Goal: Communication & Community: Answer question/provide support

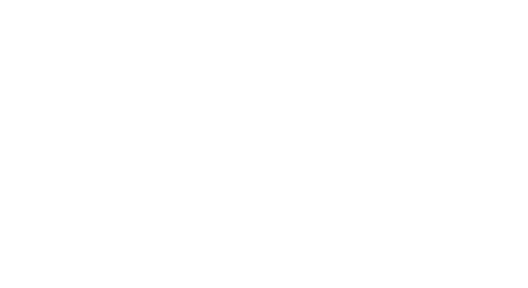
click at [344, 200] on div at bounding box center [264, 144] width 528 height 288
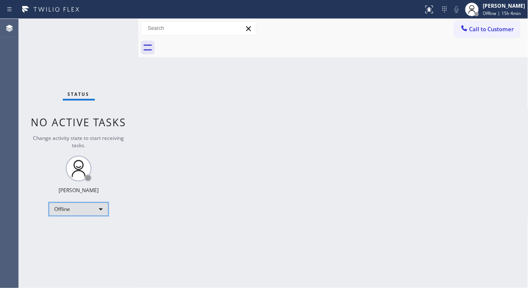
click at [73, 209] on div "Offline" at bounding box center [79, 209] width 60 height 14
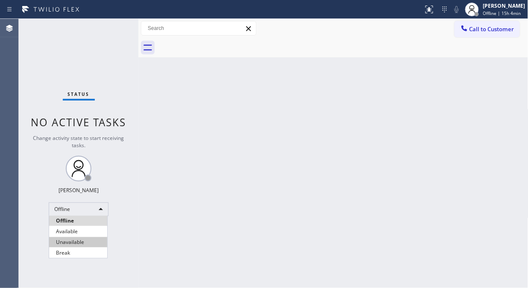
click at [78, 241] on li "Unavailable" at bounding box center [78, 242] width 58 height 10
click at [142, 70] on div "Back to Dashboard Change Sender ID Customers Technicians Select a contact Outbo…" at bounding box center [334, 153] width 390 height 269
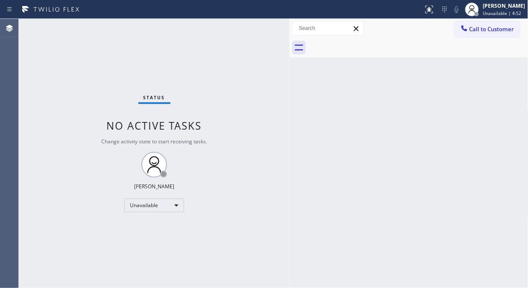
drag, startPoint x: 136, startPoint y: 70, endPoint x: 298, endPoint y: 107, distance: 165.8
click at [290, 108] on div at bounding box center [290, 153] width 0 height 269
click at [472, 33] on button "Call to Customer" at bounding box center [487, 29] width 65 height 16
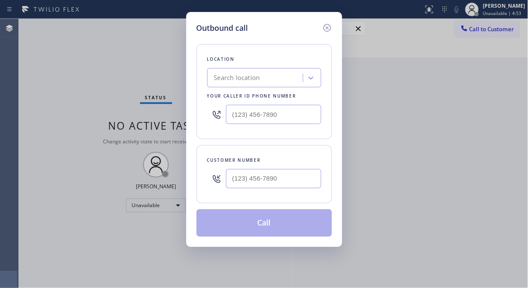
click at [225, 114] on div at bounding box center [216, 114] width 19 height 28
click at [236, 115] on input "(___) ___-____" at bounding box center [273, 114] width 95 height 19
paste input "855) 731-4952"
type input "(855) 731-4952"
click at [109, 71] on div "Outbound call Location 5 Star Appliance Repair Your caller id phone number (855…" at bounding box center [264, 144] width 528 height 288
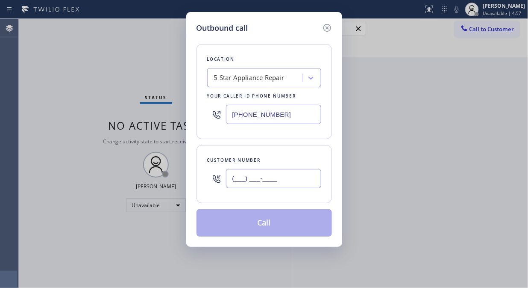
click at [230, 180] on input "(___) ___-____" at bounding box center [273, 178] width 95 height 19
paste input "305) 283-9498"
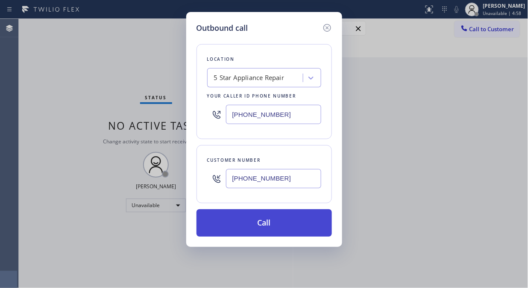
type input "[PHONE_NUMBER]"
click at [262, 224] on button "Call" at bounding box center [265, 222] width 136 height 27
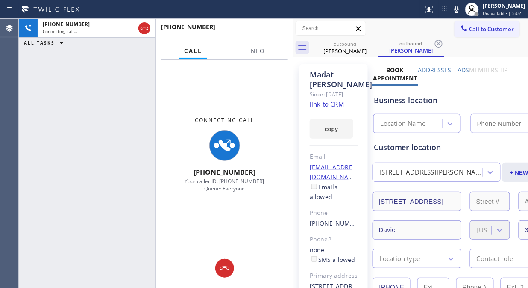
click at [330, 108] on link "link to CRM" at bounding box center [327, 104] width 35 height 9
type input "[PHONE_NUMBER]"
click at [261, 54] on span "Info" at bounding box center [256, 51] width 17 height 8
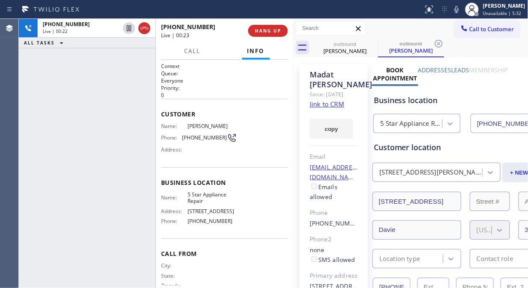
drag, startPoint x: 114, startPoint y: 85, endPoint x: 180, endPoint y: 58, distance: 72.1
click at [118, 83] on div "+13052839498 Live | 00:22 ALL TASKS ALL TASKS ACTIVE TASKS TASKS IN WRAP UP" at bounding box center [87, 153] width 137 height 269
click at [262, 29] on span "HANG UP" at bounding box center [268, 31] width 26 height 6
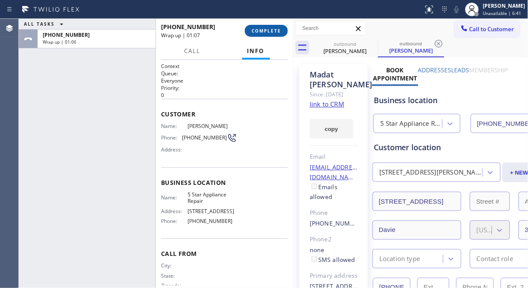
click at [249, 26] on button "COMPLETE" at bounding box center [266, 31] width 43 height 12
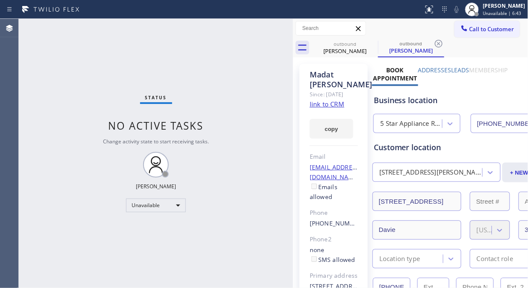
click at [256, 150] on div "Status No active tasks Change activity state to start receiving tasks. [PERSON_…" at bounding box center [156, 153] width 274 height 269
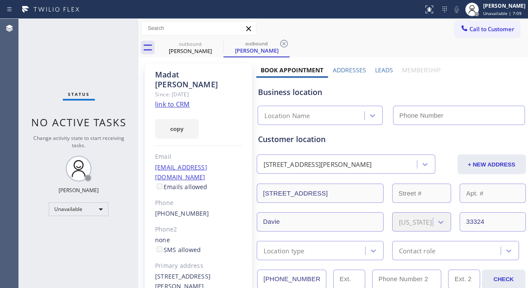
type input "[PHONE_NUMBER]"
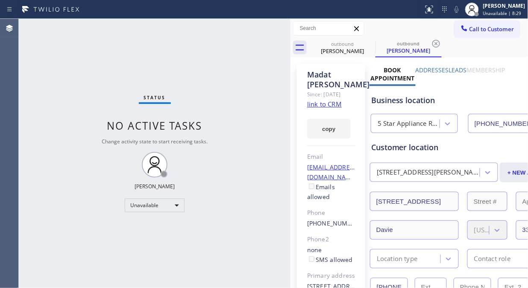
drag, startPoint x: 137, startPoint y: 61, endPoint x: 289, endPoint y: 112, distance: 160.6
click at [291, 112] on div at bounding box center [291, 153] width 0 height 269
click at [371, 43] on icon at bounding box center [370, 44] width 8 height 8
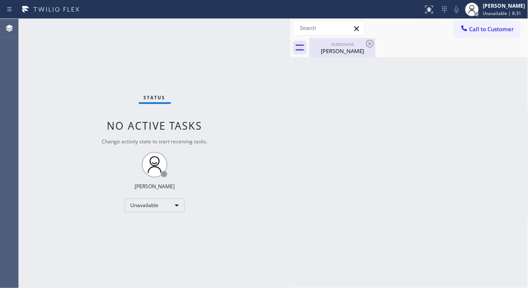
click at [370, 43] on icon at bounding box center [370, 44] width 8 height 8
click at [341, 39] on div "outbound Madat Panjwani" at bounding box center [342, 47] width 65 height 19
click at [475, 32] on span "Call to Customer" at bounding box center [492, 29] width 45 height 8
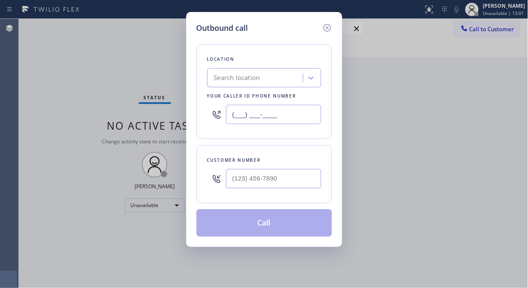
click at [240, 118] on input "(___) ___-____" at bounding box center [273, 114] width 95 height 19
paste input "332) 456-0495"
type input "(332) 456-0495"
click at [77, 43] on div "Outbound call Location GE Monogram Inc Repair New York Your caller id phone num…" at bounding box center [264, 144] width 528 height 288
click at [247, 182] on input "(___) ___-____" at bounding box center [273, 178] width 95 height 19
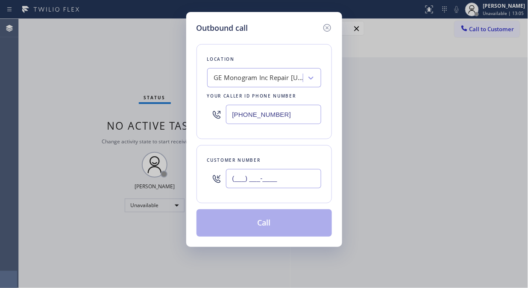
paste input "518) 421-4768"
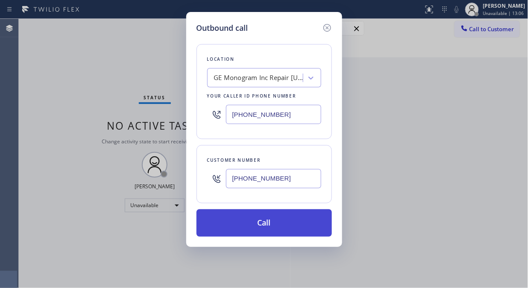
type input "(518) 421-4768"
click at [284, 220] on button "Call" at bounding box center [265, 222] width 136 height 27
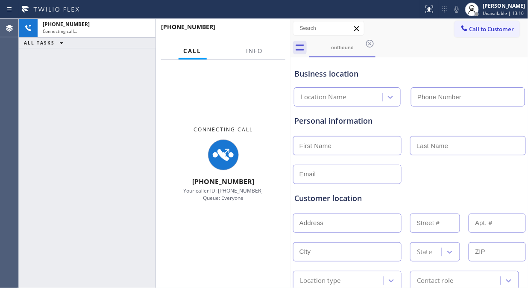
type input "(332) 456-0495"
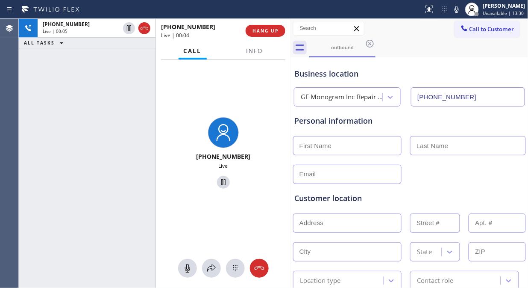
click at [70, 121] on div "+15184214768 Live | 00:05 ALL TASKS ALL TASKS ACTIVE TASKS TASKS IN WRAP UP" at bounding box center [87, 153] width 137 height 269
click at [254, 50] on span "Info" at bounding box center [255, 51] width 17 height 8
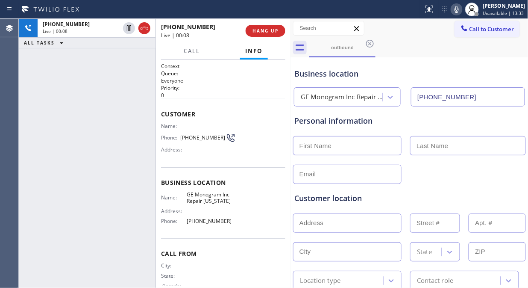
click at [462, 10] on icon at bounding box center [457, 9] width 10 height 10
click at [459, 10] on icon at bounding box center [457, 9] width 4 height 7
click at [260, 33] on span "HANG UP" at bounding box center [266, 31] width 26 height 6
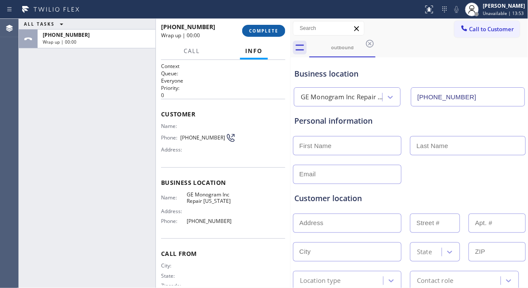
click at [260, 33] on span "COMPLETE" at bounding box center [263, 31] width 29 height 6
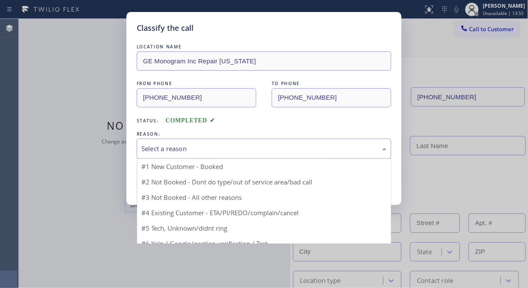
click at [251, 148] on div "Select a reason" at bounding box center [263, 149] width 245 height 10
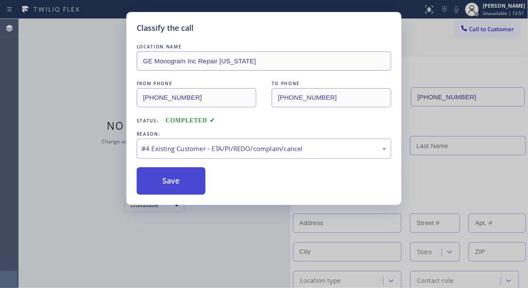
click at [197, 185] on button "Save" at bounding box center [171, 180] width 69 height 27
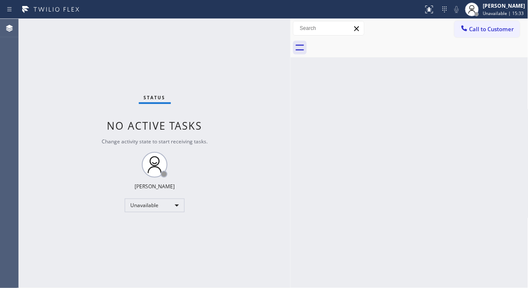
drag, startPoint x: 40, startPoint y: 61, endPoint x: 180, endPoint y: 56, distance: 139.9
click at [40, 61] on div "Status No active tasks Change activity state to start receiving tasks. [PERSON_…" at bounding box center [155, 153] width 272 height 269
click at [492, 35] on button "Call to Customer" at bounding box center [487, 29] width 65 height 16
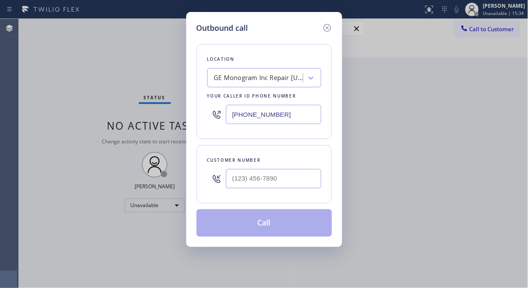
click at [232, 111] on input "(332) 456-0495" at bounding box center [273, 114] width 95 height 19
paste input "855) 731-4952"
type input "[PHONE_NUMBER]"
click at [76, 62] on div "Outbound call Location 5 Star Appliance Repair Your caller id phone number (855…" at bounding box center [264, 144] width 528 height 288
click at [233, 182] on input "(___) ___-____" at bounding box center [273, 178] width 95 height 19
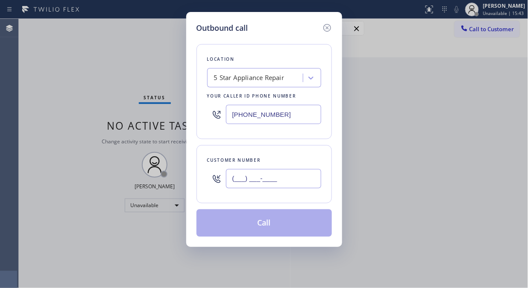
paste input "305) 283-9498"
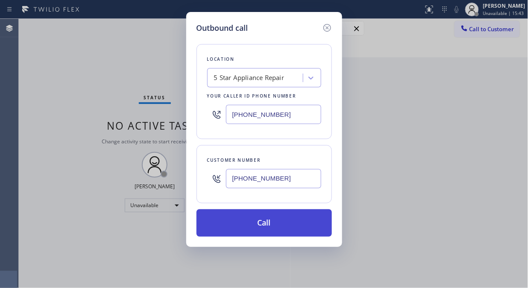
type input "(305) 283-9498"
click at [271, 227] on button "Call" at bounding box center [265, 222] width 136 height 27
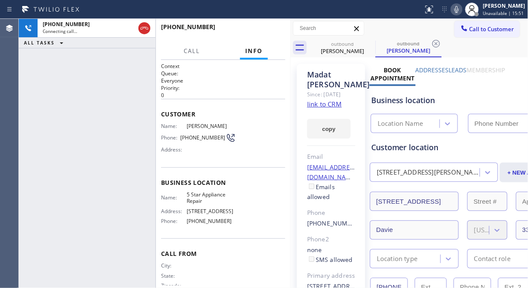
click at [462, 11] on icon at bounding box center [457, 9] width 10 height 10
type input "[PHONE_NUMBER]"
click at [462, 11] on icon at bounding box center [457, 9] width 10 height 10
click at [268, 28] on span "HANG UP" at bounding box center [266, 31] width 26 height 6
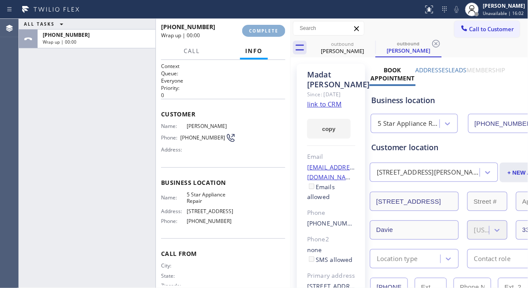
click at [268, 28] on span "COMPLETE" at bounding box center [263, 31] width 29 height 6
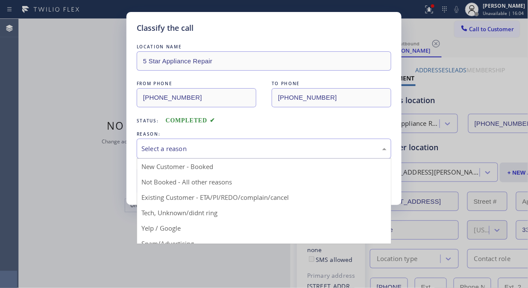
click at [261, 146] on div "Select a reason" at bounding box center [263, 149] width 245 height 10
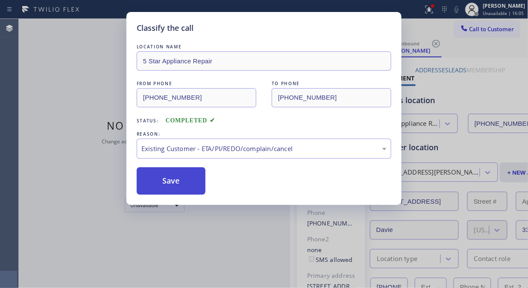
click at [170, 174] on button "Save" at bounding box center [171, 180] width 69 height 27
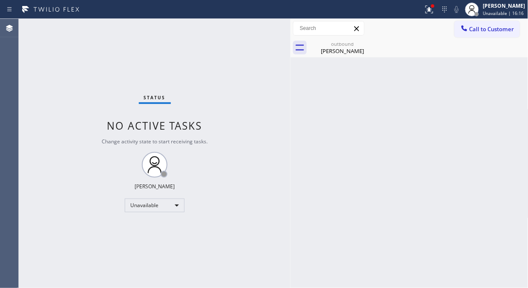
drag, startPoint x: 90, startPoint y: 85, endPoint x: 369, endPoint y: 64, distance: 279.5
click at [90, 85] on div "Status No active tasks Change activity state to start receiving tasks. [PERSON_…" at bounding box center [155, 153] width 272 height 269
click at [488, 29] on span "Call to Customer" at bounding box center [492, 29] width 45 height 8
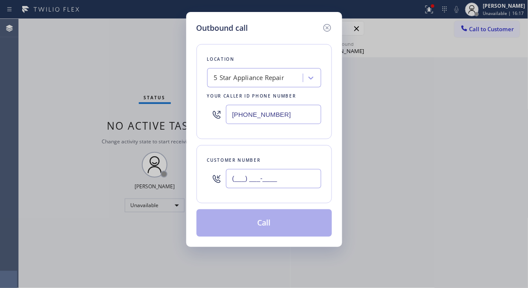
click at [249, 178] on input "(___) ___-____" at bounding box center [273, 178] width 95 height 19
paste input "917) 907-2156"
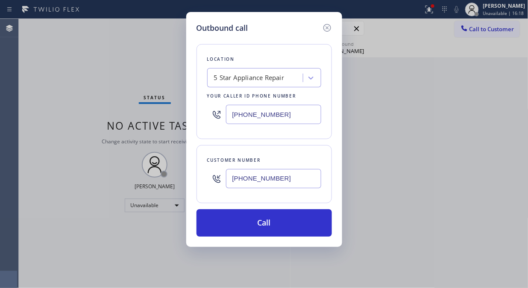
type input "(917) 907-2156"
click at [236, 109] on input "[PHONE_NUMBER]" at bounding box center [273, 114] width 95 height 19
paste input "33) 692-2271"
type input "(833) 692-2271"
click at [78, 73] on div "Outbound call Location 4C.SMS Campaign AR B2B SMS Your caller id phone number (…" at bounding box center [264, 144] width 528 height 288
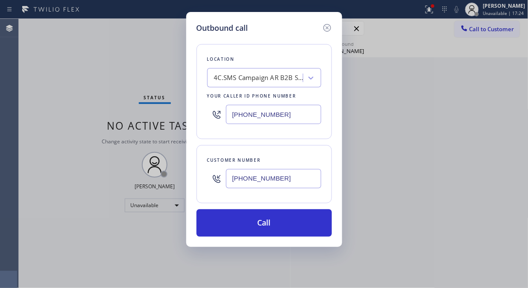
drag, startPoint x: 231, startPoint y: 177, endPoint x: 238, endPoint y: 182, distance: 8.3
click at [231, 178] on input "(917) 907-2156" at bounding box center [273, 178] width 95 height 19
paste input "text"
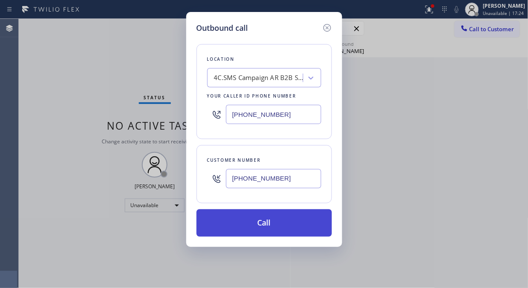
type input "(917) 907-2156"
click at [281, 224] on button "Call" at bounding box center [265, 222] width 136 height 27
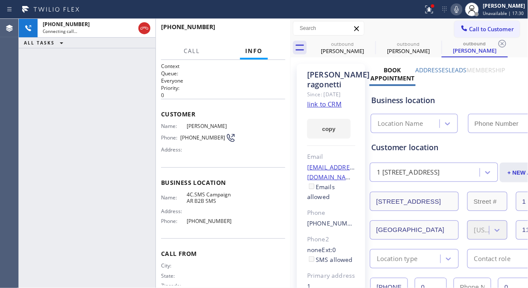
type input "(833) 692-2271"
click at [96, 85] on div "+19179072156 Connecting call… ALL TASKS ALL TASKS ACTIVE TASKS TASKS IN WRAP UP" at bounding box center [87, 153] width 137 height 269
click at [433, 12] on icon at bounding box center [429, 9] width 10 height 10
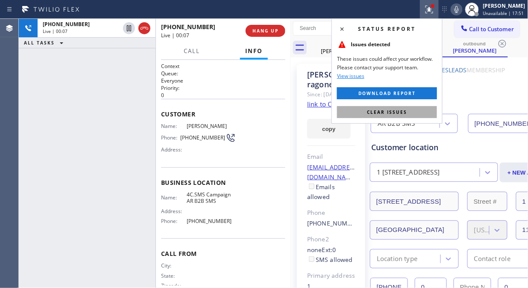
click at [403, 109] on span "Clear issues" at bounding box center [387, 112] width 40 height 6
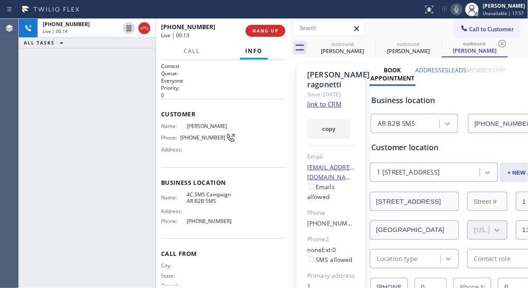
click at [115, 140] on div "+19179072156 Live | 00:14 ALL TASKS ALL TASKS ACTIVE TASKS TASKS IN WRAP UP" at bounding box center [87, 153] width 137 height 269
click at [90, 135] on div "+19179072156 Live | 00:23 ALL TASKS ALL TASKS ACTIVE TASKS TASKS IN WRAP UP" at bounding box center [87, 153] width 137 height 269
click at [264, 30] on span "HANG UP" at bounding box center [266, 31] width 26 height 6
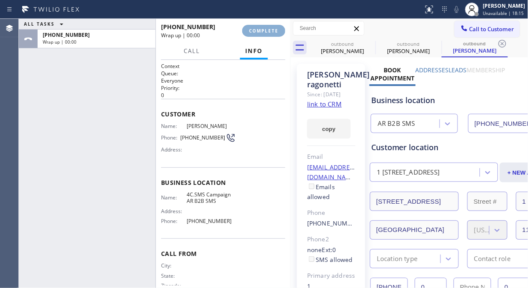
click at [264, 30] on span "COMPLETE" at bounding box center [263, 31] width 29 height 6
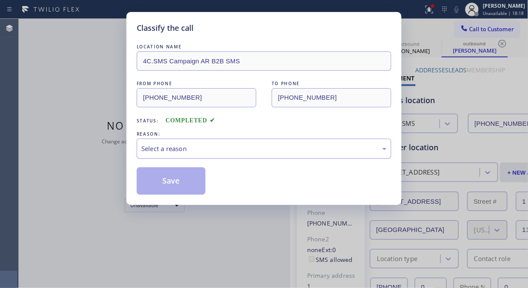
drag, startPoint x: 277, startPoint y: 144, endPoint x: 276, endPoint y: 150, distance: 6.9
click at [277, 147] on div "Select a reason" at bounding box center [263, 149] width 245 height 10
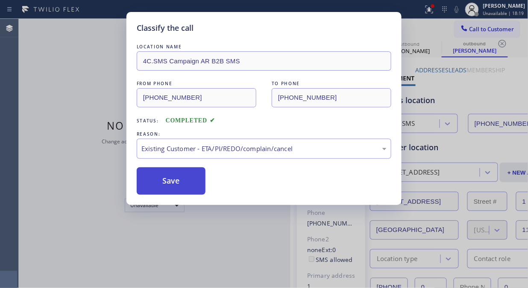
click at [180, 181] on button "Save" at bounding box center [171, 180] width 69 height 27
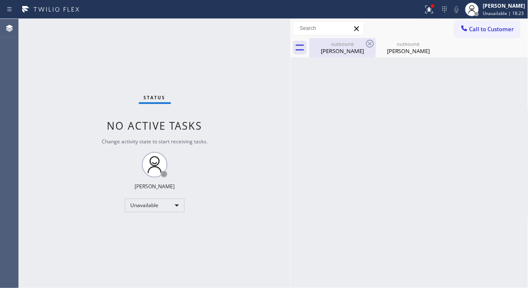
click at [351, 49] on div "Madat Panjwani" at bounding box center [342, 51] width 65 height 8
type input "[PHONE_NUMBER]"
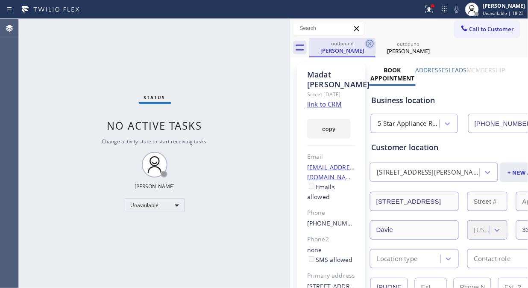
click at [371, 44] on icon at bounding box center [370, 43] width 10 height 10
type input "(833) 692-2271"
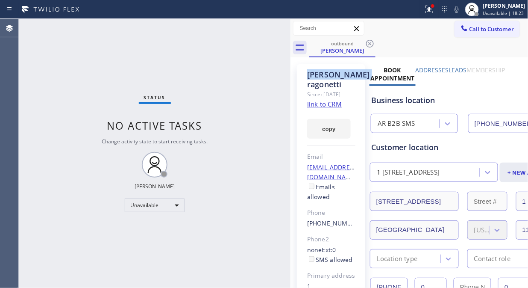
click at [371, 44] on icon at bounding box center [370, 43] width 10 height 10
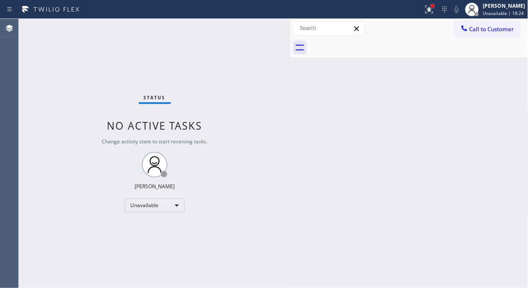
click at [435, 7] on div at bounding box center [432, 5] width 3 height 3
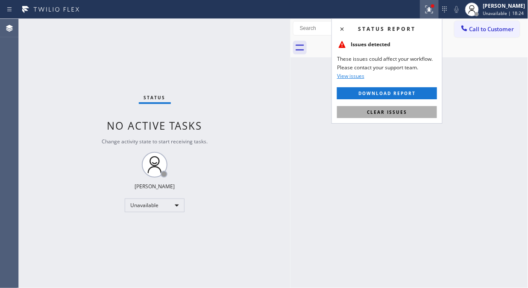
click at [403, 113] on span "Clear issues" at bounding box center [387, 112] width 40 height 6
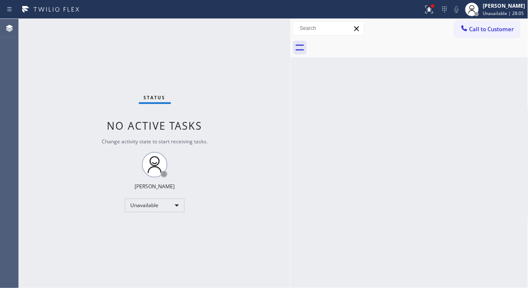
click at [475, 30] on span "Call to Customer" at bounding box center [492, 29] width 45 height 8
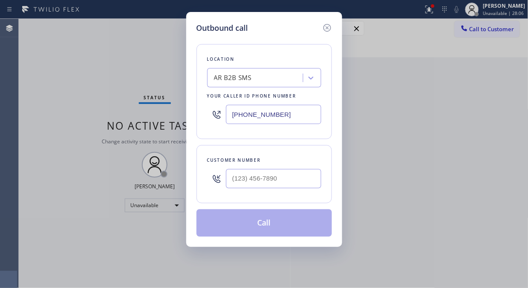
click at [231, 117] on input "(833) 692-2271" at bounding box center [273, 114] width 95 height 19
paste input "332) 456-0495"
type input "(332) 456-0495"
click at [78, 63] on div "Outbound call Location GE Monogram Inc Repair New York Your caller id phone num…" at bounding box center [264, 144] width 528 height 288
click at [236, 189] on div at bounding box center [273, 179] width 95 height 28
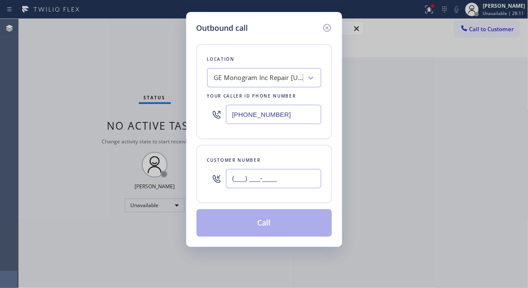
click at [233, 180] on input "(___) ___-____" at bounding box center [273, 178] width 95 height 19
paste input "518) 421-4768"
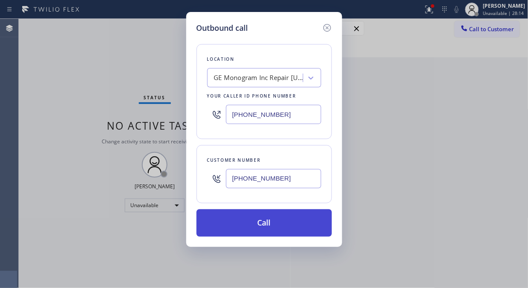
type input "(518) 421-4768"
click at [275, 217] on button "Call" at bounding box center [265, 222] width 136 height 27
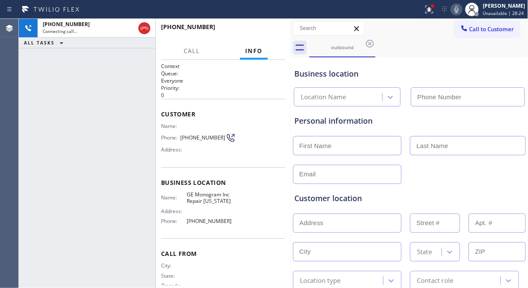
type input "(332) 456-0495"
click at [266, 35] on button "HANG UP" at bounding box center [266, 31] width 40 height 12
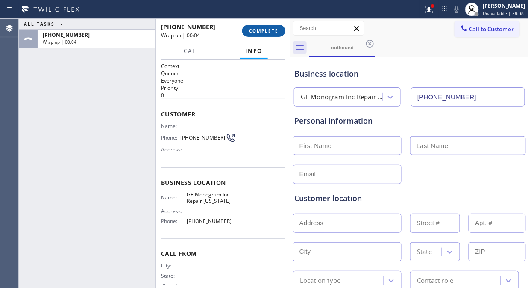
click at [256, 29] on span "COMPLETE" at bounding box center [263, 31] width 29 height 6
click at [256, 145] on div "Name: Phone: (518) 421-4768 Address:" at bounding box center [223, 140] width 124 height 34
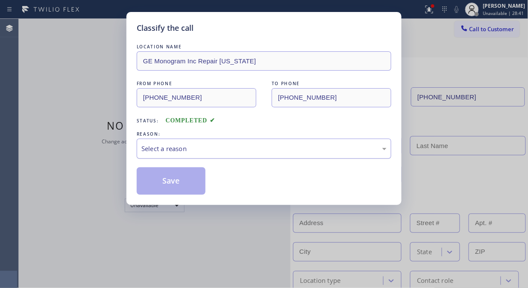
click at [250, 157] on div "Select a reason" at bounding box center [264, 149] width 255 height 20
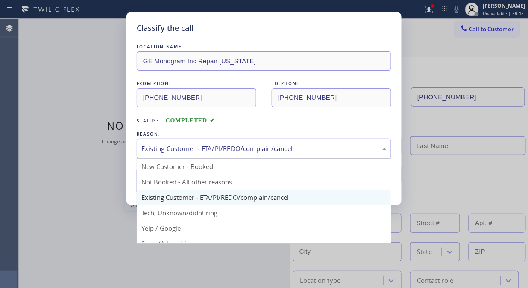
click at [251, 144] on div "Existing Customer - ETA/PI/REDO/complain/cancel" at bounding box center [263, 149] width 245 height 10
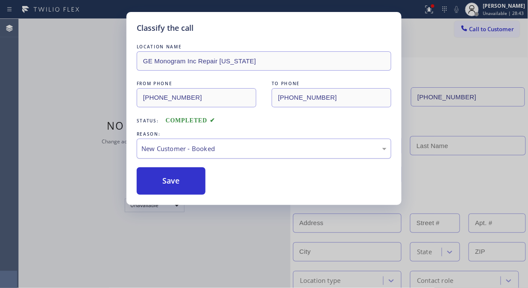
click at [221, 150] on div "New Customer - Booked" at bounding box center [263, 149] width 245 height 10
drag, startPoint x: 211, startPoint y: 177, endPoint x: 192, endPoint y: 177, distance: 18.8
drag, startPoint x: 189, startPoint y: 177, endPoint x: 272, endPoint y: 232, distance: 99.0
click at [189, 177] on button "Save" at bounding box center [171, 180] width 69 height 27
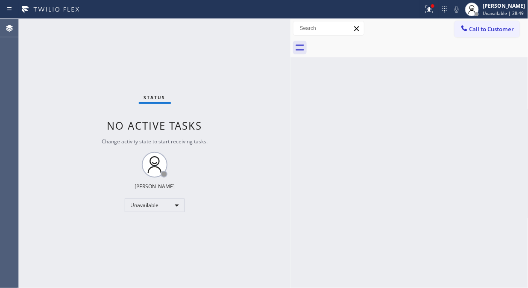
click at [100, 77] on div "Status No active tasks Change activity state to start receiving tasks. [PERSON_…" at bounding box center [155, 153] width 272 height 269
click at [497, 35] on button "Call to Customer" at bounding box center [487, 29] width 65 height 16
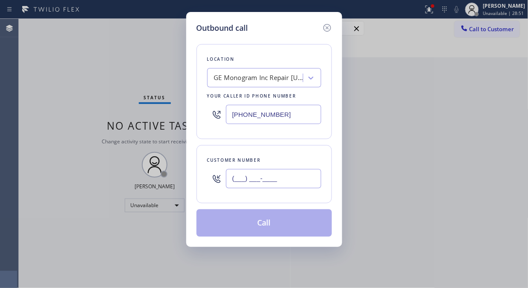
click at [242, 182] on input "(___) ___-____" at bounding box center [273, 178] width 95 height 19
paste input "305) 283-9498"
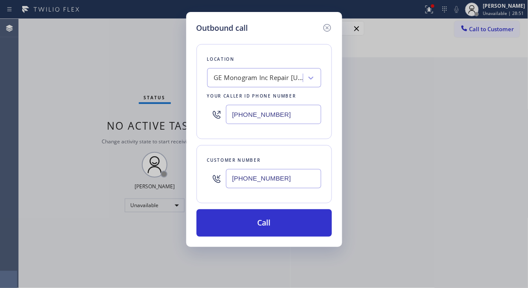
type input "(305) 283-9498"
click at [116, 86] on div "Outbound call Location GE Monogram Inc Repair New York Your caller id phone num…" at bounding box center [264, 144] width 528 height 288
click at [233, 118] on input "(332) 456-0495" at bounding box center [273, 114] width 95 height 19
paste input "855) 731-4952"
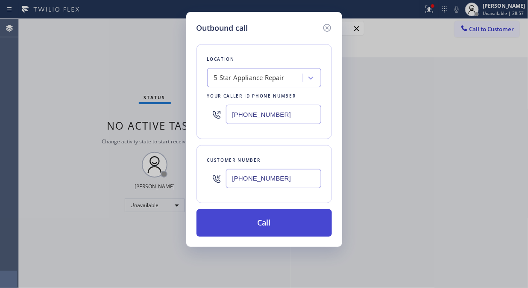
type input "[PHONE_NUMBER]"
click at [262, 224] on button "Call" at bounding box center [265, 222] width 136 height 27
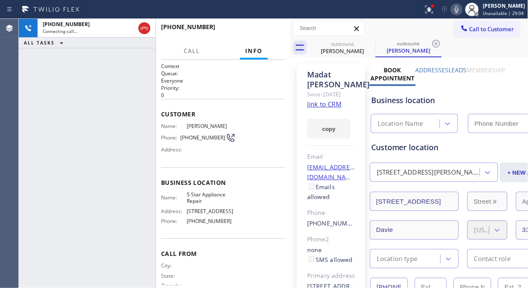
type input "[PHONE_NUMBER]"
click at [83, 103] on div "+13052839498 Live | 00:01 ALL TASKS ALL TASKS ACTIVE TASKS TASKS IN WRAP UP" at bounding box center [87, 153] width 137 height 269
click at [435, 14] on icon at bounding box center [429, 9] width 10 height 10
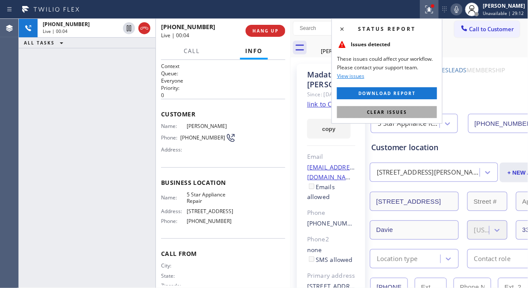
click at [408, 117] on button "Clear issues" at bounding box center [387, 112] width 100 height 12
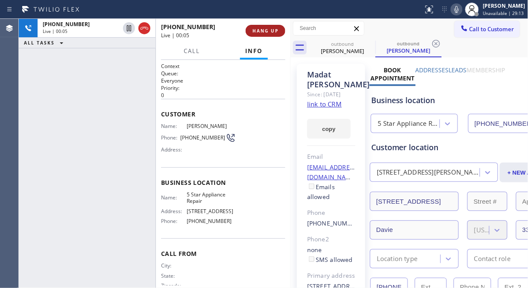
click at [263, 34] on button "HANG UP" at bounding box center [266, 31] width 40 height 12
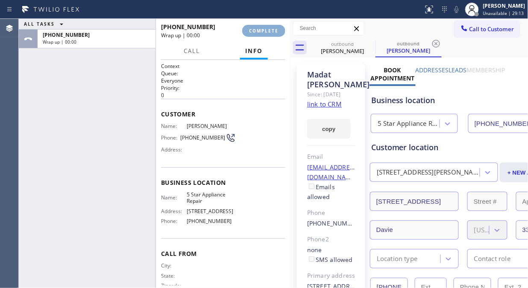
click at [263, 34] on button "COMPLETE" at bounding box center [263, 31] width 43 height 12
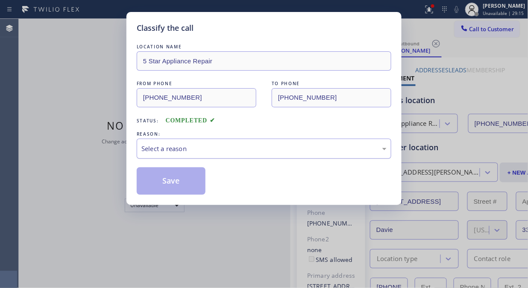
click at [266, 147] on div "Select a reason" at bounding box center [263, 149] width 245 height 10
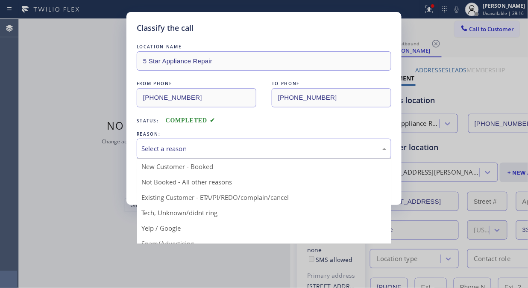
drag, startPoint x: 255, startPoint y: 200, endPoint x: 245, endPoint y: 195, distance: 10.9
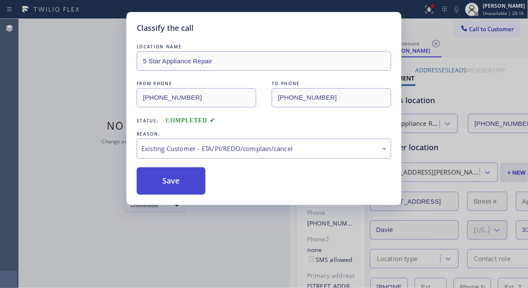
click at [184, 187] on button "Save" at bounding box center [171, 180] width 69 height 27
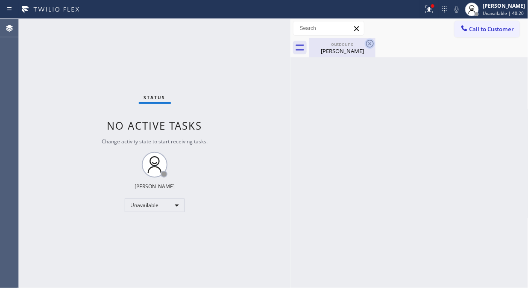
click at [349, 54] on div "Madat Panjwani" at bounding box center [342, 51] width 65 height 8
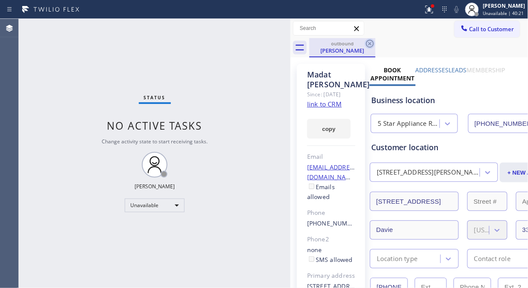
click at [369, 40] on icon at bounding box center [370, 44] width 8 height 8
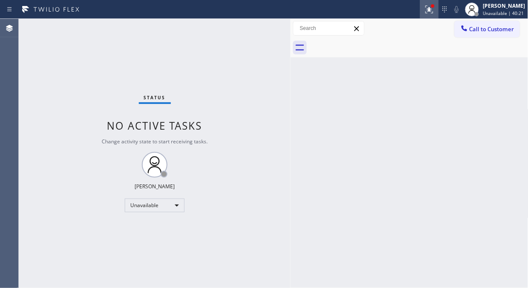
click at [434, 10] on icon at bounding box center [429, 9] width 10 height 10
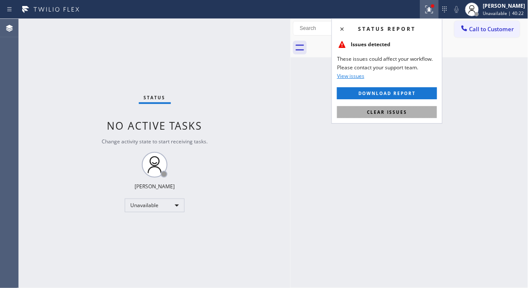
click at [418, 113] on button "Clear issues" at bounding box center [387, 112] width 100 height 12
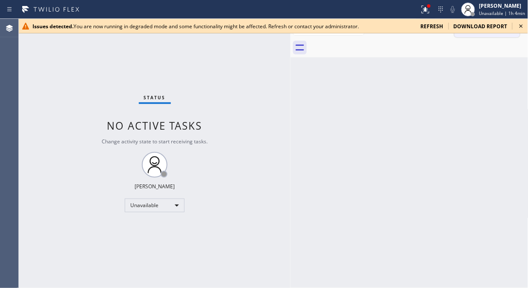
click at [519, 23] on icon at bounding box center [521, 26] width 10 height 10
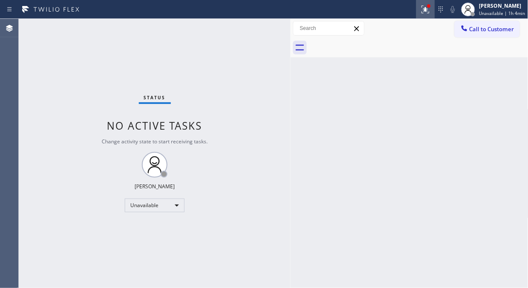
click at [435, 10] on div at bounding box center [425, 9] width 19 height 10
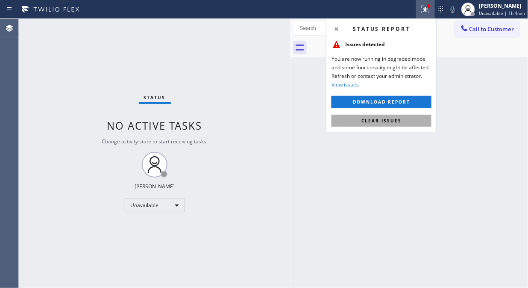
click at [412, 121] on button "Clear issues" at bounding box center [382, 121] width 100 height 12
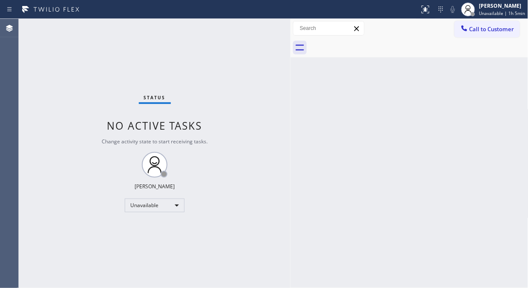
click at [112, 43] on div "Status No active tasks Change activity state to start receiving tasks. [PERSON_…" at bounding box center [155, 153] width 272 height 269
click at [124, 73] on div "Status No active tasks Change activity state to start receiving tasks. [PERSON_…" at bounding box center [155, 153] width 272 height 269
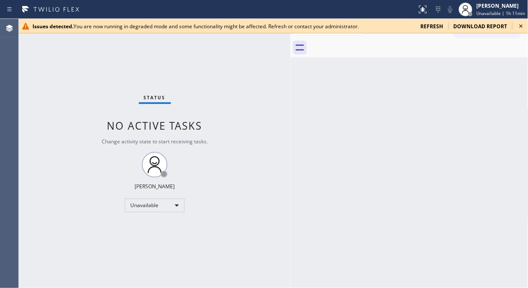
click at [522, 23] on icon at bounding box center [521, 26] width 10 height 10
click at [520, 26] on icon at bounding box center [521, 26] width 10 height 10
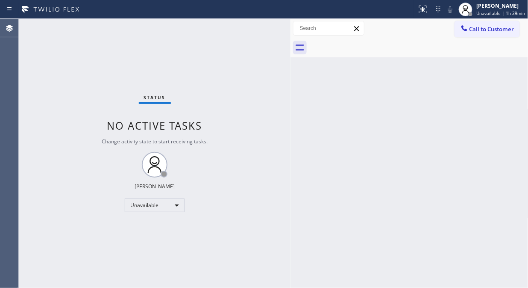
click at [100, 48] on div "Status No active tasks Change activity state to start receiving tasks. [PERSON_…" at bounding box center [155, 153] width 272 height 269
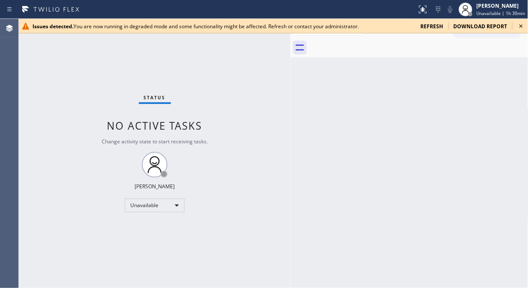
click at [77, 65] on div "Status No active tasks Change activity state to start receiving tasks. [PERSON_…" at bounding box center [155, 153] width 272 height 269
click at [523, 28] on icon at bounding box center [521, 26] width 10 height 10
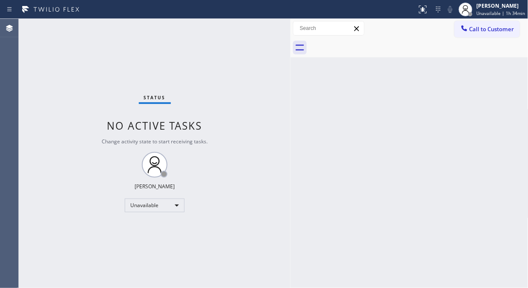
drag, startPoint x: 87, startPoint y: 37, endPoint x: 120, endPoint y: 2, distance: 48.1
click at [87, 38] on div "Status No active tasks Change activity state to start receiving tasks. [PERSON_…" at bounding box center [155, 153] width 272 height 269
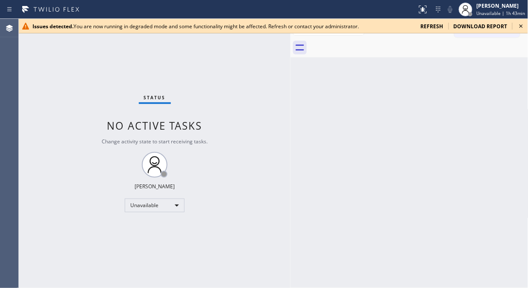
click at [515, 27] on div "Issues detected. You are now running in degraded mode and some functionality mi…" at bounding box center [274, 26] width 510 height 15
click at [520, 24] on icon at bounding box center [521, 26] width 10 height 10
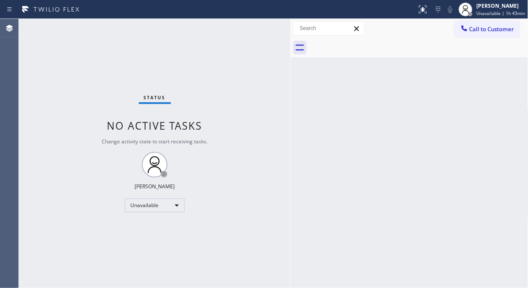
drag, startPoint x: 95, startPoint y: 70, endPoint x: 109, endPoint y: 60, distance: 16.6
click at [95, 70] on div "Status No active tasks Change activity state to start receiving tasks. [PERSON_…" at bounding box center [155, 153] width 272 height 269
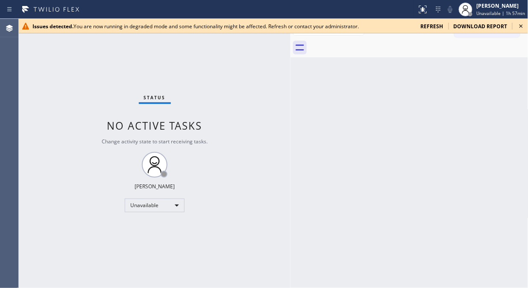
click at [519, 23] on icon at bounding box center [521, 26] width 10 height 10
click at [517, 27] on icon at bounding box center [521, 26] width 10 height 10
click at [521, 26] on icon at bounding box center [521, 26] width 10 height 10
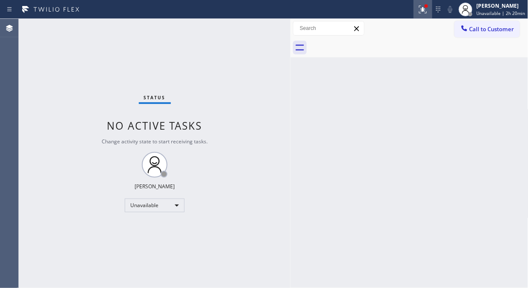
click at [416, 7] on div at bounding box center [423, 9] width 19 height 10
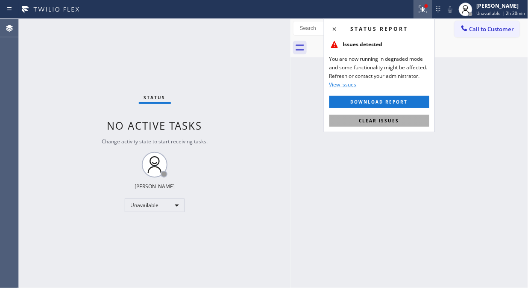
click at [379, 126] on button "Clear issues" at bounding box center [380, 121] width 100 height 12
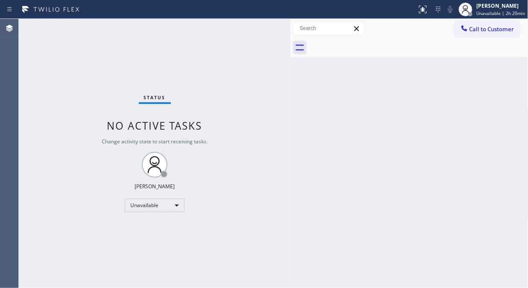
click at [298, 127] on div "Back to Dashboard Change Sender ID Customers Technicians Select a contact Outbo…" at bounding box center [410, 153] width 238 height 269
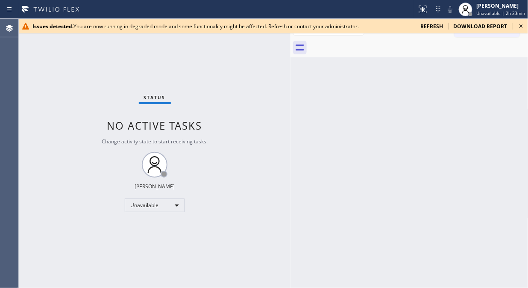
click at [520, 28] on icon at bounding box center [521, 26] width 10 height 10
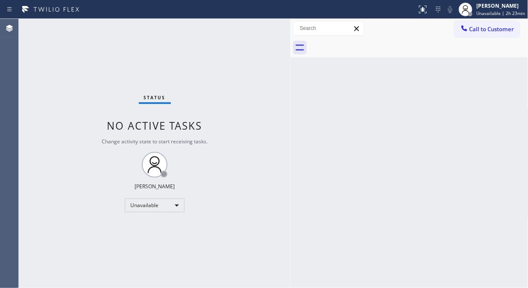
click at [50, 61] on div "Status No active tasks Change activity state to start receiving tasks. [PERSON_…" at bounding box center [155, 153] width 272 height 269
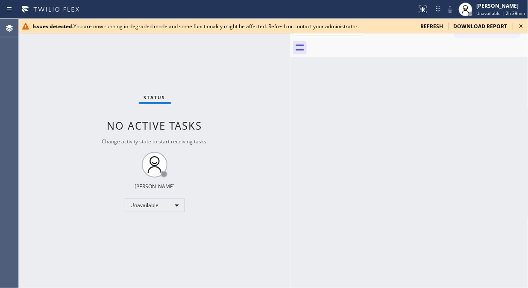
click at [523, 29] on icon at bounding box center [521, 26] width 10 height 10
click at [522, 27] on icon at bounding box center [521, 25] width 3 height 3
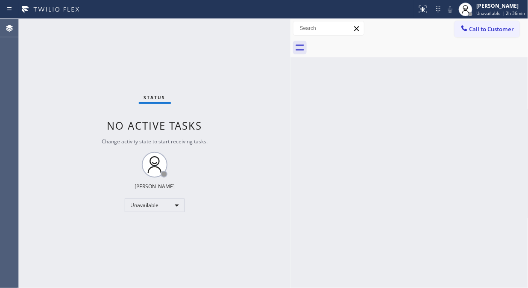
click at [90, 59] on div "Status No active tasks Change activity state to start receiving tasks. [PERSON_…" at bounding box center [155, 153] width 272 height 269
click at [79, 60] on div "Status No active tasks Change activity state to start receiving tasks. [PERSON_…" at bounding box center [155, 153] width 272 height 269
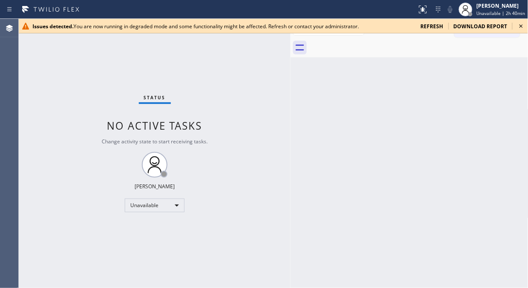
click at [54, 65] on div "Status No active tasks Change activity state to start receiving tasks. [PERSON_…" at bounding box center [155, 153] width 272 height 269
click at [524, 27] on icon at bounding box center [521, 26] width 10 height 10
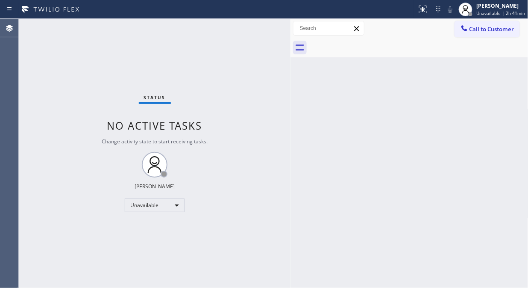
click at [68, 67] on div "Status No active tasks Change activity state to start receiving tasks. [PERSON_…" at bounding box center [155, 153] width 272 height 269
click at [480, 27] on span "Call to Customer" at bounding box center [492, 29] width 45 height 8
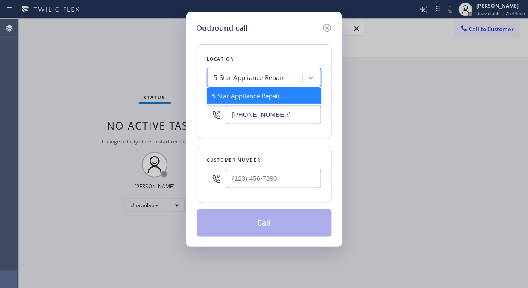
click at [246, 77] on div "5 Star Appliance Repair" at bounding box center [249, 78] width 71 height 10
paste input "Elite Sub-Zero & Wolf Repair Service Long Island"
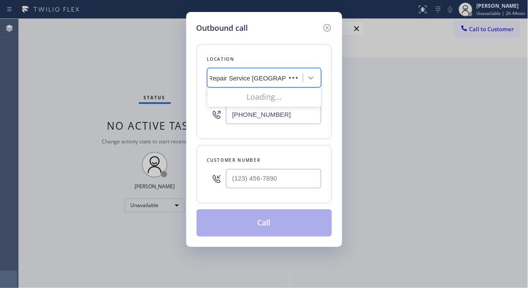
scroll to position [0, 56]
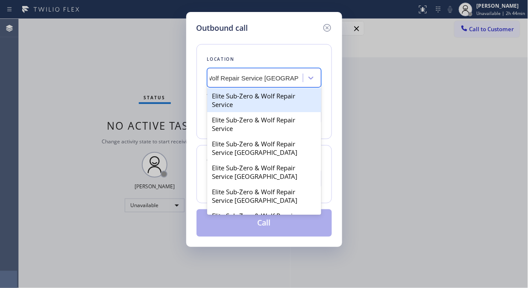
type input "Elite Sub-Zero & Wolf Repair Service Long Island"
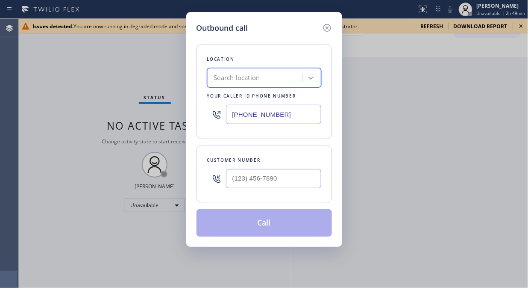
scroll to position [0, 0]
click at [330, 25] on icon at bounding box center [327, 28] width 8 height 8
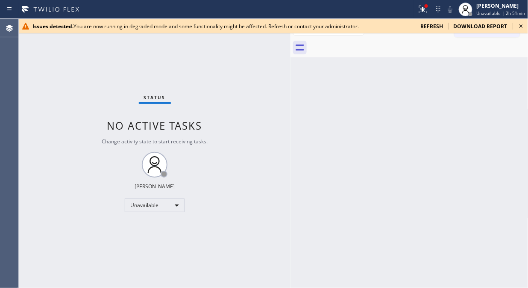
click at [522, 26] on icon at bounding box center [521, 25] width 3 height 3
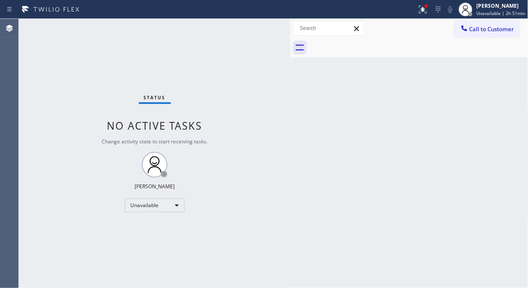
click at [159, 54] on div "Status No active tasks Change activity state to start receiving tasks. [PERSON_…" at bounding box center [155, 153] width 272 height 269
click at [68, 108] on div "Status No active tasks Change activity state to start receiving tasks. [PERSON_…" at bounding box center [155, 153] width 272 height 269
click at [422, 13] on icon at bounding box center [423, 9] width 10 height 10
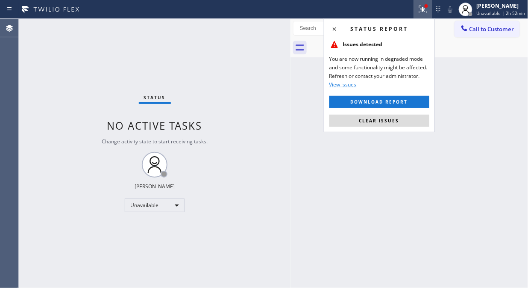
click at [378, 120] on span "Clear issues" at bounding box center [380, 121] width 40 height 6
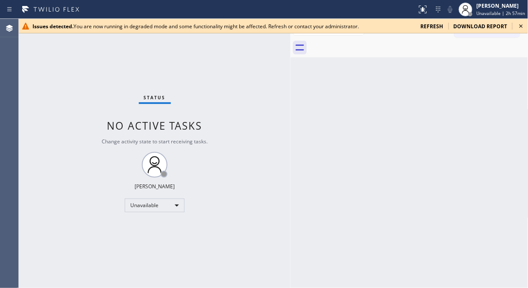
click at [524, 28] on icon at bounding box center [521, 26] width 10 height 10
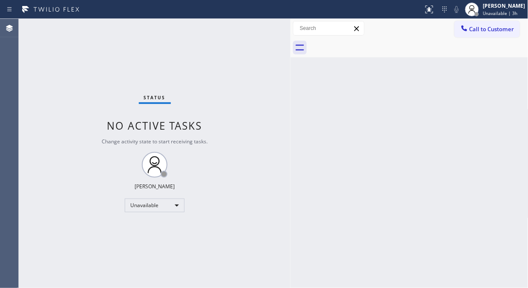
click at [79, 90] on div "Status No active tasks Change activity state to start receiving tasks. [PERSON_…" at bounding box center [155, 153] width 272 height 269
click at [70, 95] on div "Status No active tasks Change activity state to start receiving tasks. [PERSON_…" at bounding box center [155, 153] width 272 height 269
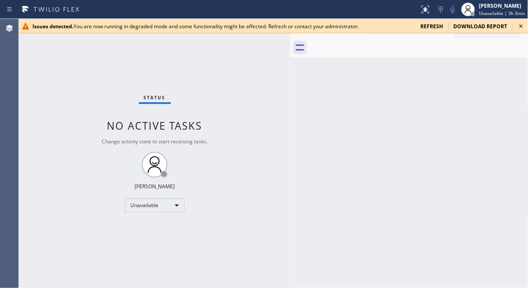
drag, startPoint x: 44, startPoint y: 48, endPoint x: 154, endPoint y: 11, distance: 116.7
click at [46, 48] on div "Status No active tasks Change activity state to start receiving tasks. [PERSON_…" at bounding box center [155, 153] width 272 height 269
click at [520, 25] on icon at bounding box center [521, 26] width 10 height 10
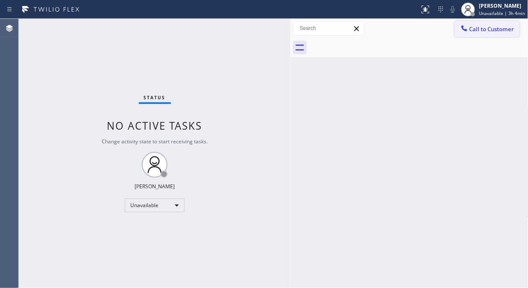
click at [476, 31] on span "Call to Customer" at bounding box center [492, 29] width 45 height 8
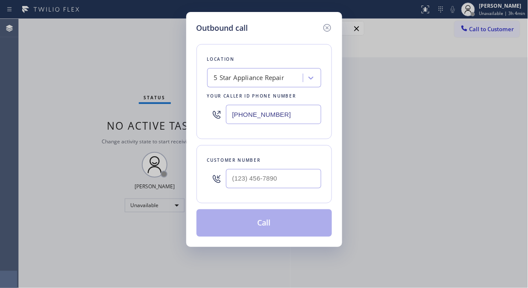
click at [259, 69] on div "5 Star Appliance Repair" at bounding box center [264, 77] width 114 height 19
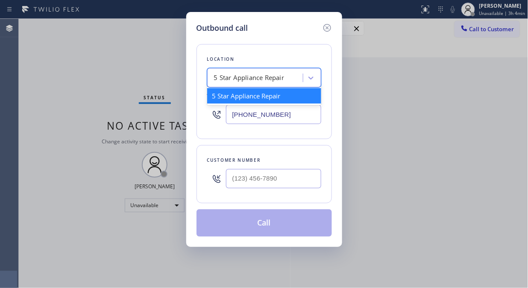
paste input "Wolf Top Choice Appliance Repair Laurelhurst"
type input "Wolf Top Choice Appliance Repair Laurelhurst"
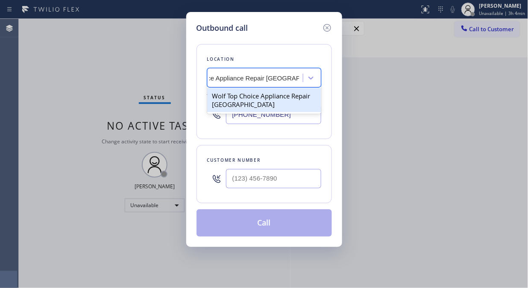
drag, startPoint x: 256, startPoint y: 99, endPoint x: 145, endPoint y: 32, distance: 129.6
click at [256, 100] on div "Wolf Top Choice Appliance Repair Laurelhurst" at bounding box center [264, 100] width 114 height 24
type input "(971) 287-7161"
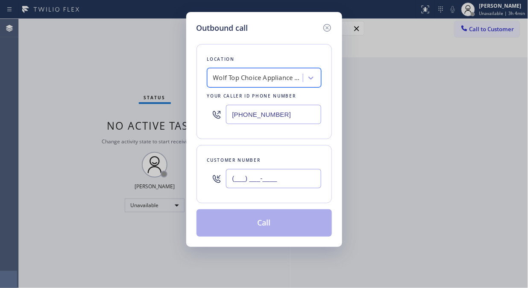
click at [237, 186] on input "(___) ___-____" at bounding box center [273, 178] width 95 height 19
paste input "503) 750-9266"
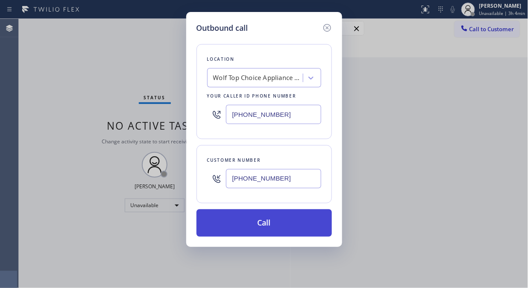
type input "(503) 750-9266"
click at [309, 221] on button "Call" at bounding box center [265, 222] width 136 height 27
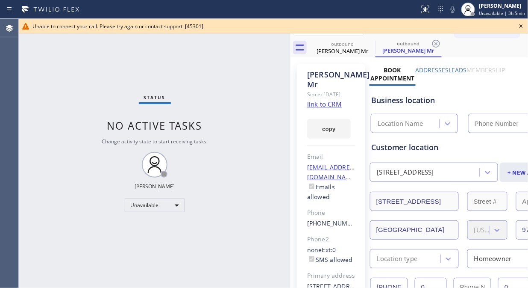
type input "(971) 287-7161"
click at [520, 26] on icon at bounding box center [521, 26] width 10 height 10
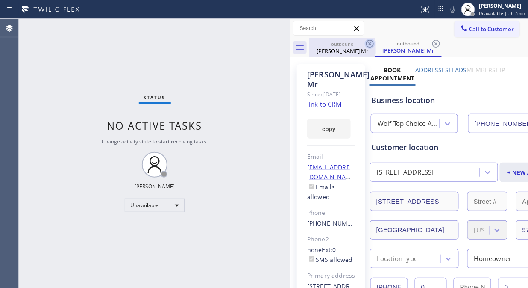
click at [371, 41] on icon at bounding box center [370, 43] width 10 height 10
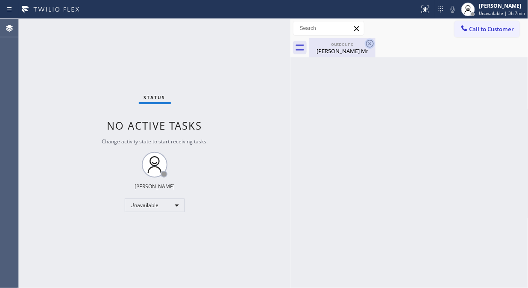
click at [369, 42] on icon at bounding box center [370, 43] width 10 height 10
click at [354, 56] on div "outbound Kevin Mr" at bounding box center [342, 47] width 65 height 19
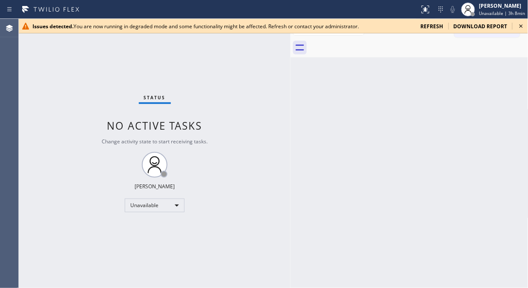
click at [520, 25] on icon at bounding box center [521, 25] width 3 height 3
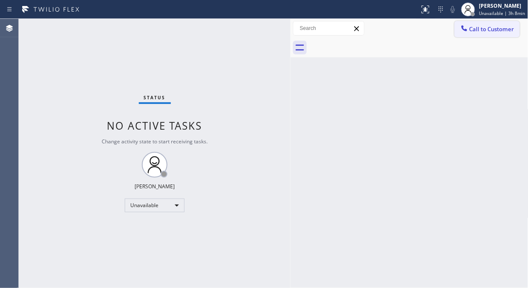
click at [470, 29] on span "Call to Customer" at bounding box center [492, 29] width 45 height 8
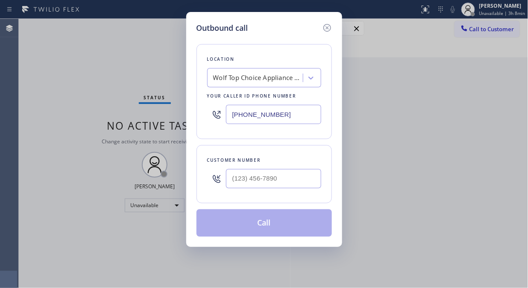
click at [278, 87] on div "Location Wolf Top Choice Appliance Repair Laurelhurst Your caller id phone numb…" at bounding box center [265, 91] width 136 height 95
click at [273, 80] on div "Wolf Top Choice Appliance Repair Laurelhurst" at bounding box center [258, 78] width 90 height 10
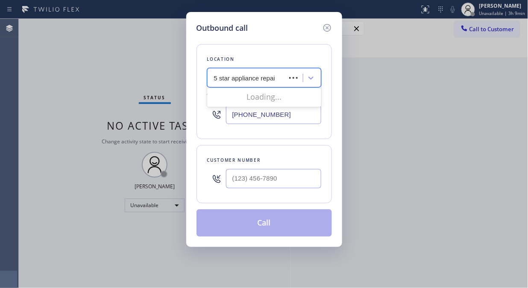
type input "5 star appliance repair"
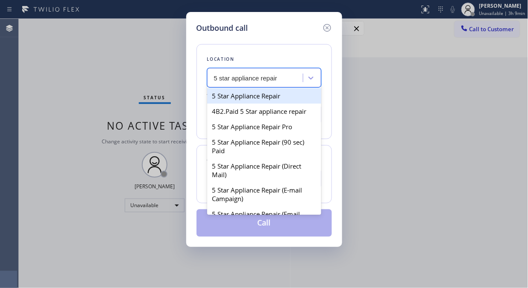
click at [266, 91] on div "5 Star Appliance Repair" at bounding box center [264, 95] width 114 height 15
type input "[PHONE_NUMBER]"
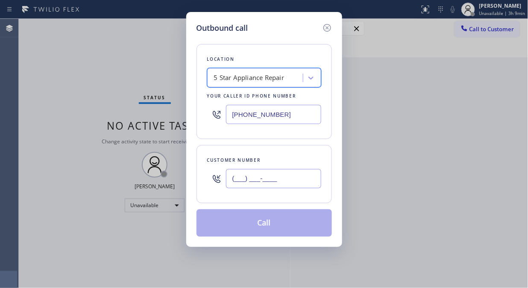
click at [247, 180] on input "(___) ___-____" at bounding box center [273, 178] width 95 height 19
paste input "760) 409-5602"
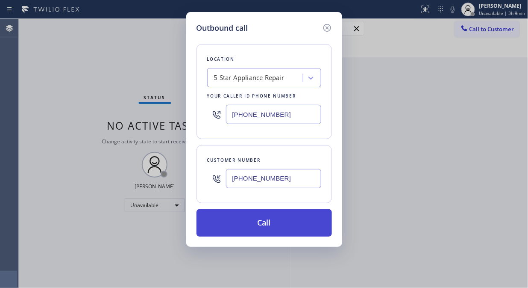
type input "(760) 409-5602"
click at [291, 230] on button "Call" at bounding box center [265, 222] width 136 height 27
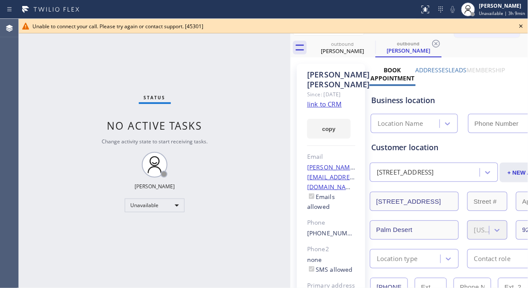
click at [527, 25] on icon at bounding box center [521, 26] width 10 height 10
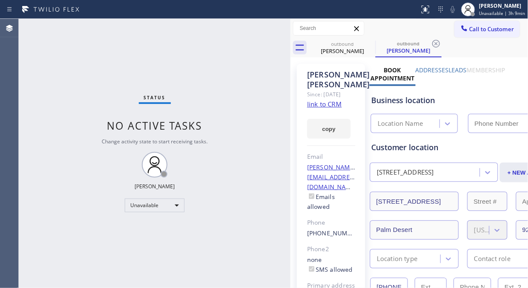
type input "[PHONE_NUMBER]"
click at [45, 46] on div "Status No active tasks Change activity state to start receiving tasks. [PERSON_…" at bounding box center [155, 153] width 272 height 269
click at [368, 43] on icon at bounding box center [370, 43] width 10 height 10
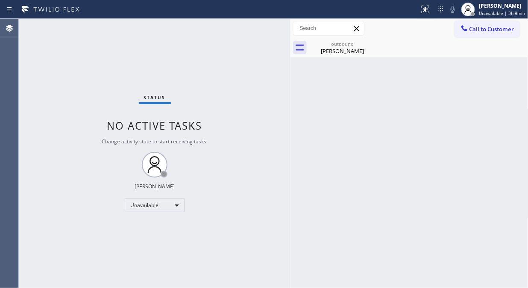
click at [0, 0] on icon at bounding box center [0, 0] width 0 height 0
click at [82, 58] on div "Status No active tasks Change activity state to start receiving tasks. [PERSON_…" at bounding box center [155, 153] width 272 height 269
click at [343, 50] on div "Edna Carolson" at bounding box center [342, 51] width 65 height 8
click at [471, 20] on div "Call to Customer Outbound call Location 5 Star Appliance Repair Your caller id …" at bounding box center [410, 28] width 238 height 19
click at [469, 26] on div at bounding box center [465, 29] width 10 height 10
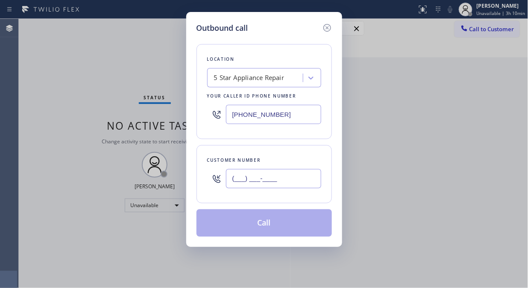
click at [238, 177] on input "(___) ___-____" at bounding box center [273, 178] width 95 height 19
paste input "415) 254-3686"
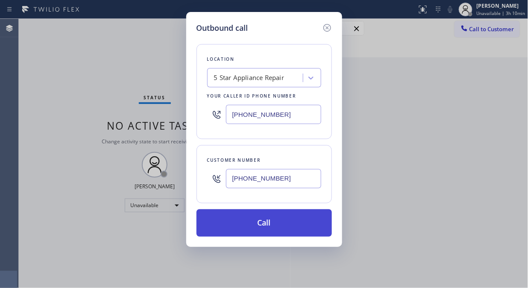
type input "(415) 254-3686"
click at [283, 229] on button "Call" at bounding box center [265, 222] width 136 height 27
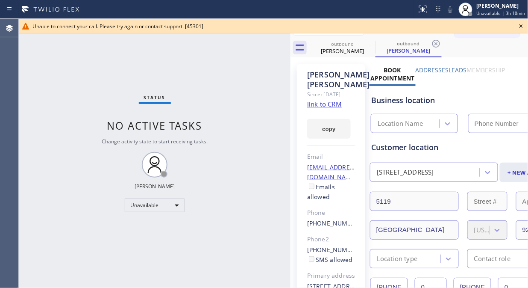
type input "[PHONE_NUMBER]"
click at [520, 27] on icon at bounding box center [521, 26] width 10 height 10
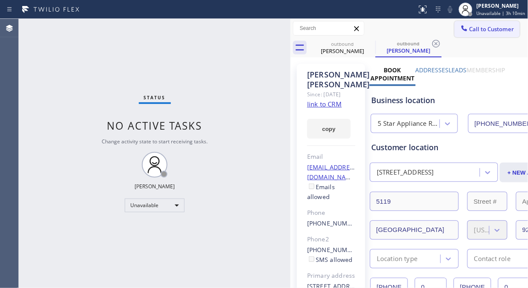
click at [504, 27] on span "Call to Customer" at bounding box center [492, 29] width 45 height 8
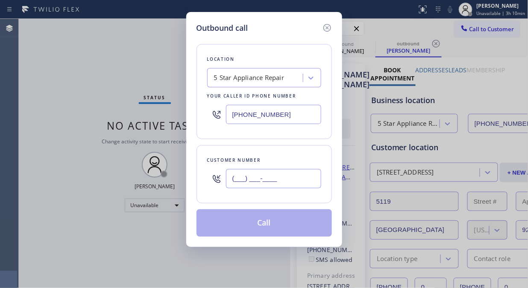
click at [246, 182] on input "(___) ___-____" at bounding box center [273, 178] width 95 height 19
paste input "310) 859-7211"
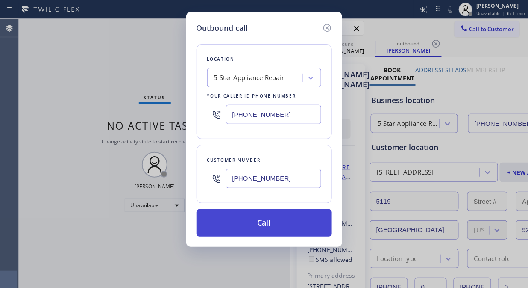
type input "(310) 859-7211"
click at [315, 231] on button "Call" at bounding box center [265, 222] width 136 height 27
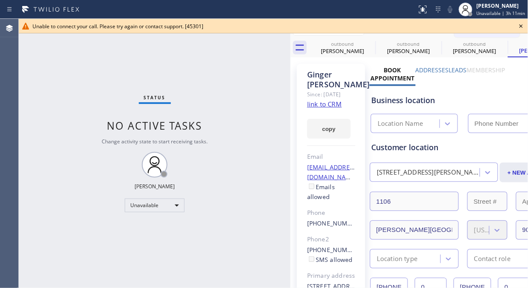
type input "[PHONE_NUMBER]"
click at [519, 27] on icon at bounding box center [521, 26] width 10 height 10
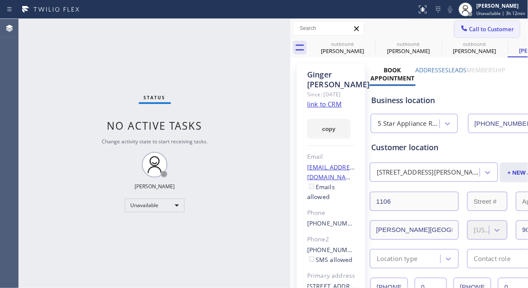
click at [475, 28] on span "Call to Customer" at bounding box center [492, 29] width 45 height 8
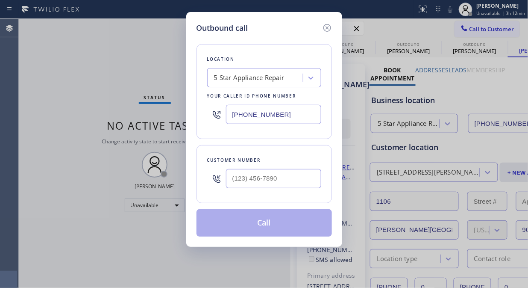
drag, startPoint x: 318, startPoint y: 110, endPoint x: 219, endPoint y: 112, distance: 99.2
click at [219, 112] on div "[PHONE_NUMBER]" at bounding box center [264, 114] width 114 height 28
click at [325, 28] on icon at bounding box center [327, 28] width 10 height 10
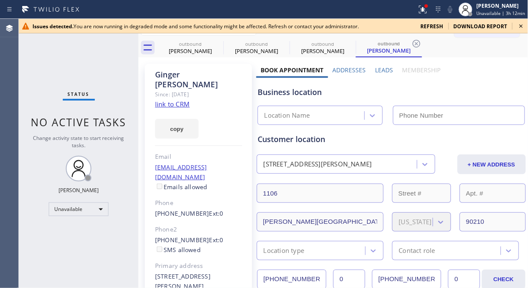
type input "[PHONE_NUMBER]"
click at [522, 27] on icon at bounding box center [521, 25] width 3 height 3
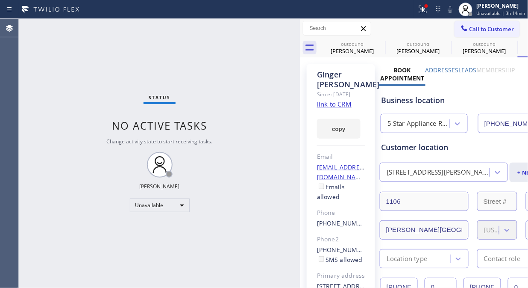
drag, startPoint x: 137, startPoint y: 100, endPoint x: 299, endPoint y: 127, distance: 164.2
click at [301, 127] on div at bounding box center [301, 153] width 0 height 269
click at [378, 44] on icon at bounding box center [380, 43] width 10 height 10
click at [0, 0] on icon at bounding box center [0, 0] width 0 height 0
click at [378, 44] on icon at bounding box center [380, 43] width 10 height 10
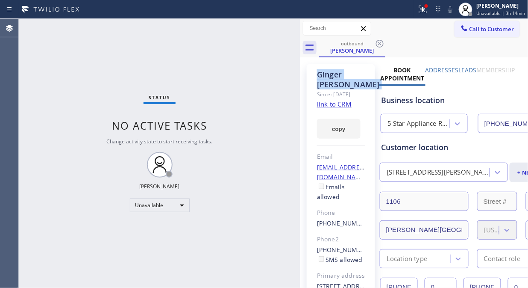
click at [378, 44] on icon at bounding box center [380, 43] width 10 height 10
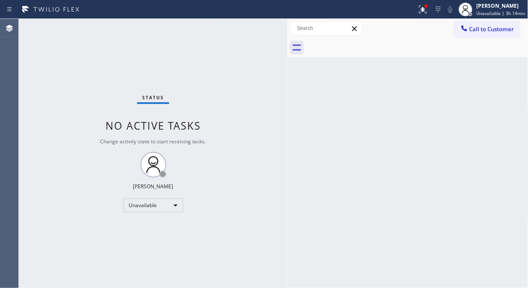
drag, startPoint x: 298, startPoint y: 81, endPoint x: 286, endPoint y: 83, distance: 12.9
click at [288, 83] on div at bounding box center [288, 153] width 0 height 269
click at [428, 6] on div at bounding box center [426, 5] width 3 height 3
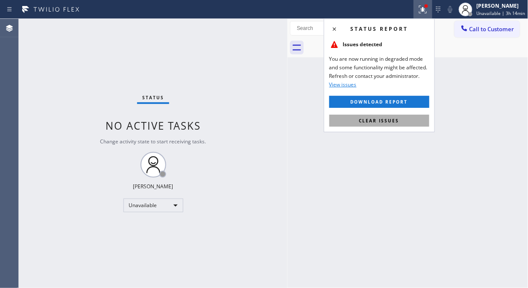
click at [363, 122] on span "Clear issues" at bounding box center [380, 121] width 40 height 6
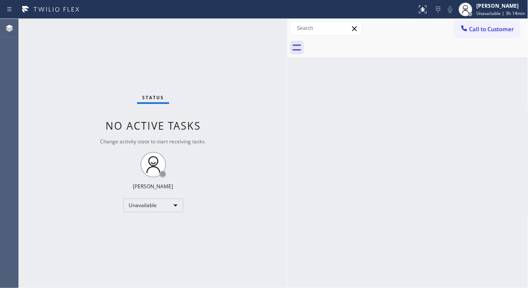
click at [163, 65] on div "Status No active tasks Change activity state to start receiving tasks. [PERSON_…" at bounding box center [153, 153] width 269 height 269
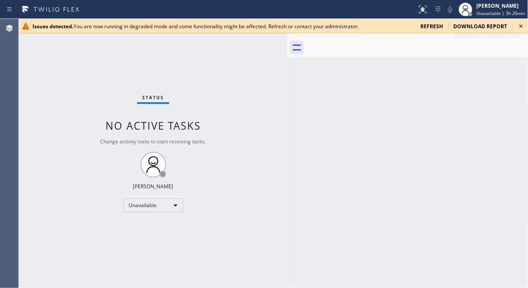
click at [519, 29] on icon at bounding box center [521, 26] width 10 height 10
drag, startPoint x: 522, startPoint y: 27, endPoint x: 481, endPoint y: 32, distance: 40.9
click at [521, 27] on icon at bounding box center [521, 26] width 10 height 10
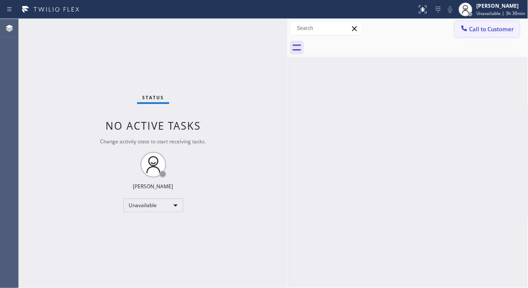
click at [481, 32] on span "Call to Customer" at bounding box center [492, 29] width 45 height 8
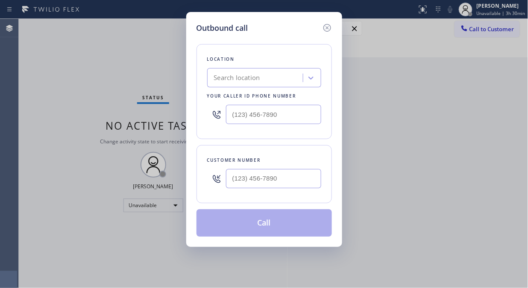
click at [248, 80] on div "Search location" at bounding box center [237, 78] width 46 height 10
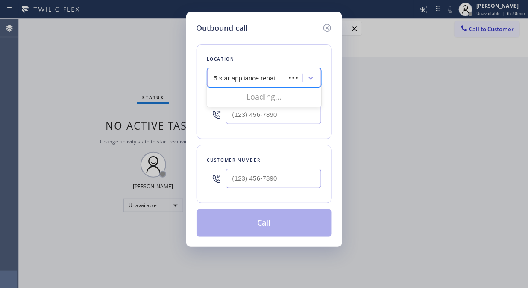
type input "5 star appliance repair"
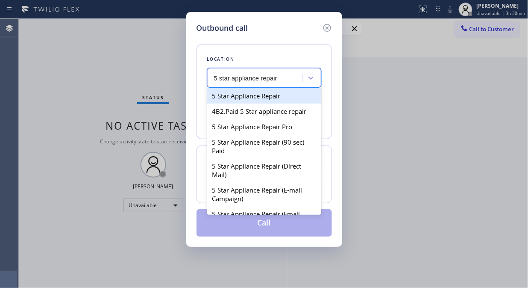
click at [244, 97] on div "5 Star Appliance Repair" at bounding box center [264, 95] width 114 height 15
type input "[PHONE_NUMBER]"
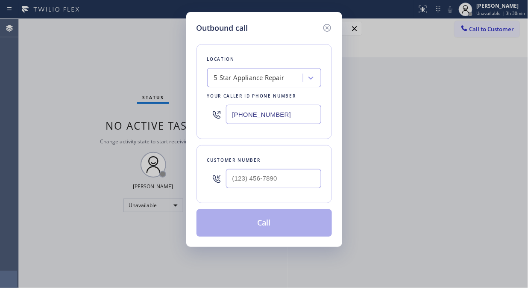
drag, startPoint x: 283, startPoint y: 115, endPoint x: 230, endPoint y: 118, distance: 52.6
click at [230, 117] on input "[PHONE_NUMBER]" at bounding box center [273, 114] width 95 height 19
click at [327, 27] on icon at bounding box center [327, 28] width 8 height 8
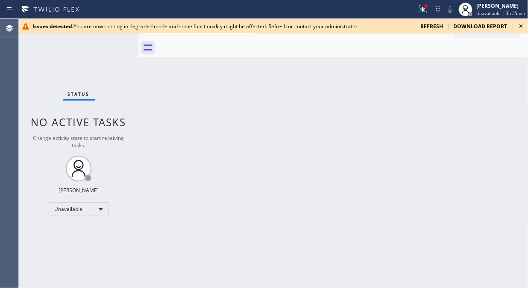
drag, startPoint x: 140, startPoint y: 93, endPoint x: 381, endPoint y: 54, distance: 244.3
click at [139, 93] on div at bounding box center [139, 153] width 0 height 269
click at [519, 28] on icon at bounding box center [521, 26] width 10 height 10
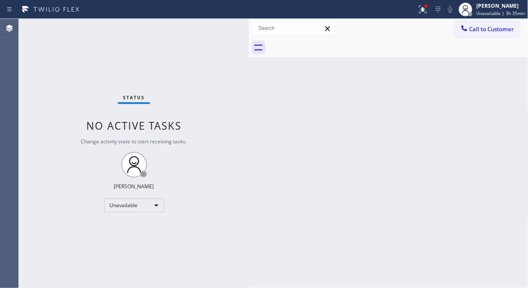
drag, startPoint x: 138, startPoint y: 75, endPoint x: 344, endPoint y: 64, distance: 206.3
click at [249, 89] on div at bounding box center [249, 153] width 0 height 269
click at [424, 4] on icon at bounding box center [423, 9] width 10 height 10
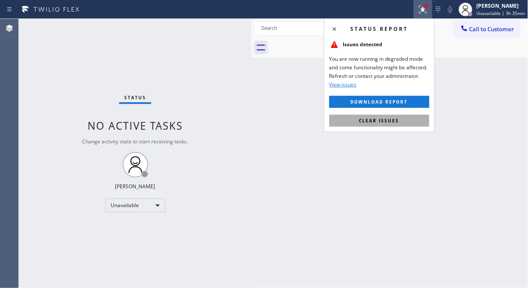
click at [379, 118] on span "Clear issues" at bounding box center [380, 121] width 40 height 6
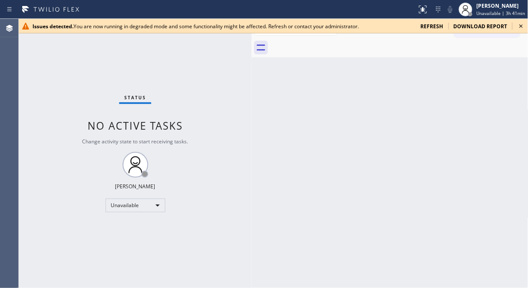
click at [519, 28] on icon at bounding box center [521, 26] width 10 height 10
click at [520, 27] on icon at bounding box center [521, 26] width 10 height 10
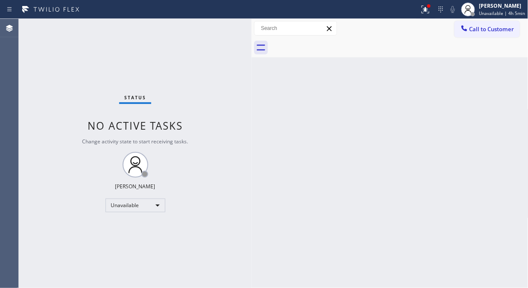
click at [195, 53] on div "Status No active tasks Change activity state to start receiving tasks. [PERSON_…" at bounding box center [135, 153] width 233 height 269
click at [424, 13] on icon at bounding box center [426, 9] width 10 height 10
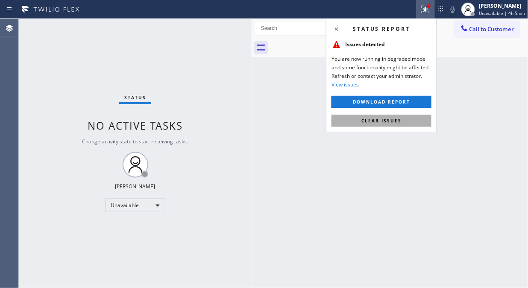
click at [394, 118] on span "Clear issues" at bounding box center [382, 121] width 40 height 6
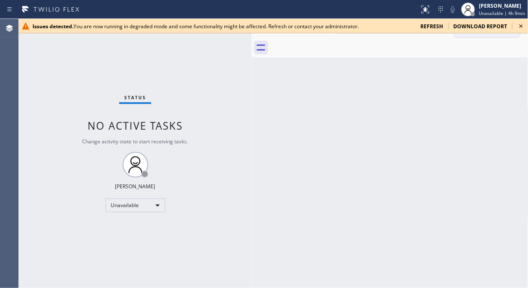
click at [520, 30] on icon at bounding box center [521, 26] width 10 height 10
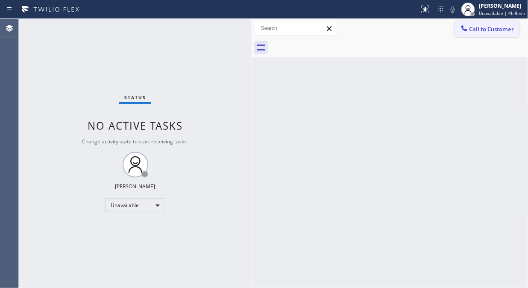
click at [478, 37] on button "Call to Customer" at bounding box center [487, 29] width 65 height 16
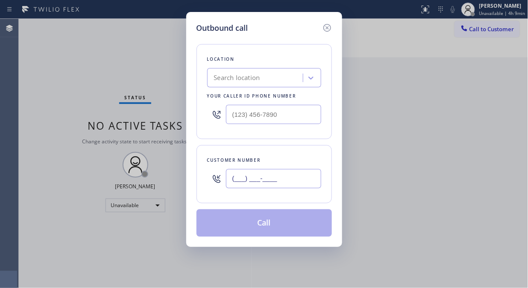
click at [259, 172] on input "(___) ___-____" at bounding box center [273, 178] width 95 height 19
paste input "408) 832-3292"
type input "(408) 832-3292"
click at [259, 78] on div "Search location" at bounding box center [237, 78] width 46 height 10
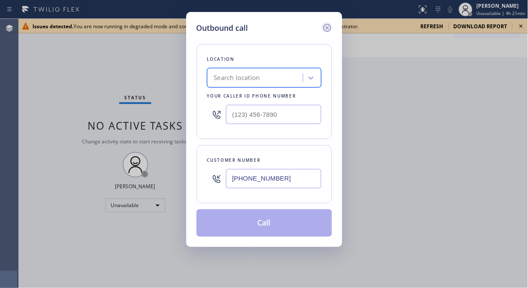
click at [330, 27] on icon at bounding box center [327, 28] width 10 height 10
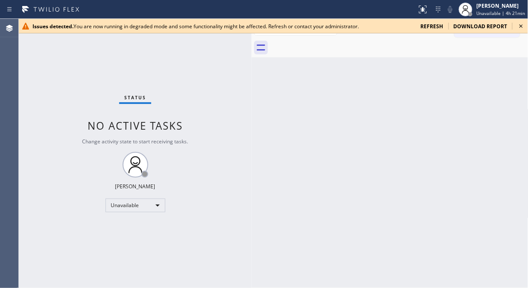
click at [521, 25] on icon at bounding box center [521, 25] width 3 height 3
click at [519, 26] on icon at bounding box center [521, 26] width 10 height 10
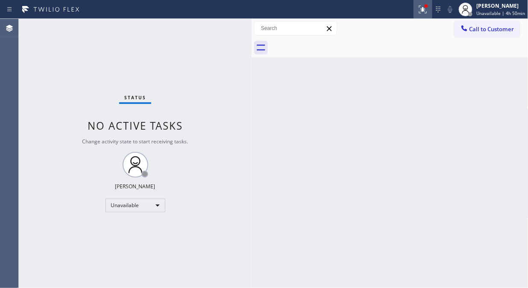
click at [425, 15] on button at bounding box center [423, 9] width 19 height 19
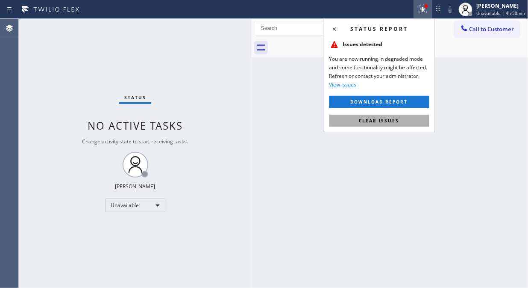
click at [382, 120] on span "Clear issues" at bounding box center [380, 121] width 40 height 6
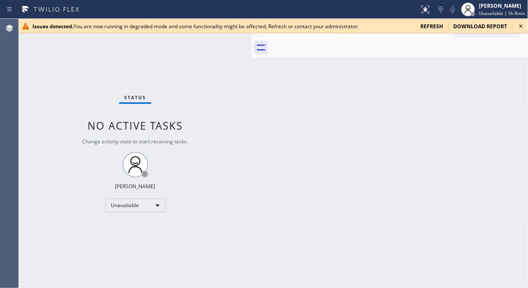
click at [525, 29] on icon at bounding box center [521, 26] width 10 height 10
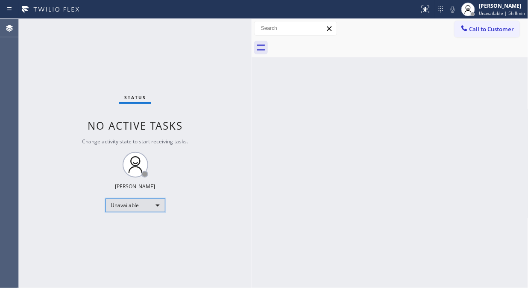
click at [156, 203] on div "Unavailable" at bounding box center [136, 205] width 60 height 14
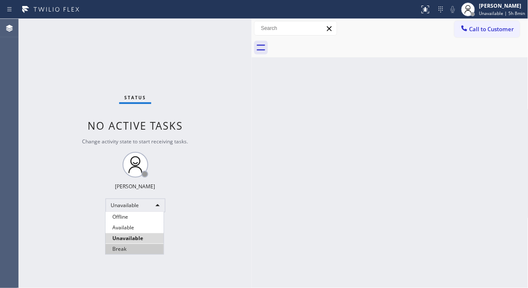
click at [120, 250] on li "Break" at bounding box center [135, 249] width 58 height 10
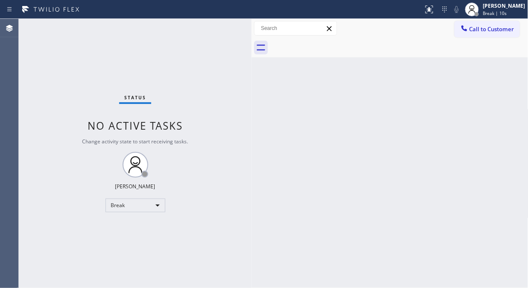
click at [82, 60] on div "Status No active tasks Change activity state to start receiving tasks. Fila Gar…" at bounding box center [135, 153] width 233 height 269
click at [71, 59] on div "Status No active tasks Change activity state to start receiving tasks. Fila Gar…" at bounding box center [135, 153] width 233 height 269
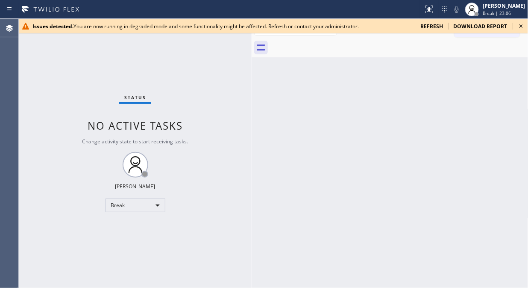
click at [524, 27] on icon at bounding box center [521, 26] width 10 height 10
click at [82, 62] on div "Status No active tasks Change activity state to start receiving tasks. Fila Gar…" at bounding box center [135, 153] width 233 height 269
click at [521, 24] on icon at bounding box center [521, 26] width 10 height 10
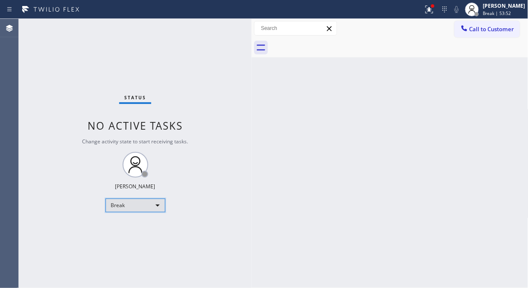
click at [146, 205] on div "Break" at bounding box center [136, 205] width 60 height 14
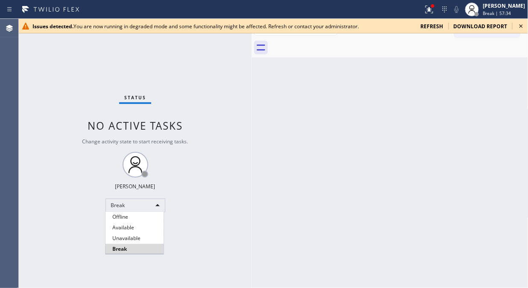
click at [519, 27] on div at bounding box center [264, 144] width 528 height 288
click at [521, 28] on icon at bounding box center [521, 26] width 10 height 10
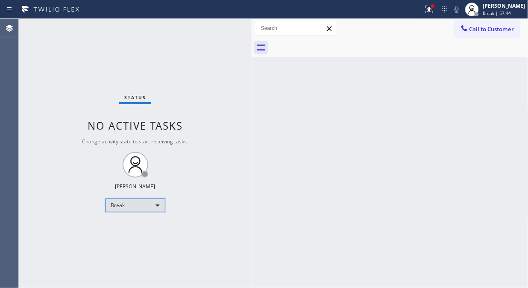
click at [153, 210] on div "Break" at bounding box center [136, 205] width 60 height 14
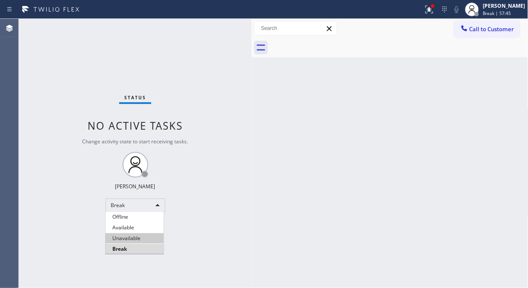
click at [134, 236] on li "Unavailable" at bounding box center [135, 238] width 58 height 10
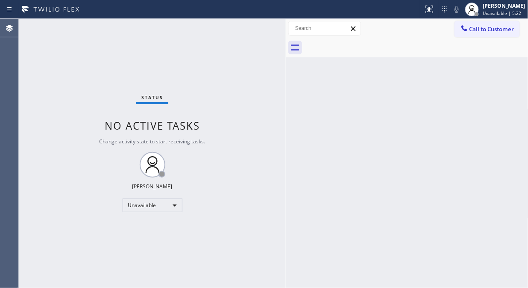
drag, startPoint x: 137, startPoint y: 94, endPoint x: 285, endPoint y: 140, distance: 154.4
click at [286, 140] on div at bounding box center [286, 153] width 0 height 269
drag, startPoint x: 486, startPoint y: 28, endPoint x: 469, endPoint y: 28, distance: 17.1
click at [486, 28] on span "Call to Customer" at bounding box center [492, 29] width 45 height 8
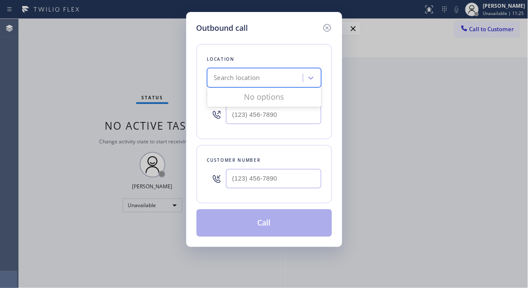
click at [256, 82] on div "Search location" at bounding box center [237, 78] width 46 height 10
type input "5 star appliance repair"
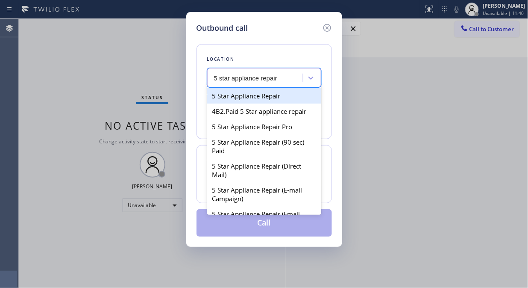
click at [258, 91] on div "5 Star Appliance Repair" at bounding box center [264, 95] width 114 height 15
type input "[PHONE_NUMBER]"
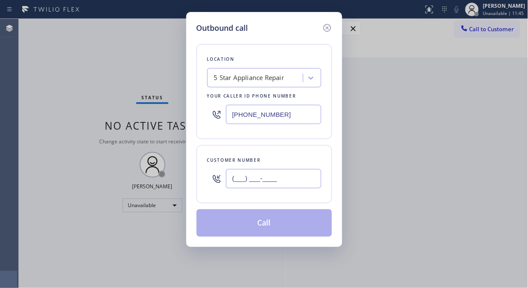
click at [242, 187] on input "(___) ___-____" at bounding box center [273, 178] width 95 height 19
paste input "562) 698-9600"
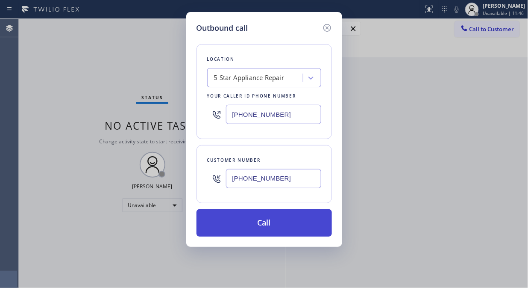
type input "[PHONE_NUMBER]"
click at [291, 227] on button "Call" at bounding box center [265, 222] width 136 height 27
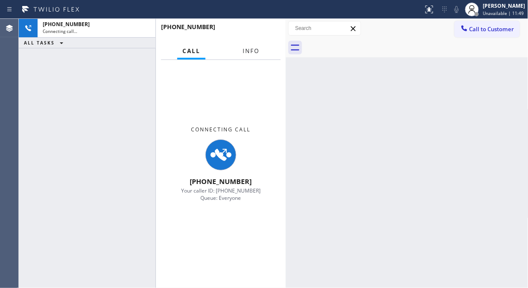
click at [251, 50] on span "Info" at bounding box center [251, 51] width 17 height 8
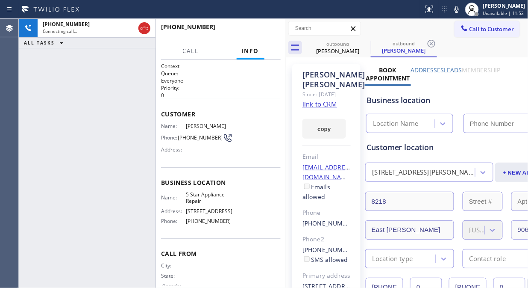
type input "[PHONE_NUMBER]"
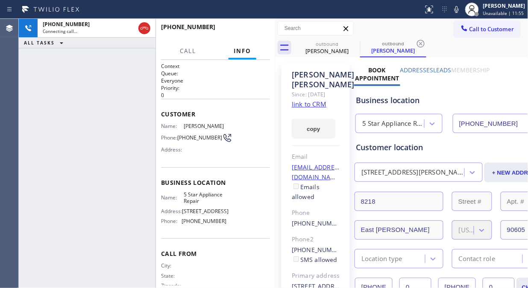
drag, startPoint x: 288, startPoint y: 91, endPoint x: 277, endPoint y: 94, distance: 11.4
click at [275, 94] on div at bounding box center [275, 153] width 0 height 269
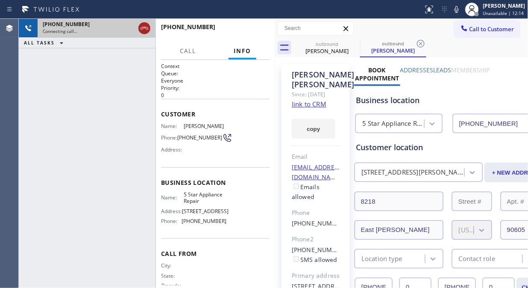
click at [139, 30] on div at bounding box center [145, 28] width 12 height 10
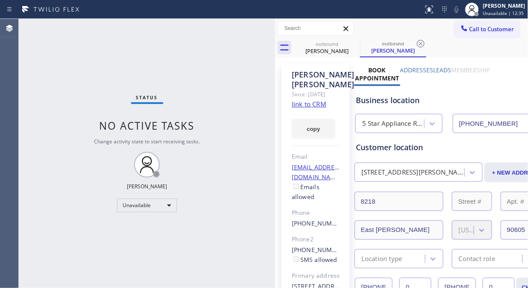
click at [44, 48] on div "Status No active tasks Change activity state to start receiving tasks. [PERSON_…" at bounding box center [147, 153] width 256 height 269
click at [489, 27] on span "Call to Customer" at bounding box center [492, 29] width 45 height 8
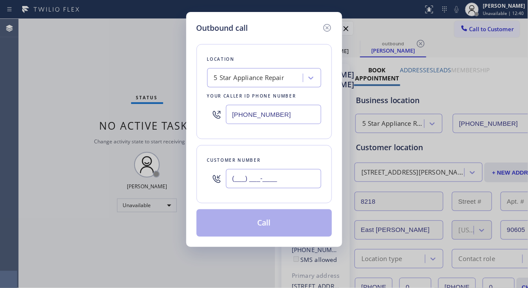
click at [262, 180] on input "(___) ___-____" at bounding box center [273, 178] width 95 height 19
paste input "310) 975-4884"
type input "[PHONE_NUMBER]"
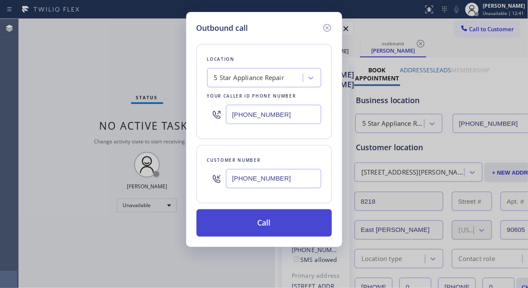
click at [282, 225] on button "Call" at bounding box center [265, 222] width 136 height 27
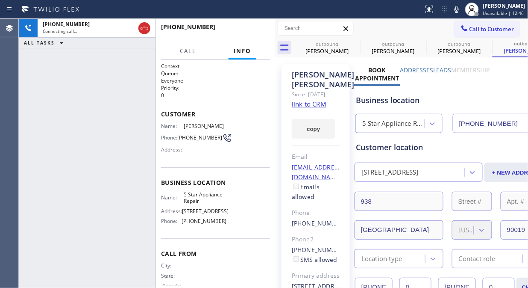
type input "[PHONE_NUMBER]"
click at [76, 81] on div "[PHONE_NUMBER] Connecting call… ALL TASKS ALL TASKS ACTIVE TASKS TASKS IN WRAP …" at bounding box center [87, 153] width 137 height 269
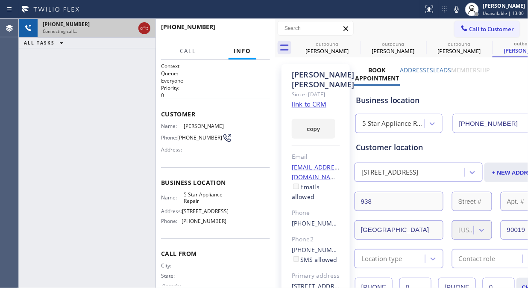
click at [146, 30] on icon at bounding box center [144, 28] width 10 height 10
click at [470, 27] on span "Call to Customer" at bounding box center [492, 29] width 45 height 8
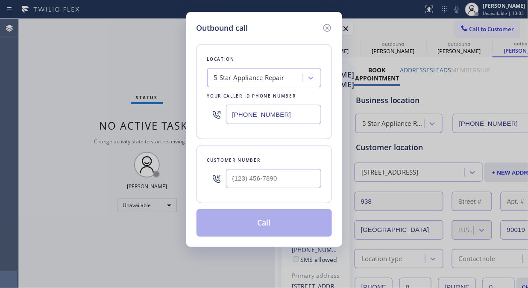
click at [239, 178] on input "text" at bounding box center [273, 178] width 95 height 19
paste input "818) 585-7658"
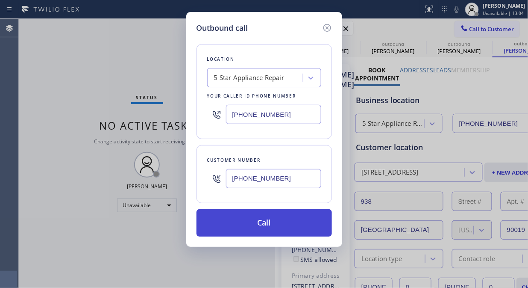
type input "[PHONE_NUMBER]"
click at [270, 223] on button "Call" at bounding box center [265, 222] width 136 height 27
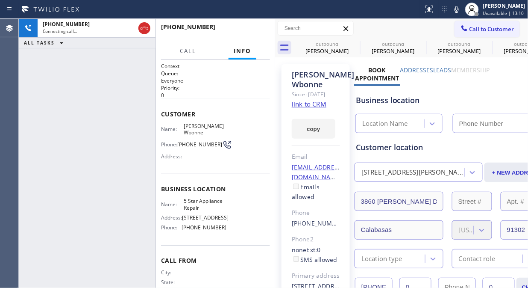
type input "[PHONE_NUMBER]"
click at [58, 113] on div "[PHONE_NUMBER] Connecting call… ALL TASKS ALL TASKS ACTIVE TASKS TASKS IN WRAP …" at bounding box center [87, 153] width 137 height 269
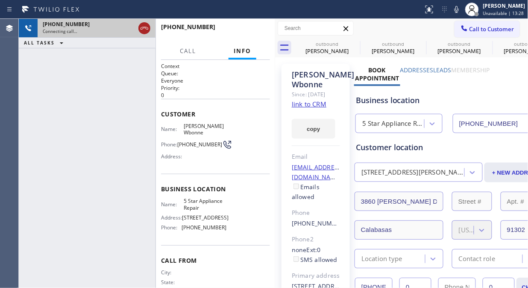
click at [140, 30] on icon at bounding box center [144, 28] width 10 height 10
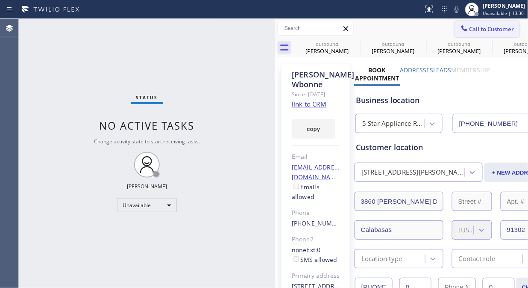
click at [475, 28] on span "Call to Customer" at bounding box center [492, 29] width 45 height 8
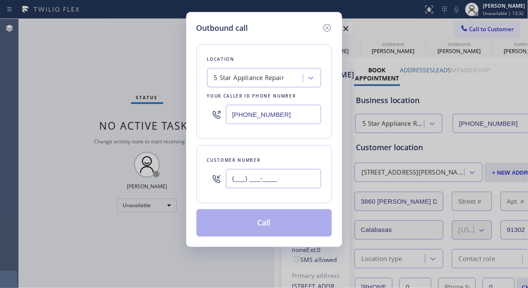
click at [292, 176] on input "(___) ___-____" at bounding box center [273, 178] width 95 height 19
paste input "909) 229-1616"
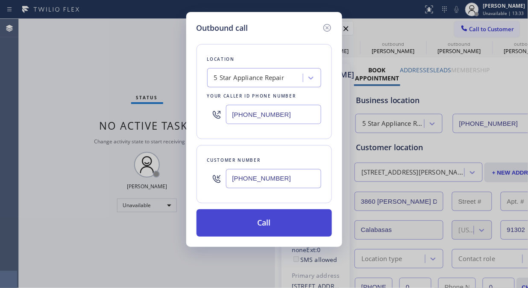
type input "[PHONE_NUMBER]"
click at [292, 221] on button "Call" at bounding box center [265, 222] width 136 height 27
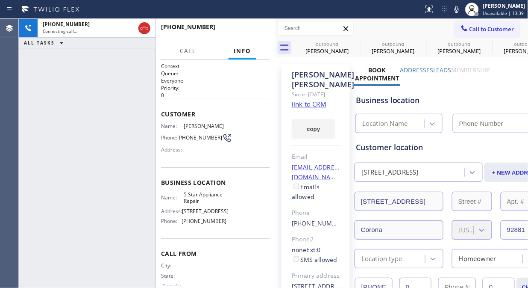
type input "[PHONE_NUMBER]"
click at [462, 12] on icon at bounding box center [457, 9] width 10 height 10
drag, startPoint x: 82, startPoint y: 95, endPoint x: 154, endPoint y: 76, distance: 74.2
click at [82, 95] on div "[PHONE_NUMBER] Live | 00:01 ALL TASKS ALL TASKS ACTIVE TASKS TASKS IN WRAP UP" at bounding box center [87, 153] width 137 height 269
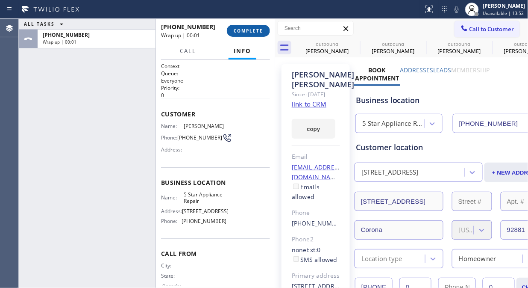
click at [246, 33] on span "COMPLETE" at bounding box center [248, 31] width 29 height 6
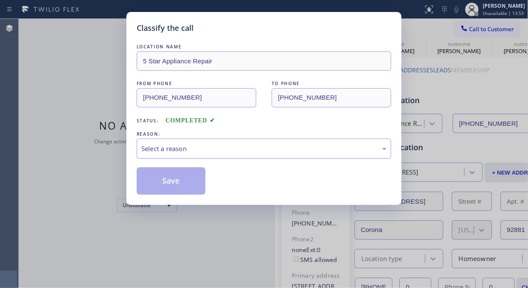
click at [263, 148] on div "Select a reason" at bounding box center [263, 149] width 245 height 10
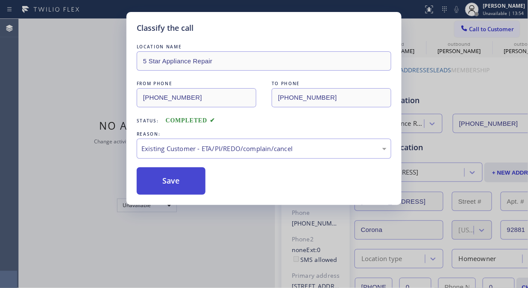
click at [186, 179] on button "Save" at bounding box center [171, 180] width 69 height 27
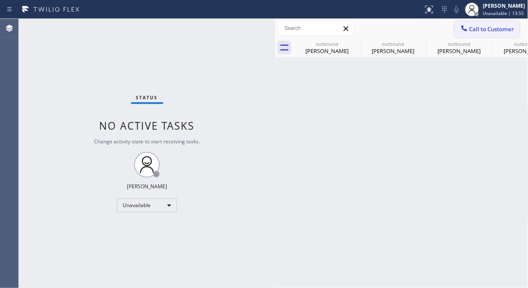
click at [486, 30] on span "Call to Customer" at bounding box center [492, 29] width 45 height 8
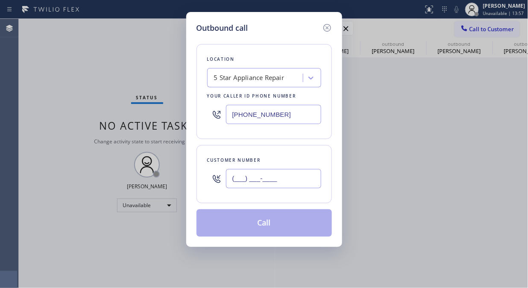
click at [248, 177] on input "(___) ___-____" at bounding box center [273, 178] width 95 height 19
paste input "650) 322-5902"
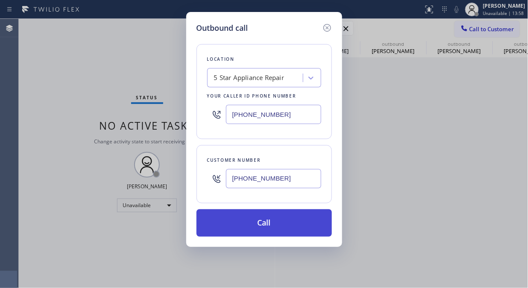
type input "[PHONE_NUMBER]"
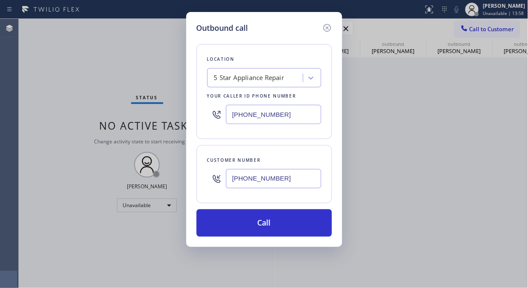
drag, startPoint x: 296, startPoint y: 218, endPoint x: 324, endPoint y: 122, distance: 100.2
click at [295, 218] on button "Call" at bounding box center [265, 222] width 136 height 27
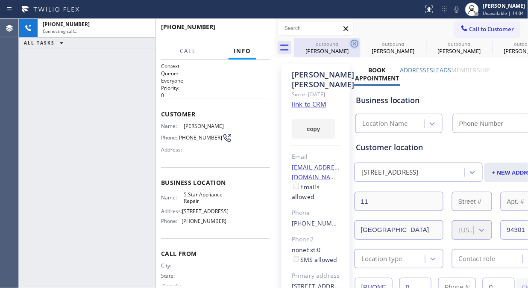
click at [351, 42] on icon at bounding box center [355, 43] width 10 height 10
click at [0, 0] on icon at bounding box center [0, 0] width 0 height 0
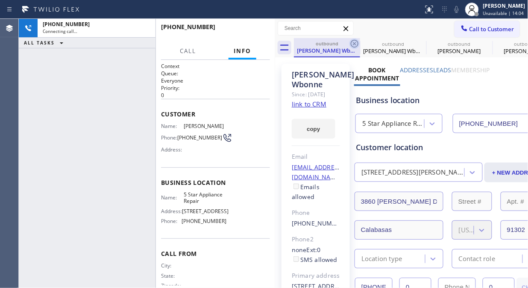
click at [354, 44] on icon at bounding box center [355, 44] width 8 height 8
click at [0, 0] on icon at bounding box center [0, 0] width 0 height 0
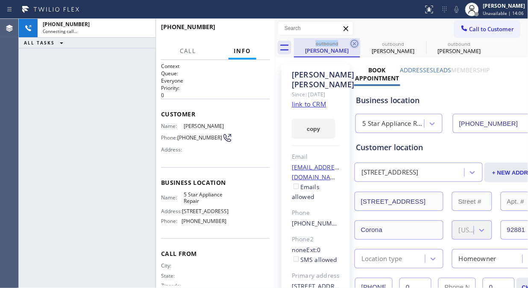
type input "[PHONE_NUMBER]"
click at [355, 44] on icon at bounding box center [355, 44] width 8 height 8
click at [0, 0] on icon at bounding box center [0, 0] width 0 height 0
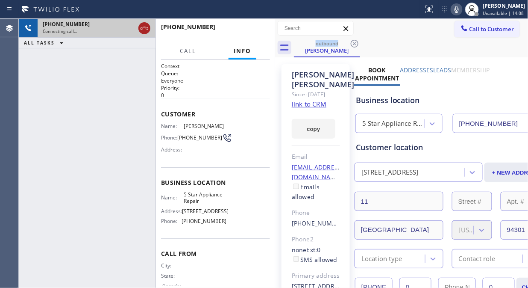
click at [139, 27] on icon at bounding box center [144, 28] width 10 height 10
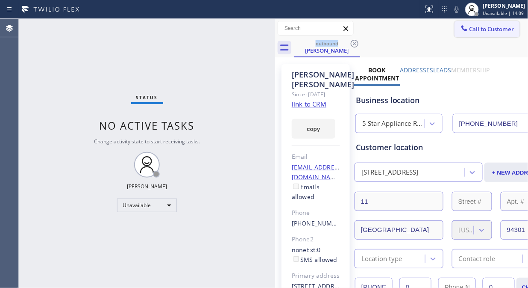
click at [475, 34] on button "Call to Customer" at bounding box center [487, 29] width 65 height 16
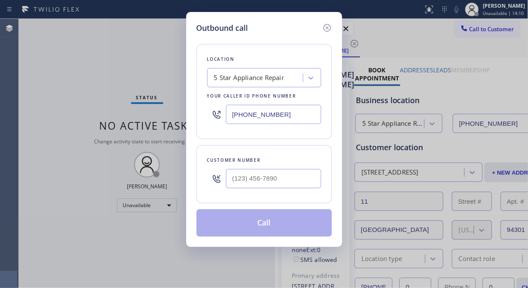
click at [291, 180] on input "text" at bounding box center [273, 178] width 95 height 19
paste input "714) 745-8926"
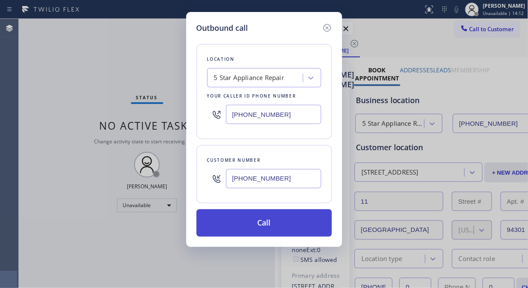
type input "[PHONE_NUMBER]"
click at [283, 227] on button "Call" at bounding box center [265, 222] width 136 height 27
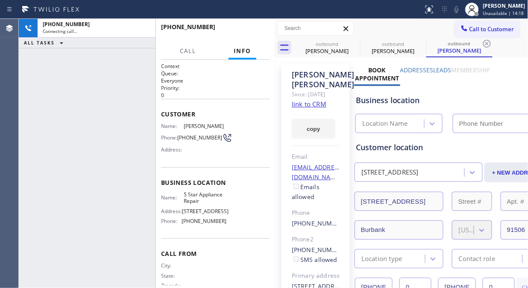
type input "[PHONE_NUMBER]"
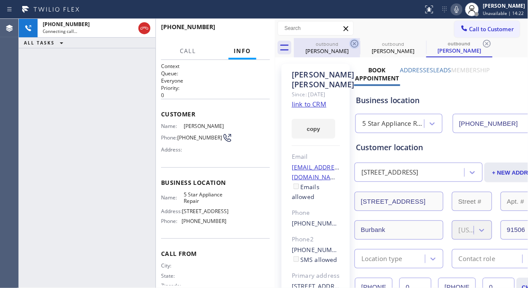
click at [354, 41] on icon at bounding box center [355, 43] width 10 height 10
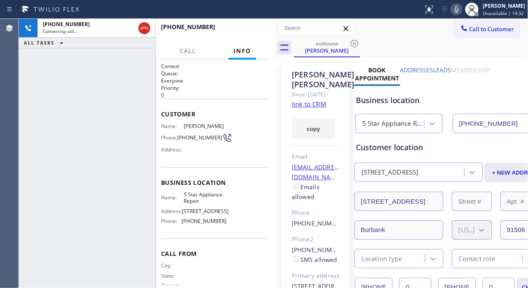
click at [47, 112] on div "[PHONE_NUMBER] Connecting call… ALL TASKS ALL TASKS ACTIVE TASKS TASKS IN WRAP …" at bounding box center [87, 153] width 137 height 269
click at [245, 31] on span "HANG UP" at bounding box center [250, 31] width 26 height 6
click at [246, 31] on span "HANG UP" at bounding box center [250, 31] width 26 height 6
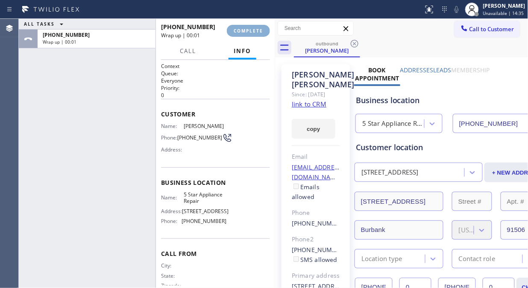
click at [246, 32] on span "COMPLETE" at bounding box center [248, 31] width 29 height 6
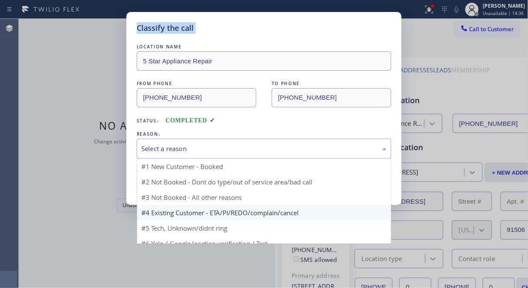
drag, startPoint x: 251, startPoint y: 141, endPoint x: 244, endPoint y: 193, distance: 52.2
click at [252, 141] on div "Select a reason" at bounding box center [264, 149] width 255 height 20
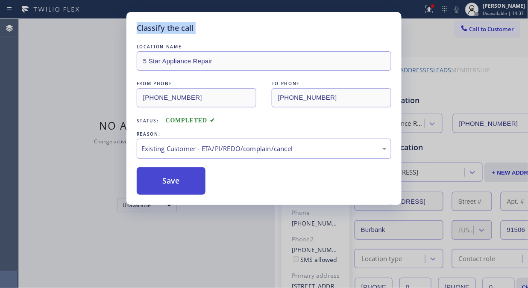
click at [189, 184] on button "Save" at bounding box center [171, 180] width 69 height 27
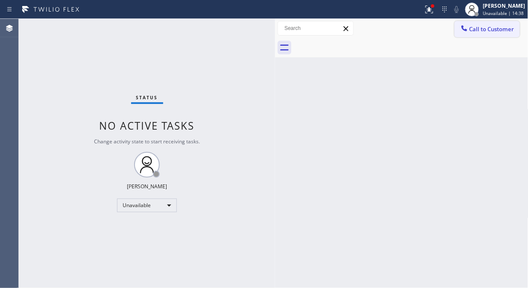
click at [485, 32] on span "Call to Customer" at bounding box center [492, 29] width 45 height 8
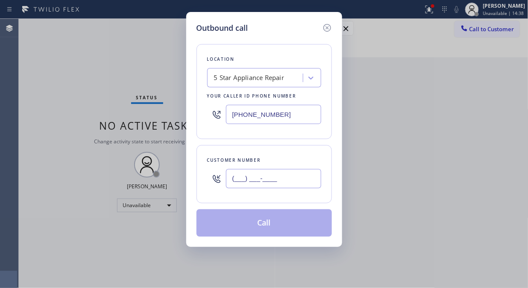
click at [259, 181] on input "(___) ___-____" at bounding box center [273, 178] width 95 height 19
paste input "310) 528-9769"
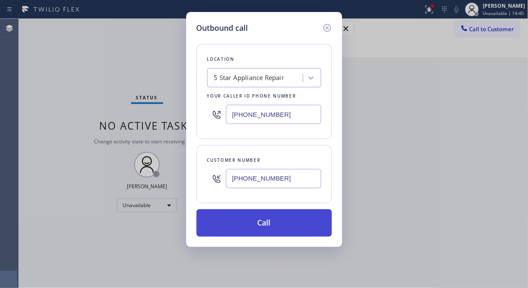
type input "[PHONE_NUMBER]"
click at [285, 224] on button "Call" at bounding box center [265, 222] width 136 height 27
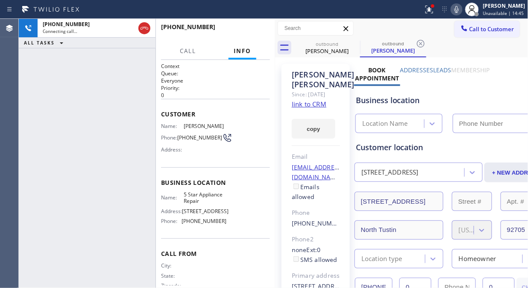
type input "[PHONE_NUMBER]"
click at [241, 26] on button "HANG UP" at bounding box center [250, 31] width 40 height 12
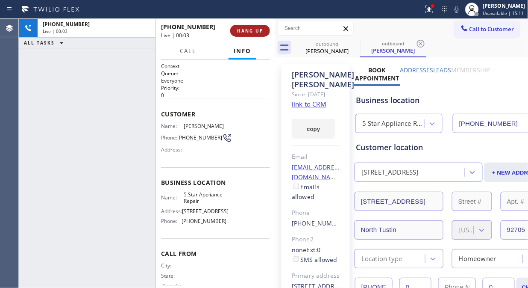
click at [244, 26] on button "HANG UP" at bounding box center [250, 31] width 40 height 12
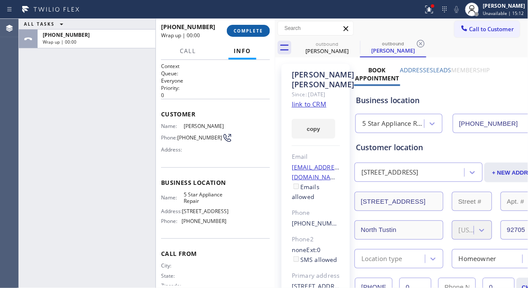
click at [245, 31] on span "COMPLETE" at bounding box center [248, 31] width 29 height 6
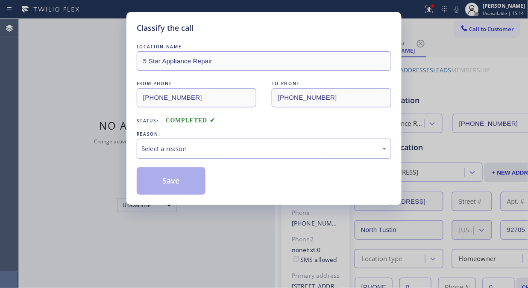
click at [283, 152] on div "Select a reason" at bounding box center [263, 149] width 245 height 10
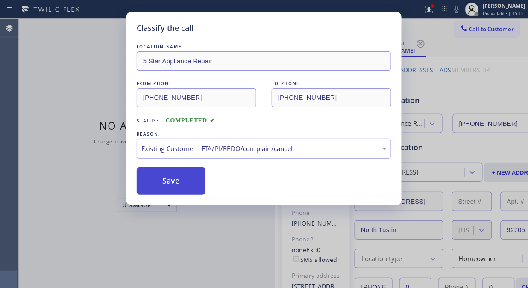
click at [162, 186] on button "Save" at bounding box center [171, 180] width 69 height 27
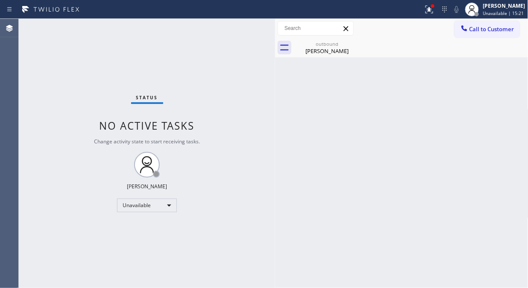
click at [471, 38] on div "outbound [PERSON_NAME]" at bounding box center [411, 47] width 235 height 19
click at [470, 34] on button "Call to Customer" at bounding box center [487, 29] width 65 height 16
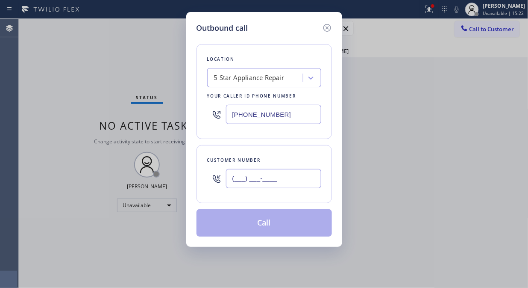
click at [288, 185] on input "(___) ___-____" at bounding box center [273, 178] width 95 height 19
paste input "305) 342-3827"
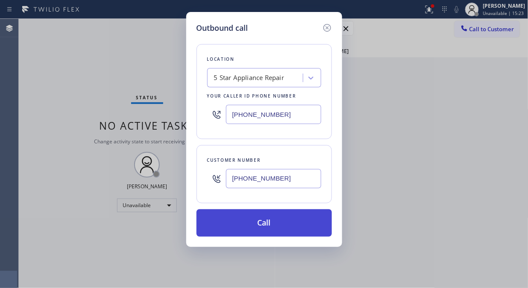
type input "[PHONE_NUMBER]"
click at [288, 227] on button "Call" at bounding box center [265, 222] width 136 height 27
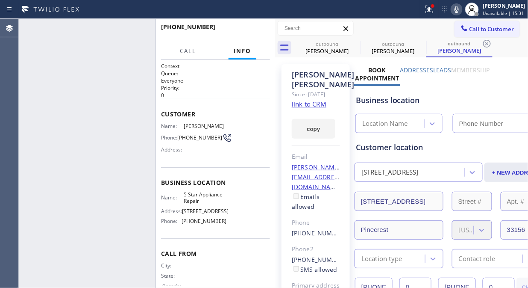
type input "[PHONE_NUMBER]"
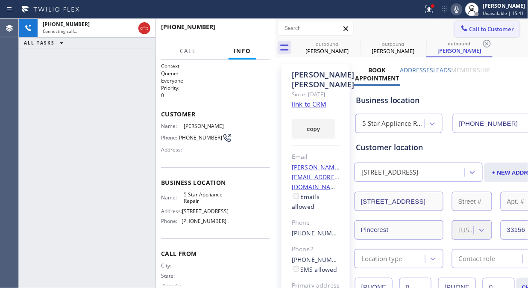
click at [478, 26] on span "Call to Customer" at bounding box center [492, 29] width 45 height 8
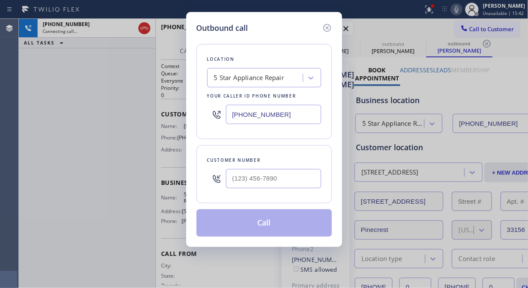
click at [230, 110] on input "[PHONE_NUMBER]" at bounding box center [273, 114] width 95 height 19
paste input "657) 622-0037"
type input "[PHONE_NUMBER]"
click at [109, 99] on div "Outbound call Location [GEOGRAPHIC_DATA][PERSON_NAME] ComforTech Your caller id…" at bounding box center [264, 144] width 528 height 288
click at [326, 28] on icon at bounding box center [327, 28] width 10 height 10
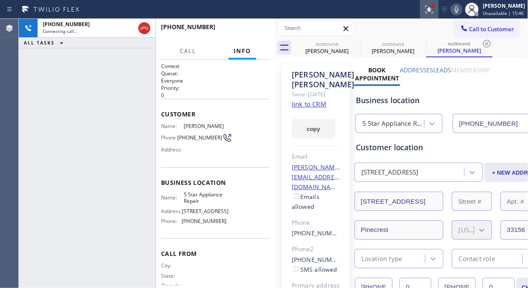
click at [433, 6] on icon at bounding box center [429, 9] width 10 height 10
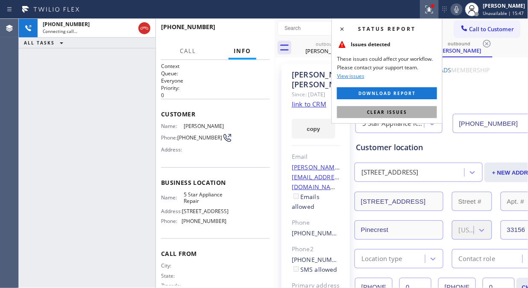
click at [413, 113] on button "Clear issues" at bounding box center [387, 112] width 100 height 12
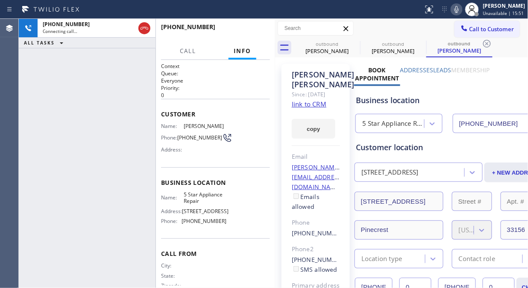
drag, startPoint x: 54, startPoint y: 68, endPoint x: 103, endPoint y: 15, distance: 71.7
click at [55, 68] on div "[PHONE_NUMBER] Connecting call… ALL TASKS ALL TASKS ACTIVE TASKS TASKS IN WRAP …" at bounding box center [87, 153] width 137 height 269
drag, startPoint x: 148, startPoint y: 27, endPoint x: 228, endPoint y: 28, distance: 79.9
click at [148, 27] on icon at bounding box center [144, 28] width 10 height 10
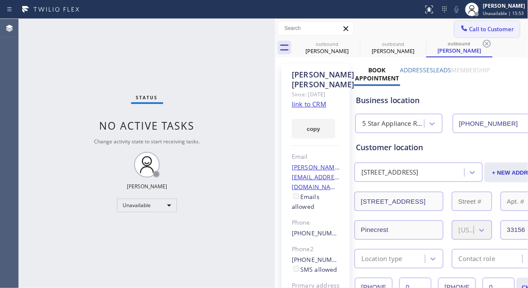
click at [470, 27] on span "Call to Customer" at bounding box center [492, 29] width 45 height 8
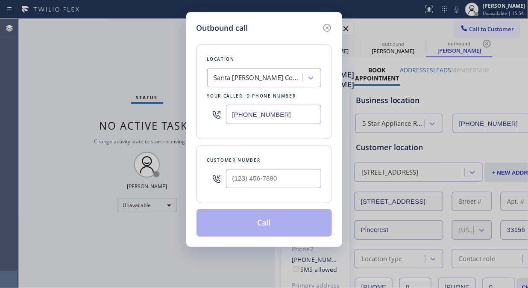
click at [250, 181] on input "text" at bounding box center [273, 178] width 95 height 19
click at [231, 180] on input "(___) ___-____" at bounding box center [273, 178] width 95 height 19
paste input "562) 643-8057"
type input "[PHONE_NUMBER]"
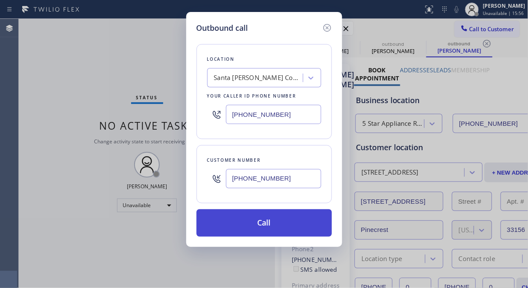
click at [293, 223] on button "Call" at bounding box center [265, 222] width 136 height 27
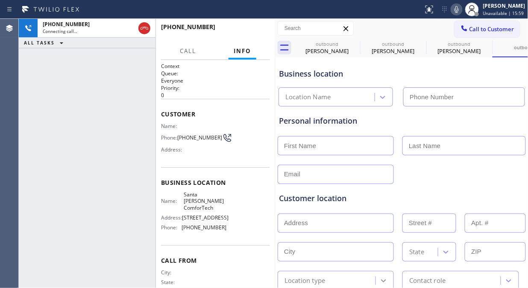
type input "[PHONE_NUMBER]"
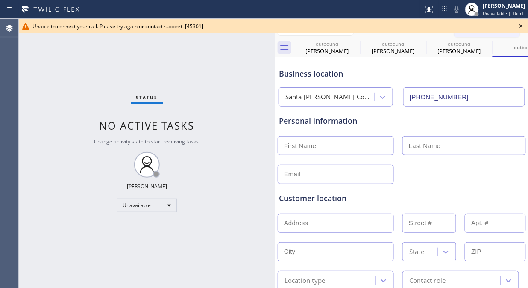
click at [522, 24] on icon at bounding box center [521, 26] width 10 height 10
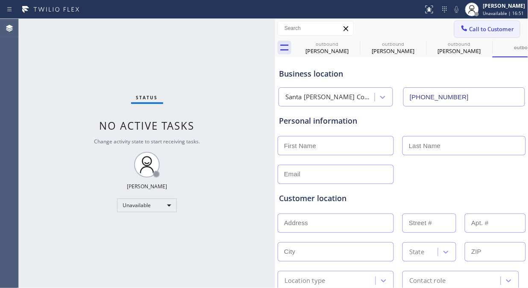
click at [483, 27] on span "Call to Customer" at bounding box center [492, 29] width 45 height 8
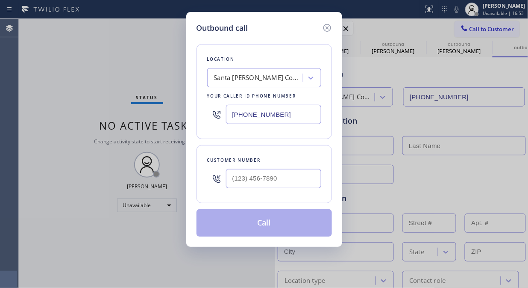
click at [231, 114] on input "[PHONE_NUMBER]" at bounding box center [273, 114] width 95 height 19
paste input "347) 407-9102"
click at [232, 113] on input "[PHONE_NUMBER]" at bounding box center [273, 114] width 95 height 19
paste input "408) 762-3109"
type input "[PHONE_NUMBER]"
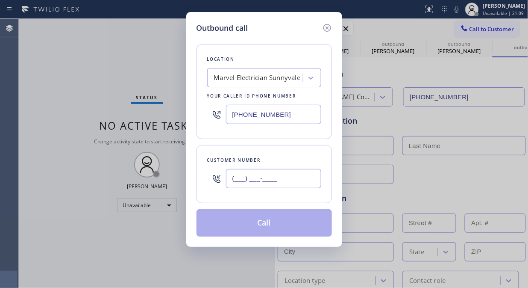
click at [232, 176] on input "(___) ___-____" at bounding box center [273, 178] width 95 height 19
paste input "310) 809-0649"
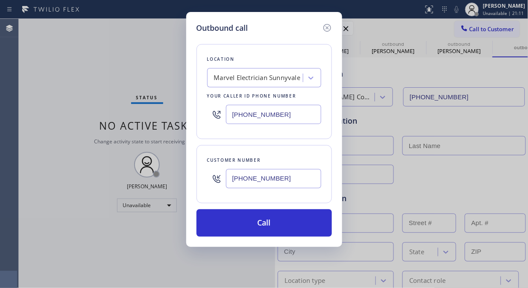
type input "[PHONE_NUMBER]"
click at [80, 77] on div "Outbound call Location Marvel Electrician [GEOGRAPHIC_DATA] Your caller id phon…" at bounding box center [264, 144] width 528 height 288
click at [63, 90] on div "Outbound call Location Marvel Electrician [GEOGRAPHIC_DATA] Your caller id phon…" at bounding box center [264, 144] width 528 height 288
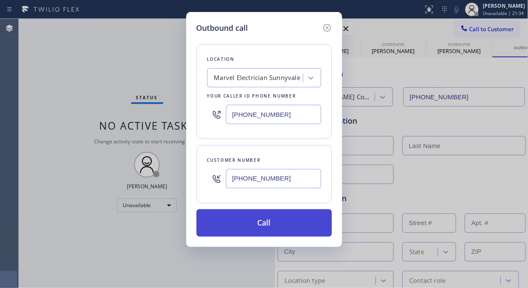
click at [251, 219] on button "Call" at bounding box center [265, 222] width 136 height 27
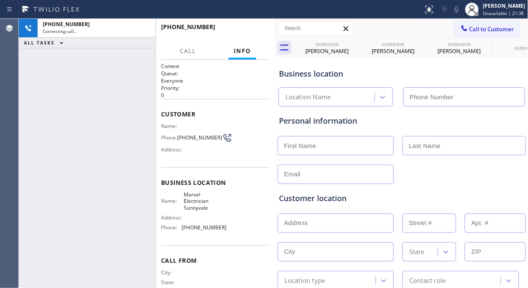
type input "[PHONE_NUMBER]"
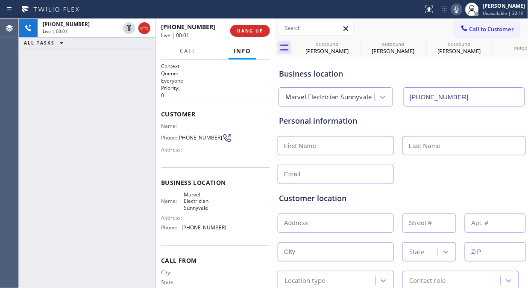
drag, startPoint x: 72, startPoint y: 61, endPoint x: 75, endPoint y: 55, distance: 6.9
click at [72, 61] on div "[PHONE_NUMBER] Live | 00:01 ALL TASKS ALL TASKS ACTIVE TASKS TASKS IN WRAP UP" at bounding box center [87, 153] width 137 height 269
click at [53, 98] on div "[PHONE_NUMBER] Live | 00:06 ALL TASKS ALL TASKS ACTIVE TASKS TASKS IN WRAP UP" at bounding box center [87, 153] width 137 height 269
click at [76, 86] on div "[PHONE_NUMBER] Live | 00:13 ALL TASKS ALL TASKS ACTIVE TASKS TASKS IN WRAP UP" at bounding box center [87, 153] width 137 height 269
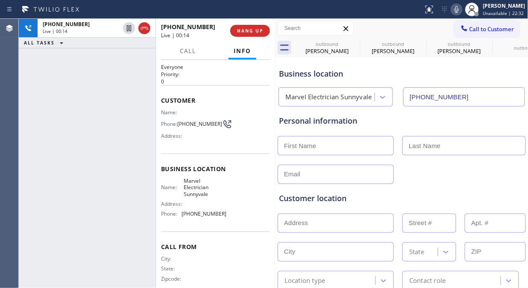
scroll to position [27, 0]
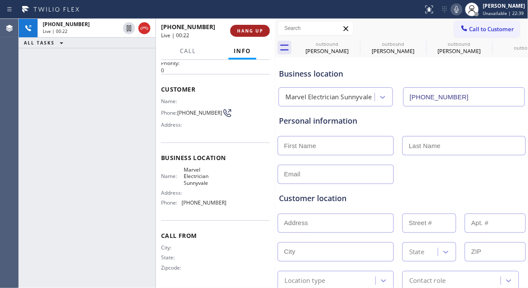
click at [246, 32] on span "HANG UP" at bounding box center [250, 31] width 26 height 6
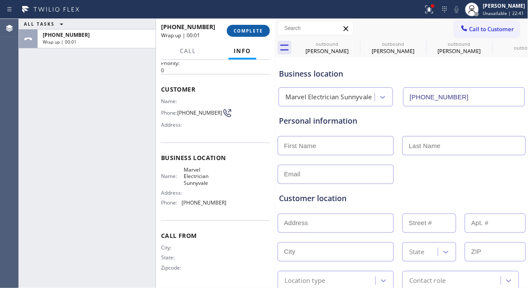
click at [246, 32] on span "COMPLETE" at bounding box center [248, 31] width 29 height 6
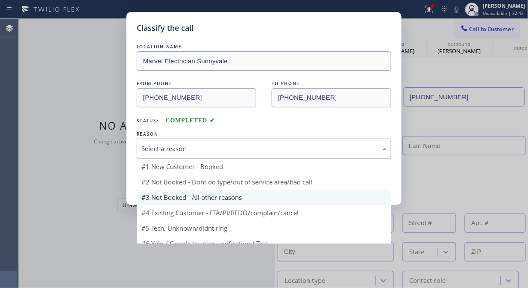
drag, startPoint x: 251, startPoint y: 63, endPoint x: 227, endPoint y: 203, distance: 141.3
click at [254, 145] on div "Select a reason" at bounding box center [263, 149] width 245 height 10
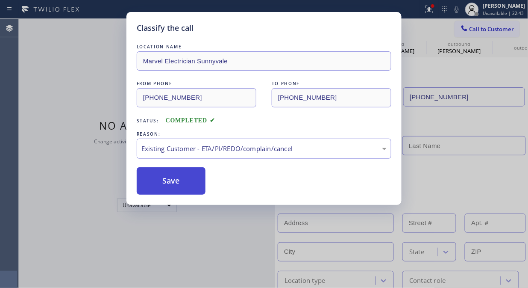
click at [162, 190] on button "Save" at bounding box center [171, 180] width 69 height 27
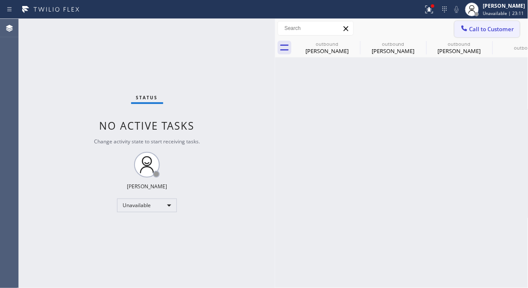
click at [491, 27] on span "Call to Customer" at bounding box center [492, 29] width 45 height 8
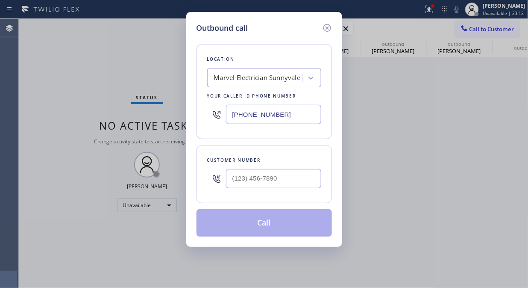
click at [226, 114] on div at bounding box center [216, 114] width 19 height 28
click at [230, 114] on input "(___) ___-____" at bounding box center [273, 114] width 95 height 19
paste input "844) 760-2924"
type input "[PHONE_NUMBER]"
drag, startPoint x: 83, startPoint y: 53, endPoint x: 141, endPoint y: 100, distance: 74.8
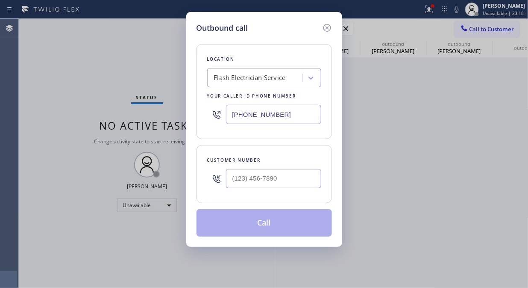
click at [83, 53] on div "Outbound call Location Flash Electrician Service Your caller id phone number [P…" at bounding box center [264, 144] width 528 height 288
click at [236, 175] on input "(___) ___-____" at bounding box center [273, 178] width 95 height 19
paste input "562) 413-5745"
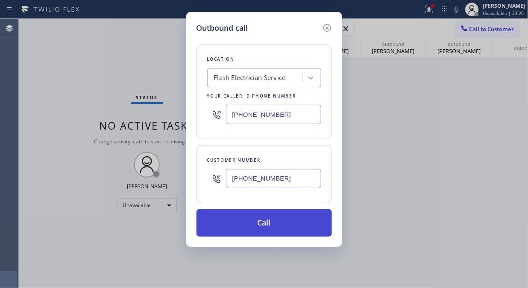
type input "[PHONE_NUMBER]"
click at [278, 221] on button "Call" at bounding box center [265, 222] width 136 height 27
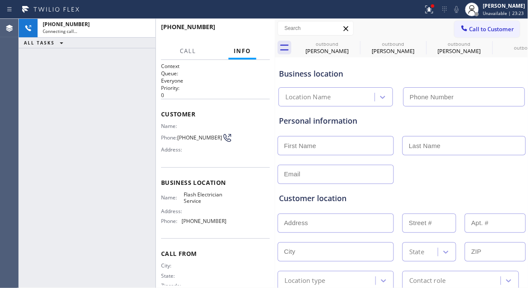
type input "[PHONE_NUMBER]"
click at [88, 90] on div "[PHONE_NUMBER] Connecting call… ALL TASKS ALL TASKS ACTIVE TASKS TASKS IN WRAP …" at bounding box center [87, 153] width 137 height 269
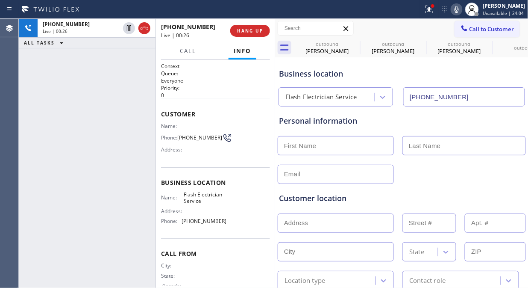
click at [80, 118] on div "[PHONE_NUMBER] Live | 00:26 ALL TASKS ALL TASKS ACTIVE TASKS TASKS IN WRAP UP" at bounding box center [87, 153] width 137 height 269
click at [402, 190] on div "Customer location >> ADD NEW ADDRESS << + NEW ADDRESS State Location type Conta…" at bounding box center [401, 237] width 249 height 106
click at [250, 32] on span "HANG UP" at bounding box center [250, 31] width 26 height 6
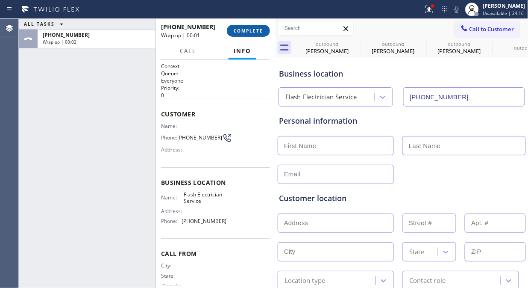
click at [245, 34] on button "COMPLETE" at bounding box center [248, 31] width 43 height 12
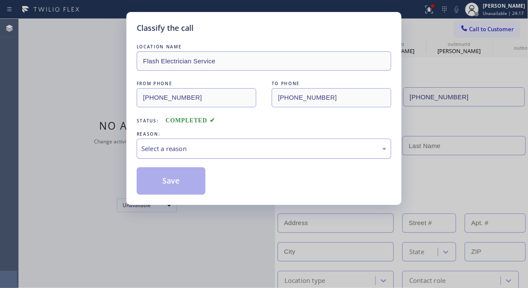
click at [229, 152] on div "Select a reason" at bounding box center [263, 149] width 245 height 10
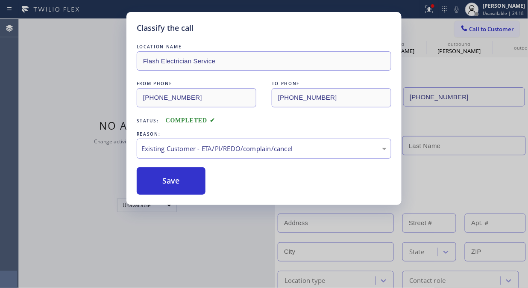
drag, startPoint x: 240, startPoint y: 197, endPoint x: 220, endPoint y: 192, distance: 20.6
click at [190, 182] on button "Save" at bounding box center [171, 180] width 69 height 27
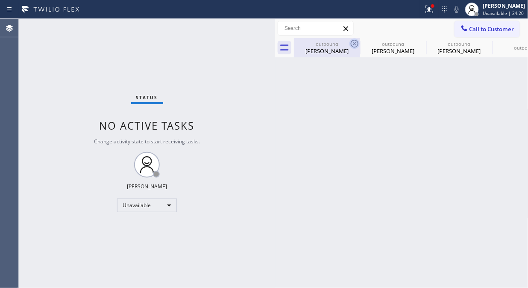
click at [354, 45] on icon at bounding box center [355, 43] width 10 height 10
click at [0, 0] on icon at bounding box center [0, 0] width 0 height 0
type input "[PHONE_NUMBER]"
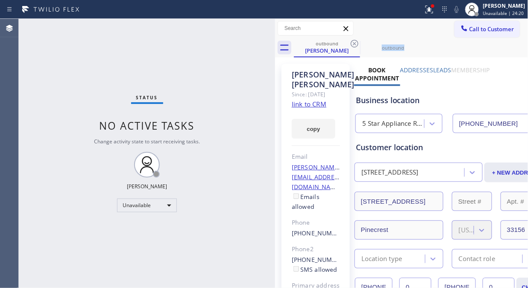
click at [354, 45] on icon at bounding box center [355, 43] width 10 height 10
click at [0, 0] on icon at bounding box center [0, 0] width 0 height 0
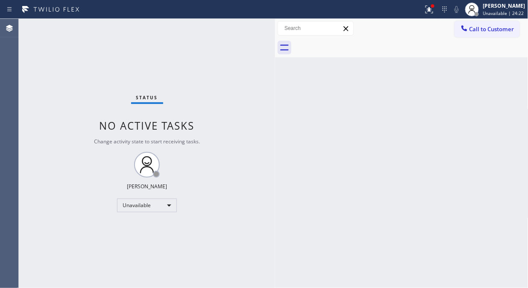
drag, startPoint x: 433, startPoint y: 6, endPoint x: 394, endPoint y: 85, distance: 88.1
click at [433, 6] on icon at bounding box center [429, 9] width 10 height 10
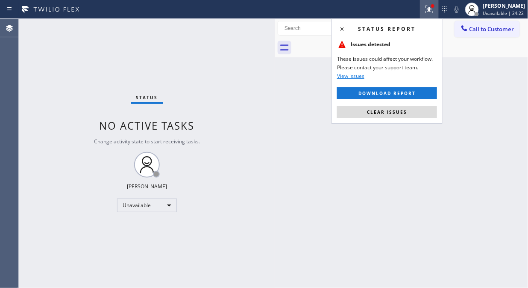
click at [386, 109] on span "Clear issues" at bounding box center [387, 112] width 40 height 6
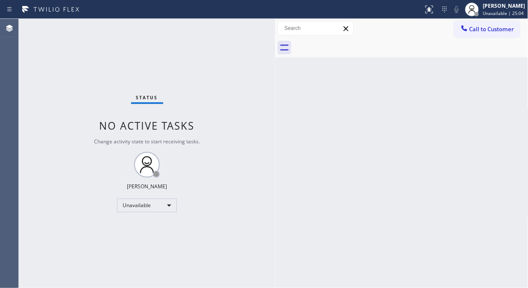
click at [498, 37] on div "Call to Customer Outbound call Location Flash Electrician Service Your caller i…" at bounding box center [402, 28] width 254 height 19
click at [494, 31] on span "Call to Customer" at bounding box center [492, 29] width 45 height 8
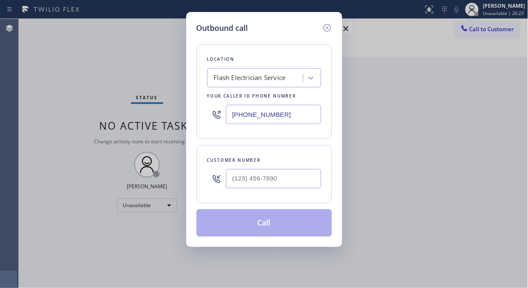
click at [227, 115] on input "[PHONE_NUMBER]" at bounding box center [273, 114] width 95 height 19
paste input "55) 904-2265"
type input "[PHONE_NUMBER]"
click at [80, 95] on div "Outbound call Location Blue Moon Electrical Your caller id phone number [PHONE_…" at bounding box center [264, 144] width 528 height 288
click at [228, 178] on input "(___) ___-____" at bounding box center [273, 178] width 95 height 19
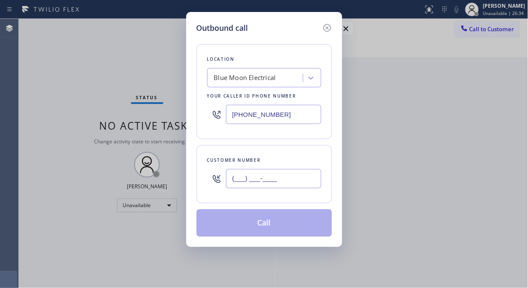
paste input "630) 664-1775"
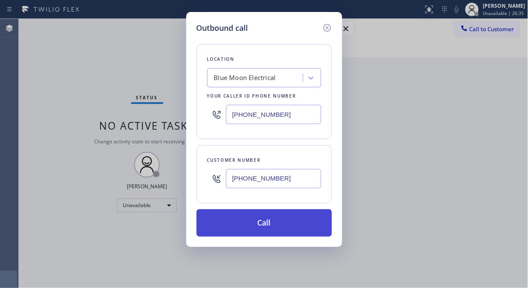
type input "[PHONE_NUMBER]"
click at [274, 224] on button "Call" at bounding box center [265, 222] width 136 height 27
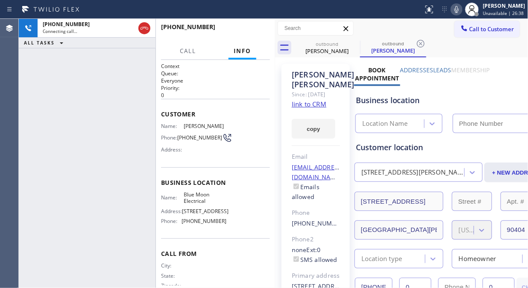
click at [311, 108] on link "link to CRM" at bounding box center [309, 104] width 35 height 9
type input "[PHONE_NUMBER]"
click at [60, 123] on div "[PHONE_NUMBER] Connecting call… ALL TASKS ALL TASKS ACTIVE TASKS TASKS IN WRAP …" at bounding box center [87, 153] width 137 height 269
click at [240, 31] on span "HANG UP" at bounding box center [250, 31] width 26 height 6
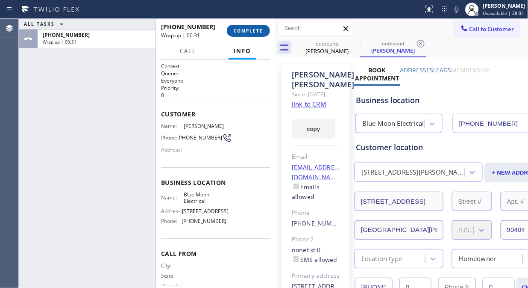
click at [249, 28] on span "COMPLETE" at bounding box center [248, 31] width 29 height 6
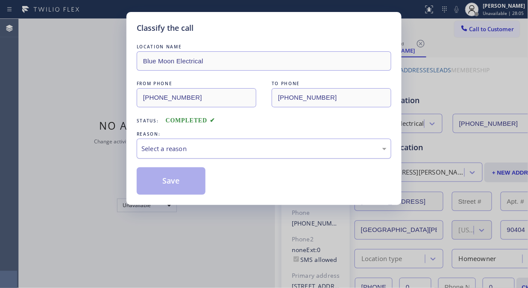
click at [257, 153] on div "Select a reason" at bounding box center [263, 149] width 245 height 10
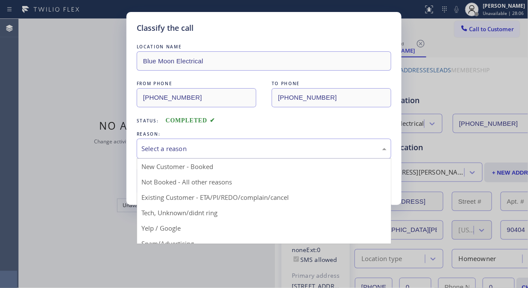
drag, startPoint x: 256, startPoint y: 195, endPoint x: 143, endPoint y: 170, distance: 115.6
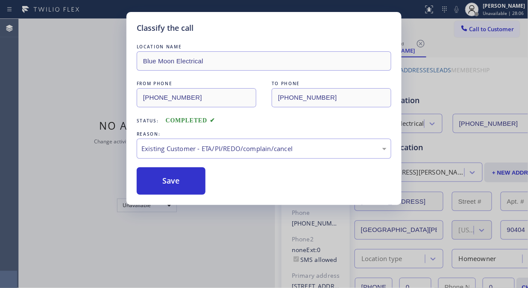
click at [131, 168] on div "Classify the call LOCATION NAME Blue Moon Electrical FROM PHONE [PHONE_NUMBER] …" at bounding box center [264, 108] width 275 height 193
drag, startPoint x: 164, startPoint y: 176, endPoint x: 246, endPoint y: 112, distance: 103.9
click at [165, 176] on button "Save" at bounding box center [171, 180] width 69 height 27
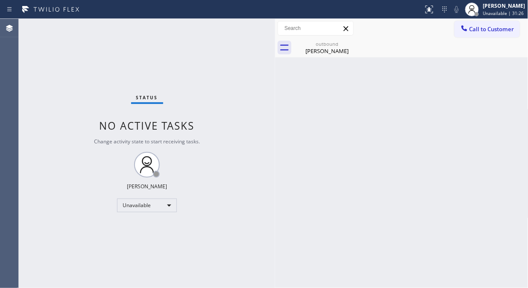
click at [459, 29] on button "Call to Customer" at bounding box center [487, 29] width 65 height 16
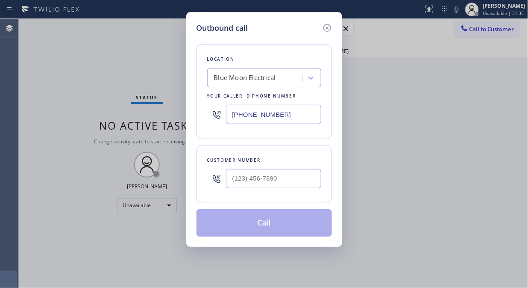
drag, startPoint x: 289, startPoint y: 112, endPoint x: 225, endPoint y: 112, distance: 63.3
click at [225, 112] on div "[PHONE_NUMBER]" at bounding box center [264, 114] width 114 height 28
click at [231, 113] on input "[PHONE_NUMBER]" at bounding box center [273, 114] width 95 height 19
paste input "44) 901-1623"
type input "[PHONE_NUMBER]"
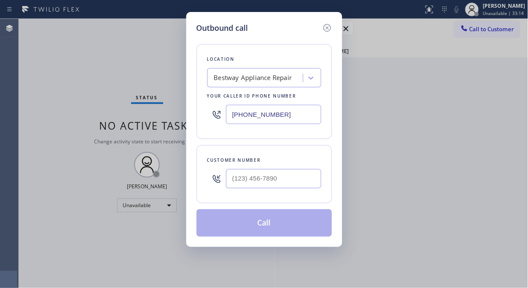
click at [79, 100] on div "Outbound call Location Bestway Appliance Repair Your caller id phone number [PH…" at bounding box center [264, 144] width 528 height 288
click at [236, 177] on input "(___) ___-____" at bounding box center [273, 178] width 95 height 19
paste input "516) 361-8664"
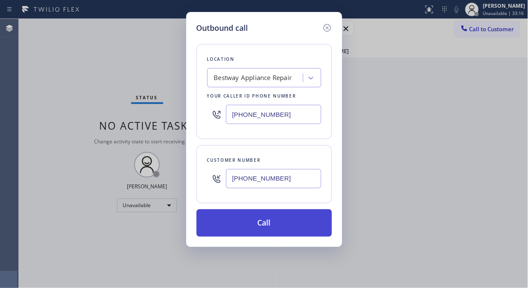
type input "[PHONE_NUMBER]"
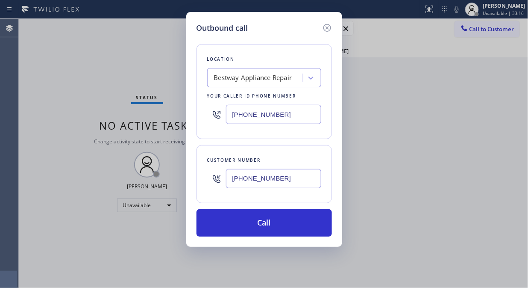
drag, startPoint x: 294, startPoint y: 221, endPoint x: 326, endPoint y: 253, distance: 45.0
click at [294, 221] on button "Call" at bounding box center [265, 222] width 136 height 27
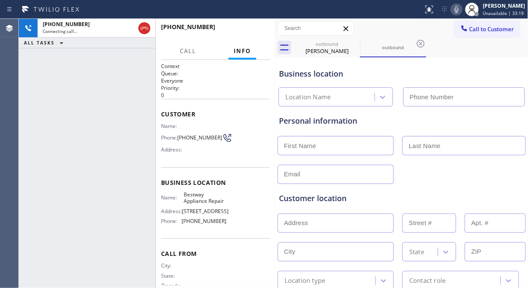
click at [39, 97] on div "[PHONE_NUMBER] Connecting call… ALL TASKS ALL TASKS ACTIVE TASKS TASKS IN WRAP …" at bounding box center [87, 153] width 137 height 269
type input "[PHONE_NUMBER]"
click at [68, 81] on div "[PHONE_NUMBER] Live | 00:10 ALL TASKS ALL TASKS ACTIVE TASKS TASKS IN WRAP UP" at bounding box center [87, 153] width 137 height 269
click at [75, 104] on div "[PHONE_NUMBER] Live | 00:19 ALL TASKS ALL TASKS ACTIVE TASKS TASKS IN WRAP UP" at bounding box center [87, 153] width 137 height 269
click at [246, 32] on span "HANG UP" at bounding box center [250, 31] width 26 height 6
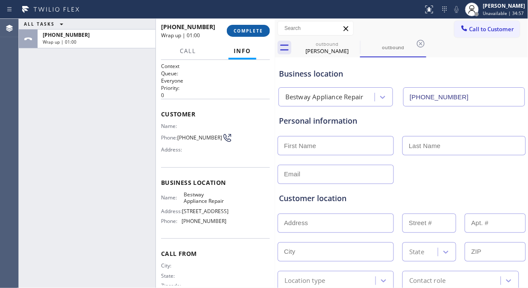
click at [258, 28] on span "COMPLETE" at bounding box center [248, 31] width 29 height 6
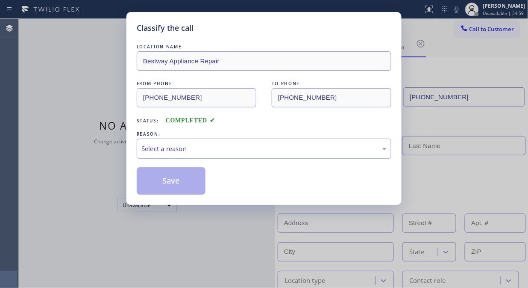
click at [230, 148] on div "Select a reason" at bounding box center [263, 149] width 245 height 10
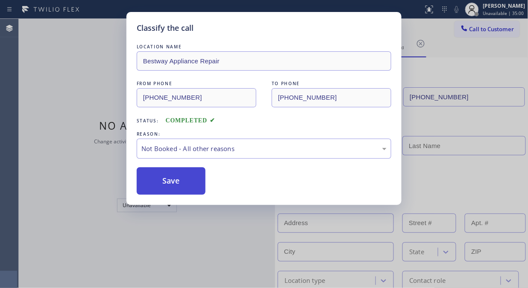
drag, startPoint x: 220, startPoint y: 182, endPoint x: 180, endPoint y: 177, distance: 40.0
click at [180, 177] on button "Save" at bounding box center [171, 180] width 69 height 27
type input "[PHONE_NUMBER]"
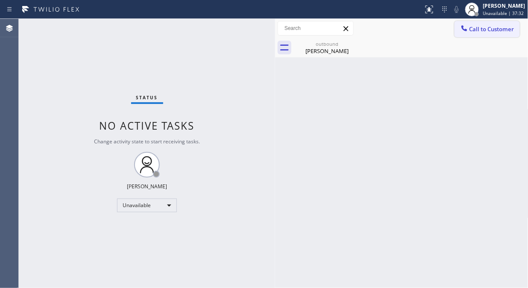
click at [471, 26] on span "Call to Customer" at bounding box center [492, 29] width 45 height 8
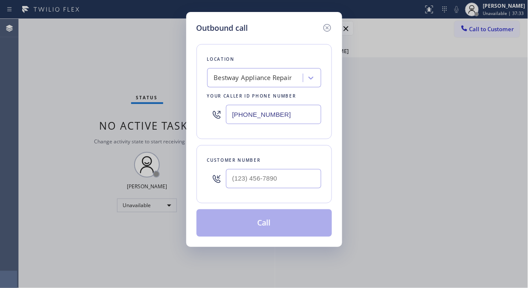
click at [233, 117] on input "[PHONE_NUMBER]" at bounding box center [273, 114] width 95 height 19
paste input "55) 904-2265"
type input "[PHONE_NUMBER]"
click at [65, 83] on div "Outbound call Location Blue Moon Electrical Your caller id phone number [PHONE_…" at bounding box center [264, 144] width 528 height 288
click at [230, 189] on div at bounding box center [273, 179] width 95 height 28
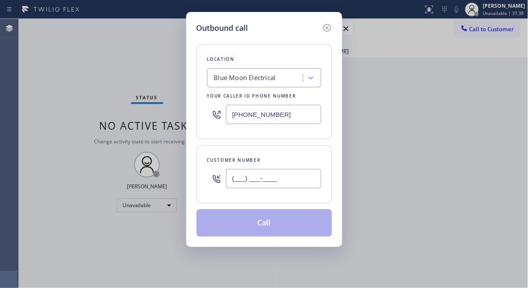
click at [230, 179] on input "(___) ___-____" at bounding box center [273, 178] width 95 height 19
paste input "909) 697-6937"
type input "[PHONE_NUMBER]"
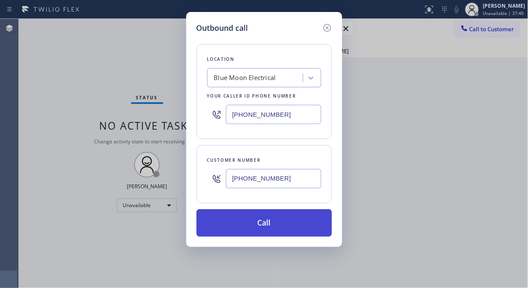
click at [297, 221] on button "Call" at bounding box center [265, 222] width 136 height 27
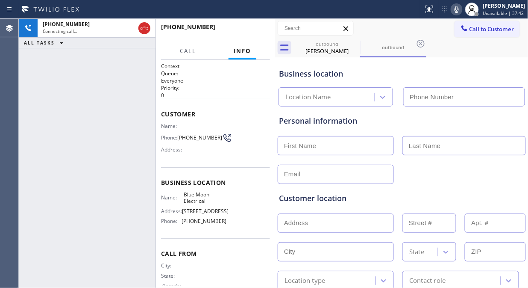
type input "[PHONE_NUMBER]"
drag, startPoint x: 71, startPoint y: 133, endPoint x: 65, endPoint y: 109, distance: 24.5
click at [70, 124] on div "[PHONE_NUMBER] Live | 00:10 ALL TASKS ALL TASKS ACTIVE TASKS TASKS IN WRAP UP" at bounding box center [87, 153] width 137 height 269
click at [254, 28] on span "HANG UP" at bounding box center [250, 31] width 26 height 6
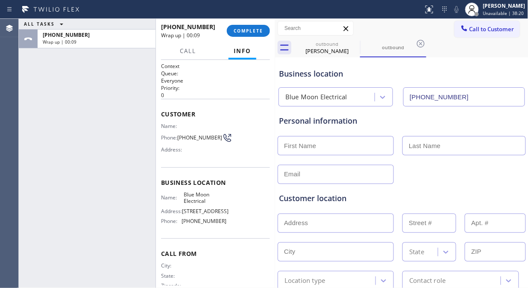
click at [74, 93] on div "ALL TASKS ALL TASKS ACTIVE TASKS TASKS IN WRAP UP [PHONE_NUMBER] Wrap up | 00:09" at bounding box center [87, 153] width 137 height 269
click at [250, 31] on span "COMPLETE" at bounding box center [248, 31] width 29 height 6
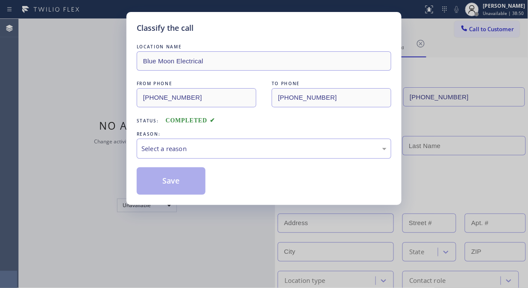
click at [258, 153] on div "Select a reason" at bounding box center [263, 149] width 245 height 10
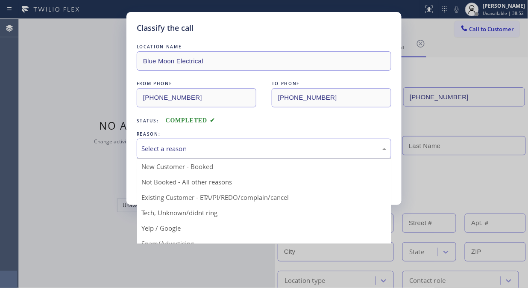
drag, startPoint x: 226, startPoint y: 183, endPoint x: 143, endPoint y: 183, distance: 82.5
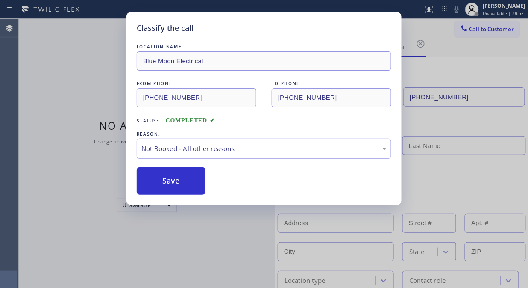
drag, startPoint x: 143, startPoint y: 183, endPoint x: 346, endPoint y: 264, distance: 218.5
click at [143, 183] on button "Save" at bounding box center [171, 180] width 69 height 27
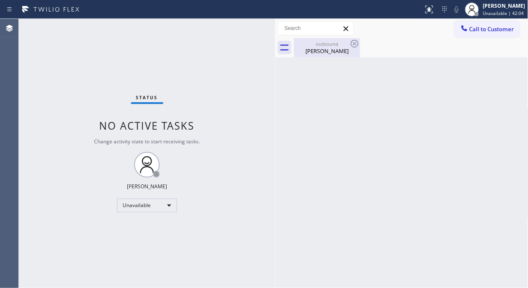
click at [333, 47] on div "[PERSON_NAME]" at bounding box center [327, 51] width 65 height 8
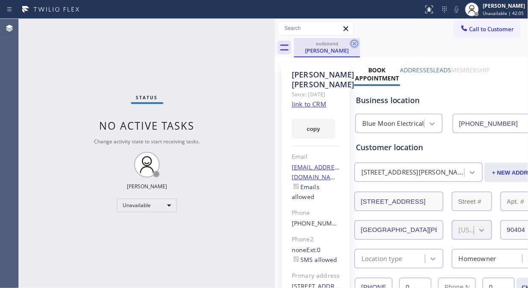
click at [355, 43] on icon at bounding box center [355, 43] width 10 height 10
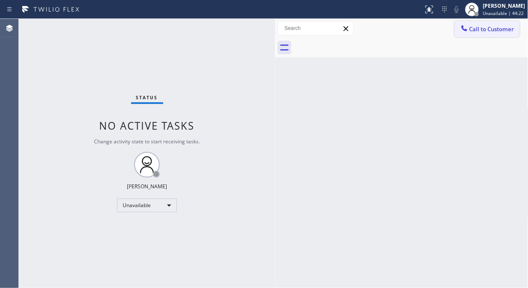
click at [463, 31] on icon at bounding box center [464, 28] width 9 height 9
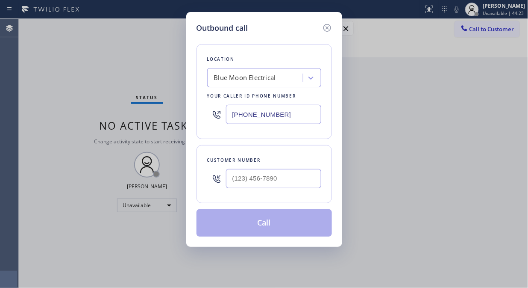
drag, startPoint x: 280, startPoint y: 78, endPoint x: 285, endPoint y: 77, distance: 4.7
click at [280, 77] on div "Blue Moon Electrical" at bounding box center [256, 78] width 93 height 15
type input "5 star appliance repair"
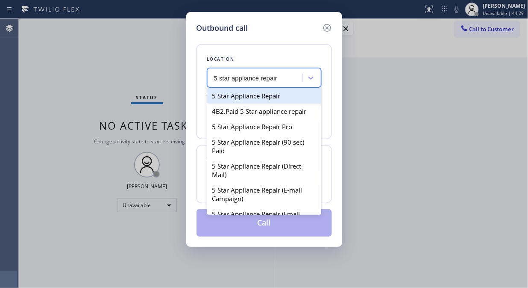
drag, startPoint x: 281, startPoint y: 92, endPoint x: 264, endPoint y: 163, distance: 72.5
click at [281, 93] on div "5 Star Appliance Repair" at bounding box center [264, 95] width 114 height 15
type input "[PHONE_NUMBER]"
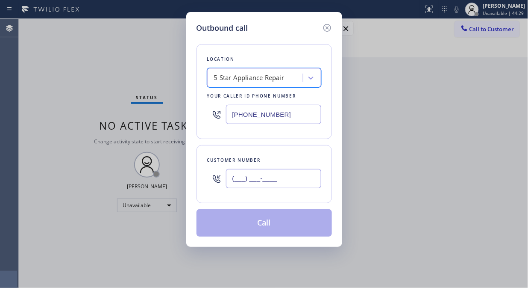
click at [254, 178] on input "(___) ___-____" at bounding box center [273, 178] width 95 height 19
paste input "305) 342-3827"
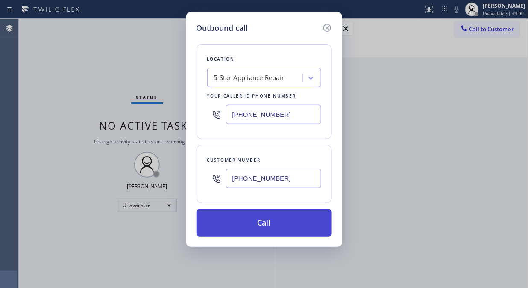
type input "[PHONE_NUMBER]"
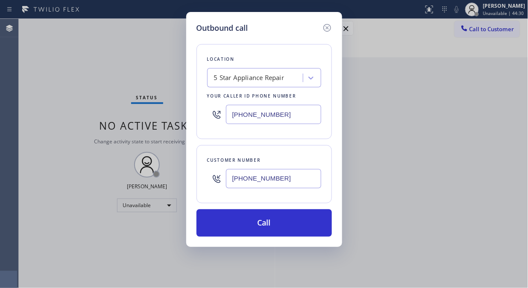
drag, startPoint x: 264, startPoint y: 217, endPoint x: 352, endPoint y: 65, distance: 175.2
click at [265, 217] on button "Call" at bounding box center [265, 222] width 136 height 27
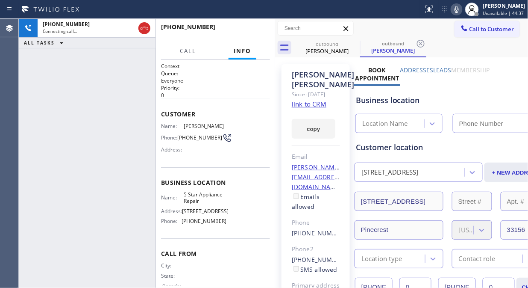
type input "[PHONE_NUMBER]"
click at [63, 57] on div "[PHONE_NUMBER] Connecting call… ALL TASKS ALL TASKS ACTIVE TASKS TASKS IN WRAP …" at bounding box center [87, 153] width 137 height 269
click at [141, 24] on icon at bounding box center [144, 28] width 10 height 10
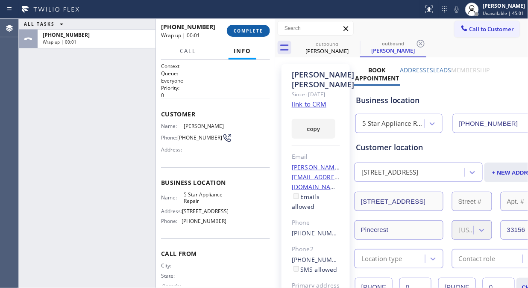
click at [239, 32] on span "COMPLETE" at bounding box center [248, 31] width 29 height 6
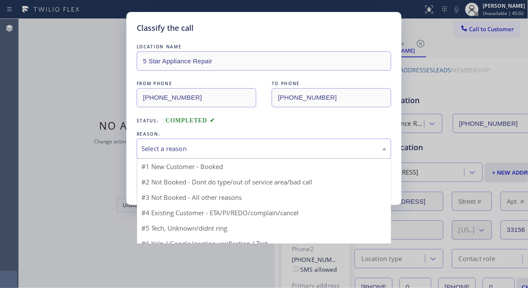
click at [244, 148] on div "Select a reason" at bounding box center [263, 149] width 245 height 10
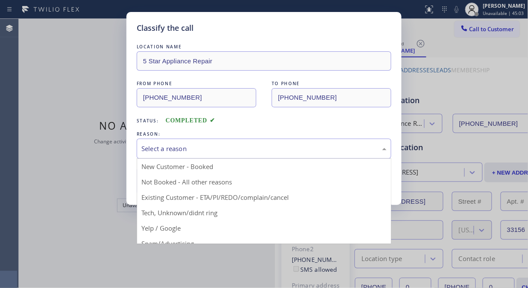
drag, startPoint x: 243, startPoint y: 191, endPoint x: 228, endPoint y: 192, distance: 14.5
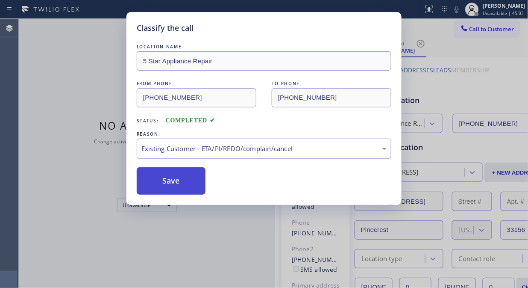
click at [173, 186] on button "Save" at bounding box center [171, 180] width 69 height 27
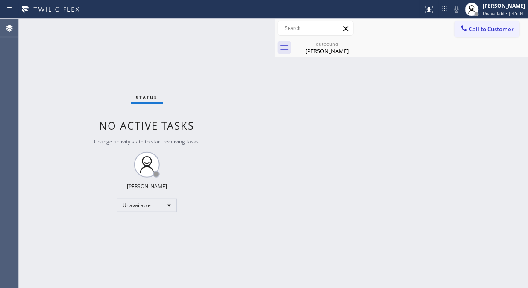
click at [483, 27] on span "Call to Customer" at bounding box center [492, 29] width 45 height 8
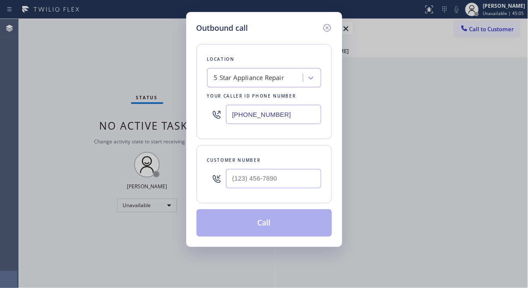
type input "(___) ___-____"
click at [254, 175] on input "(___) ___-____" at bounding box center [273, 178] width 95 height 19
paste input "text"
click at [234, 180] on input "text" at bounding box center [273, 178] width 95 height 19
paste input "(___) ___-____"
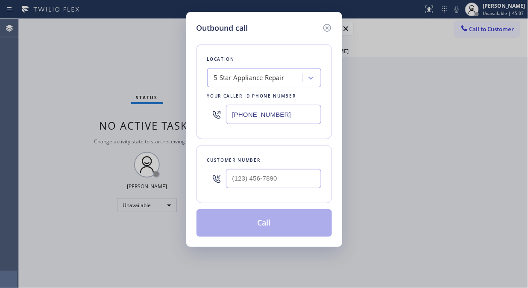
type input "(___) ___-____"
click at [232, 178] on input "(___) ___-____" at bounding box center [273, 178] width 95 height 19
paste input "408) 867-6700"
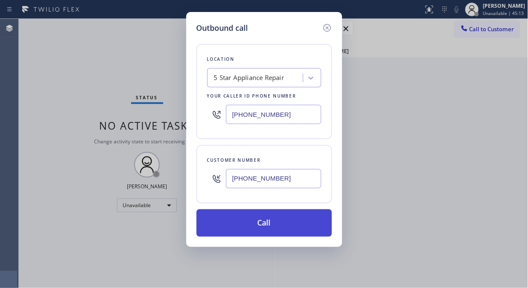
type input "[PHONE_NUMBER]"
click at [272, 225] on button "Call" at bounding box center [265, 222] width 136 height 27
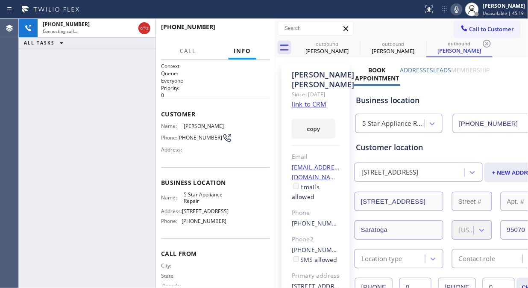
type input "[PHONE_NUMBER]"
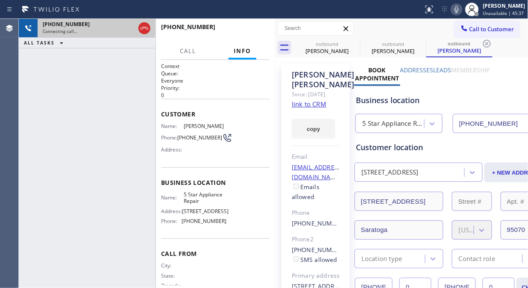
drag, startPoint x: 59, startPoint y: 60, endPoint x: 151, endPoint y: 33, distance: 95.9
click at [59, 60] on div "[PHONE_NUMBER] Connecting call… ALL TASKS ALL TASKS ACTIVE TASKS TASKS IN WRAP …" at bounding box center [87, 153] width 137 height 269
click at [147, 29] on icon at bounding box center [144, 28] width 10 height 10
click at [462, 30] on icon at bounding box center [465, 28] width 6 height 6
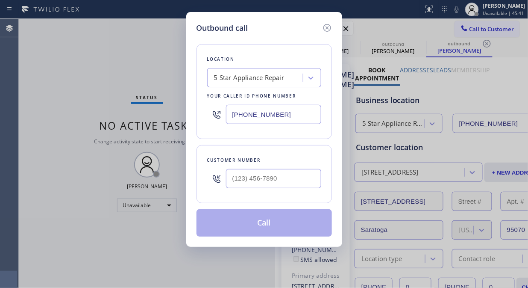
click at [245, 176] on input "text" at bounding box center [273, 178] width 95 height 19
click at [233, 181] on input "(___) ___-____" at bounding box center [273, 178] width 95 height 19
paste input "626) 802-8881"
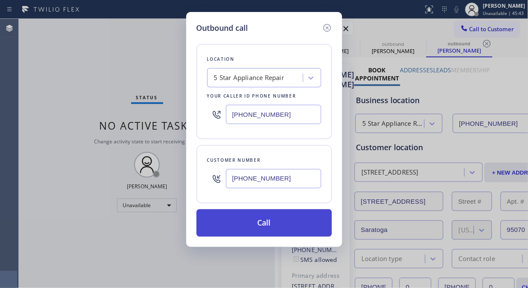
type input "[PHONE_NUMBER]"
click at [276, 216] on button "Call" at bounding box center [265, 222] width 136 height 27
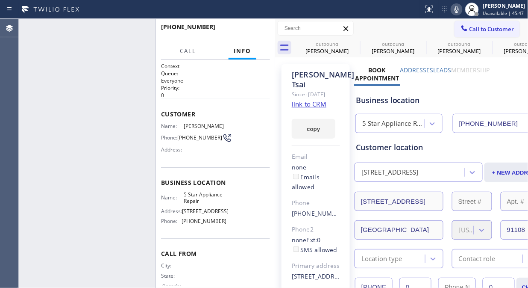
type input "[PHONE_NUMBER]"
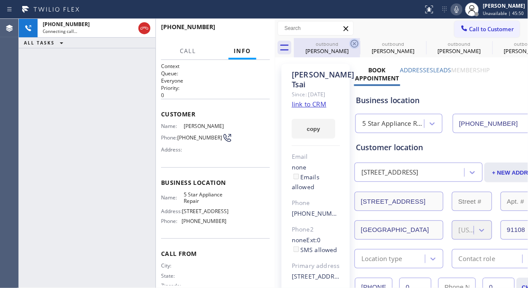
click at [351, 43] on icon at bounding box center [355, 44] width 8 height 8
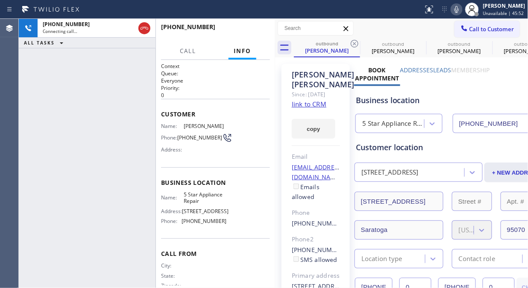
click at [351, 43] on icon at bounding box center [355, 44] width 8 height 8
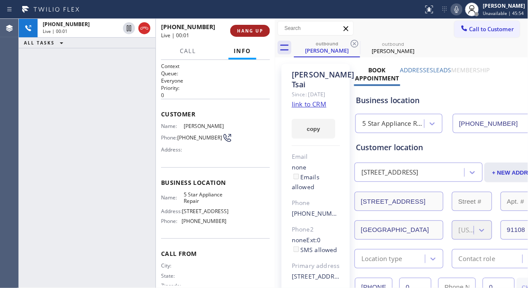
click at [245, 28] on span "HANG UP" at bounding box center [250, 31] width 26 height 6
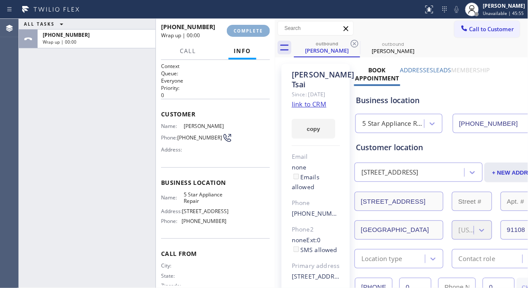
click at [245, 28] on span "COMPLETE" at bounding box center [248, 31] width 29 height 6
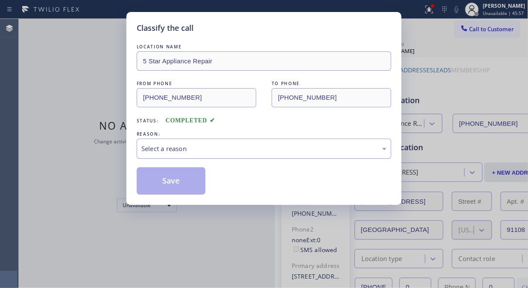
click at [262, 150] on div "Select a reason" at bounding box center [263, 149] width 245 height 10
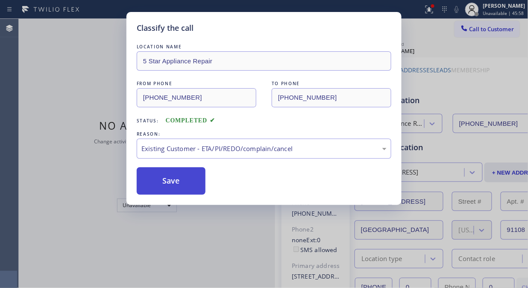
click at [186, 193] on button "Save" at bounding box center [171, 180] width 69 height 27
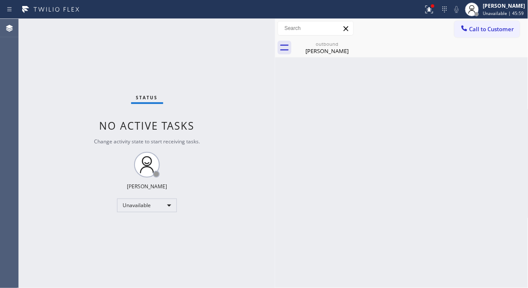
click at [476, 31] on span "Call to Customer" at bounding box center [492, 29] width 45 height 8
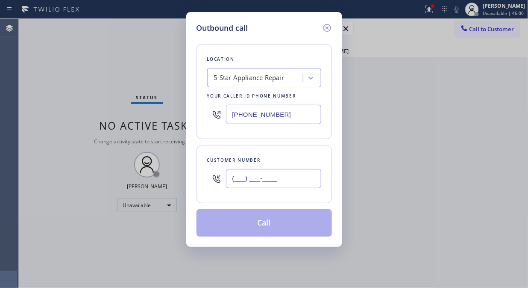
click at [301, 172] on input "(___) ___-____" at bounding box center [273, 178] width 95 height 19
paste input "602) 315-4244"
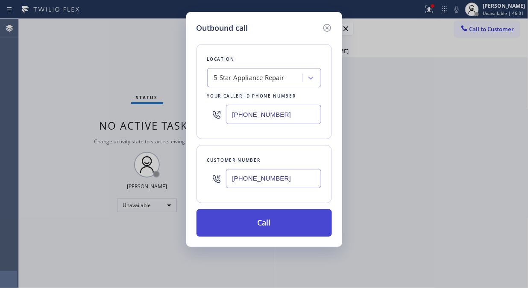
type input "[PHONE_NUMBER]"
click at [292, 218] on button "Call" at bounding box center [265, 222] width 136 height 27
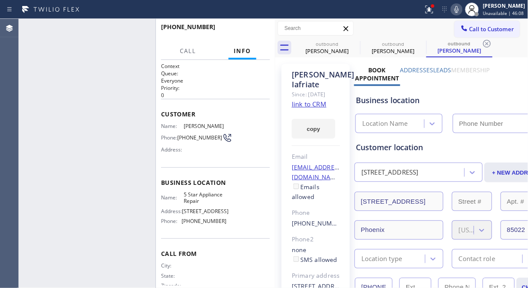
type input "[PHONE_NUMBER]"
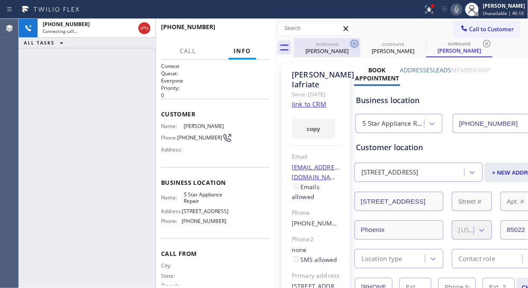
click at [352, 43] on icon at bounding box center [355, 43] width 10 height 10
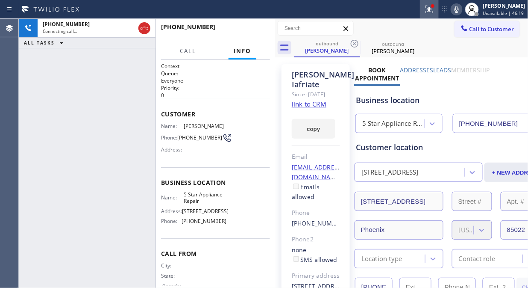
click at [432, 6] on icon at bounding box center [429, 9] width 10 height 10
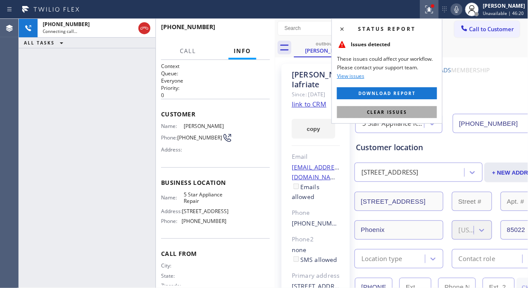
click at [397, 115] on button "Clear issues" at bounding box center [387, 112] width 100 height 12
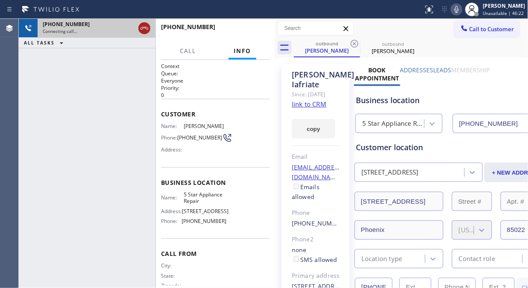
click at [141, 26] on icon at bounding box center [144, 28] width 10 height 10
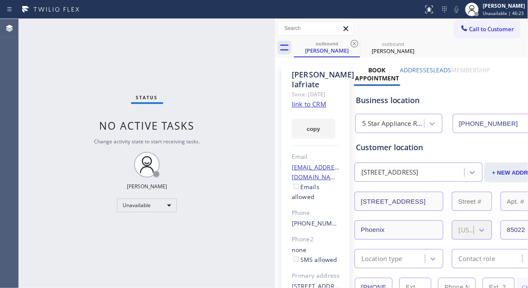
click at [460, 32] on div at bounding box center [465, 29] width 10 height 10
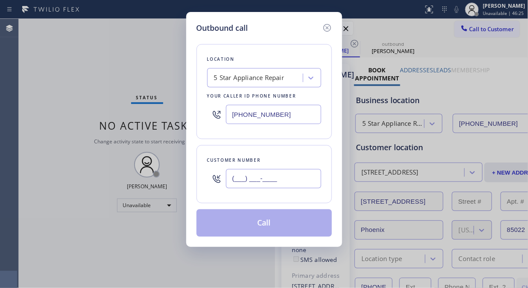
click at [233, 180] on input "(___) ___-____" at bounding box center [273, 178] width 95 height 19
paste input "310) 210-7242"
type input "[PHONE_NUMBER]"
click at [284, 223] on button "Call" at bounding box center [265, 222] width 136 height 27
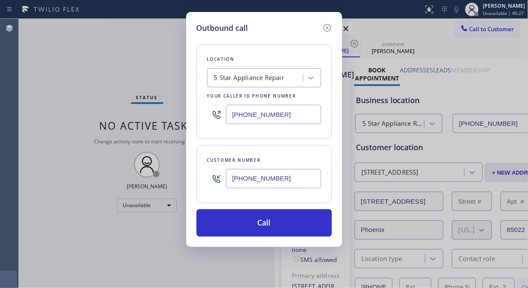
drag, startPoint x: 283, startPoint y: 224, endPoint x: 355, endPoint y: 33, distance: 204.8
click at [283, 225] on button "Call" at bounding box center [265, 222] width 136 height 27
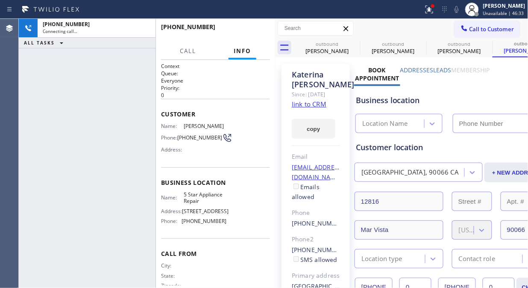
type input "[PHONE_NUMBER]"
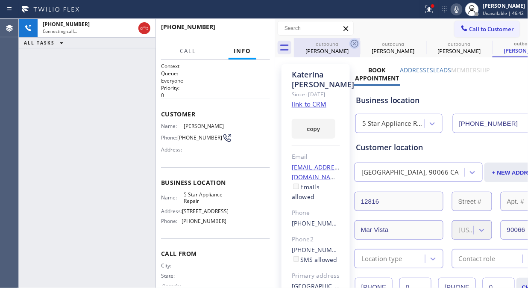
click at [356, 43] on icon at bounding box center [355, 43] width 10 height 10
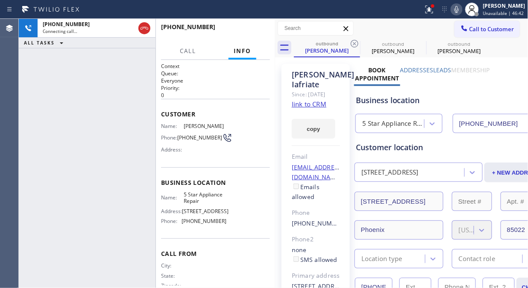
click at [356, 43] on icon at bounding box center [355, 43] width 10 height 10
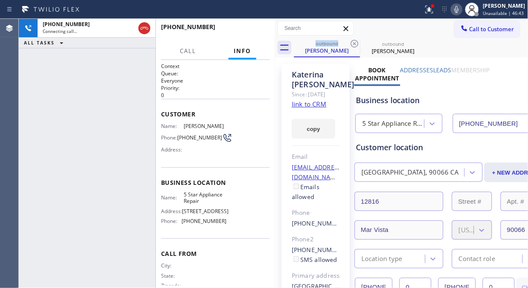
click at [356, 43] on icon at bounding box center [355, 43] width 10 height 10
click at [432, 9] on icon at bounding box center [429, 9] width 10 height 10
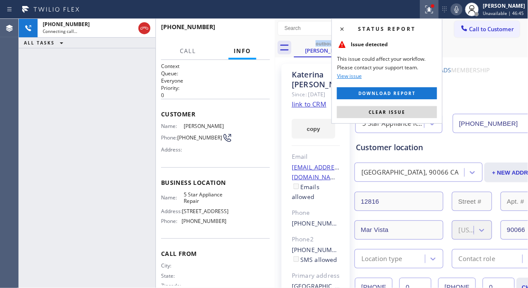
click at [374, 112] on span "Clear issue" at bounding box center [387, 112] width 37 height 6
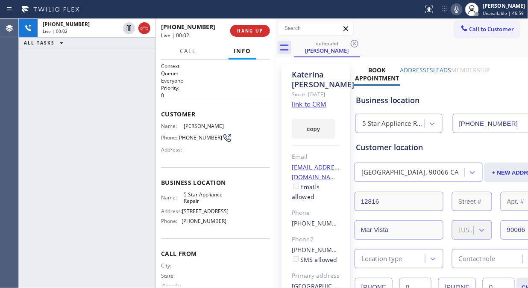
click at [82, 91] on div "[PHONE_NUMBER] Live | 00:02 ALL TASKS ALL TASKS ACTIVE TASKS TASKS IN WRAP UP" at bounding box center [87, 153] width 137 height 269
drag, startPoint x: 141, startPoint y: 27, endPoint x: 197, endPoint y: 27, distance: 55.6
click at [141, 27] on icon at bounding box center [145, 28] width 8 height 3
click at [244, 29] on span "HANG UP" at bounding box center [250, 31] width 26 height 6
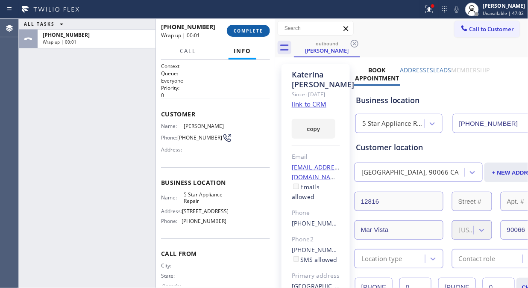
click at [245, 29] on span "COMPLETE" at bounding box center [248, 31] width 29 height 6
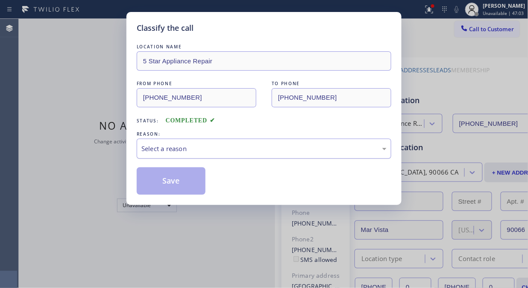
drag, startPoint x: 251, startPoint y: 141, endPoint x: 251, endPoint y: 155, distance: 13.3
click at [251, 142] on div "Select a reason" at bounding box center [264, 149] width 255 height 20
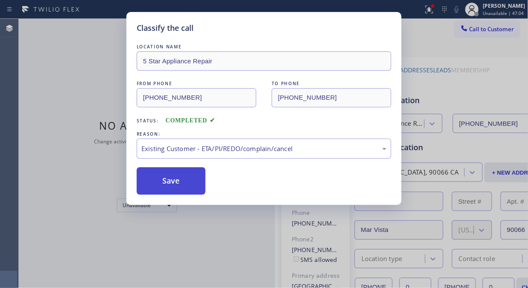
click at [174, 185] on button "Save" at bounding box center [171, 180] width 69 height 27
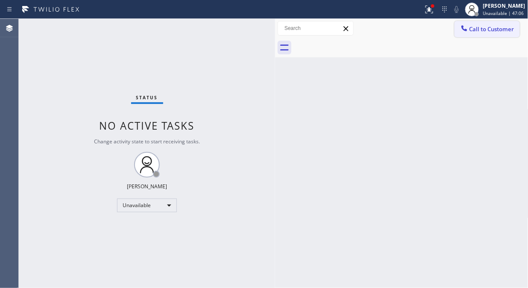
click at [488, 35] on button "Call to Customer" at bounding box center [487, 29] width 65 height 16
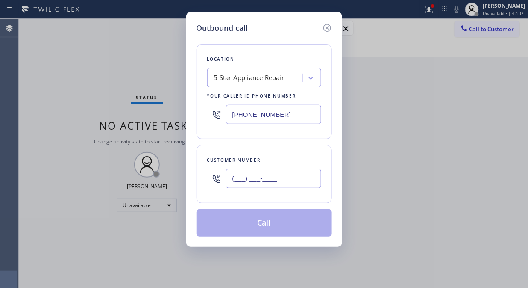
click at [288, 180] on input "(___) ___-____" at bounding box center [273, 178] width 95 height 19
paste input "917) 582-9323"
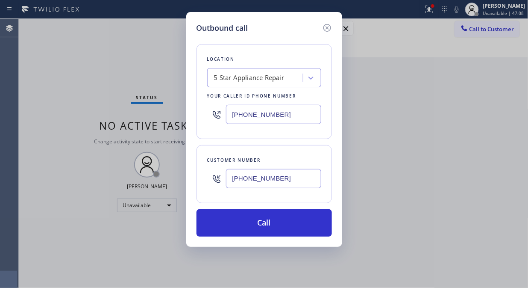
type input "[PHONE_NUMBER]"
click at [296, 227] on button "Call" at bounding box center [265, 222] width 136 height 27
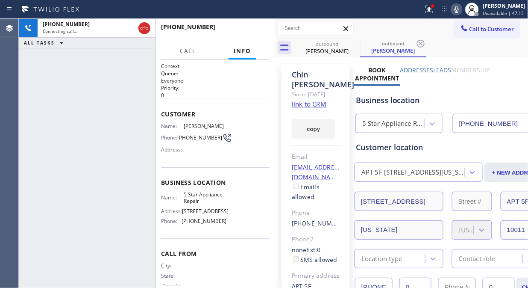
type input "[PHONE_NUMBER]"
click at [353, 42] on icon at bounding box center [355, 44] width 8 height 8
click at [434, 12] on icon at bounding box center [429, 9] width 10 height 10
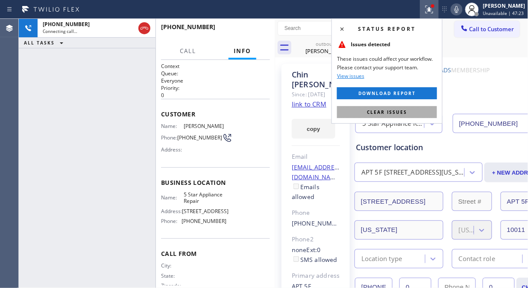
click at [385, 113] on span "Clear issues" at bounding box center [387, 112] width 40 height 6
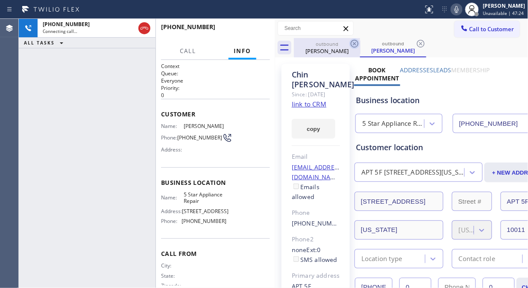
click at [354, 40] on icon at bounding box center [355, 44] width 8 height 8
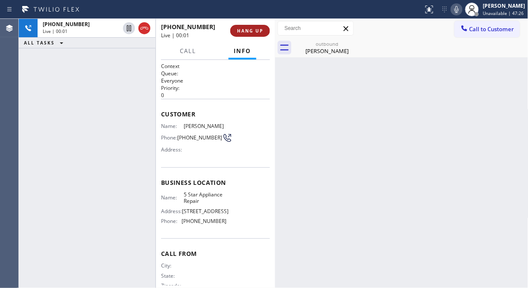
click at [259, 33] on span "HANG UP" at bounding box center [250, 31] width 26 height 6
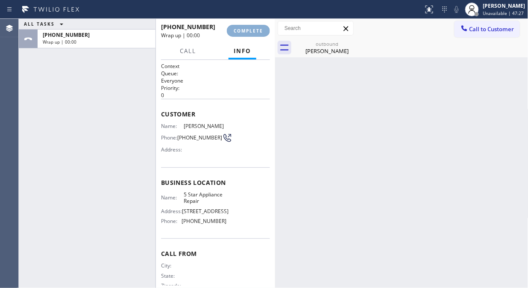
click at [259, 33] on span "COMPLETE" at bounding box center [248, 31] width 29 height 6
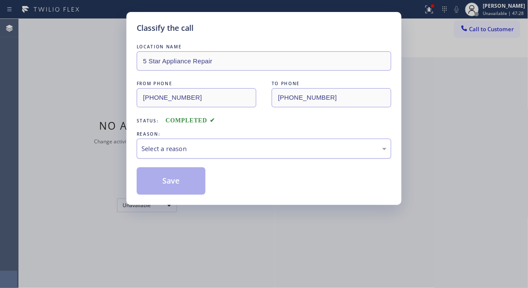
click at [268, 146] on div "Select a reason" at bounding box center [263, 149] width 245 height 10
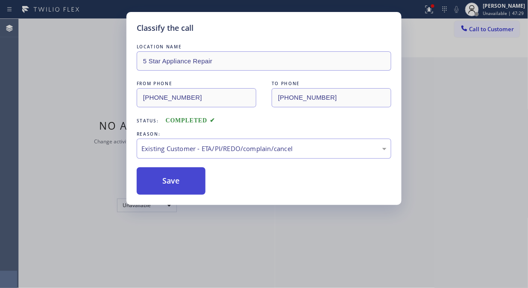
click at [199, 189] on button "Save" at bounding box center [171, 180] width 69 height 27
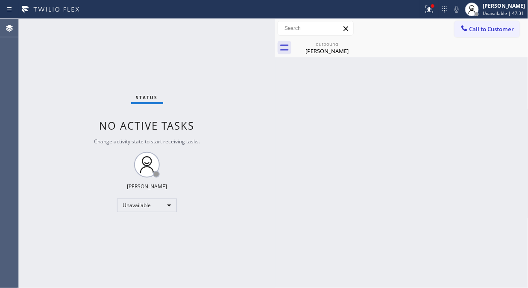
click at [472, 25] on span "Call to Customer" at bounding box center [492, 29] width 45 height 8
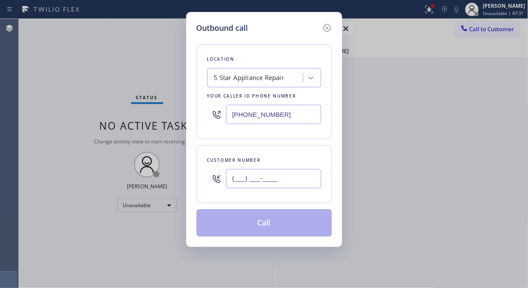
click at [294, 177] on input "(___) ___-____" at bounding box center [273, 178] width 95 height 19
paste input "626) 664-3431"
type input "[PHONE_NUMBER]"
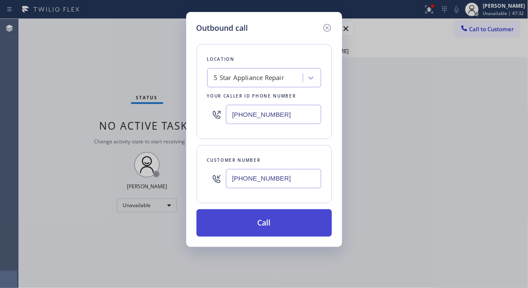
click at [284, 220] on button "Call" at bounding box center [265, 222] width 136 height 27
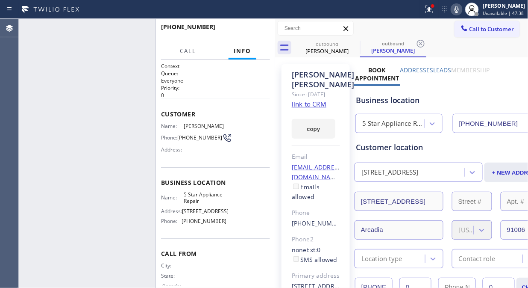
type input "[PHONE_NUMBER]"
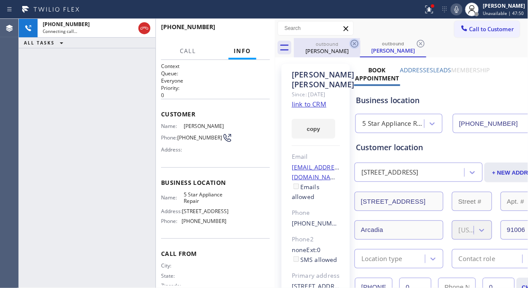
click at [354, 40] on icon at bounding box center [355, 44] width 8 height 8
click at [439, 9] on div at bounding box center [429, 9] width 19 height 10
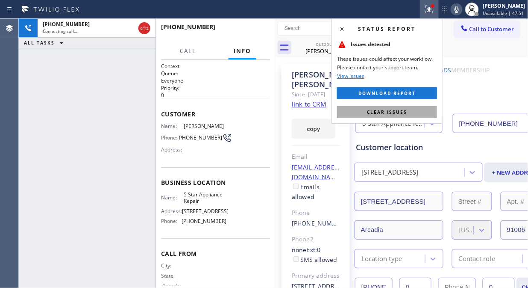
click at [404, 113] on span "Clear issues" at bounding box center [387, 112] width 40 height 6
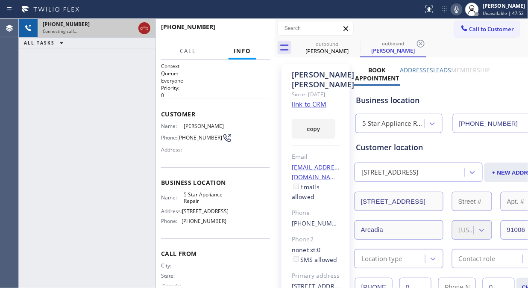
click at [143, 24] on icon at bounding box center [144, 28] width 10 height 10
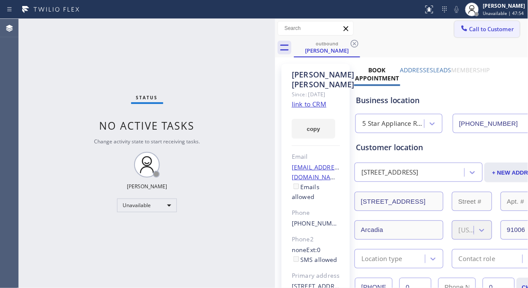
click at [498, 27] on span "Call to Customer" at bounding box center [492, 29] width 45 height 8
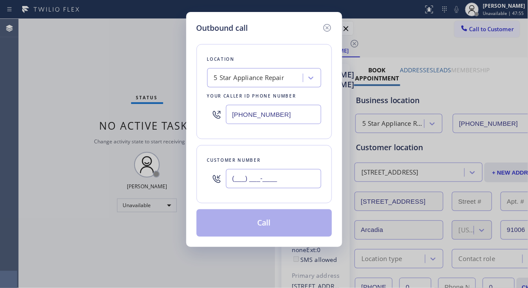
click at [271, 181] on input "(___) ___-____" at bounding box center [273, 178] width 95 height 19
paste input "424) 644-0923"
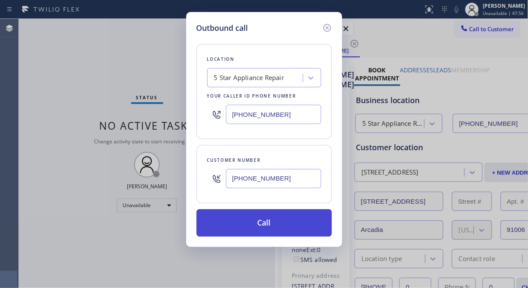
type input "[PHONE_NUMBER]"
click at [289, 225] on button "Call" at bounding box center [265, 222] width 136 height 27
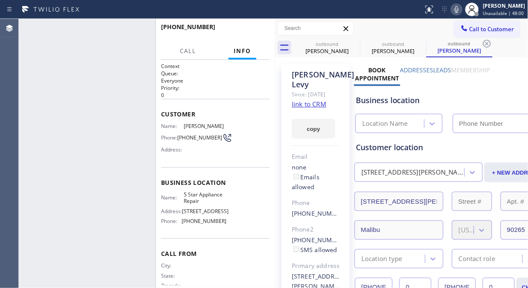
type input "[PHONE_NUMBER]"
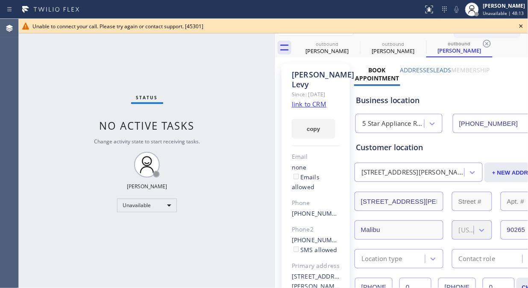
click at [520, 25] on icon at bounding box center [521, 26] width 10 height 10
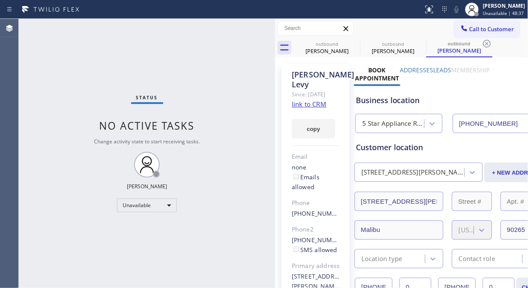
drag, startPoint x: 478, startPoint y: 24, endPoint x: 472, endPoint y: 32, distance: 9.8
click at [479, 24] on button "Call to Customer" at bounding box center [487, 29] width 65 height 16
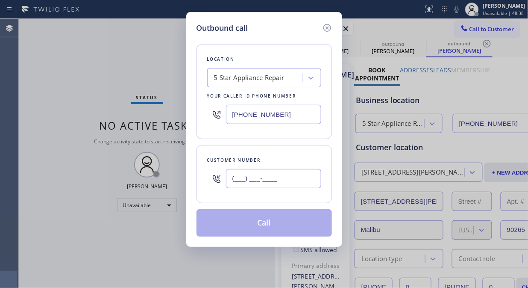
click at [254, 174] on input "(___) ___-____" at bounding box center [273, 178] width 95 height 19
paste input "818) 621-5477"
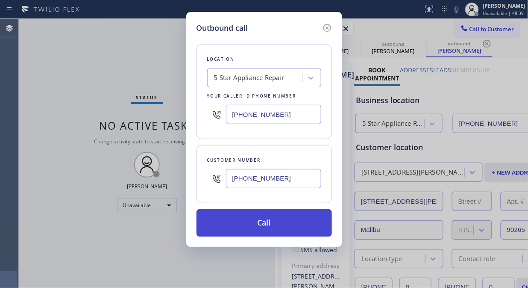
type input "[PHONE_NUMBER]"
click at [267, 223] on button "Call" at bounding box center [265, 222] width 136 height 27
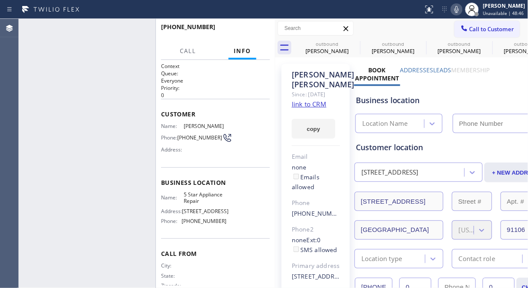
type input "[PHONE_NUMBER]"
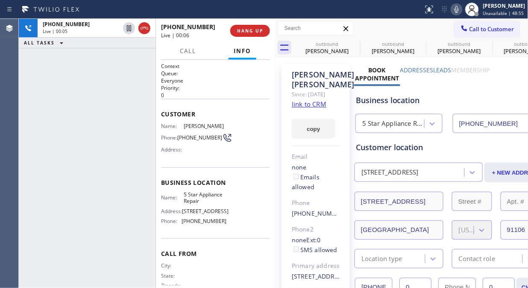
click at [460, 13] on icon at bounding box center [457, 9] width 10 height 10
drag, startPoint x: 259, startPoint y: 24, endPoint x: 255, endPoint y: 29, distance: 5.5
click at [258, 27] on button "HANG UP" at bounding box center [250, 31] width 40 height 12
click at [255, 29] on span "HANG UP" at bounding box center [250, 31] width 26 height 6
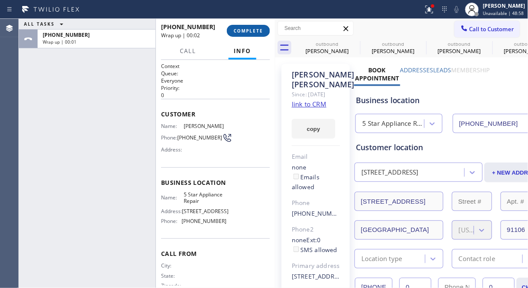
click at [255, 29] on span "COMPLETE" at bounding box center [248, 31] width 29 height 6
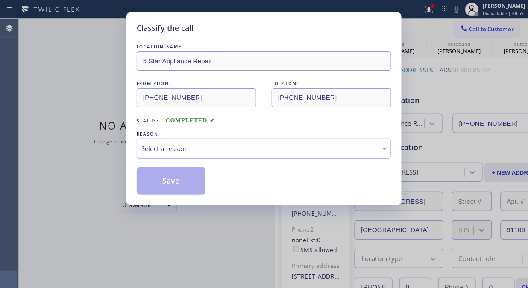
click at [246, 135] on div "REASON:" at bounding box center [264, 134] width 255 height 9
click at [246, 153] on div "Select a reason" at bounding box center [263, 149] width 245 height 10
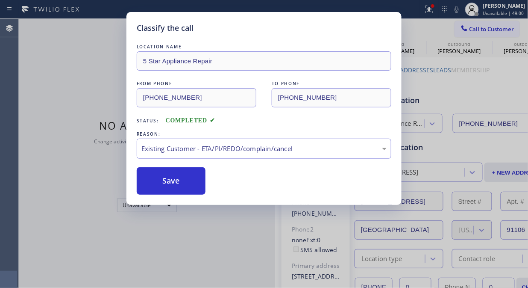
click at [169, 198] on div "Classify the call LOCATION NAME 5 Star Appliance Repair FROM PHONE [PHONE_NUMBE…" at bounding box center [264, 108] width 275 height 193
click at [183, 176] on button "Save" at bounding box center [171, 180] width 69 height 27
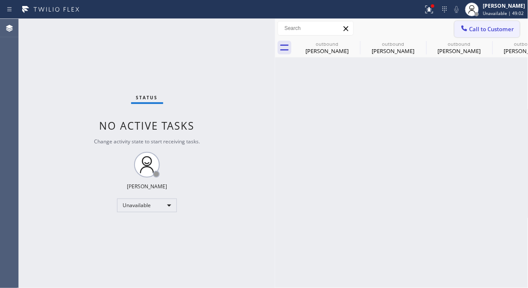
click at [484, 33] on button "Call to Customer" at bounding box center [487, 29] width 65 height 16
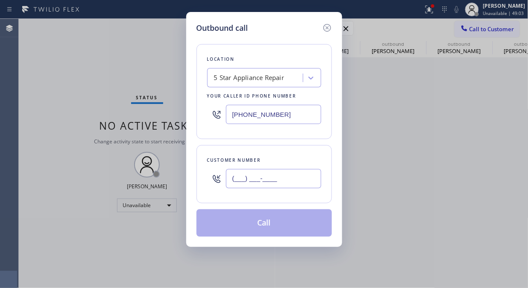
click at [231, 182] on input "(___) ___-____" at bounding box center [273, 178] width 95 height 19
paste input "404) 668-9867"
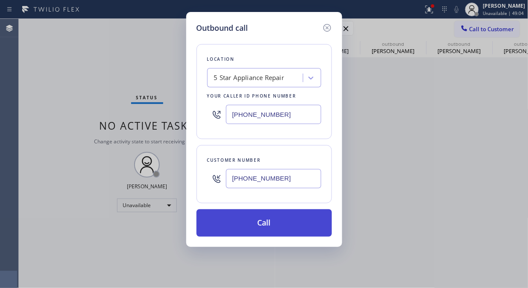
type input "[PHONE_NUMBER]"
click at [280, 227] on button "Call" at bounding box center [265, 222] width 136 height 27
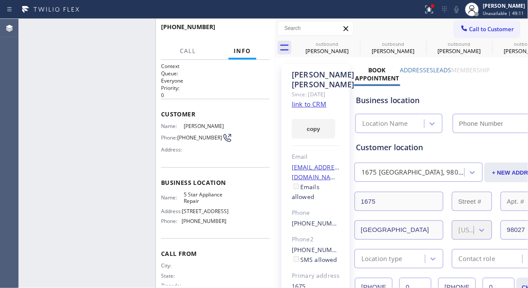
type input "[PHONE_NUMBER]"
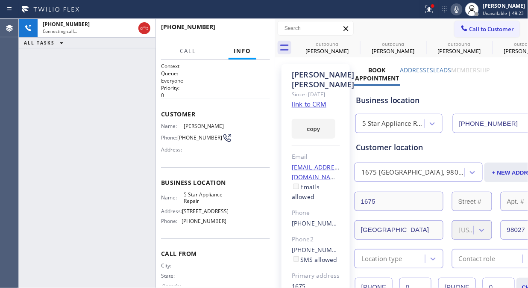
drag, startPoint x: 83, startPoint y: 91, endPoint x: 119, endPoint y: 39, distance: 63.2
click at [83, 91] on div "[PHONE_NUMBER] Connecting call… ALL TASKS ALL TASKS ACTIVE TASKS TASKS IN WRAP …" at bounding box center [87, 153] width 137 height 269
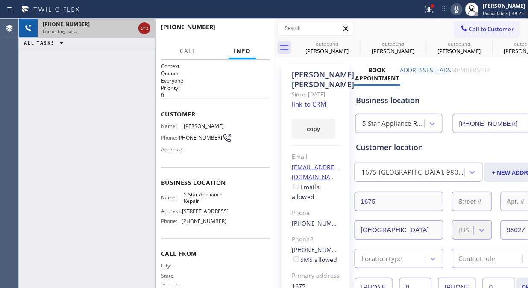
click at [146, 27] on icon at bounding box center [145, 28] width 8 height 3
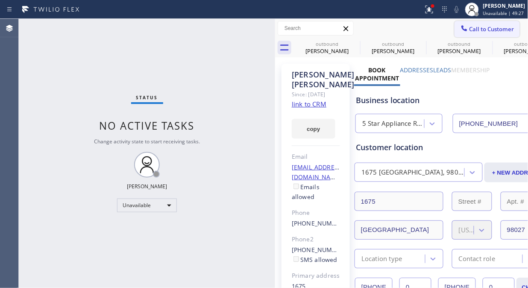
click at [460, 29] on icon at bounding box center [464, 28] width 9 height 9
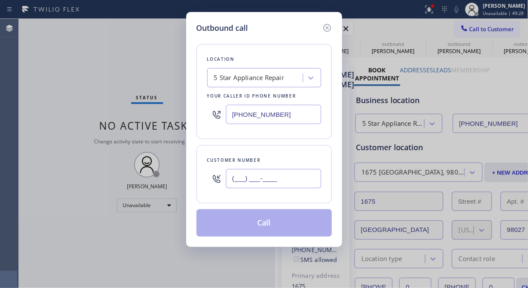
click at [254, 172] on input "(___) ___-____" at bounding box center [273, 178] width 95 height 19
paste input "714) 745-8383"
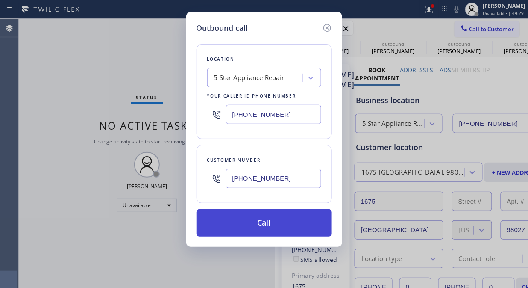
type input "[PHONE_NUMBER]"
click at [286, 222] on button "Call" at bounding box center [265, 222] width 136 height 27
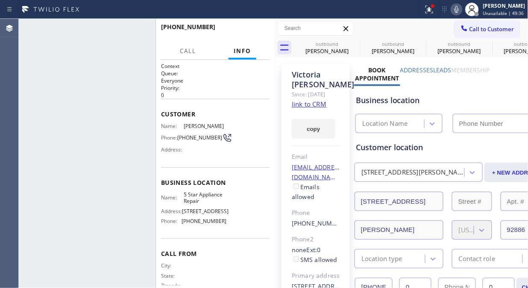
type input "[PHONE_NUMBER]"
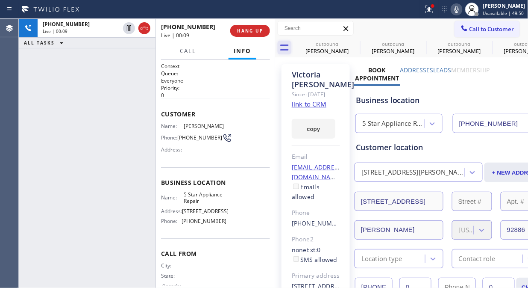
drag, startPoint x: 146, startPoint y: 26, endPoint x: 289, endPoint y: 52, distance: 144.7
click at [146, 26] on icon at bounding box center [144, 28] width 10 height 10
click at [255, 34] on button "HANG UP" at bounding box center [250, 31] width 40 height 12
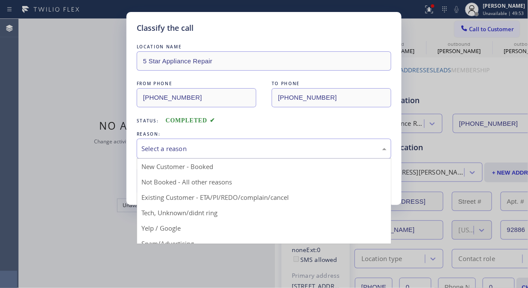
click at [258, 145] on div "Select a reason" at bounding box center [263, 149] width 245 height 10
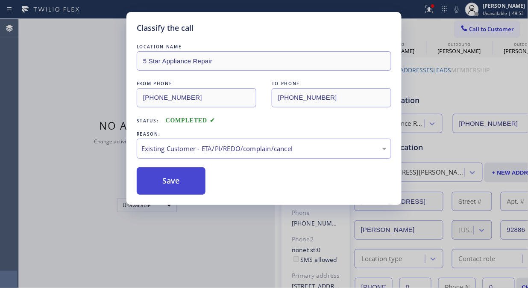
click at [176, 180] on button "Save" at bounding box center [171, 180] width 69 height 27
click at [492, 27] on span "Call to Customer" at bounding box center [492, 29] width 45 height 8
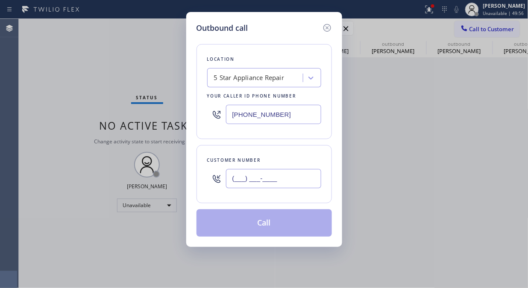
click at [267, 182] on input "(___) ___-____" at bounding box center [273, 178] width 95 height 19
paste input "714) 592-5663"
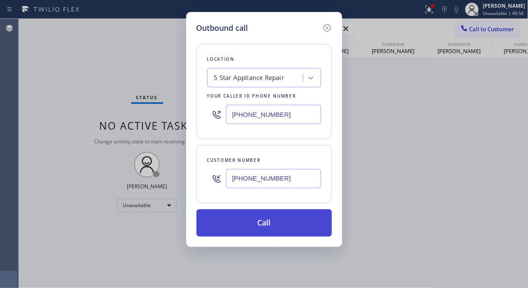
click at [282, 226] on button "Call" at bounding box center [265, 222] width 136 height 27
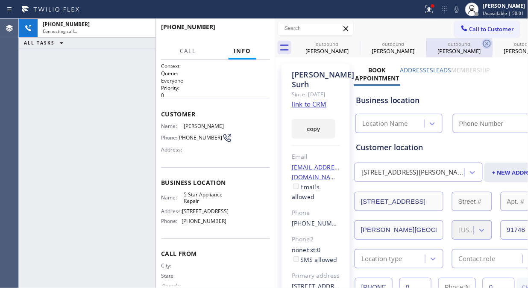
click at [0, 0] on icon at bounding box center [0, 0] width 0 height 0
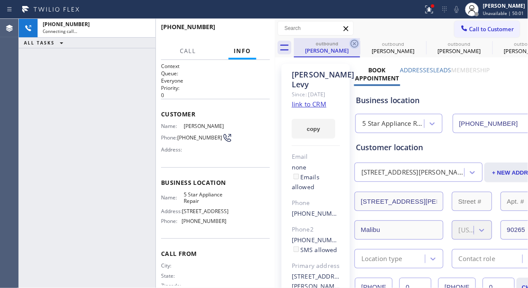
click at [356, 41] on icon at bounding box center [355, 43] width 10 height 10
click at [0, 0] on icon at bounding box center [0, 0] width 0 height 0
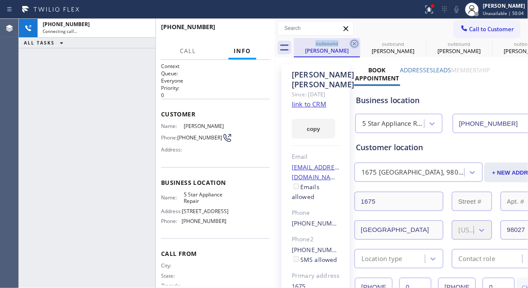
click at [356, 41] on icon at bounding box center [355, 43] width 10 height 10
click at [0, 0] on icon at bounding box center [0, 0] width 0 height 0
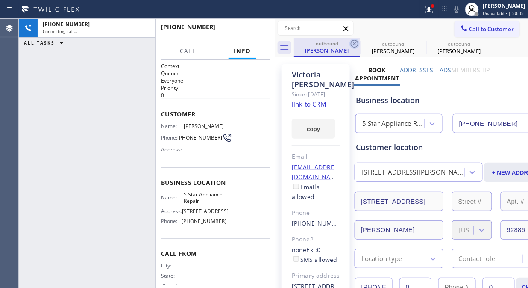
click at [356, 41] on icon at bounding box center [355, 43] width 10 height 10
click at [0, 0] on icon at bounding box center [0, 0] width 0 height 0
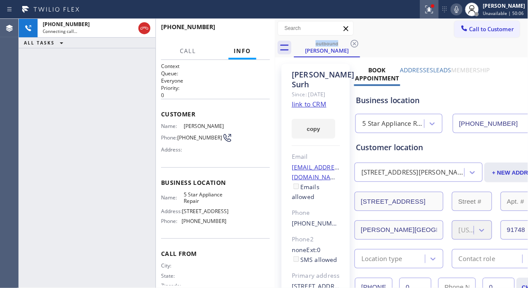
click at [439, 10] on div at bounding box center [429, 9] width 19 height 10
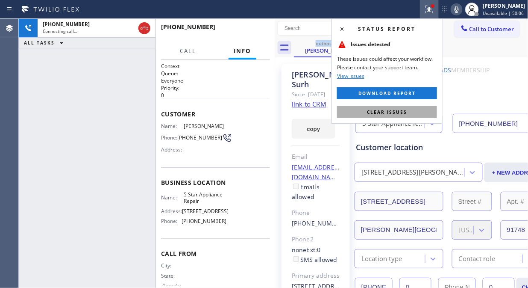
click at [402, 112] on span "Clear issues" at bounding box center [387, 112] width 40 height 6
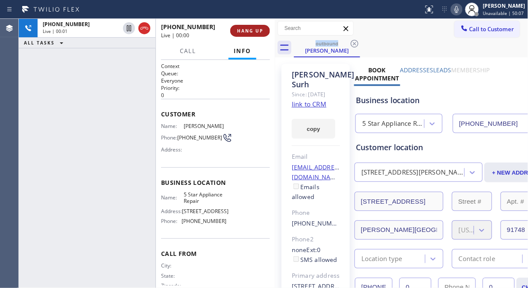
click at [263, 34] on button "HANG UP" at bounding box center [250, 31] width 40 height 12
click at [262, 33] on span "HANG UP" at bounding box center [250, 31] width 26 height 6
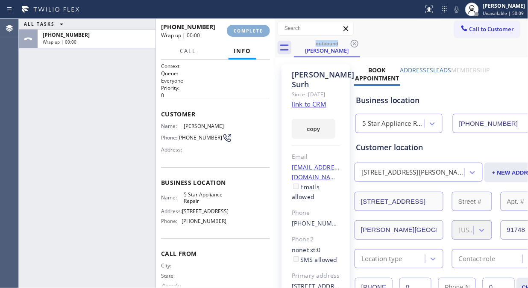
click at [254, 33] on span "COMPLETE" at bounding box center [248, 31] width 29 height 6
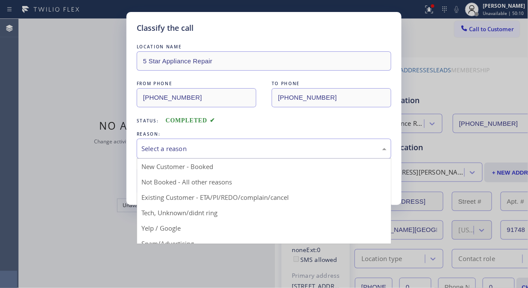
click at [259, 155] on div "Select a reason" at bounding box center [264, 149] width 255 height 20
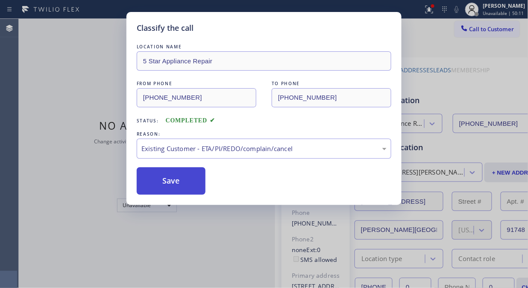
click at [173, 181] on button "Save" at bounding box center [171, 180] width 69 height 27
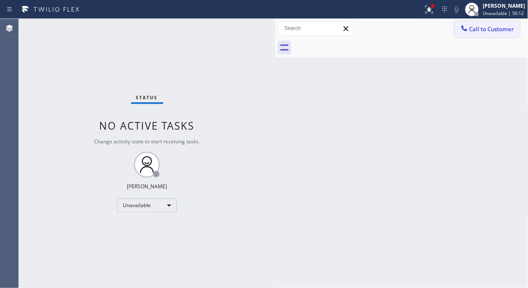
click at [483, 30] on span "Call to Customer" at bounding box center [492, 29] width 45 height 8
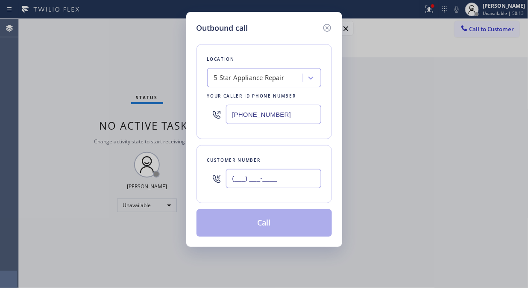
click at [274, 174] on input "(___) ___-____" at bounding box center [273, 178] width 95 height 19
paste input "310) 457-8910"
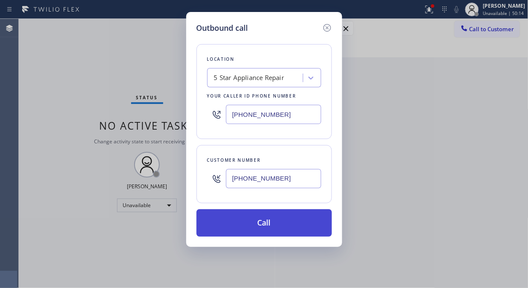
type input "[PHONE_NUMBER]"
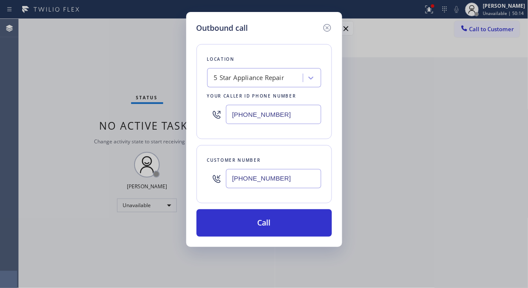
drag, startPoint x: 282, startPoint y: 221, endPoint x: 287, endPoint y: 208, distance: 13.4
click at [283, 221] on button "Call" at bounding box center [265, 222] width 136 height 27
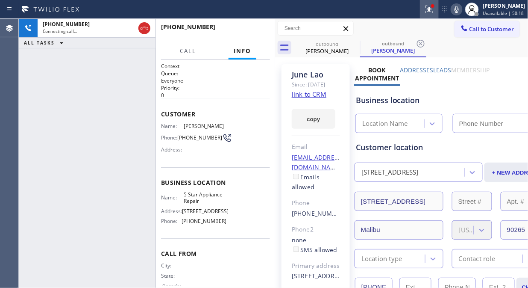
click at [431, 10] on icon at bounding box center [428, 9] width 5 height 6
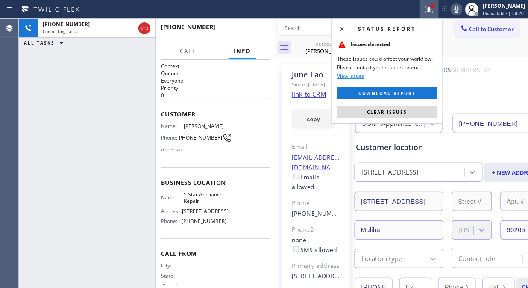
type input "[PHONE_NUMBER]"
click at [404, 118] on div "Status report Issues detected These issues could affect your workflow. Please c…" at bounding box center [387, 70] width 111 height 105
click at [400, 114] on span "Clear issues" at bounding box center [387, 112] width 40 height 6
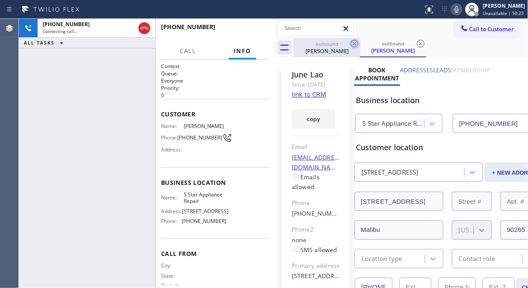
click at [355, 44] on icon at bounding box center [355, 43] width 10 height 10
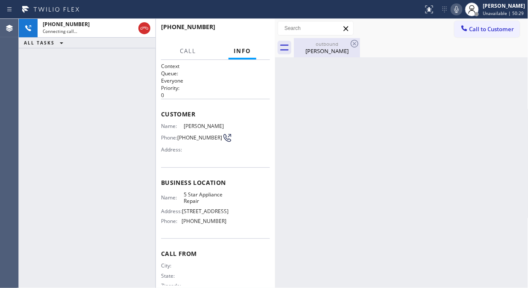
click at [321, 53] on div "[PERSON_NAME]" at bounding box center [327, 51] width 65 height 8
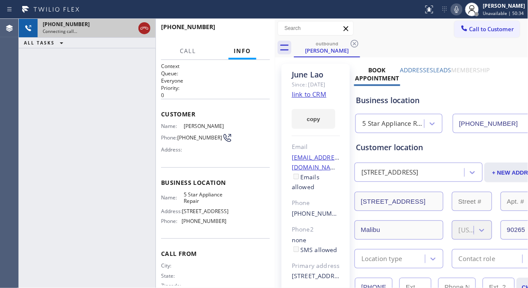
click at [146, 28] on icon at bounding box center [145, 28] width 8 height 3
click at [460, 31] on icon at bounding box center [464, 28] width 9 height 9
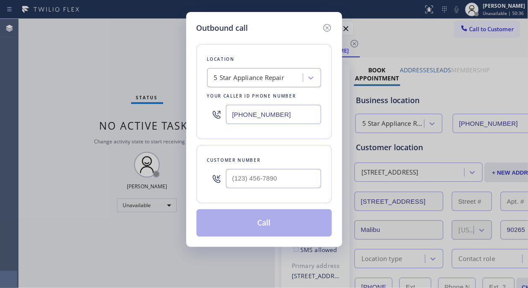
click at [268, 184] on input "text" at bounding box center [273, 178] width 95 height 19
click at [267, 180] on input "text" at bounding box center [273, 178] width 95 height 19
paste input "310) 393-2495"
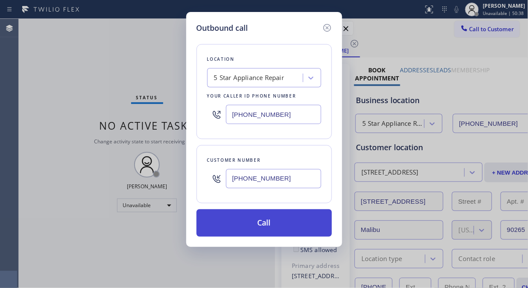
type input "[PHONE_NUMBER]"
click at [278, 228] on button "Call" at bounding box center [265, 222] width 136 height 27
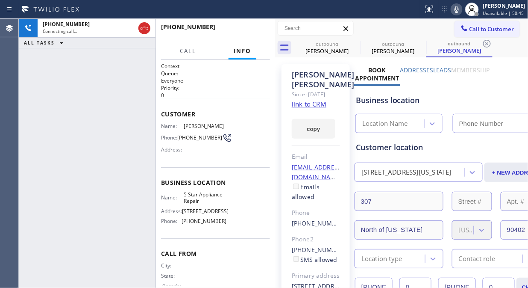
type input "[PHONE_NUMBER]"
click at [251, 33] on span "HANG UP" at bounding box center [250, 31] width 26 height 6
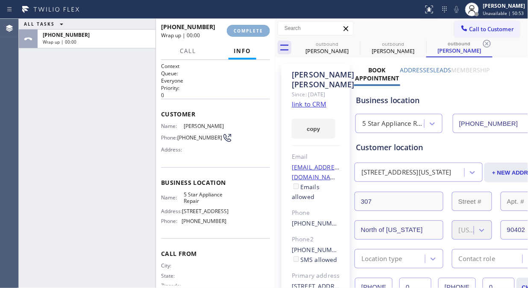
click at [251, 32] on span "COMPLETE" at bounding box center [248, 31] width 29 height 6
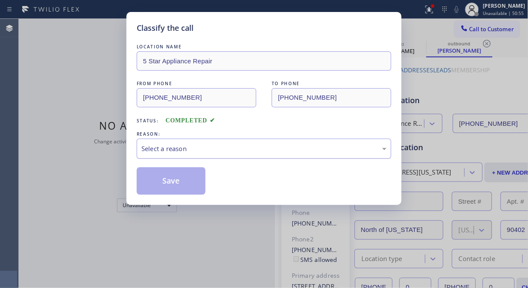
click at [259, 140] on div "Select a reason" at bounding box center [264, 149] width 255 height 20
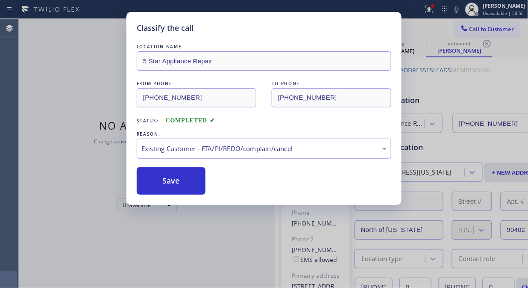
click at [198, 185] on button "Save" at bounding box center [171, 180] width 69 height 27
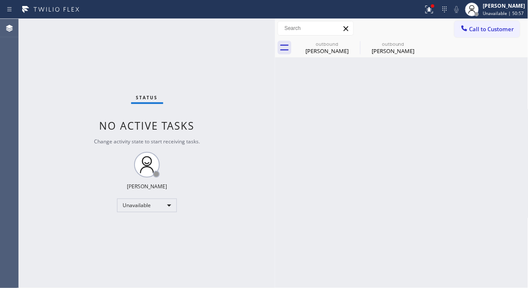
click at [477, 28] on span "Call to Customer" at bounding box center [492, 29] width 45 height 8
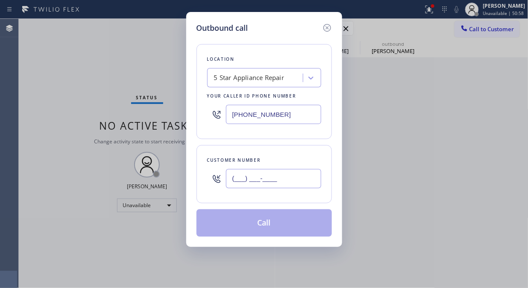
click at [295, 183] on input "(___) ___-____" at bounding box center [273, 178] width 95 height 19
paste input "818) 314-2649"
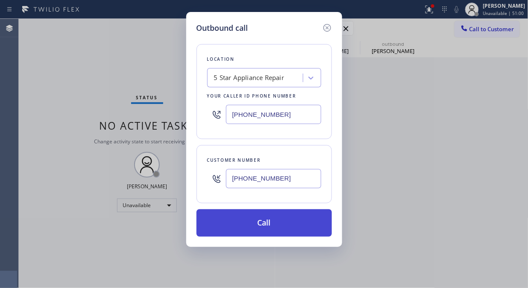
type input "[PHONE_NUMBER]"
click at [304, 230] on button "Call" at bounding box center [265, 222] width 136 height 27
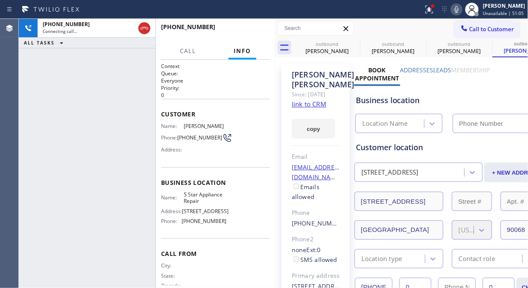
type input "[PHONE_NUMBER]"
click at [354, 43] on icon at bounding box center [355, 44] width 8 height 8
click at [0, 0] on icon at bounding box center [0, 0] width 0 height 0
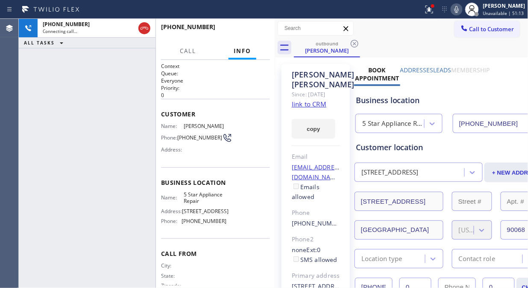
click at [354, 43] on icon at bounding box center [355, 44] width 8 height 8
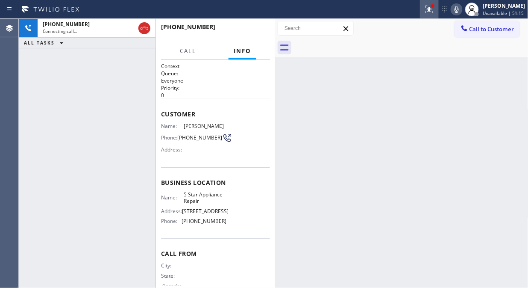
click at [432, 9] on icon at bounding box center [430, 10] width 8 height 8
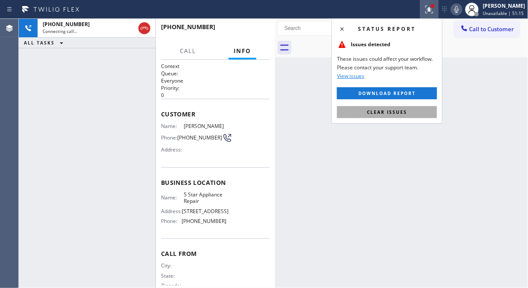
click at [396, 110] on span "Clear issues" at bounding box center [387, 112] width 40 height 6
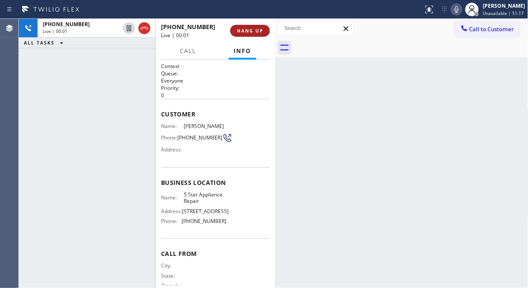
click at [247, 28] on span "HANG UP" at bounding box center [250, 31] width 26 height 6
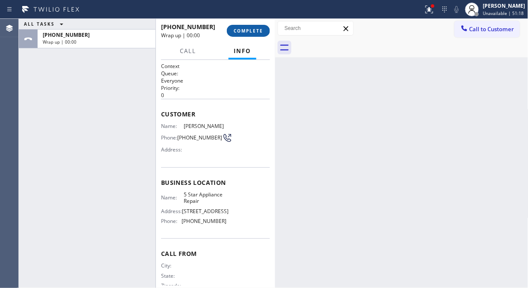
click at [248, 31] on span "COMPLETE" at bounding box center [248, 31] width 29 height 6
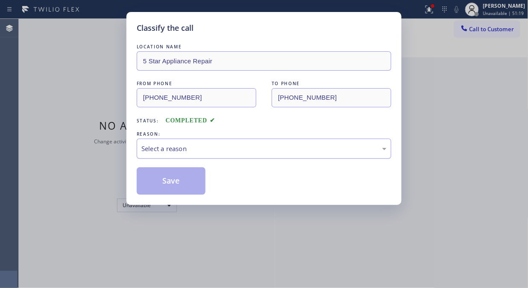
click at [251, 152] on div "Select a reason" at bounding box center [263, 149] width 245 height 10
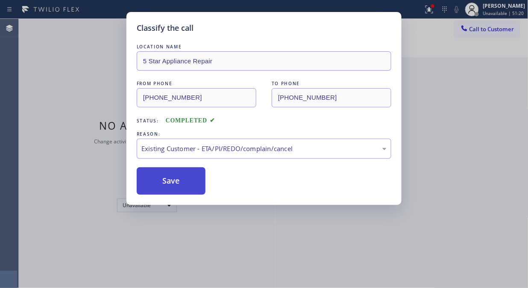
click at [184, 185] on button "Save" at bounding box center [171, 180] width 69 height 27
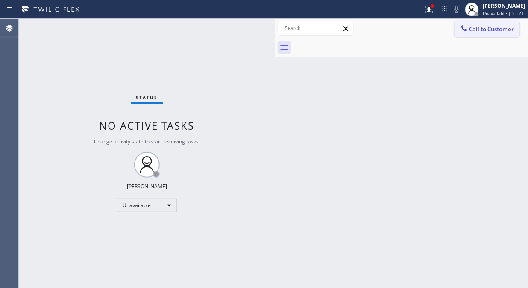
click at [476, 30] on span "Call to Customer" at bounding box center [492, 29] width 45 height 8
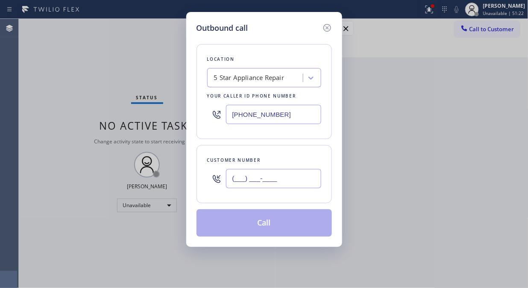
click at [297, 177] on input "(___) ___-____" at bounding box center [273, 178] width 95 height 19
paste input "818) 876-0452"
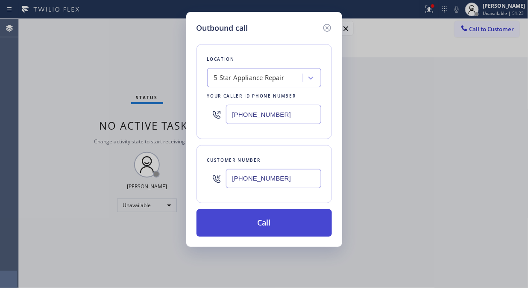
type input "[PHONE_NUMBER]"
click at [297, 215] on button "Call" at bounding box center [265, 222] width 136 height 27
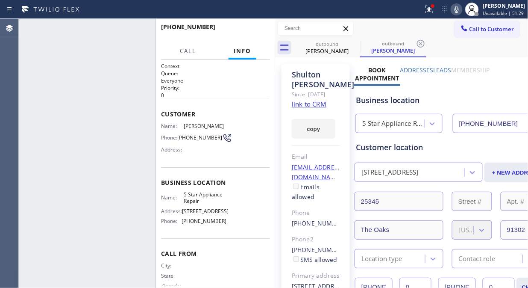
type input "[PHONE_NUMBER]"
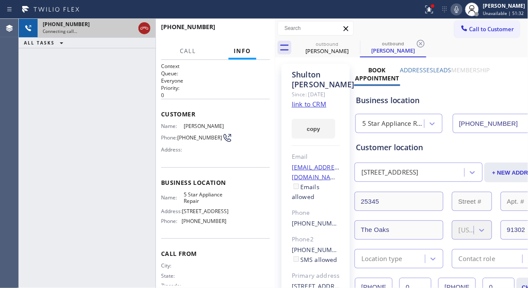
click at [146, 29] on icon at bounding box center [144, 28] width 10 height 10
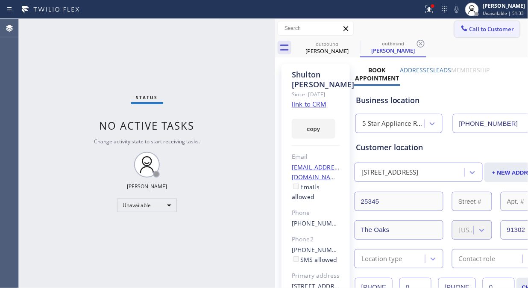
click at [470, 27] on span "Call to Customer" at bounding box center [492, 29] width 45 height 8
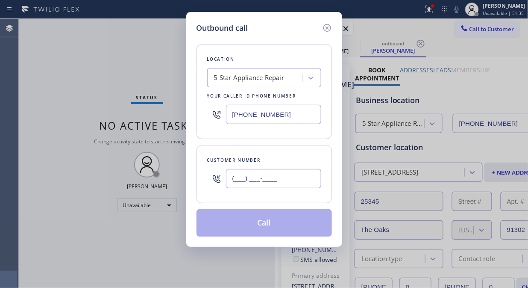
click at [268, 182] on input "(___) ___-____" at bounding box center [273, 178] width 95 height 19
paste input "814) 434-5381"
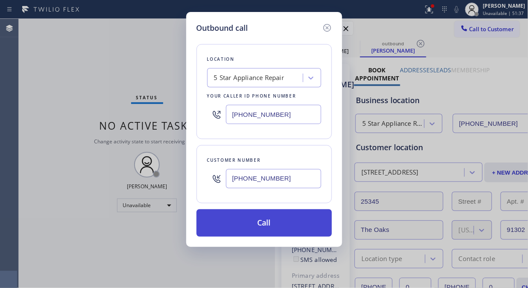
type input "[PHONE_NUMBER]"
click at [280, 227] on button "Call" at bounding box center [265, 222] width 136 height 27
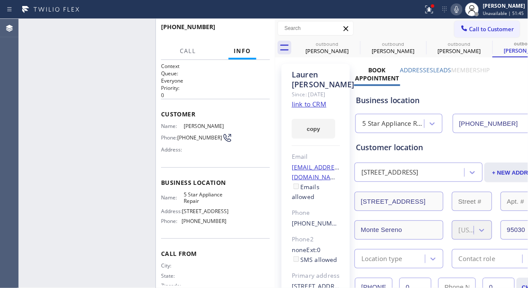
type input "[PHONE_NUMBER]"
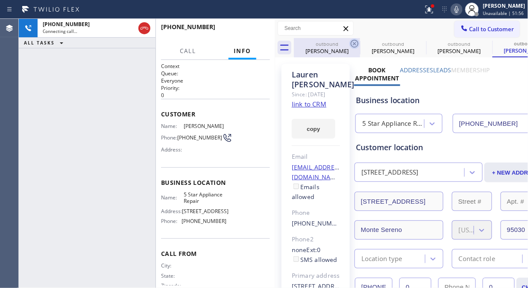
click at [352, 43] on icon at bounding box center [355, 43] width 10 height 10
click at [0, 0] on icon at bounding box center [0, 0] width 0 height 0
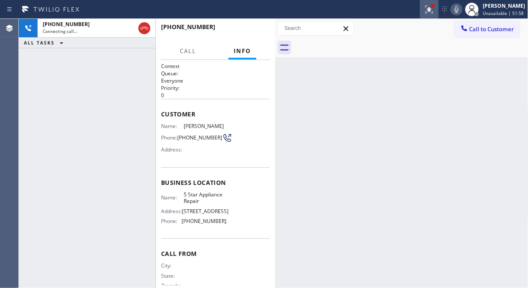
click at [434, 8] on icon at bounding box center [429, 9] width 10 height 10
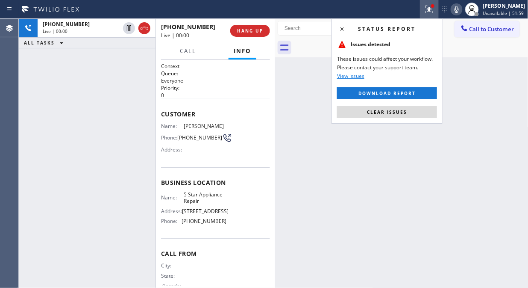
drag, startPoint x: 392, startPoint y: 114, endPoint x: 378, endPoint y: 111, distance: 14.4
click at [392, 114] on span "Clear issues" at bounding box center [387, 112] width 40 height 6
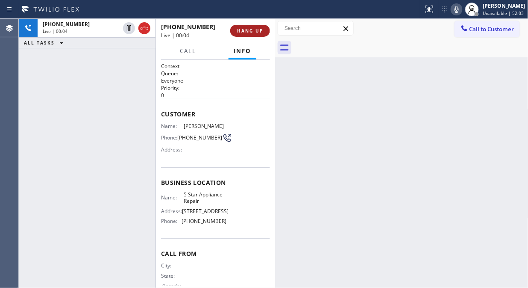
click at [256, 25] on button "HANG UP" at bounding box center [250, 31] width 40 height 12
click at [257, 25] on button "HANG UP" at bounding box center [250, 31] width 40 height 12
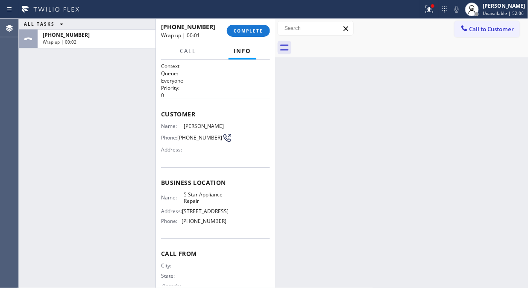
drag, startPoint x: 258, startPoint y: 27, endPoint x: 250, endPoint y: 84, distance: 57.9
click at [258, 27] on button "COMPLETE" at bounding box center [248, 31] width 43 height 12
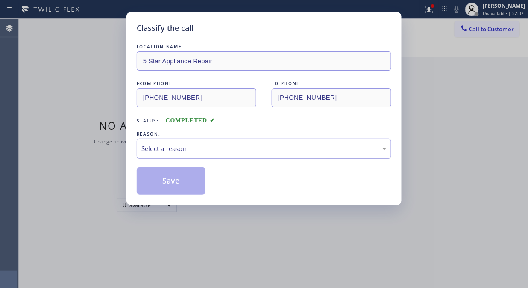
click at [257, 151] on div "Select a reason" at bounding box center [263, 149] width 245 height 10
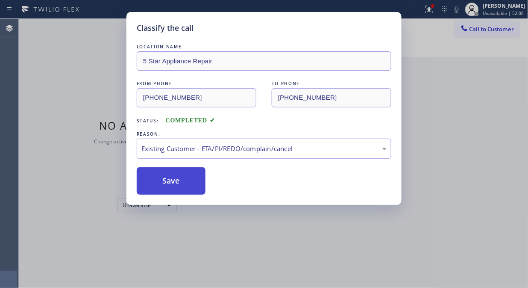
click at [189, 179] on button "Save" at bounding box center [171, 180] width 69 height 27
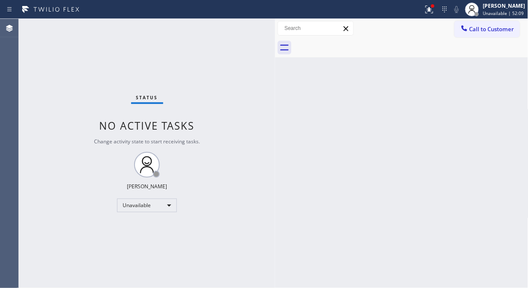
click at [476, 26] on span "Call to Customer" at bounding box center [492, 29] width 45 height 8
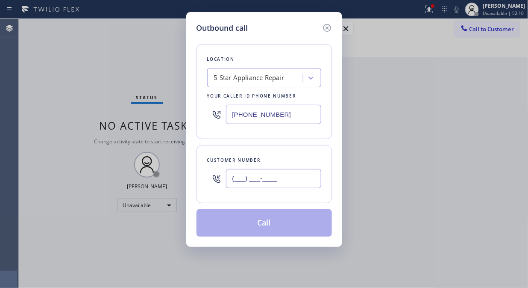
click at [284, 186] on input "(___) ___-____" at bounding box center [273, 178] width 95 height 19
paste input "425) 827-0401"
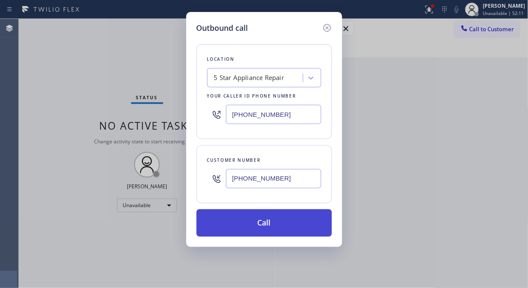
type input "[PHONE_NUMBER]"
click at [294, 220] on button "Call" at bounding box center [265, 222] width 136 height 27
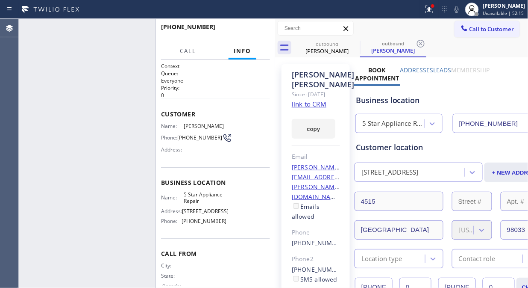
type input "[PHONE_NUMBER]"
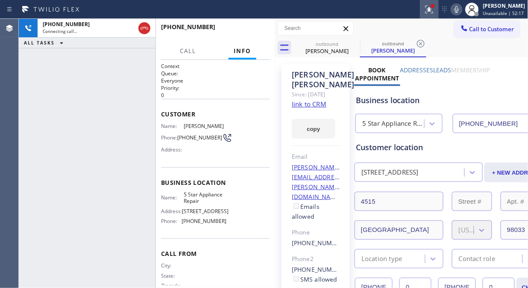
click at [431, 11] on icon at bounding box center [428, 9] width 5 height 6
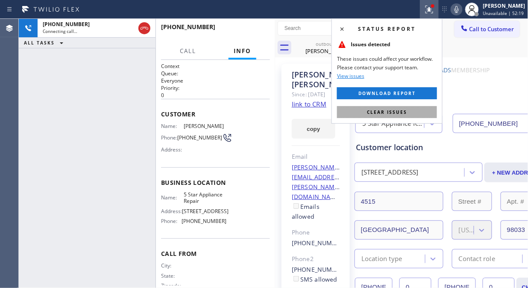
click at [396, 113] on span "Clear issues" at bounding box center [387, 112] width 40 height 6
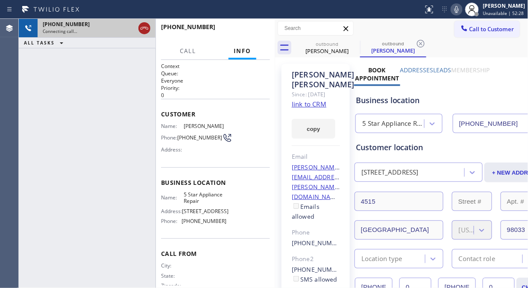
click at [144, 29] on icon at bounding box center [144, 28] width 10 height 10
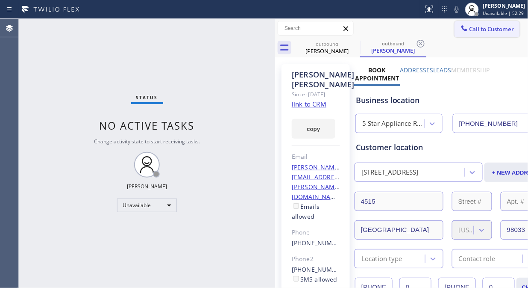
click at [476, 30] on span "Call to Customer" at bounding box center [492, 29] width 45 height 8
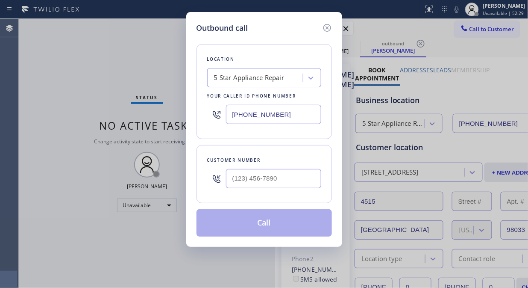
click at [276, 187] on input "text" at bounding box center [273, 178] width 95 height 19
paste input "858) 386-6102"
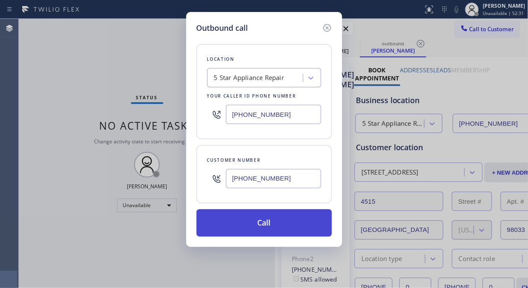
type input "[PHONE_NUMBER]"
click at [280, 227] on button "Call" at bounding box center [265, 222] width 136 height 27
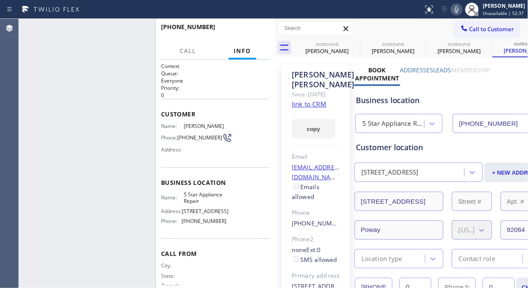
type input "[PHONE_NUMBER]"
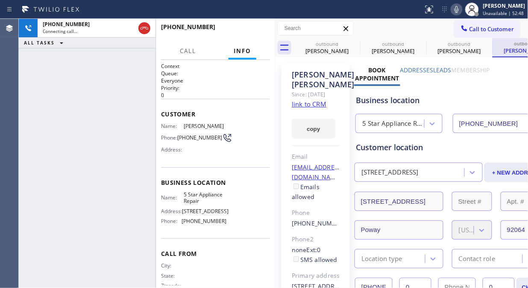
click at [0, 0] on icon at bounding box center [0, 0] width 0 height 0
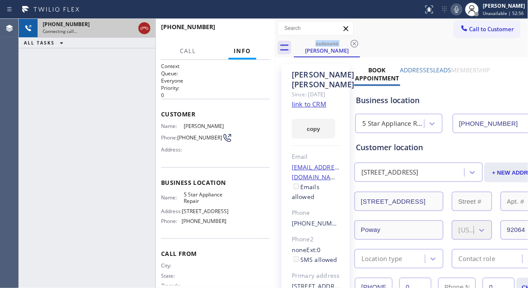
click at [142, 27] on icon at bounding box center [145, 28] width 8 height 3
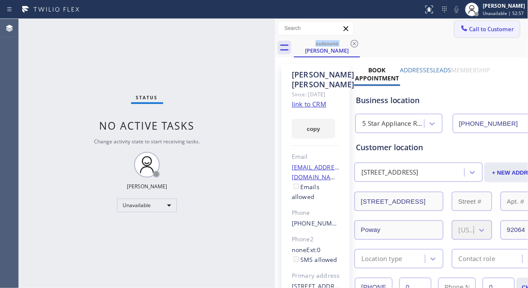
click at [460, 26] on icon at bounding box center [464, 28] width 9 height 9
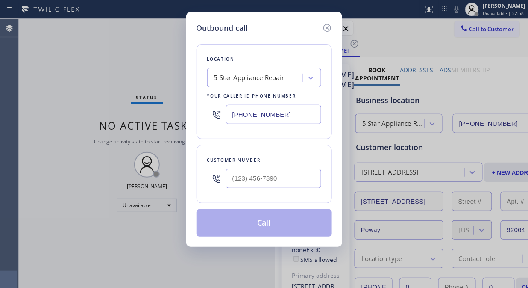
click at [276, 173] on input "text" at bounding box center [273, 178] width 95 height 19
click at [267, 183] on input "(___) ___-____" at bounding box center [273, 178] width 95 height 19
paste input "408"
click at [234, 181] on input "(___) ___-_408" at bounding box center [273, 178] width 95 height 19
paste input "408) 621-671"
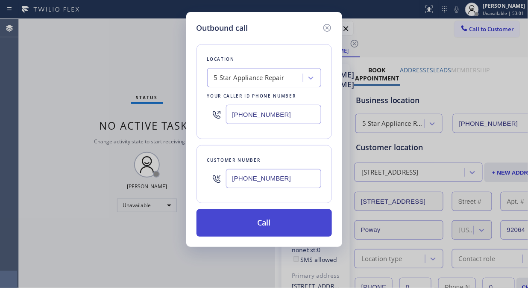
type input "[PHONE_NUMBER]"
click at [267, 222] on button "Call" at bounding box center [265, 222] width 136 height 27
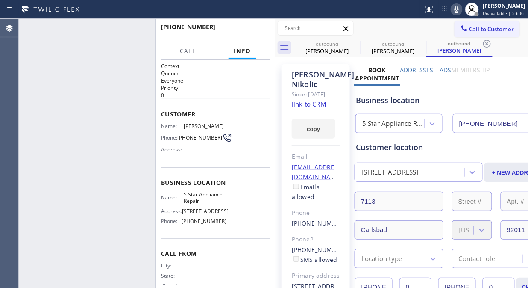
type input "[PHONE_NUMBER]"
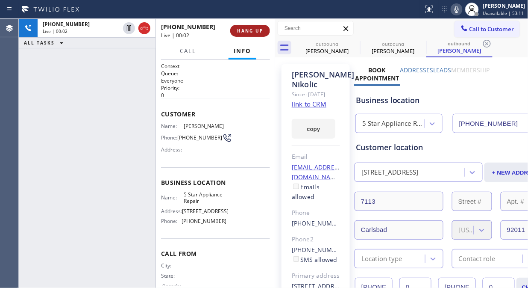
click at [250, 27] on button "HANG UP" at bounding box center [250, 31] width 40 height 12
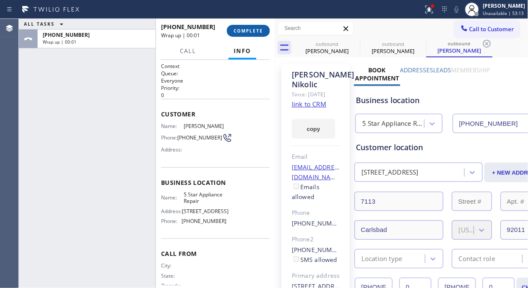
click at [250, 28] on span "COMPLETE" at bounding box center [248, 31] width 29 height 6
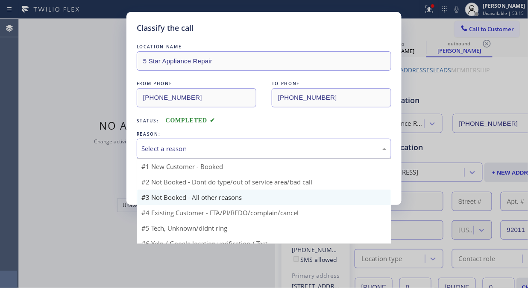
drag, startPoint x: 254, startPoint y: 141, endPoint x: 258, endPoint y: 197, distance: 56.5
click at [255, 151] on div "Select a reason" at bounding box center [263, 149] width 245 height 10
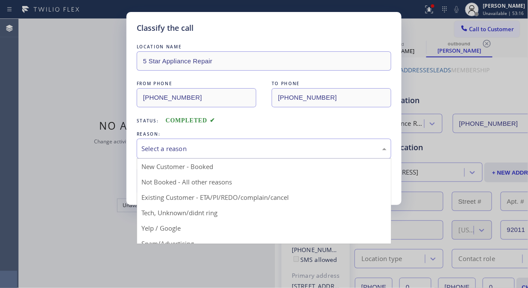
drag, startPoint x: 255, startPoint y: 197, endPoint x: 197, endPoint y: 182, distance: 60.4
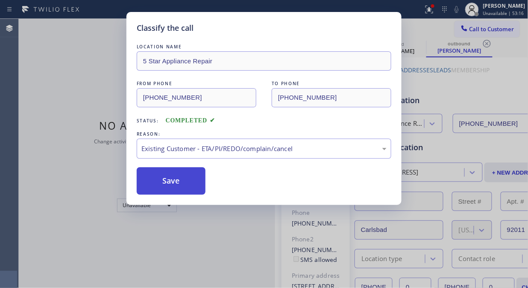
click at [183, 180] on button "Save" at bounding box center [171, 180] width 69 height 27
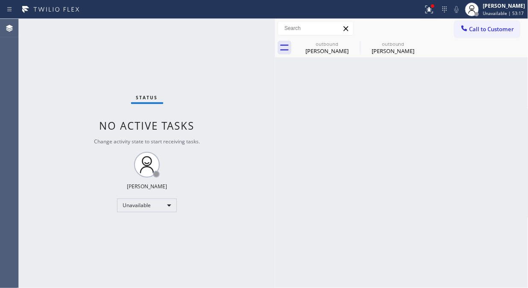
click at [469, 27] on div at bounding box center [465, 29] width 10 height 10
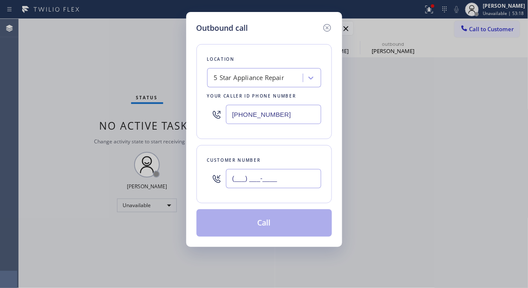
click at [282, 186] on input "(___) ___-____" at bounding box center [273, 178] width 95 height 19
paste input "786) 367-0419"
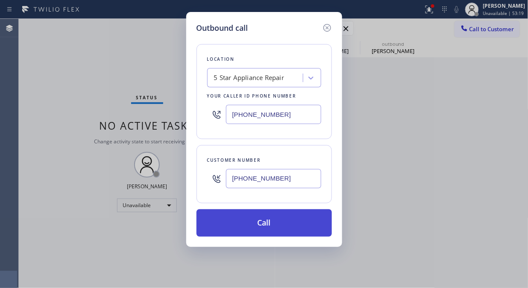
type input "[PHONE_NUMBER]"
click at [290, 231] on button "Call" at bounding box center [265, 222] width 136 height 27
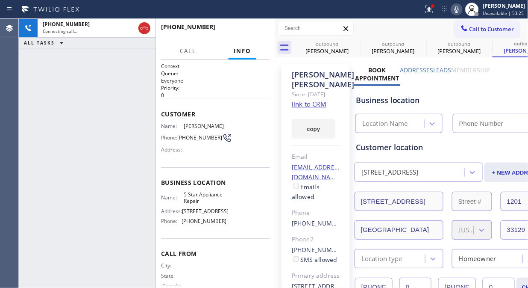
type input "[PHONE_NUMBER]"
click at [433, 11] on icon at bounding box center [429, 9] width 10 height 10
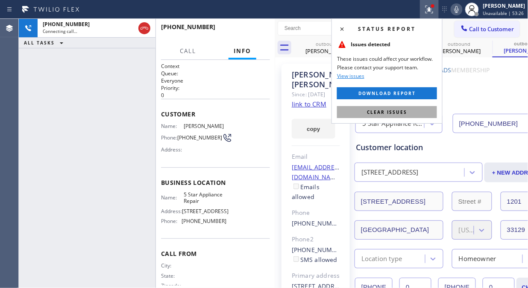
click at [389, 117] on button "Clear issues" at bounding box center [387, 112] width 100 height 12
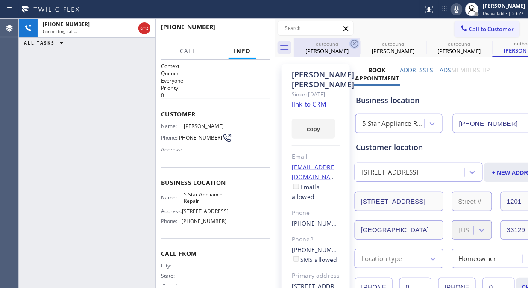
click at [351, 41] on icon at bounding box center [355, 44] width 8 height 8
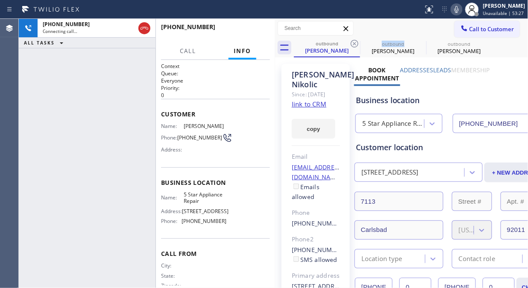
click at [351, 41] on icon at bounding box center [355, 44] width 8 height 8
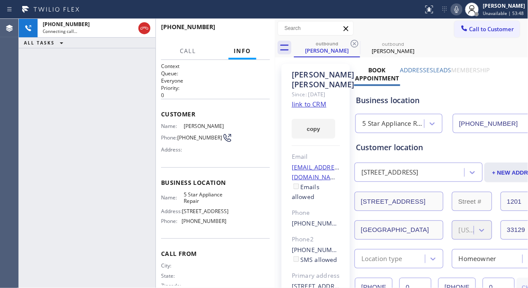
click at [63, 67] on div "[PHONE_NUMBER] Connecting call… ALL TASKS ALL TASKS ACTIVE TASKS TASKS IN WRAP …" at bounding box center [87, 153] width 137 height 269
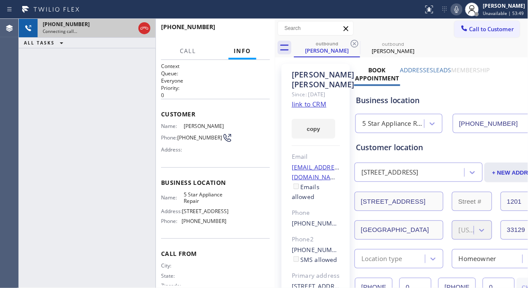
click at [152, 23] on div "[PHONE_NUMBER] Connecting call…" at bounding box center [87, 28] width 137 height 19
click at [146, 26] on icon at bounding box center [144, 28] width 10 height 10
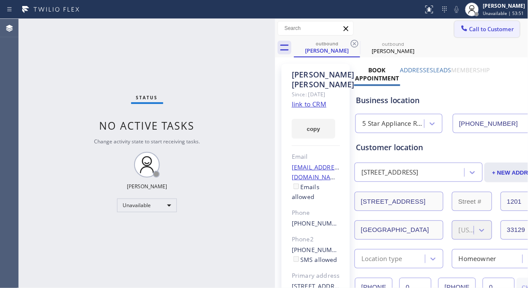
click at [470, 31] on span "Call to Customer" at bounding box center [492, 29] width 45 height 8
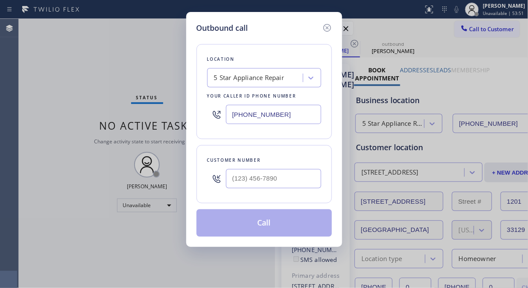
click at [276, 184] on input "text" at bounding box center [273, 178] width 95 height 19
click at [242, 174] on input "(___) ___-____" at bounding box center [273, 178] width 95 height 19
paste input "2) 069-2020"
click at [233, 181] on input "(__2) 069-2020" at bounding box center [273, 178] width 95 height 19
paste input "206) 920-2055"
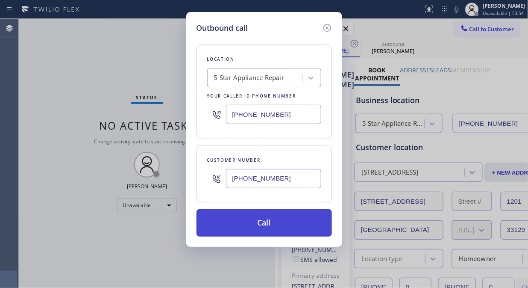
type input "[PHONE_NUMBER]"
click at [289, 228] on button "Call" at bounding box center [265, 222] width 136 height 27
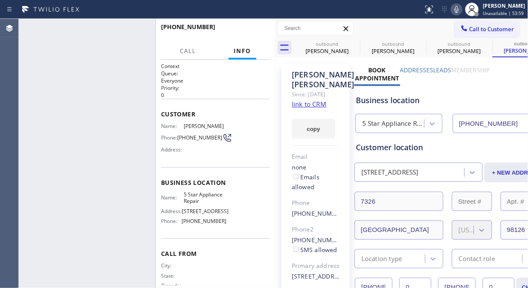
type input "[PHONE_NUMBER]"
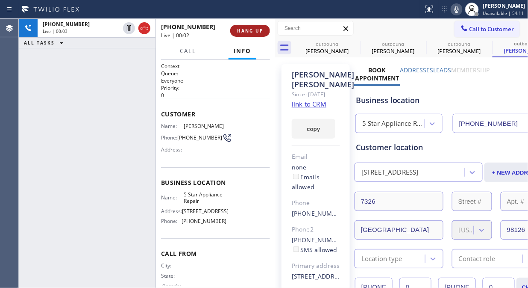
click at [245, 28] on span "HANG UP" at bounding box center [250, 31] width 26 height 6
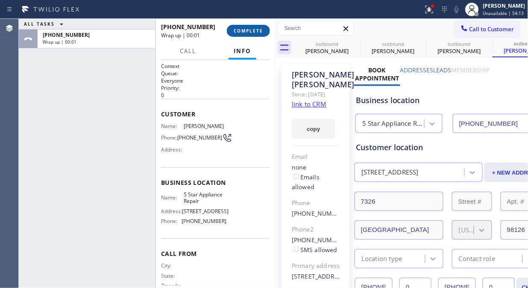
click at [245, 28] on span "COMPLETE" at bounding box center [248, 31] width 29 height 6
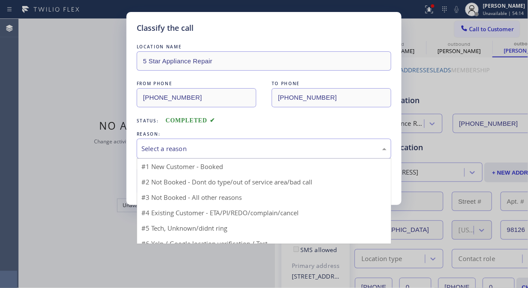
click at [259, 151] on div "Select a reason" at bounding box center [263, 149] width 245 height 10
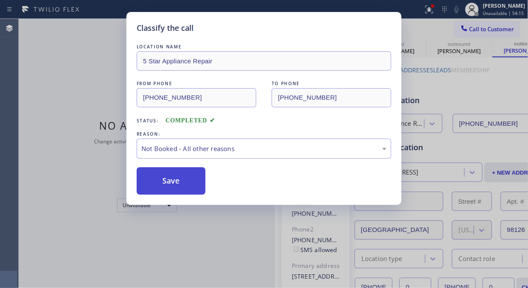
click at [176, 177] on button "Save" at bounding box center [171, 180] width 69 height 27
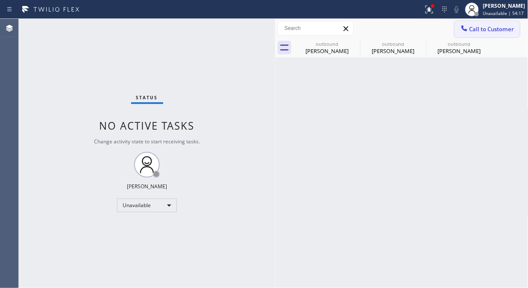
click at [477, 27] on span "Call to Customer" at bounding box center [492, 29] width 45 height 8
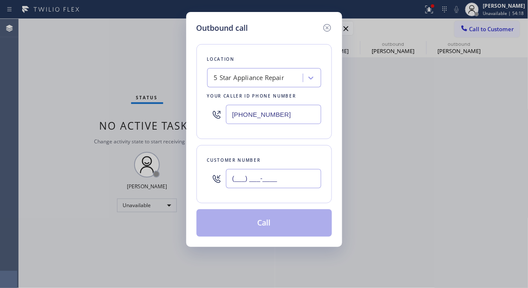
click at [302, 181] on input "(___) ___-____" at bounding box center [273, 178] width 95 height 19
paste input "323) 833-5077"
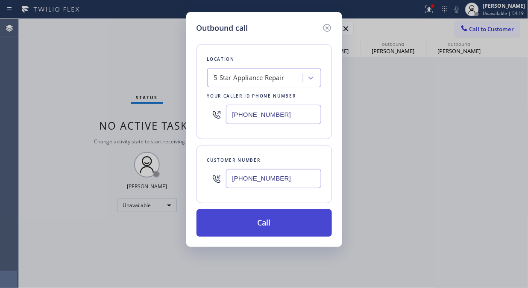
type input "[PHONE_NUMBER]"
click at [300, 221] on button "Call" at bounding box center [265, 222] width 136 height 27
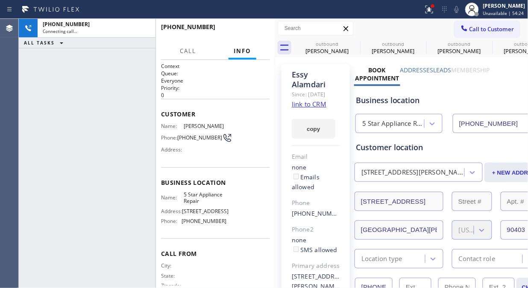
type input "[PHONE_NUMBER]"
drag, startPoint x: 356, startPoint y: 38, endPoint x: 354, endPoint y: 41, distance: 4.4
click at [0, 0] on icon at bounding box center [0, 0] width 0 height 0
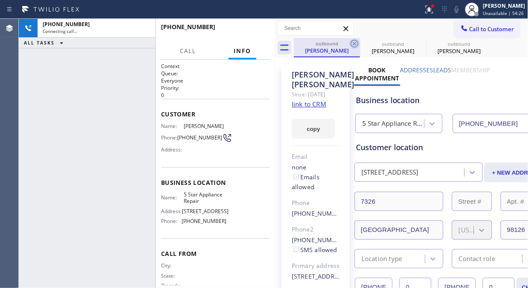
click at [354, 41] on icon at bounding box center [355, 43] width 10 height 10
click at [0, 0] on icon at bounding box center [0, 0] width 0 height 0
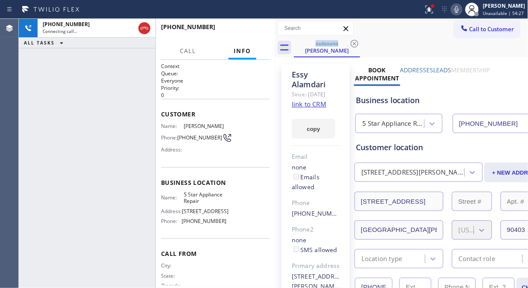
click at [429, 10] on icon at bounding box center [429, 9] width 10 height 10
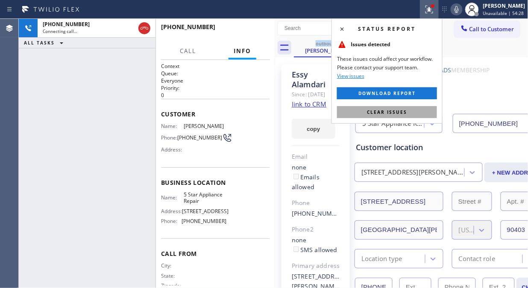
click at [389, 109] on span "Clear issues" at bounding box center [387, 112] width 40 height 6
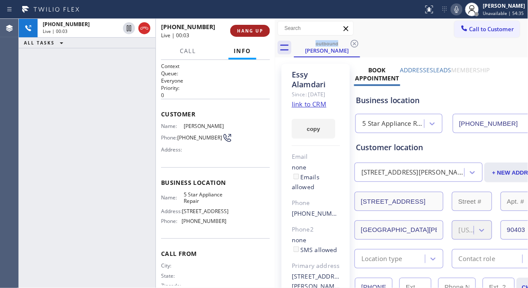
click at [254, 30] on span "HANG UP" at bounding box center [250, 31] width 26 height 6
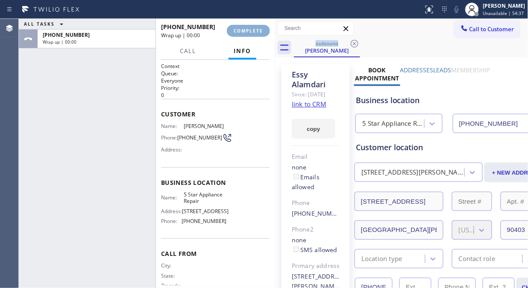
click at [254, 30] on span "COMPLETE" at bounding box center [248, 31] width 29 height 6
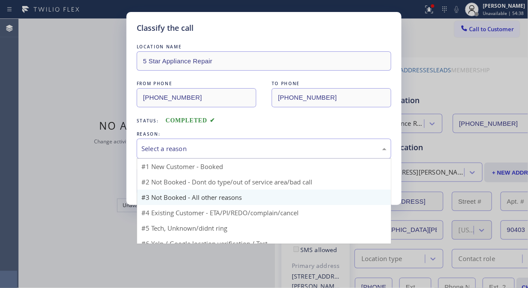
drag, startPoint x: 263, startPoint y: 138, endPoint x: 249, endPoint y: 181, distance: 45.4
click at [263, 139] on div "Select a reason" at bounding box center [264, 149] width 255 height 20
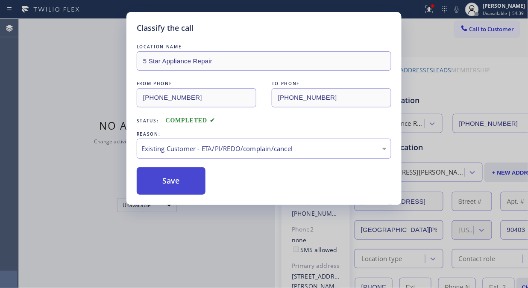
click at [159, 181] on button "Save" at bounding box center [171, 180] width 69 height 27
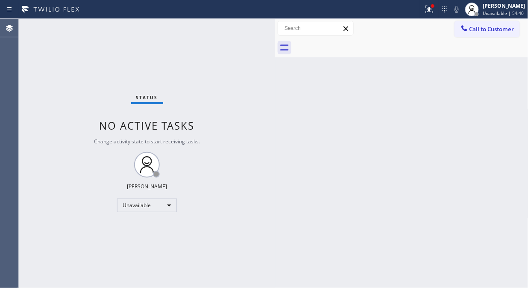
click at [483, 27] on span "Call to Customer" at bounding box center [492, 29] width 45 height 8
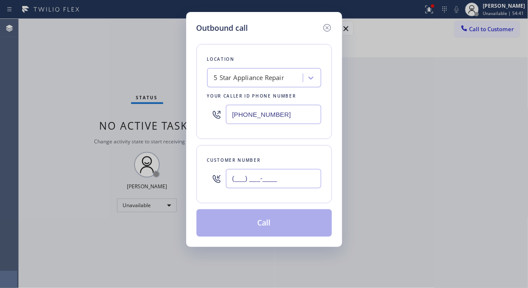
drag, startPoint x: 297, startPoint y: 171, endPoint x: 291, endPoint y: 176, distance: 7.6
click at [295, 174] on input "(___) ___-____" at bounding box center [273, 178] width 95 height 19
paste input "401) 965-4526"
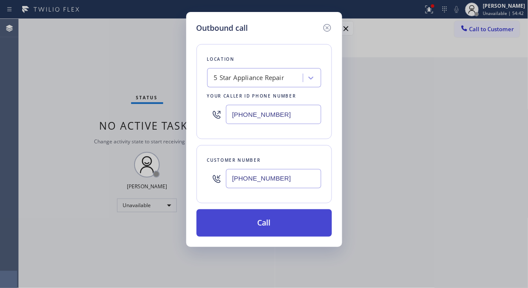
type input "[PHONE_NUMBER]"
click at [302, 220] on button "Call" at bounding box center [265, 222] width 136 height 27
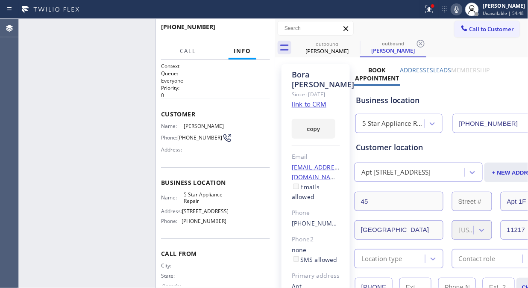
type input "[PHONE_NUMBER]"
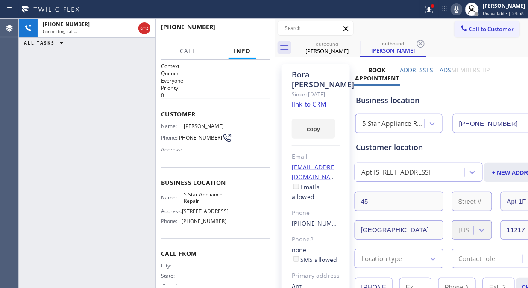
click at [53, 83] on div "[PHONE_NUMBER] Connecting call… ALL TASKS ALL TASKS ACTIVE TASKS TASKS IN WRAP …" at bounding box center [87, 153] width 137 height 269
click at [431, 10] on icon at bounding box center [428, 9] width 5 height 6
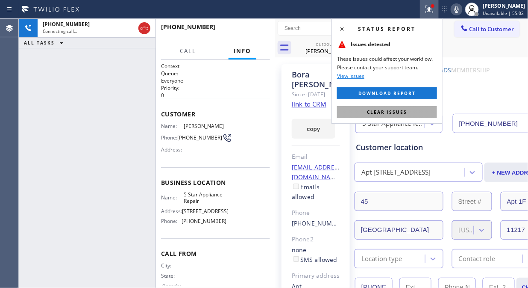
click at [403, 112] on span "Clear issues" at bounding box center [387, 112] width 40 height 6
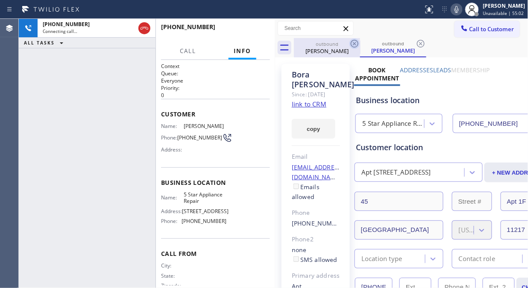
click at [355, 44] on icon at bounding box center [355, 43] width 10 height 10
click at [360, 44] on div "outbound [PERSON_NAME]" at bounding box center [393, 47] width 66 height 19
click at [416, 44] on icon at bounding box center [421, 43] width 10 height 10
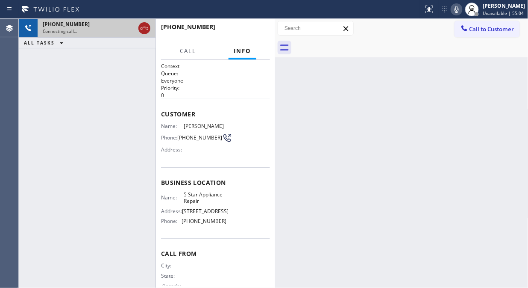
click at [139, 27] on icon at bounding box center [144, 28] width 10 height 10
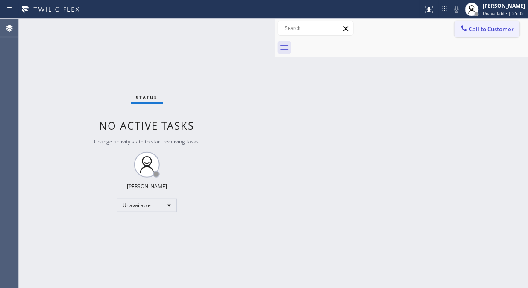
click at [480, 35] on button "Call to Customer" at bounding box center [487, 29] width 65 height 16
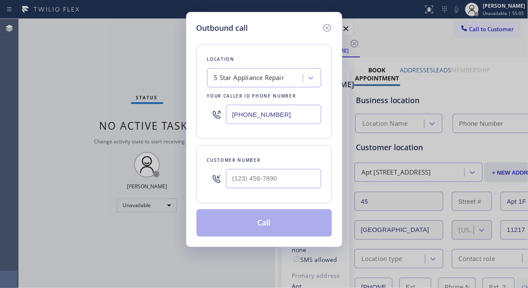
type input "[PHONE_NUMBER]"
click at [242, 191] on div at bounding box center [273, 179] width 95 height 28
click at [233, 180] on input "(___) ___-____" at bounding box center [273, 178] width 95 height 19
paste input "408) 913-5311"
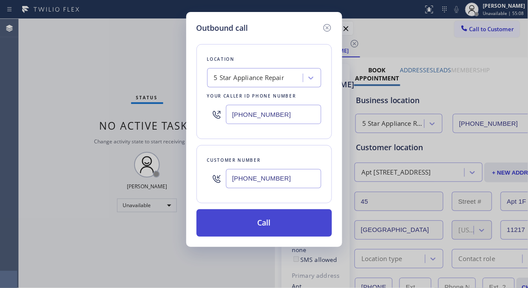
type input "[PHONE_NUMBER]"
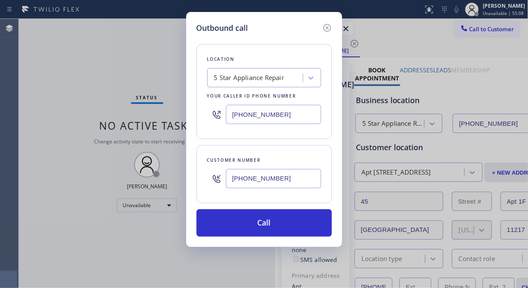
drag, startPoint x: 282, startPoint y: 231, endPoint x: 343, endPoint y: 130, distance: 118.0
click at [283, 231] on button "Call" at bounding box center [265, 222] width 136 height 27
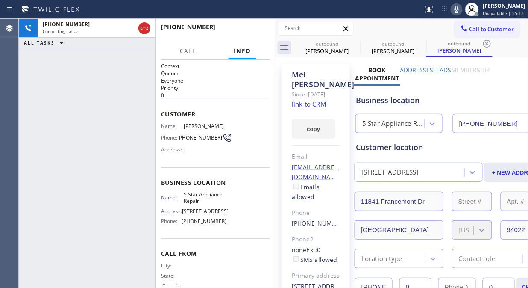
type input "[PHONE_NUMBER]"
click at [247, 30] on span "HANG UP" at bounding box center [250, 31] width 26 height 6
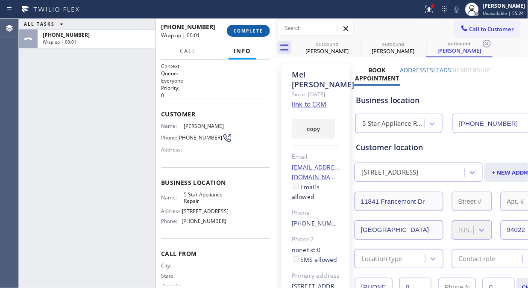
click at [246, 31] on span "COMPLETE" at bounding box center [248, 31] width 29 height 6
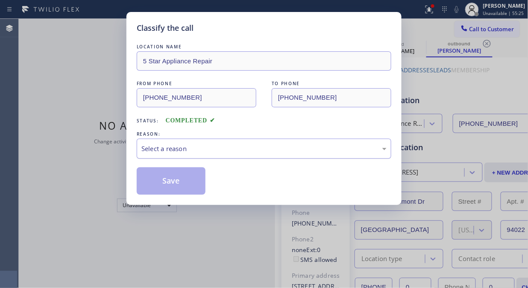
click at [237, 153] on div "Select a reason" at bounding box center [263, 149] width 245 height 10
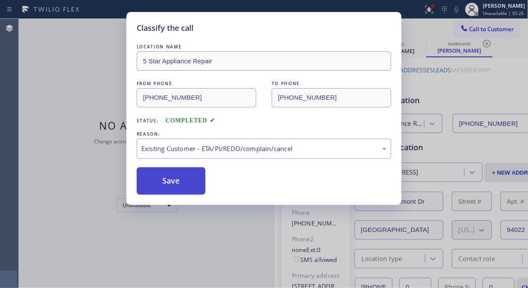
click at [180, 186] on button "Save" at bounding box center [171, 180] width 69 height 27
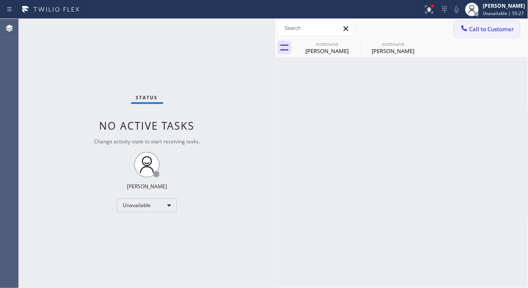
click at [470, 31] on span "Call to Customer" at bounding box center [492, 29] width 45 height 8
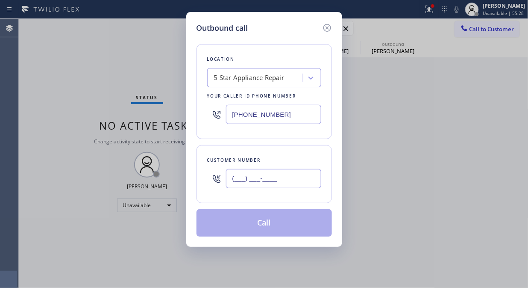
click at [317, 180] on input "(___) ___-____" at bounding box center [273, 178] width 95 height 19
paste input "626) 482-8146"
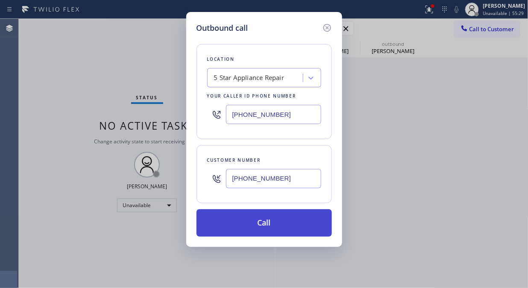
type input "[PHONE_NUMBER]"
click at [311, 224] on button "Call" at bounding box center [265, 222] width 136 height 27
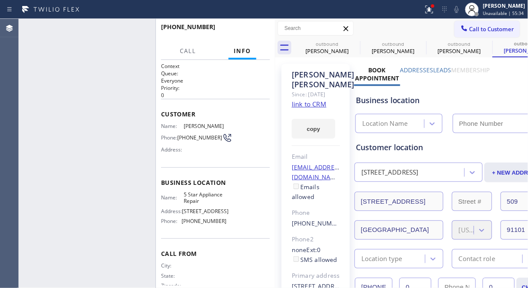
type input "[PHONE_NUMBER]"
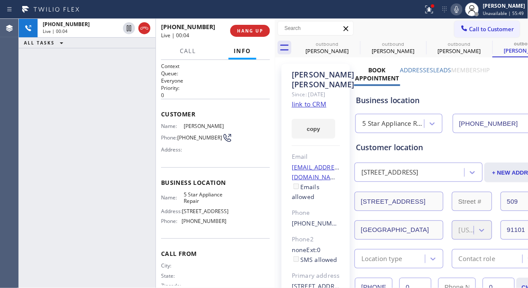
drag, startPoint x: 146, startPoint y: 28, endPoint x: 218, endPoint y: 29, distance: 72.3
click at [147, 30] on icon at bounding box center [144, 28] width 10 height 10
drag, startPoint x: 240, startPoint y: 29, endPoint x: 254, endPoint y: 29, distance: 13.7
click at [241, 29] on span "HANG UP" at bounding box center [250, 31] width 26 height 6
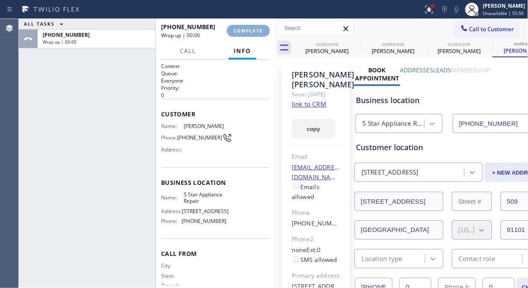
click at [254, 29] on span "COMPLETE" at bounding box center [248, 31] width 29 height 6
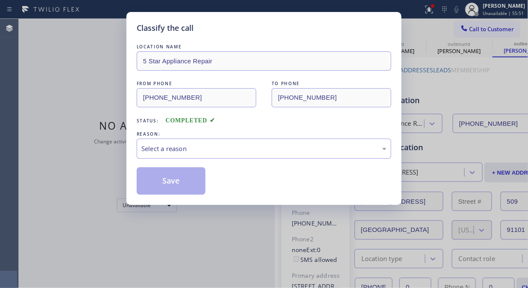
click at [251, 30] on div "Classify the call" at bounding box center [264, 28] width 255 height 12
click at [295, 147] on div "Select a reason" at bounding box center [263, 149] width 245 height 10
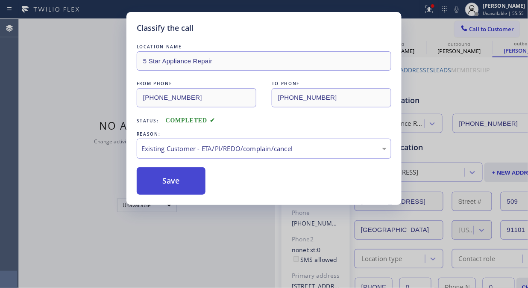
click at [171, 189] on button "Save" at bounding box center [171, 180] width 69 height 27
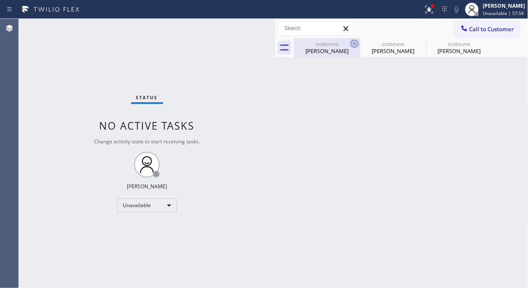
click at [355, 41] on icon at bounding box center [355, 43] width 10 height 10
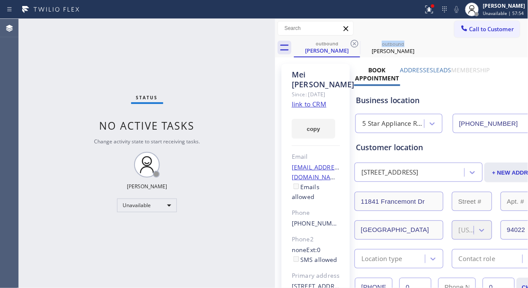
click at [355, 41] on icon at bounding box center [355, 43] width 10 height 10
click at [0, 0] on icon at bounding box center [0, 0] width 0 height 0
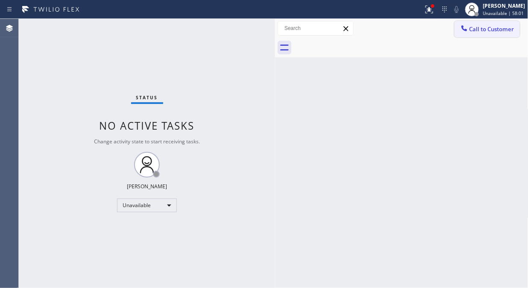
click at [463, 35] on button "Call to Customer" at bounding box center [487, 29] width 65 height 16
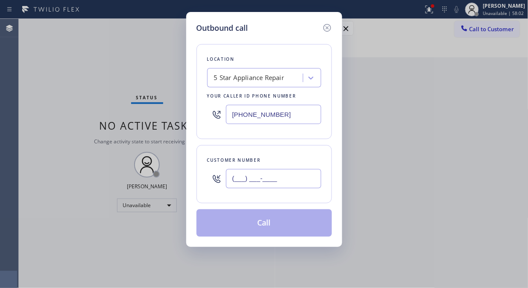
click at [257, 180] on input "(___) ___-____" at bounding box center [273, 178] width 95 height 19
paste input "310) 796-4500"
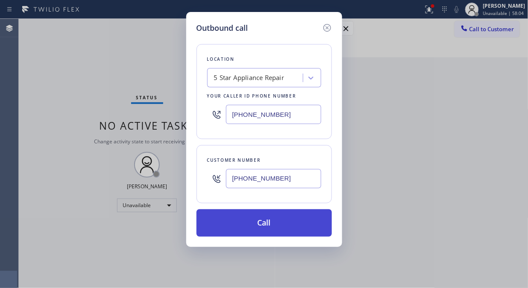
type input "[PHONE_NUMBER]"
click at [274, 224] on button "Call" at bounding box center [265, 222] width 136 height 27
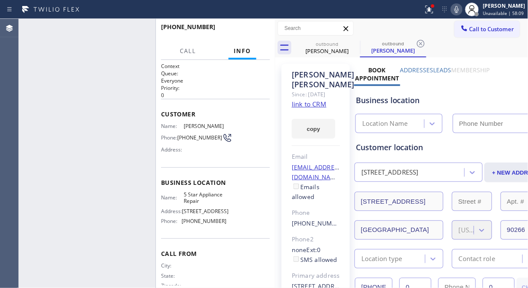
type input "[PHONE_NUMBER]"
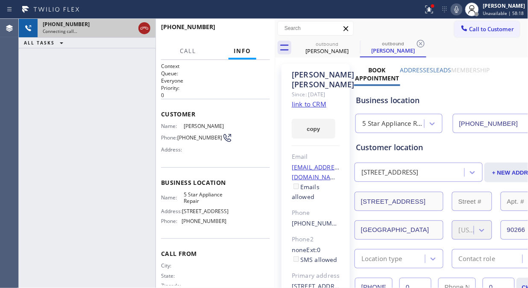
click at [150, 30] on icon at bounding box center [144, 28] width 10 height 10
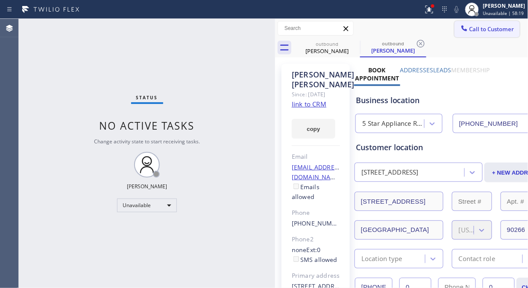
click at [460, 32] on div at bounding box center [465, 29] width 10 height 10
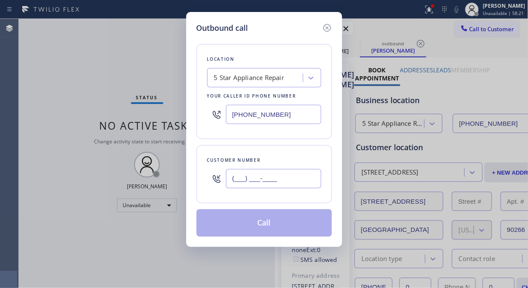
click at [236, 183] on input "(___) ___-____" at bounding box center [273, 178] width 95 height 19
paste input "626) 483-0111"
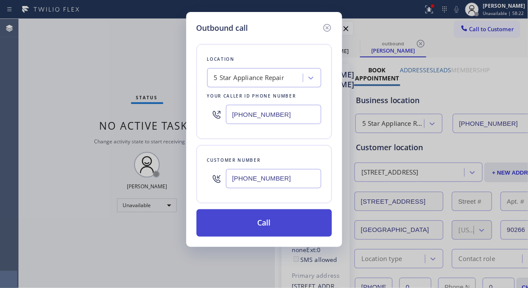
type input "[PHONE_NUMBER]"
click at [268, 223] on button "Call" at bounding box center [265, 222] width 136 height 27
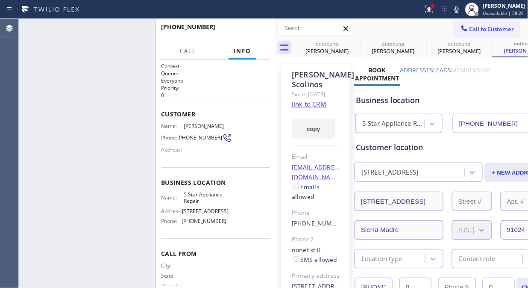
type input "[PHONE_NUMBER]"
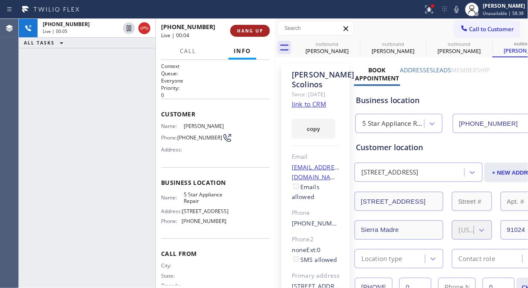
click at [240, 29] on span "HANG UP" at bounding box center [250, 31] width 26 height 6
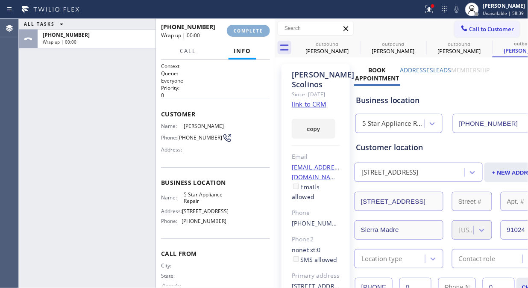
click at [241, 29] on span "COMPLETE" at bounding box center [248, 31] width 29 height 6
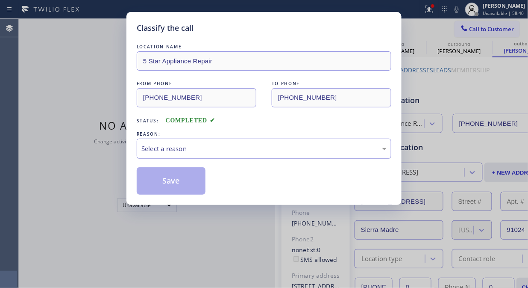
click at [248, 146] on div "Select a reason" at bounding box center [263, 149] width 245 height 10
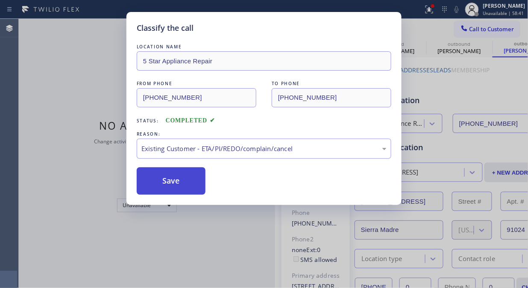
drag, startPoint x: 183, startPoint y: 185, endPoint x: 270, endPoint y: 101, distance: 120.6
click at [183, 184] on button "Save" at bounding box center [171, 180] width 69 height 27
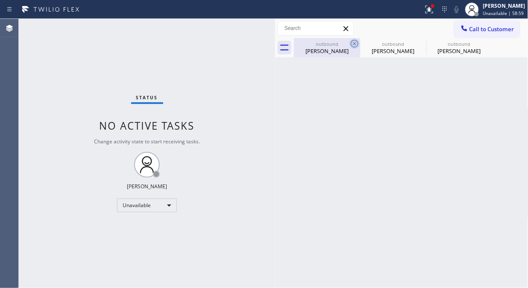
click at [351, 44] on icon at bounding box center [355, 44] width 8 height 8
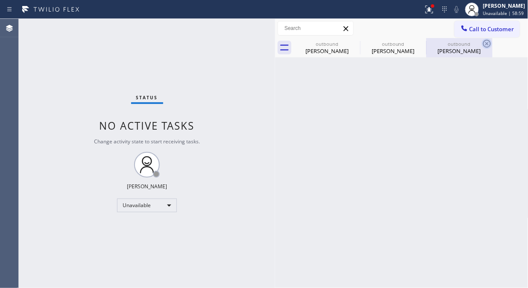
click at [0, 0] on icon at bounding box center [0, 0] width 0 height 0
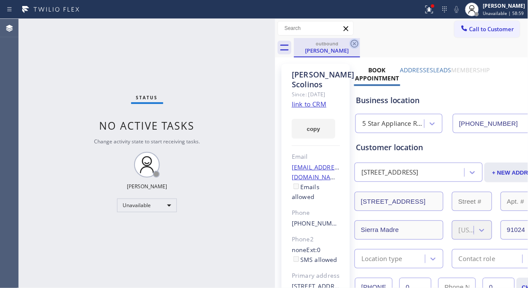
click at [352, 44] on icon at bounding box center [355, 43] width 10 height 10
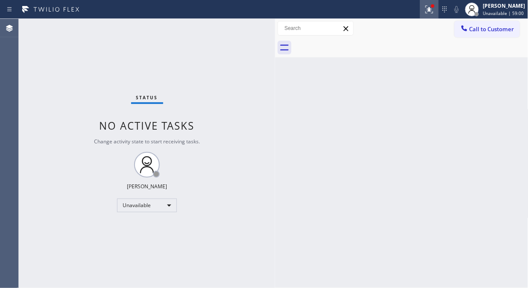
click at [433, 11] on icon at bounding box center [429, 9] width 10 height 10
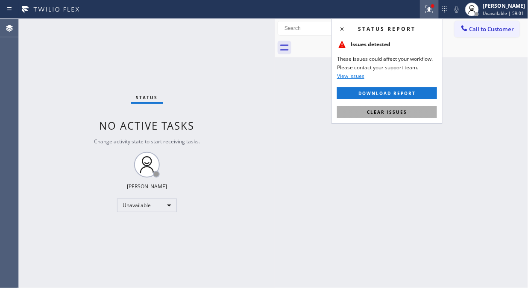
click at [398, 116] on button "Clear issues" at bounding box center [387, 112] width 100 height 12
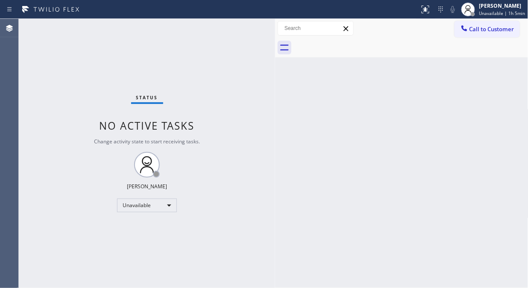
click at [59, 107] on div "Status No active tasks Change activity state to start receiving tasks. [PERSON_…" at bounding box center [147, 153] width 256 height 269
click at [461, 32] on div at bounding box center [465, 29] width 10 height 10
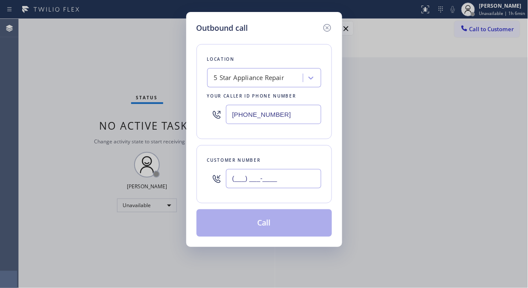
click at [244, 176] on input "(___) ___-____" at bounding box center [273, 178] width 95 height 19
paste input "206) 619-1037"
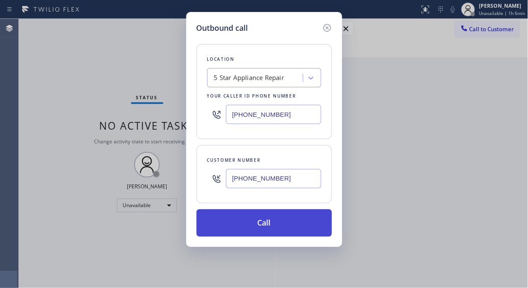
type input "[PHONE_NUMBER]"
click at [282, 226] on button "Call" at bounding box center [265, 222] width 136 height 27
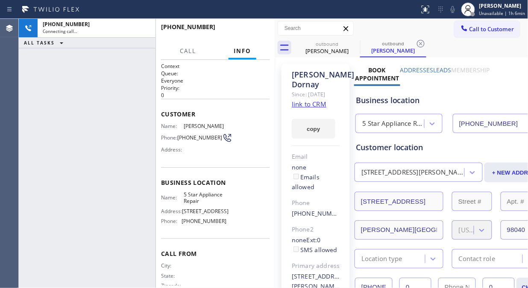
type input "[PHONE_NUMBER]"
click at [73, 129] on div "[PHONE_NUMBER] Live | 00:00 ALL TASKS ALL TASKS ACTIVE TASKS TASKS IN WRAP UP" at bounding box center [87, 153] width 137 height 269
click at [309, 108] on link "link to CRM" at bounding box center [309, 104] width 35 height 9
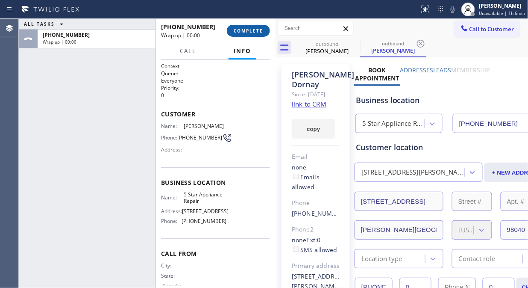
click at [254, 33] on span "COMPLETE" at bounding box center [248, 31] width 29 height 6
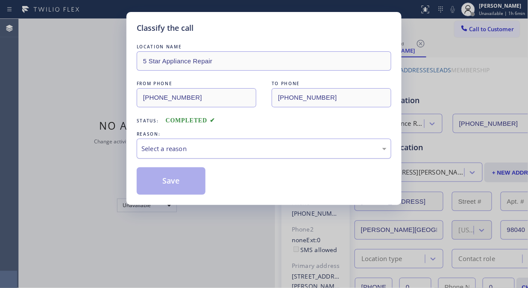
click at [239, 155] on div "Select a reason" at bounding box center [264, 149] width 255 height 20
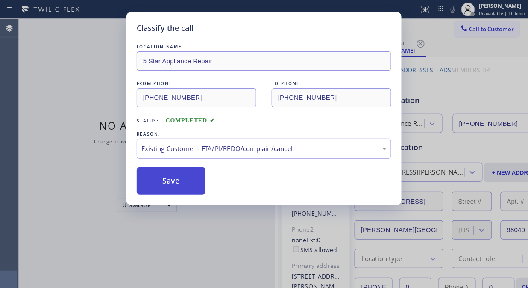
click at [187, 187] on button "Save" at bounding box center [171, 180] width 69 height 27
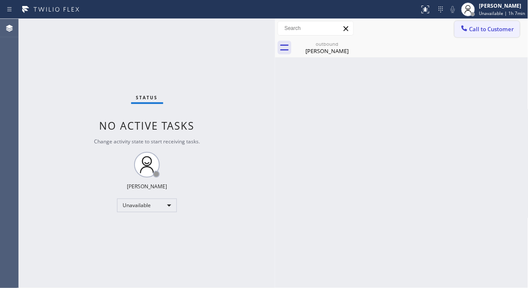
click at [475, 34] on button "Call to Customer" at bounding box center [487, 29] width 65 height 16
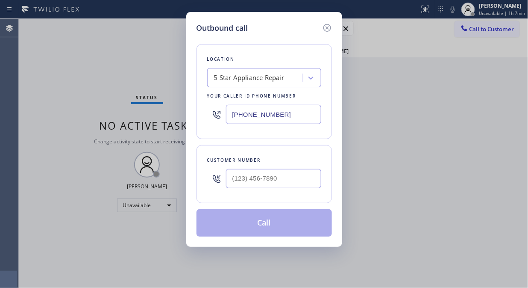
click at [229, 115] on input "[PHONE_NUMBER]" at bounding box center [273, 114] width 95 height 19
paste input "941-2960"
type input "[PHONE_NUMBER]"
click at [236, 184] on input "(___) ___-____" at bounding box center [273, 178] width 95 height 19
paste input "360) 980-0538"
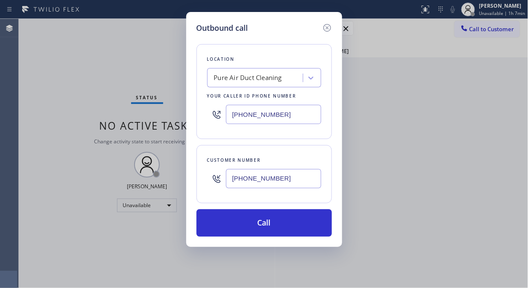
type input "[PHONE_NUMBER]"
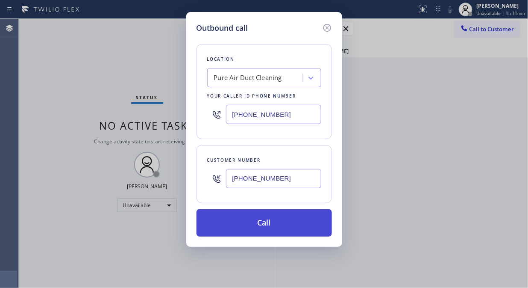
click at [259, 225] on button "Call" at bounding box center [265, 222] width 136 height 27
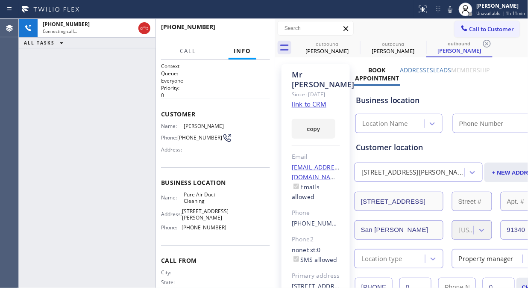
type input "[PHONE_NUMBER]"
click at [83, 97] on div "[PHONE_NUMBER] Live | 00:08 ALL TASKS ALL TASKS ACTIVE TASKS TASKS IN WRAP UP" at bounding box center [87, 153] width 137 height 269
click at [454, 9] on icon at bounding box center [450, 9] width 10 height 10
click at [258, 32] on span "HANG UP" at bounding box center [250, 31] width 26 height 6
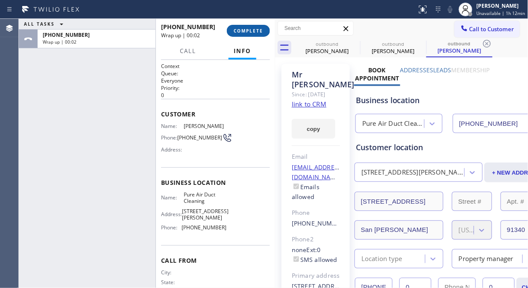
click at [258, 32] on span "COMPLETE" at bounding box center [248, 31] width 29 height 6
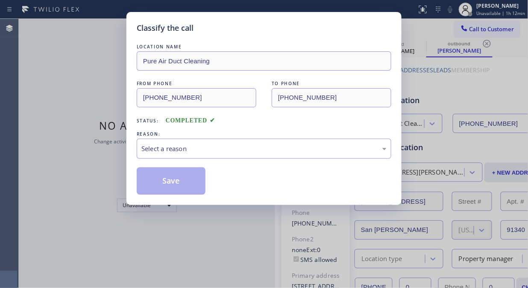
click at [240, 154] on div "Select a reason" at bounding box center [264, 149] width 255 height 20
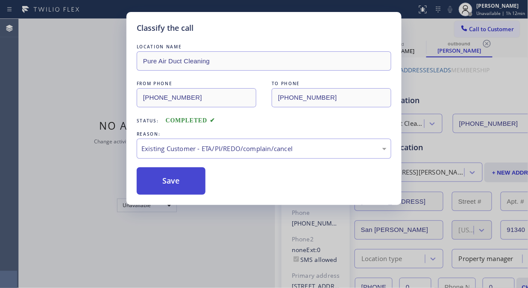
click at [174, 184] on button "Save" at bounding box center [171, 180] width 69 height 27
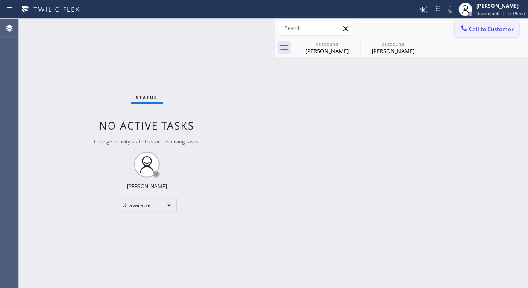
drag, startPoint x: 477, startPoint y: 31, endPoint x: 349, endPoint y: 122, distance: 157.2
click at [477, 31] on span "Call to Customer" at bounding box center [492, 29] width 45 height 8
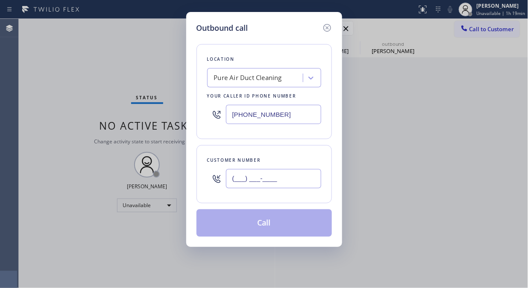
click at [243, 183] on input "(___) ___-____" at bounding box center [273, 178] width 95 height 19
paste input "360) 980-0538"
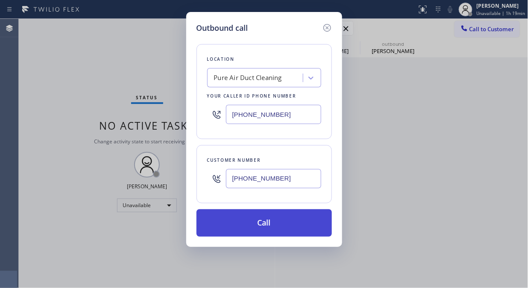
type input "[PHONE_NUMBER]"
click at [270, 227] on button "Call" at bounding box center [265, 222] width 136 height 27
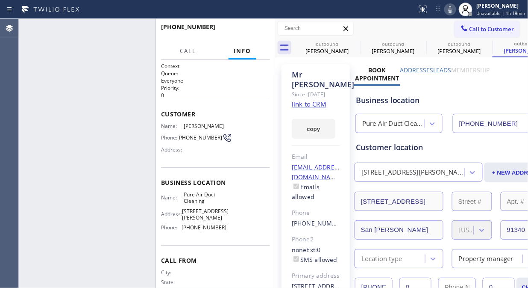
type input "[PHONE_NUMBER]"
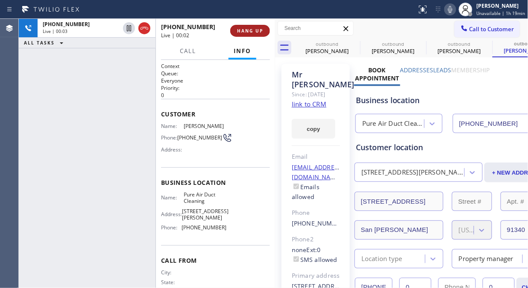
click at [245, 36] on button "HANG UP" at bounding box center [250, 31] width 40 height 12
click at [247, 36] on button "HANG UP" at bounding box center [250, 31] width 40 height 12
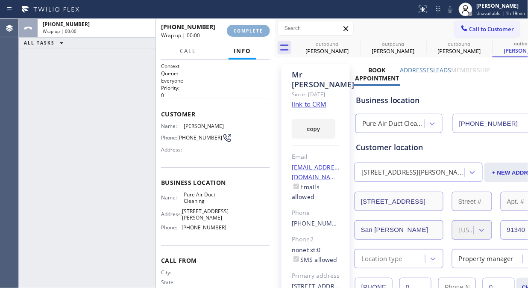
click at [247, 36] on button "COMPLETE" at bounding box center [248, 31] width 43 height 12
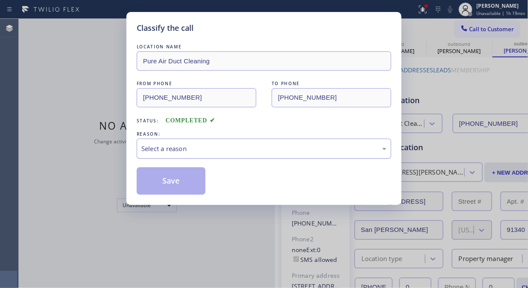
click at [281, 147] on div "Select a reason" at bounding box center [263, 149] width 245 height 10
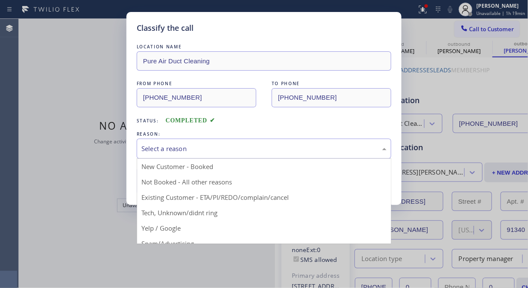
drag, startPoint x: 262, startPoint y: 199, endPoint x: 191, endPoint y: 184, distance: 72.1
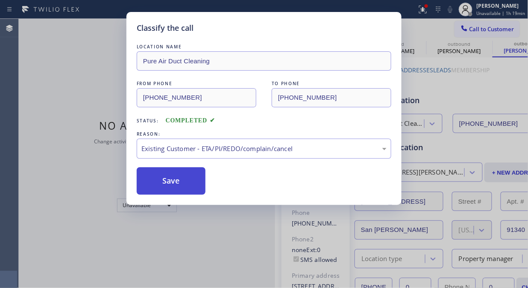
click at [191, 184] on button "Save" at bounding box center [171, 180] width 69 height 27
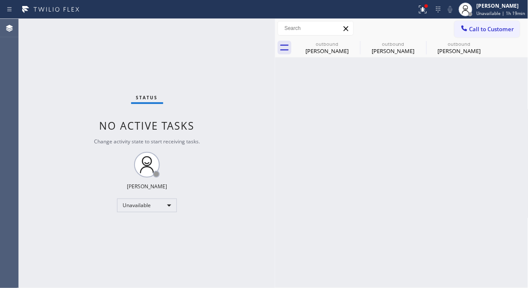
drag, startPoint x: 433, startPoint y: 9, endPoint x: 420, endPoint y: 34, distance: 28.9
click at [433, 9] on div at bounding box center [423, 9] width 19 height 10
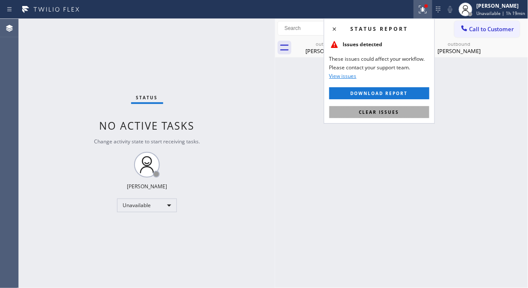
click at [379, 111] on span "Clear issues" at bounding box center [380, 112] width 40 height 6
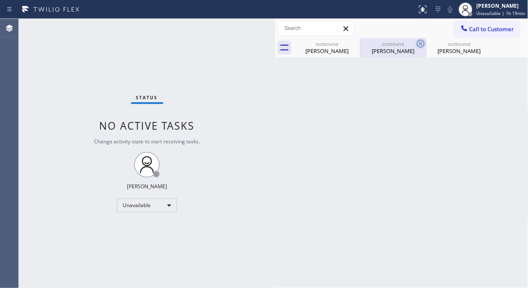
drag, startPoint x: 360, startPoint y: 45, endPoint x: 354, endPoint y: 44, distance: 5.6
click at [0, 0] on icon at bounding box center [0, 0] width 0 height 0
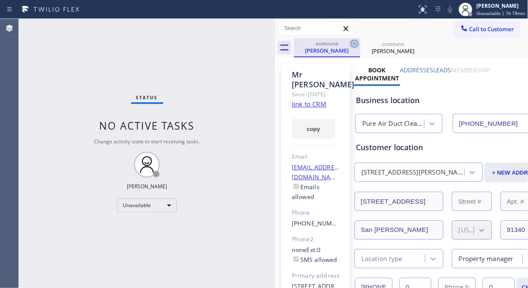
click at [354, 44] on icon at bounding box center [355, 43] width 10 height 10
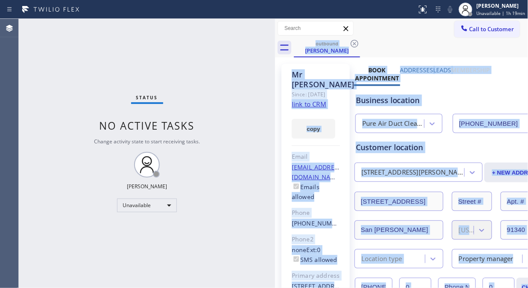
click at [354, 44] on div "outbound [PERSON_NAME]" at bounding box center [411, 47] width 235 height 19
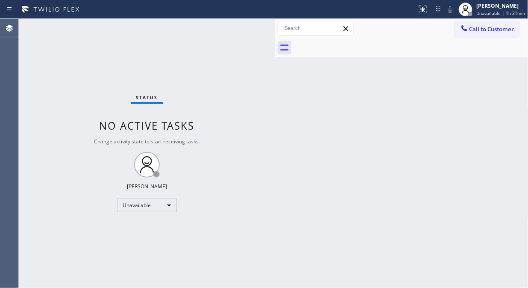
drag, startPoint x: 483, startPoint y: 22, endPoint x: 455, endPoint y: 34, distance: 30.6
click at [481, 23] on button "Call to Customer" at bounding box center [487, 29] width 65 height 16
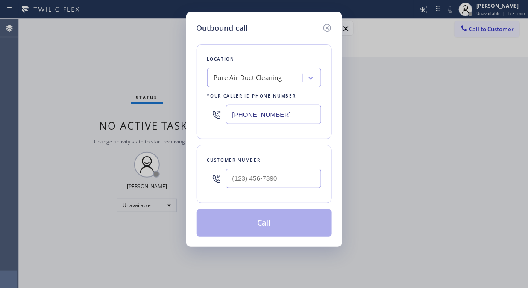
click at [233, 121] on input "[PHONE_NUMBER]" at bounding box center [273, 114] width 95 height 19
paste input "949) 536-9698"
type input "[PHONE_NUMBER]"
click at [231, 182] on input "(___) ___-____" at bounding box center [273, 178] width 95 height 19
paste input "949) 631-2605"
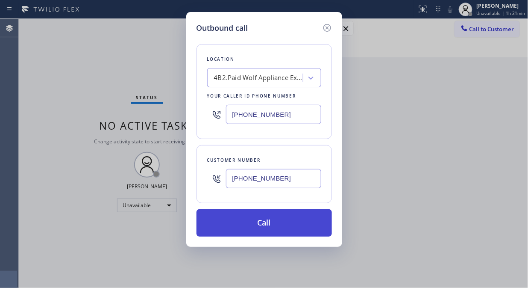
type input "[PHONE_NUMBER]"
click at [251, 221] on button "Call" at bounding box center [265, 222] width 136 height 27
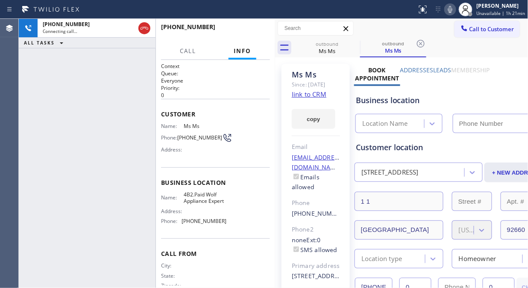
type input "[PHONE_NUMBER]"
click at [462, 27] on icon at bounding box center [465, 28] width 6 height 6
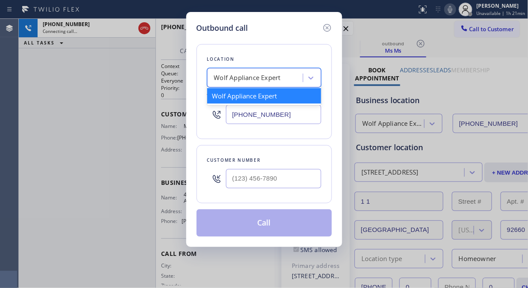
click at [267, 78] on div "Wolf Appliance Expert" at bounding box center [247, 78] width 67 height 10
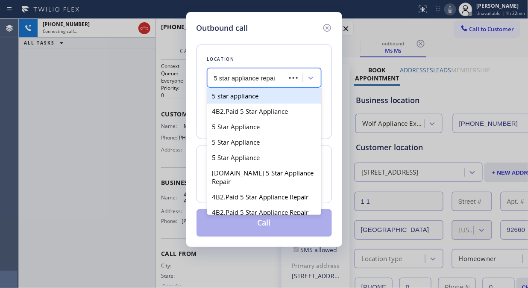
type input "5 star appliance repair"
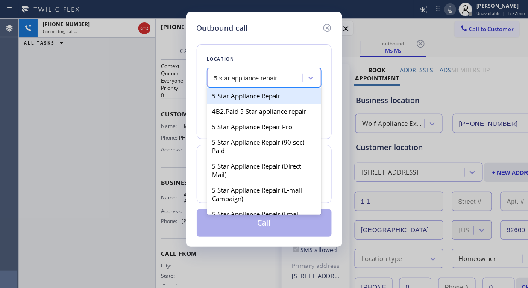
click at [275, 93] on div "5 Star Appliance Repair" at bounding box center [264, 95] width 114 height 15
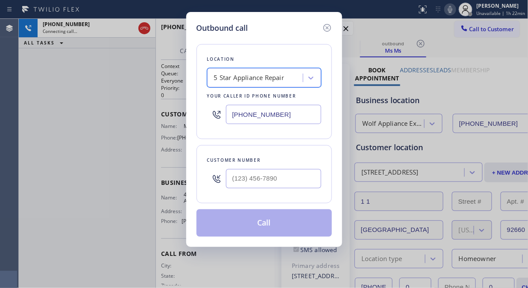
click at [327, 26] on icon at bounding box center [327, 28] width 10 height 10
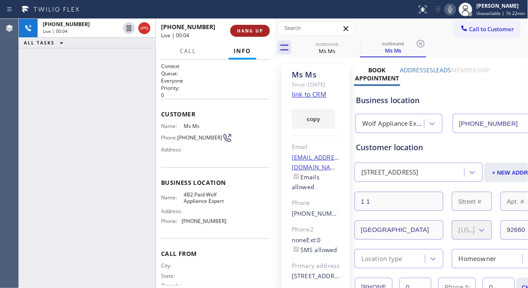
click at [261, 33] on span "HANG UP" at bounding box center [250, 31] width 26 height 6
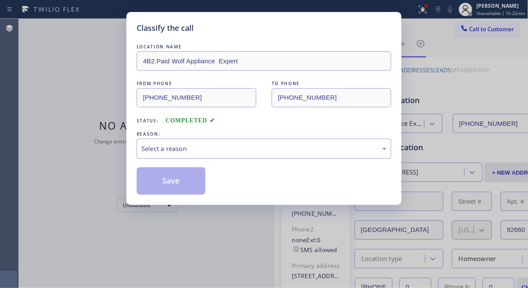
click at [265, 146] on div "Select a reason" at bounding box center [263, 149] width 245 height 10
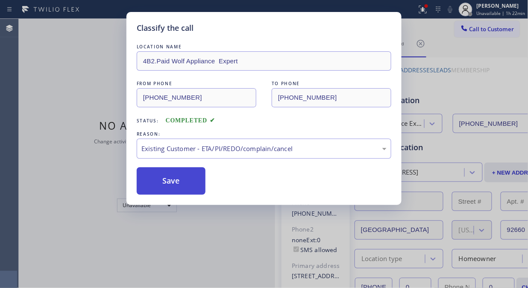
click at [163, 185] on button "Save" at bounding box center [171, 180] width 69 height 27
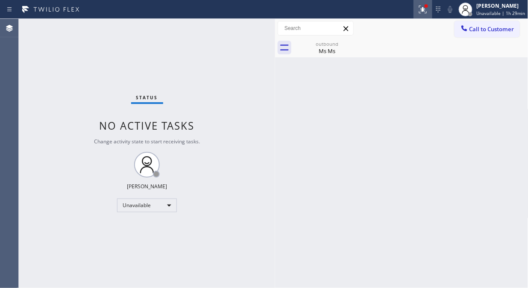
click at [419, 16] on button at bounding box center [423, 9] width 19 height 19
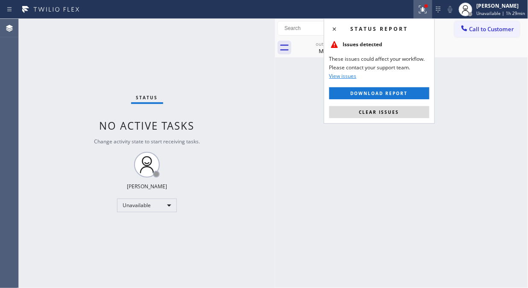
drag, startPoint x: 395, startPoint y: 110, endPoint x: 387, endPoint y: 245, distance: 135.3
click at [395, 110] on span "Clear issues" at bounding box center [380, 112] width 40 height 6
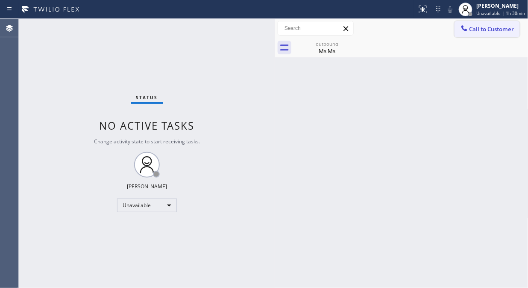
click at [487, 34] on button "Call to Customer" at bounding box center [487, 29] width 65 height 16
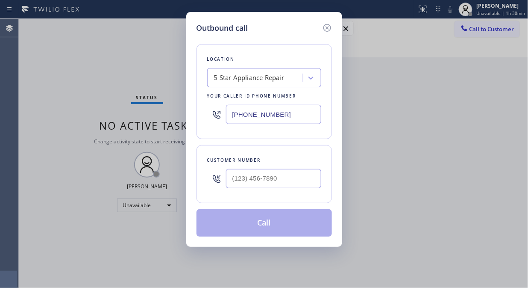
click at [234, 115] on input "[PHONE_NUMBER]" at bounding box center [273, 114] width 95 height 19
paste input "941-2960"
type input "[PHONE_NUMBER]"
click at [228, 177] on input "(___) ___-____" at bounding box center [273, 178] width 95 height 19
paste input "360) 980-0538"
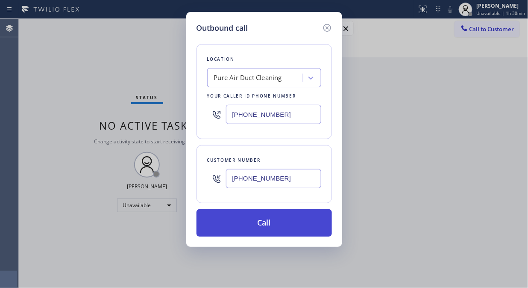
type input "[PHONE_NUMBER]"
click at [254, 220] on button "Call" at bounding box center [265, 222] width 136 height 27
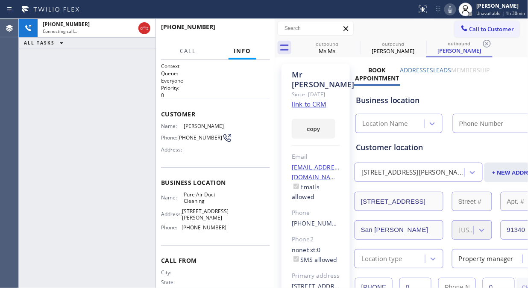
type input "[PHONE_NUMBER]"
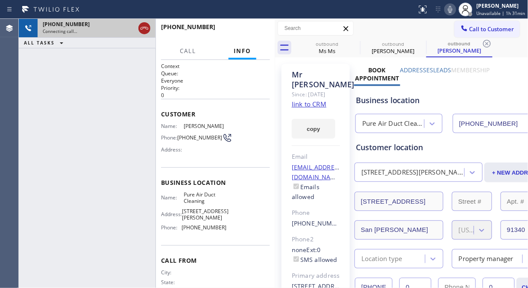
click at [143, 27] on icon at bounding box center [144, 28] width 10 height 10
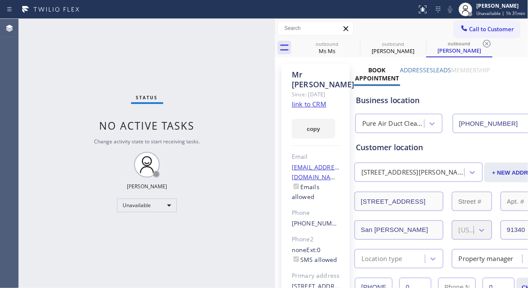
click at [0, 0] on icon at bounding box center [0, 0] width 0 height 0
click at [482, 41] on icon at bounding box center [487, 43] width 10 height 10
click at [357, 41] on div "outbound Ms Ms outbound [PERSON_NAME] outbound [PERSON_NAME]" at bounding box center [411, 47] width 235 height 19
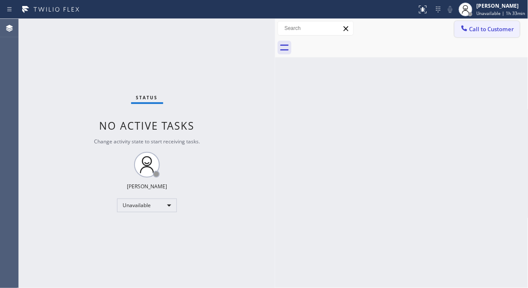
click at [484, 27] on span "Call to Customer" at bounding box center [492, 29] width 45 height 8
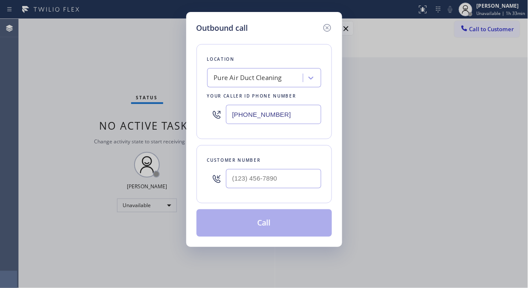
click at [244, 78] on div "Pure Air Duct Cleaning" at bounding box center [248, 78] width 68 height 10
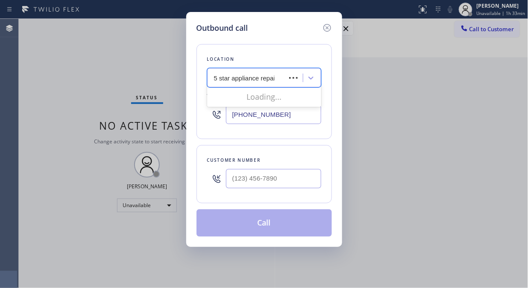
type input "5 star appliance repair"
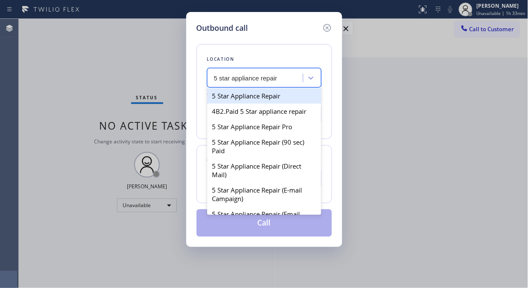
click at [251, 91] on div "5 Star Appliance Repair" at bounding box center [264, 95] width 114 height 15
type input "[PHONE_NUMBER]"
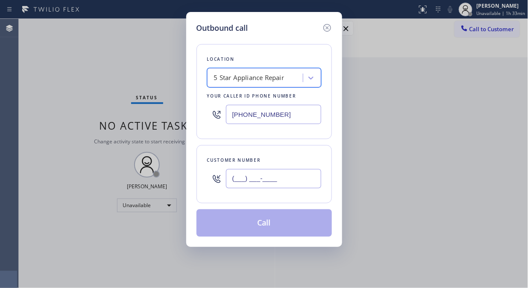
click at [243, 176] on input "(___) ___-____" at bounding box center [273, 178] width 95 height 19
paste input "714) 269-8051"
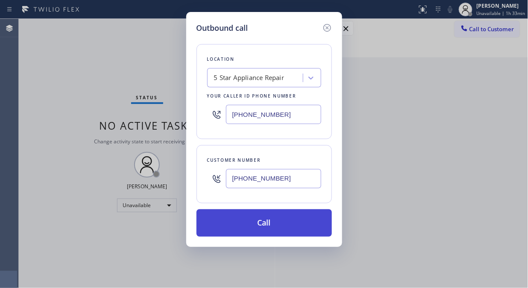
type input "[PHONE_NUMBER]"
click at [268, 224] on button "Call" at bounding box center [265, 222] width 136 height 27
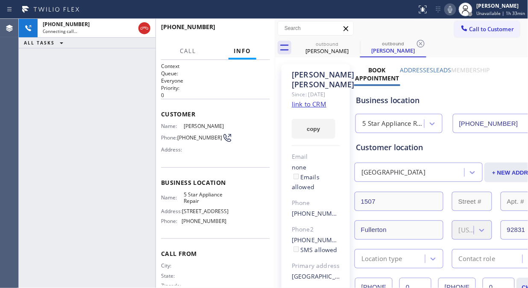
type input "[PHONE_NUMBER]"
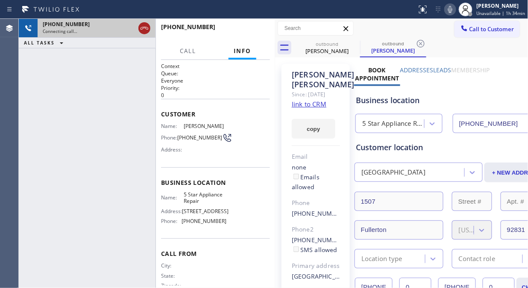
click at [143, 31] on icon at bounding box center [144, 28] width 10 height 10
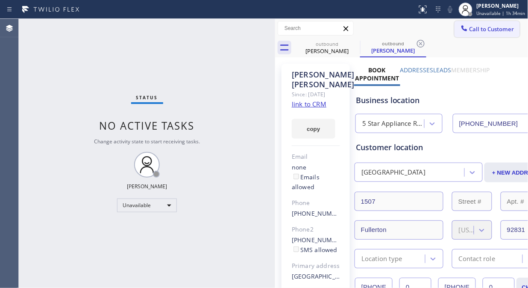
click at [469, 33] on button "Call to Customer" at bounding box center [487, 29] width 65 height 16
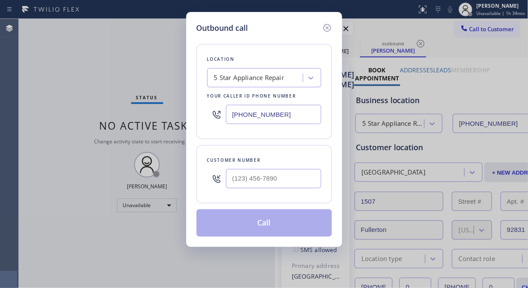
drag, startPoint x: 289, startPoint y: 164, endPoint x: 283, endPoint y: 174, distance: 12.1
click at [288, 167] on div "Customer number" at bounding box center [265, 174] width 136 height 58
click at [283, 174] on input "(___) ___-____" at bounding box center [273, 178] width 95 height 19
paste input "917) 697-7918"
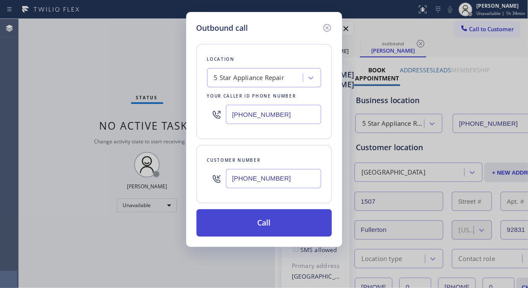
type input "[PHONE_NUMBER]"
click at [291, 229] on button "Call" at bounding box center [265, 222] width 136 height 27
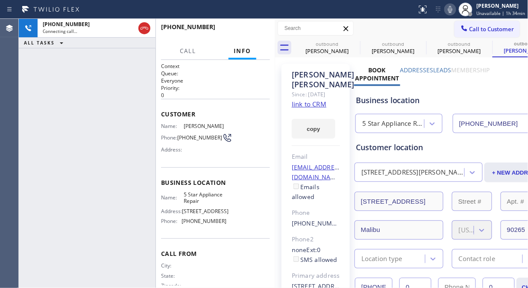
type input "[PHONE_NUMBER]"
click at [68, 104] on div "[PHONE_NUMBER] Live | 00:01 ALL TASKS ALL TASKS ACTIVE TASKS TASKS IN WRAP UP" at bounding box center [87, 153] width 137 height 269
click at [255, 32] on span "HANG UP" at bounding box center [250, 31] width 26 height 6
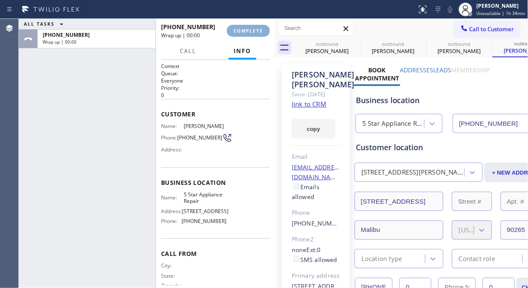
click at [255, 32] on span "COMPLETE" at bounding box center [248, 31] width 29 height 6
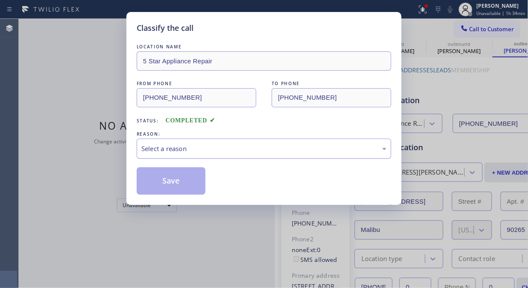
click at [259, 148] on div "Select a reason" at bounding box center [263, 149] width 245 height 10
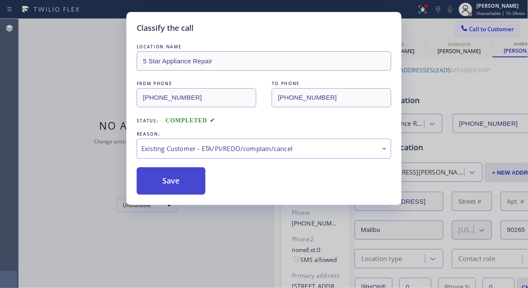
click at [189, 176] on button "Save" at bounding box center [171, 180] width 69 height 27
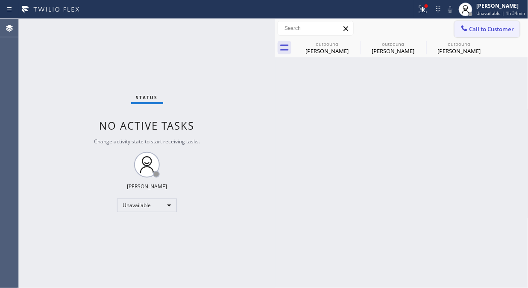
click at [485, 30] on span "Call to Customer" at bounding box center [492, 29] width 45 height 8
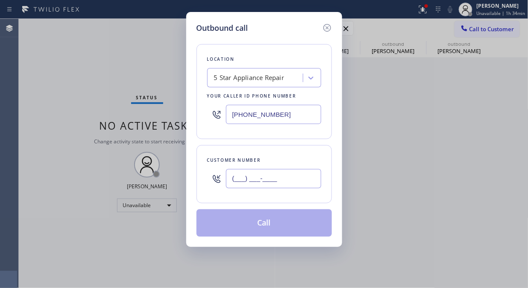
click at [306, 186] on input "(___) ___-____" at bounding box center [273, 178] width 95 height 19
paste input "917) 628-5783"
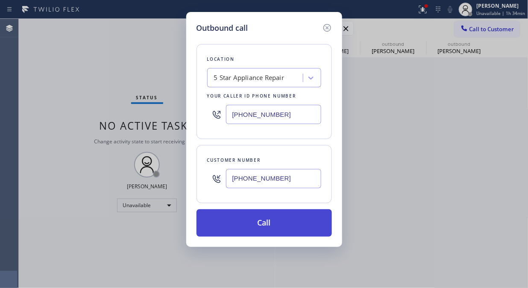
type input "[PHONE_NUMBER]"
click at [293, 230] on button "Call" at bounding box center [265, 222] width 136 height 27
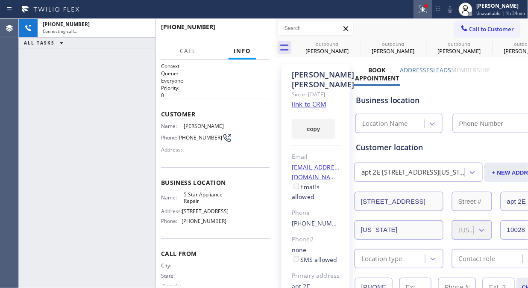
type input "[PHONE_NUMBER]"
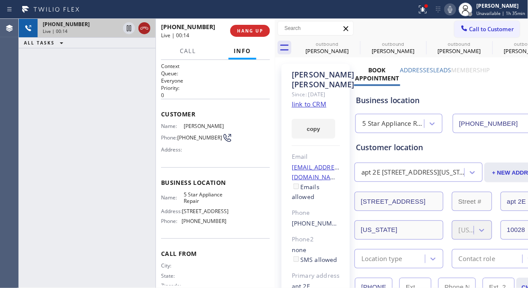
click at [141, 32] on icon at bounding box center [144, 28] width 10 height 10
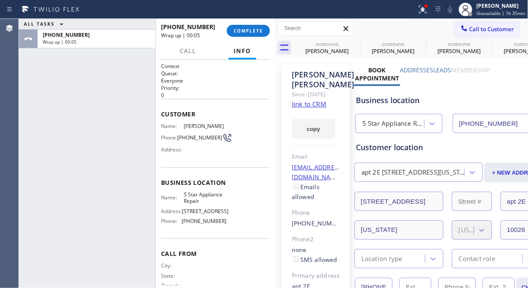
click at [99, 81] on div "ALL TASKS ALL TASKS ACTIVE TASKS TASKS IN WRAP UP [PHONE_NUMBER] Wrap up | 00:05" at bounding box center [87, 153] width 137 height 269
click at [245, 34] on button "COMPLETE" at bounding box center [248, 31] width 43 height 12
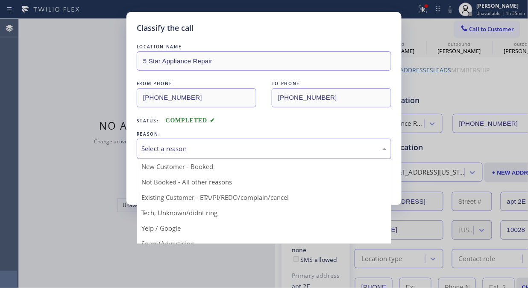
click at [265, 153] on div "Select a reason" at bounding box center [264, 149] width 255 height 20
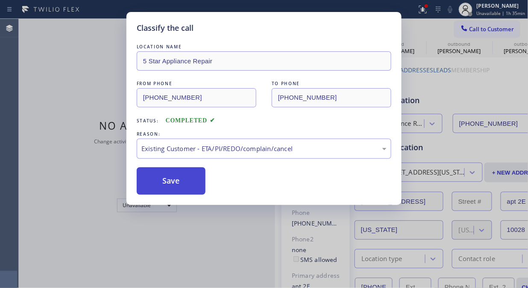
click at [191, 184] on button "Save" at bounding box center [171, 180] width 69 height 27
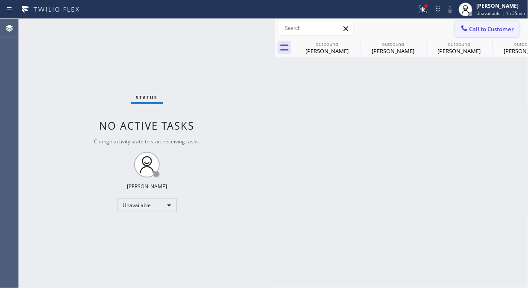
click at [476, 32] on span "Call to Customer" at bounding box center [492, 29] width 45 height 8
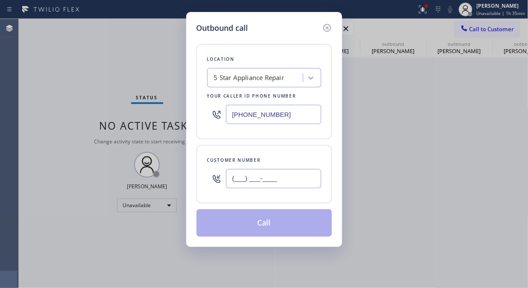
click at [237, 188] on input "(___) ___-____" at bounding box center [273, 178] width 95 height 19
paste input "347) 865-4006"
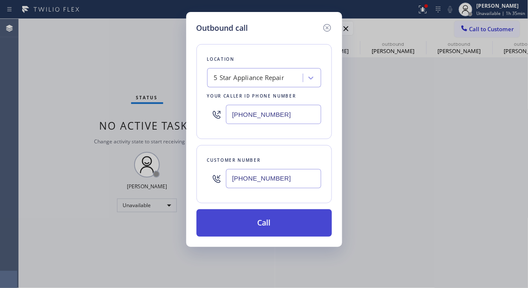
type input "[PHONE_NUMBER]"
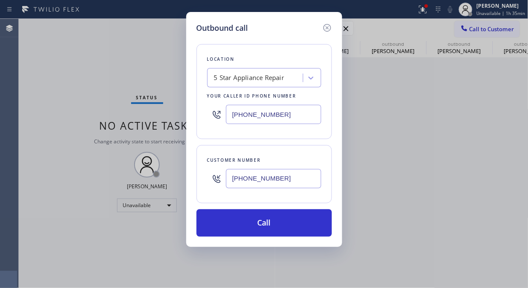
drag, startPoint x: 265, startPoint y: 217, endPoint x: 293, endPoint y: 182, distance: 44.1
click at [266, 217] on button "Call" at bounding box center [265, 222] width 136 height 27
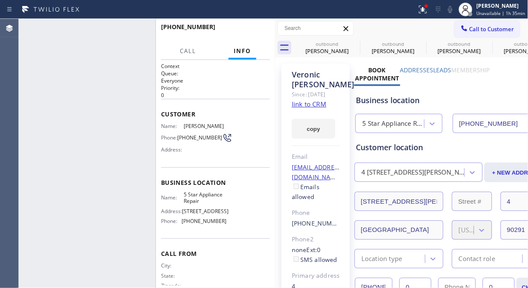
type input "[PHONE_NUMBER]"
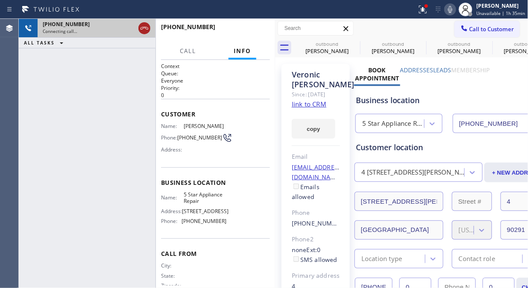
click at [150, 31] on div "[PHONE_NUMBER] Connecting call…" at bounding box center [87, 28] width 137 height 19
click at [146, 30] on icon at bounding box center [144, 28] width 10 height 10
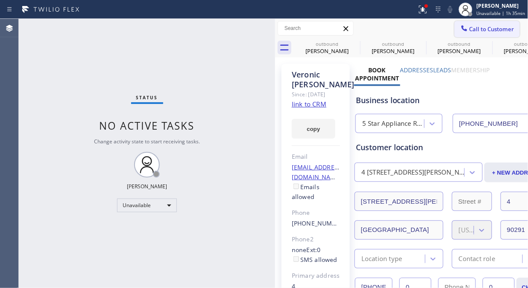
click at [490, 31] on span "Call to Customer" at bounding box center [492, 29] width 45 height 8
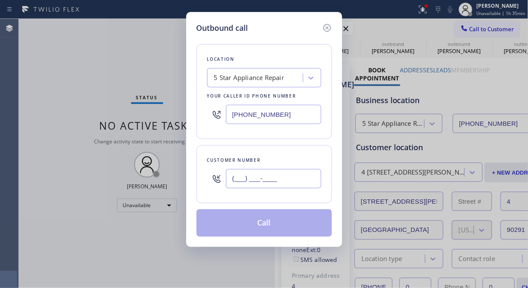
click at [283, 176] on input "(___) ___-____" at bounding box center [273, 178] width 95 height 19
paste input "310) 457-9000"
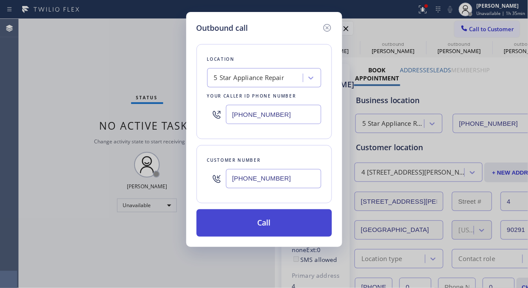
type input "[PHONE_NUMBER]"
click at [274, 231] on button "Call" at bounding box center [265, 222] width 136 height 27
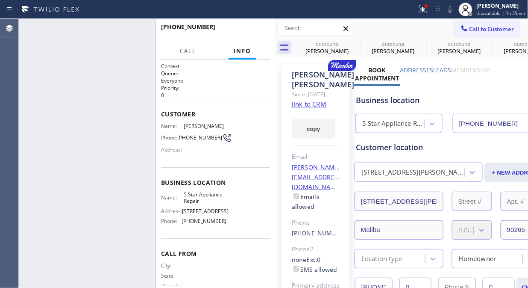
type input "[PHONE_NUMBER]"
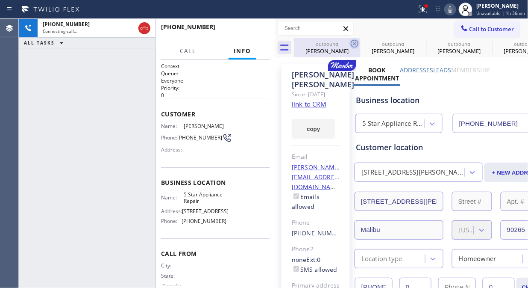
click at [357, 47] on icon at bounding box center [355, 43] width 10 height 10
click at [0, 0] on icon at bounding box center [0, 0] width 0 height 0
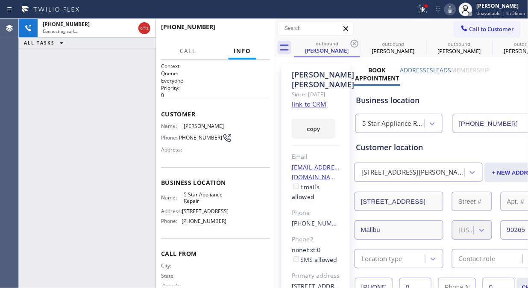
click at [357, 47] on icon at bounding box center [355, 43] width 10 height 10
click at [0, 0] on icon at bounding box center [0, 0] width 0 height 0
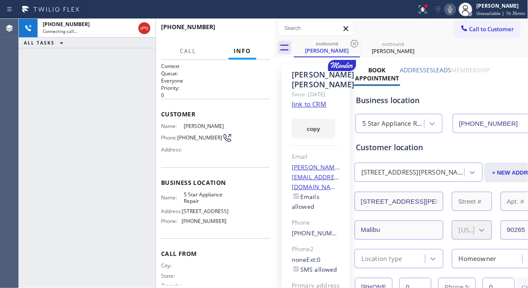
click at [357, 47] on icon at bounding box center [355, 43] width 10 height 10
click at [426, 14] on icon at bounding box center [423, 9] width 10 height 10
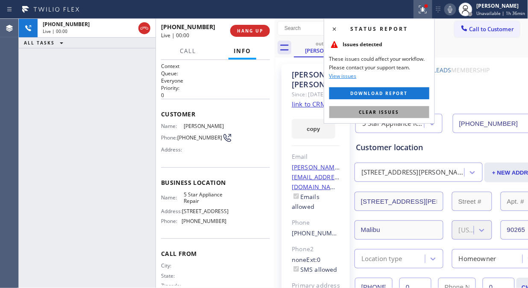
click at [373, 114] on span "Clear issues" at bounding box center [380, 112] width 40 height 6
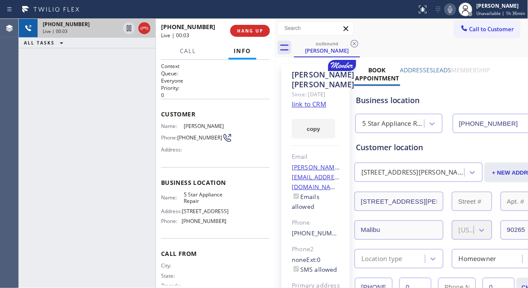
click at [94, 29] on div "Live | 00:03" at bounding box center [81, 31] width 77 height 6
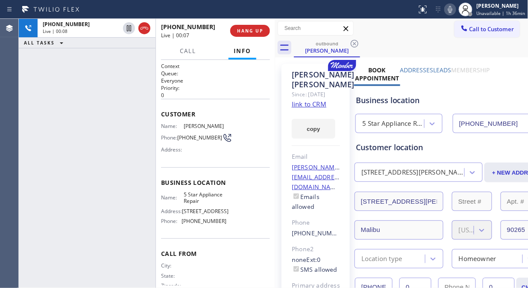
click at [309, 101] on link "link to CRM" at bounding box center [309, 104] width 35 height 9
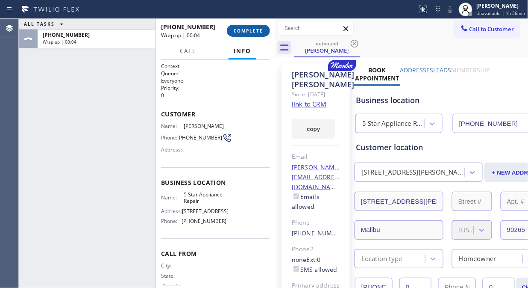
click at [249, 30] on span "COMPLETE" at bounding box center [248, 31] width 29 height 6
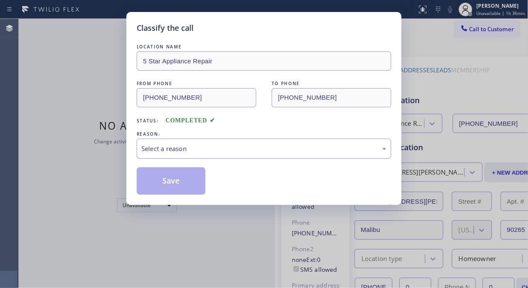
drag, startPoint x: 248, startPoint y: 148, endPoint x: 250, endPoint y: 153, distance: 5.0
click at [249, 148] on div "Select a reason" at bounding box center [263, 149] width 245 height 10
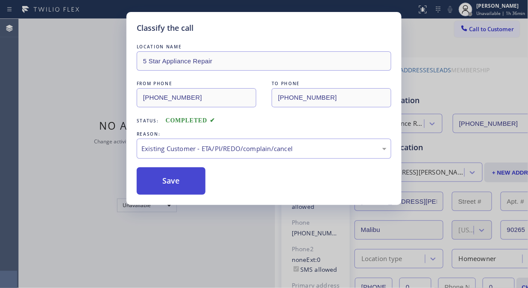
click at [185, 187] on button "Save" at bounding box center [171, 180] width 69 height 27
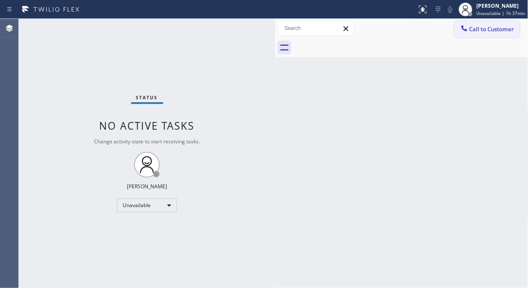
click at [463, 29] on icon at bounding box center [465, 28] width 6 height 6
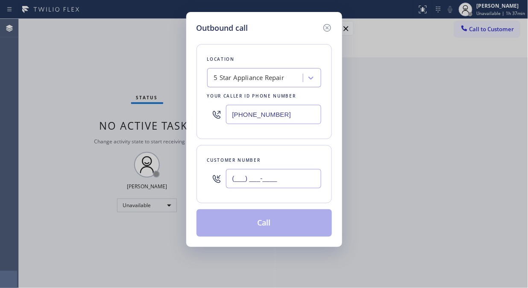
click at [269, 182] on input "(___) ___-____" at bounding box center [273, 178] width 95 height 19
paste input "661) 312-6811"
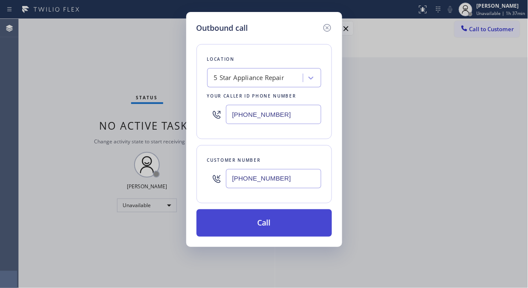
type input "[PHONE_NUMBER]"
click at [281, 226] on button "Call" at bounding box center [265, 222] width 136 height 27
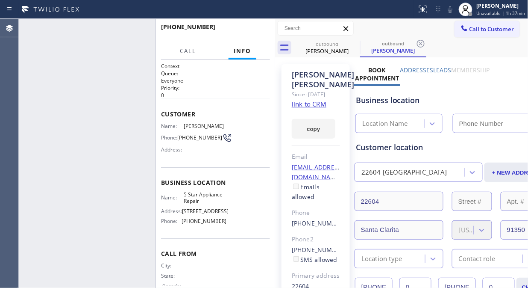
type input "[PHONE_NUMBER]"
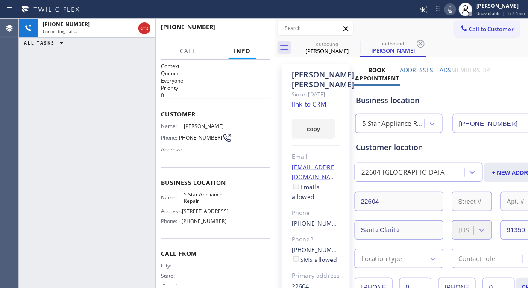
click at [83, 104] on div "[PHONE_NUMBER] Connecting call… ALL TASKS ALL TASKS ACTIVE TASKS TASKS IN WRAP …" at bounding box center [87, 153] width 137 height 269
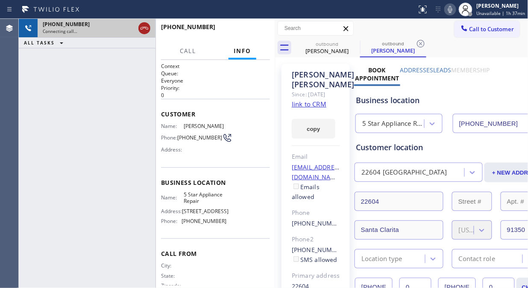
click at [147, 27] on icon at bounding box center [144, 28] width 10 height 10
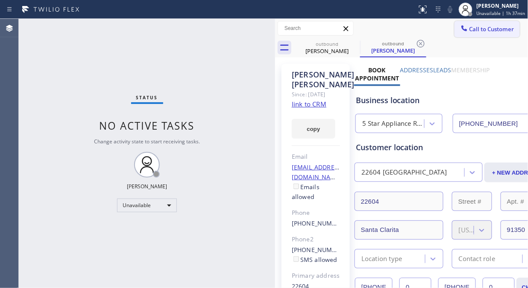
click at [470, 27] on span "Call to Customer" at bounding box center [492, 29] width 45 height 8
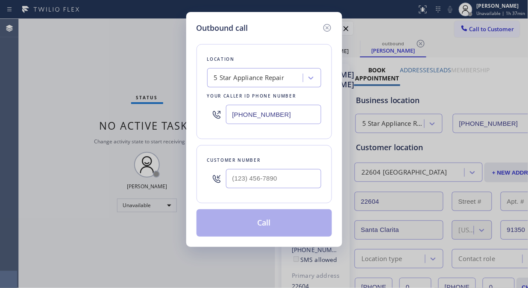
click at [260, 197] on div "Customer number" at bounding box center [265, 174] width 136 height 58
type input "(___) ___-____"
click at [267, 177] on input "(___) ___-____" at bounding box center [273, 178] width 95 height 19
click at [275, 160] on div "Customer number" at bounding box center [264, 160] width 114 height 9
drag, startPoint x: 243, startPoint y: 174, endPoint x: 237, endPoint y: 176, distance: 6.5
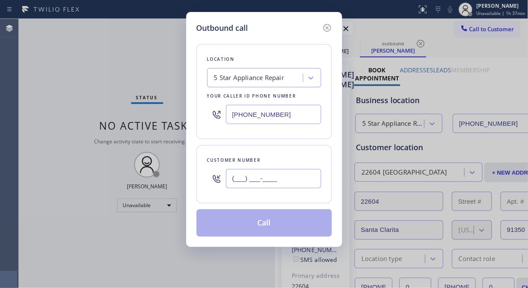
click at [242, 174] on input "(___) ___-____" at bounding box center [273, 178] width 95 height 19
click at [232, 177] on input "(___) ___-____" at bounding box center [273, 178] width 95 height 19
paste input "650) 572-0537"
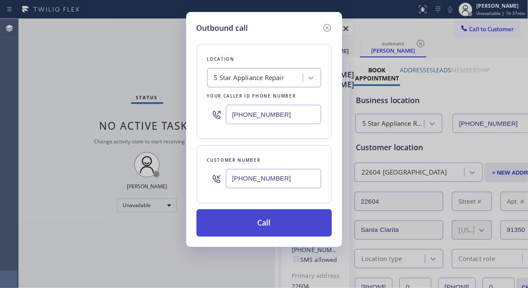
type input "[PHONE_NUMBER]"
click at [275, 226] on button "Call" at bounding box center [265, 222] width 136 height 27
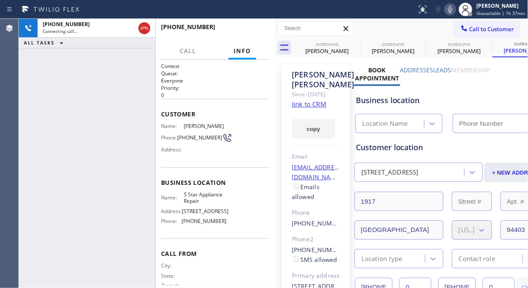
type input "[PHONE_NUMBER]"
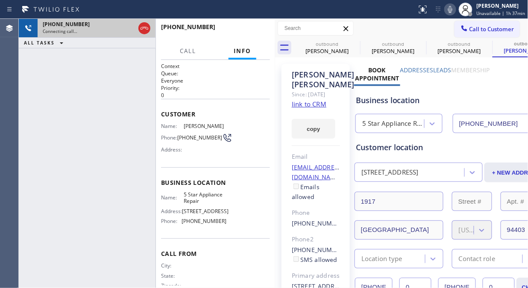
click at [151, 27] on div at bounding box center [144, 28] width 15 height 19
click at [138, 31] on div at bounding box center [144, 28] width 15 height 19
click at [141, 30] on icon at bounding box center [144, 28] width 10 height 10
click at [141, 30] on div "Connecting call…" at bounding box center [97, 31] width 108 height 6
click at [142, 30] on div "Connecting call…" at bounding box center [97, 31] width 108 height 6
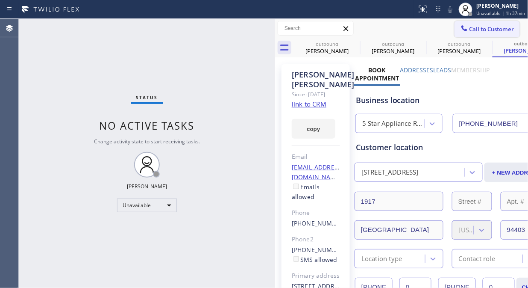
click at [471, 34] on button "Call to Customer" at bounding box center [487, 29] width 65 height 16
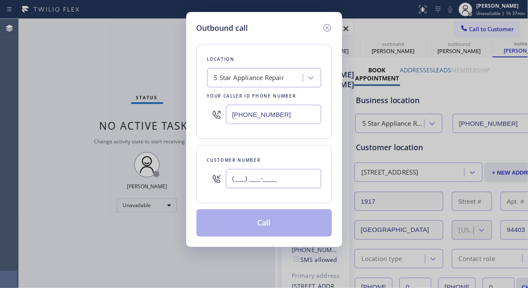
click at [229, 181] on input "(___) ___-____" at bounding box center [273, 178] width 95 height 19
paste input "323) 397-6229"
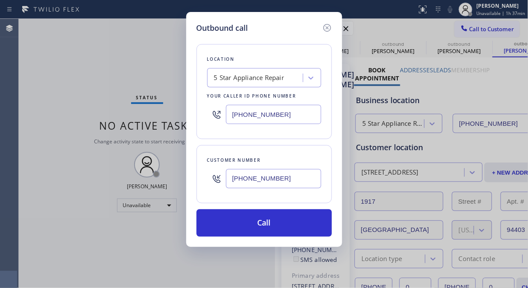
type input "[PHONE_NUMBER]"
click at [99, 106] on div "Outbound call Location 5 Star Appliance Repair Your caller id phone number [PHO…" at bounding box center [264, 144] width 528 height 288
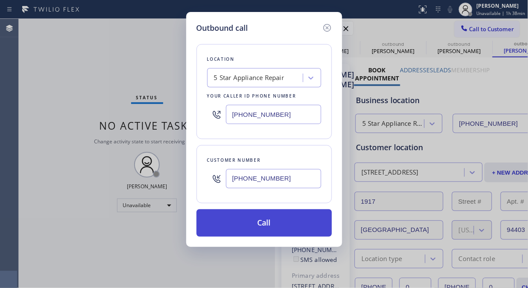
click at [257, 223] on button "Call" at bounding box center [265, 222] width 136 height 27
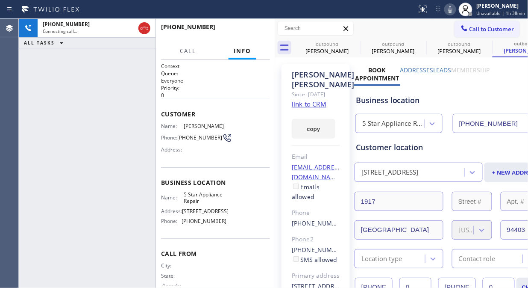
click at [0, 0] on icon at bounding box center [0, 0] width 0 height 0
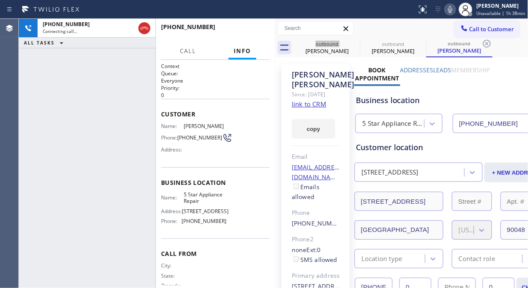
type input "[PHONE_NUMBER]"
click at [54, 86] on div "[PHONE_NUMBER] Live | 00:05 ALL TASKS ALL TASKS ACTIVE TASKS TASKS IN WRAP UP" at bounding box center [87, 153] width 137 height 269
click at [261, 27] on button "HANG UP" at bounding box center [250, 31] width 40 height 12
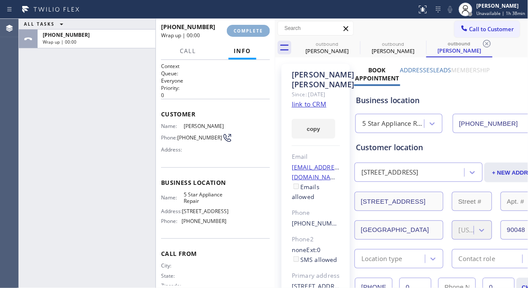
click at [261, 28] on span "COMPLETE" at bounding box center [248, 31] width 29 height 6
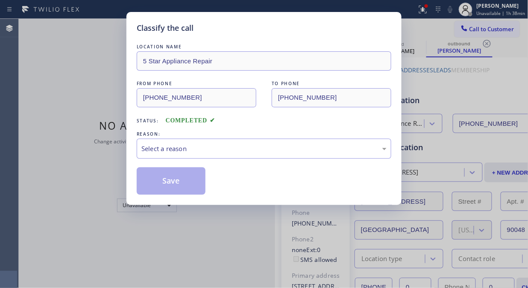
click at [261, 28] on div "Classify the call" at bounding box center [264, 28] width 255 height 12
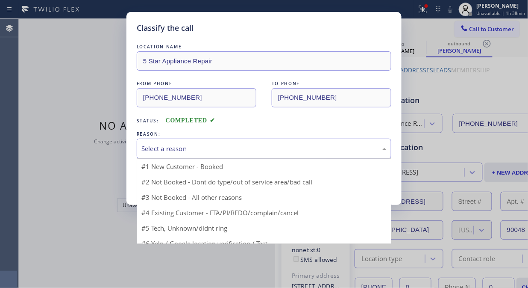
drag, startPoint x: 263, startPoint y: 147, endPoint x: 267, endPoint y: 139, distance: 9.4
click at [263, 147] on div "Select a reason" at bounding box center [263, 149] width 245 height 10
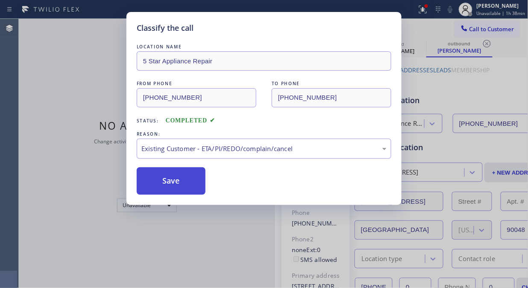
click at [202, 186] on button "Save" at bounding box center [171, 180] width 69 height 27
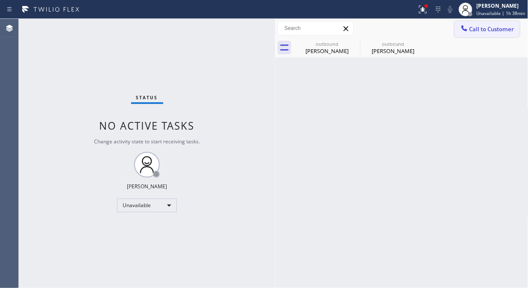
click at [485, 29] on span "Call to Customer" at bounding box center [492, 29] width 45 height 8
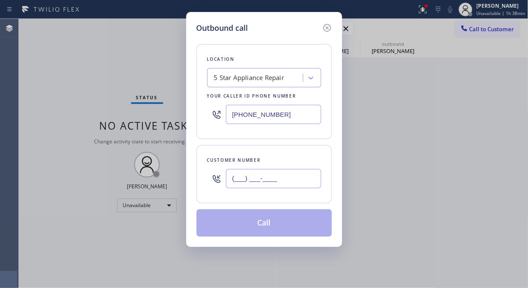
click at [293, 177] on input "(___) ___-____" at bounding box center [273, 178] width 95 height 19
paste input "646) 323-3009"
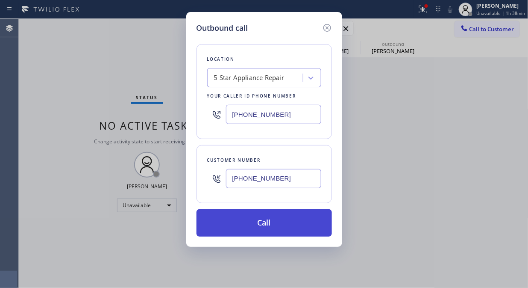
type input "[PHONE_NUMBER]"
click at [300, 224] on button "Call" at bounding box center [265, 222] width 136 height 27
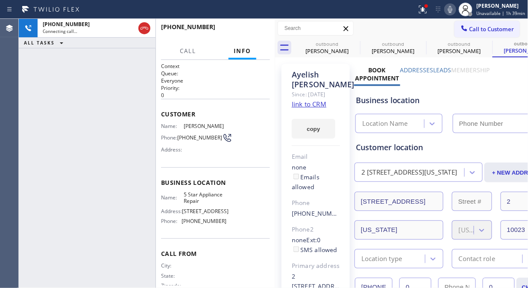
type input "[PHONE_NUMBER]"
click at [91, 88] on div "[PHONE_NUMBER] Connecting call… ALL TASKS ALL TASKS ACTIVE TASKS TASKS IN WRAP …" at bounding box center [87, 153] width 137 height 269
click at [227, 30] on div "[PHONE_NUMBER] Live | 00:06" at bounding box center [195, 31] width 69 height 22
click at [249, 29] on span "HANG UP" at bounding box center [250, 31] width 26 height 6
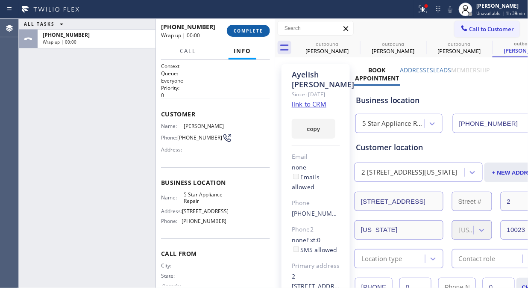
click at [249, 29] on span "COMPLETE" at bounding box center [248, 31] width 29 height 6
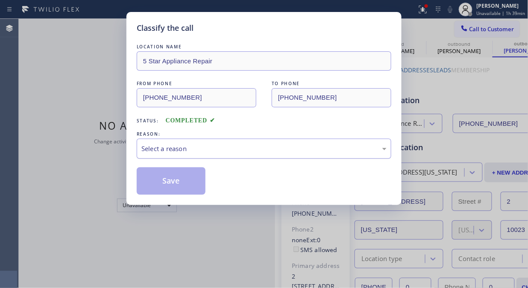
click at [241, 144] on div "Select a reason" at bounding box center [263, 149] width 245 height 10
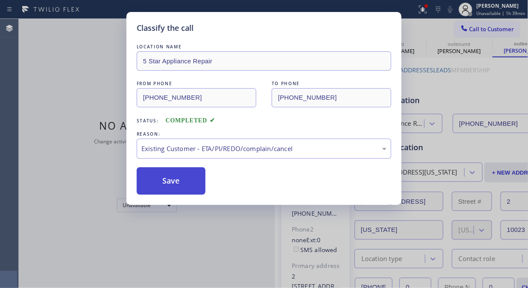
drag, startPoint x: 156, startPoint y: 170, endPoint x: 160, endPoint y: 175, distance: 6.8
click at [157, 171] on button "Save" at bounding box center [171, 180] width 69 height 27
click at [164, 177] on button "Save" at bounding box center [171, 180] width 69 height 27
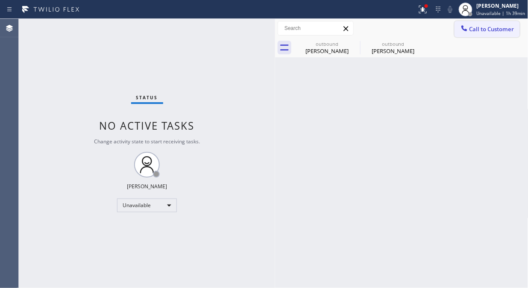
click at [478, 32] on span "Call to Customer" at bounding box center [492, 29] width 45 height 8
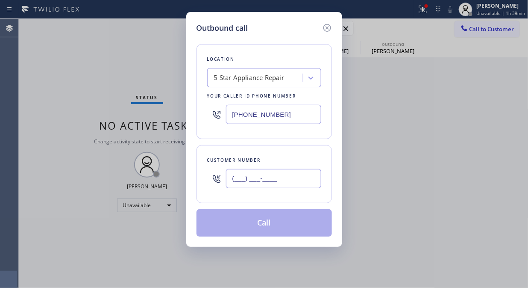
click at [298, 177] on input "(___) ___-____" at bounding box center [273, 178] width 95 height 19
paste input "310) 386-3170"
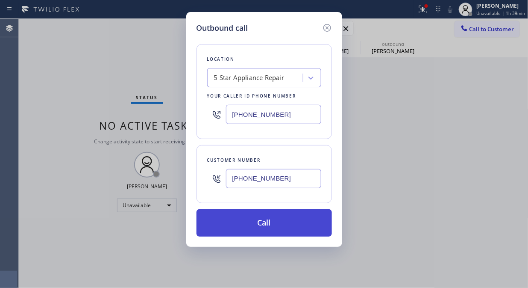
type input "[PHONE_NUMBER]"
click at [281, 225] on button "Call" at bounding box center [265, 222] width 136 height 27
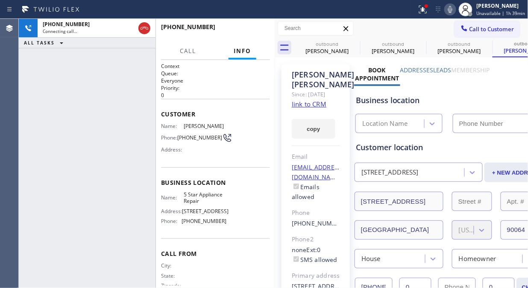
type input "[PHONE_NUMBER]"
click at [353, 38] on icon at bounding box center [355, 43] width 10 height 10
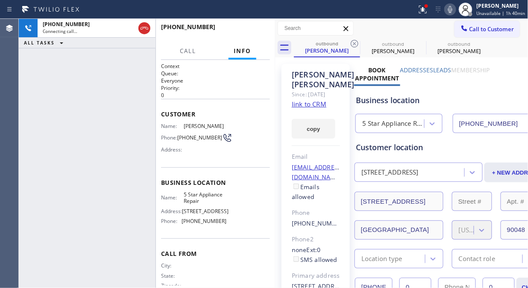
click at [68, 65] on div "[PHONE_NUMBER] Connecting call… ALL TASKS ALL TASKS ACTIVE TASKS TASKS IN WRAP …" at bounding box center [87, 153] width 137 height 269
click at [456, 7] on icon at bounding box center [450, 9] width 10 height 10
click at [456, 8] on icon at bounding box center [450, 9] width 10 height 10
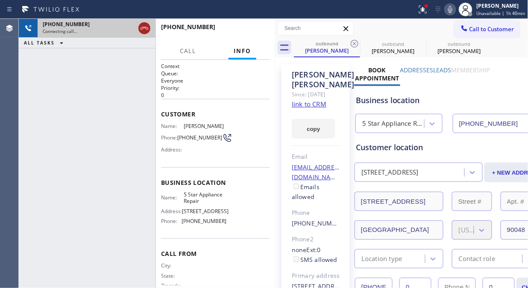
click at [144, 32] on icon at bounding box center [144, 28] width 10 height 10
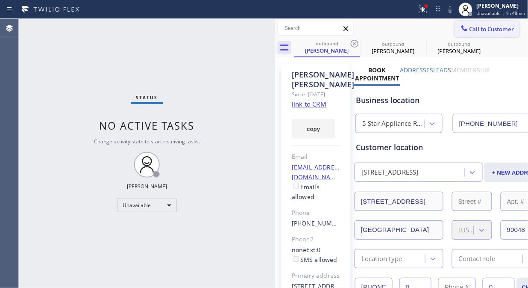
click at [492, 32] on span "Call to Customer" at bounding box center [492, 29] width 45 height 8
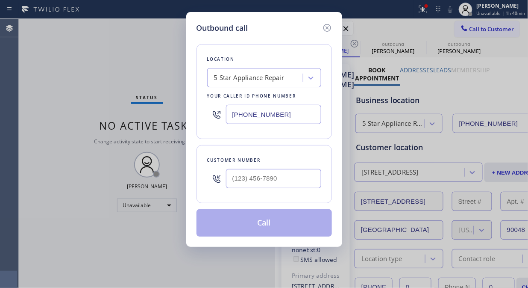
click at [231, 189] on div at bounding box center [273, 179] width 95 height 28
click at [233, 178] on input "(___) ___-____" at bounding box center [273, 178] width 95 height 19
paste input "480) 686-4417"
type input "[PHONE_NUMBER]"
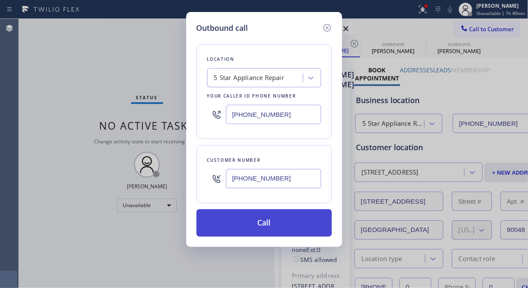
click at [288, 225] on button "Call" at bounding box center [265, 222] width 136 height 27
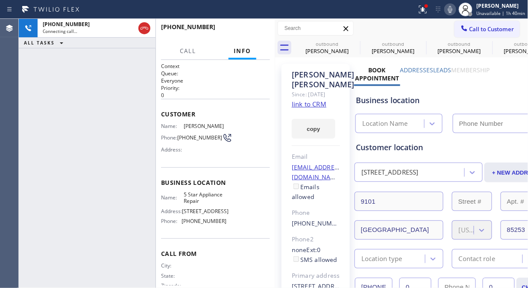
type input "[PHONE_NUMBER]"
click at [252, 28] on button "HANG UP" at bounding box center [250, 31] width 40 height 12
click at [252, 28] on span "HANG UP" at bounding box center [250, 31] width 26 height 6
click at [252, 31] on span "HANG UP" at bounding box center [250, 31] width 26 height 6
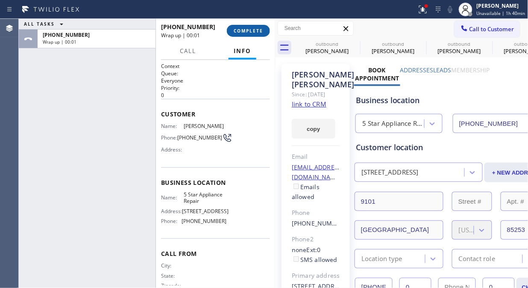
click at [252, 31] on span "COMPLETE" at bounding box center [248, 31] width 29 height 6
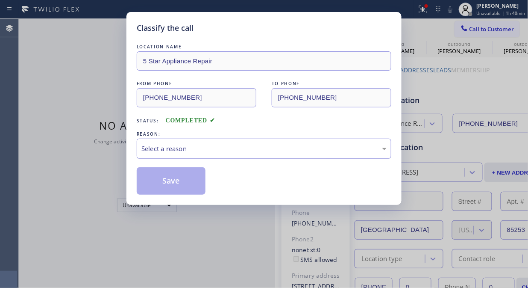
click at [256, 142] on div "Select a reason" at bounding box center [264, 149] width 255 height 20
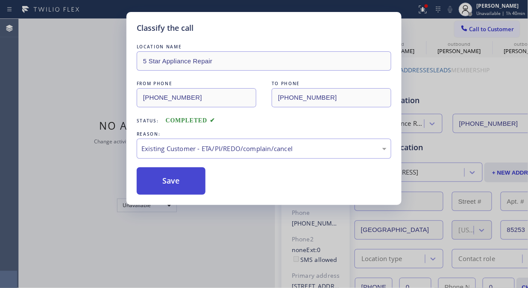
click at [169, 180] on button "Save" at bounding box center [171, 180] width 69 height 27
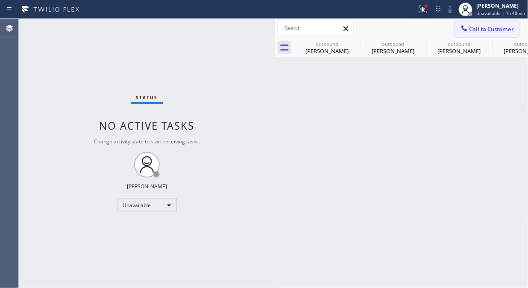
click at [497, 28] on span "Call to Customer" at bounding box center [492, 29] width 45 height 8
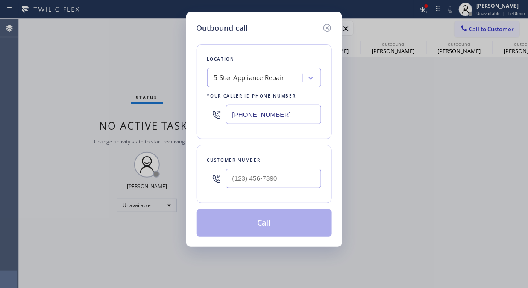
click at [279, 192] on div at bounding box center [273, 179] width 95 height 28
click at [284, 176] on input "(___) ___-____" at bounding box center [273, 178] width 95 height 19
paste input "646) 919-9646"
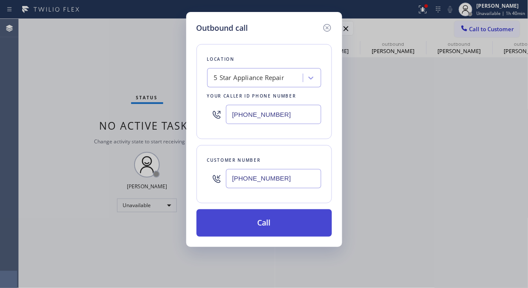
type input "[PHONE_NUMBER]"
click at [298, 227] on button "Call" at bounding box center [265, 222] width 136 height 27
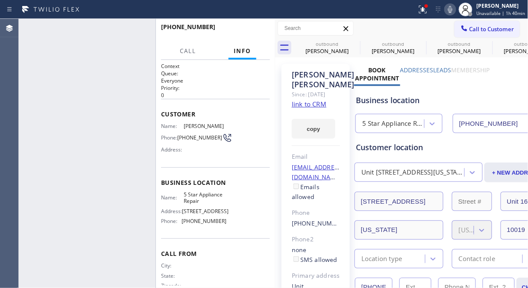
type input "[PHONE_NUMBER]"
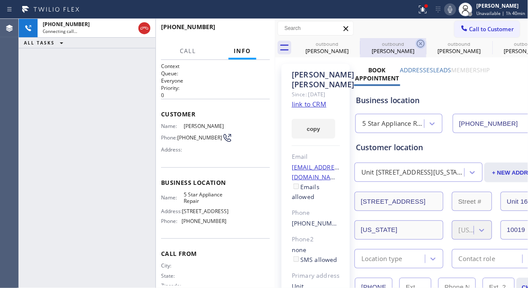
click at [0, 0] on icon at bounding box center [0, 0] width 0 height 0
click at [417, 42] on icon at bounding box center [421, 44] width 8 height 8
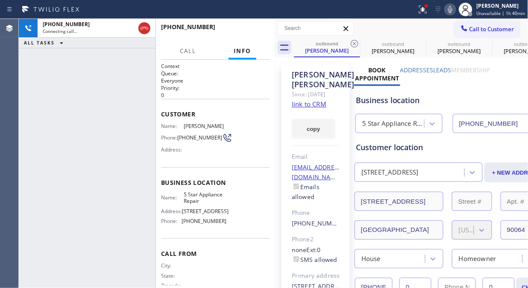
click at [353, 42] on icon at bounding box center [355, 44] width 8 height 8
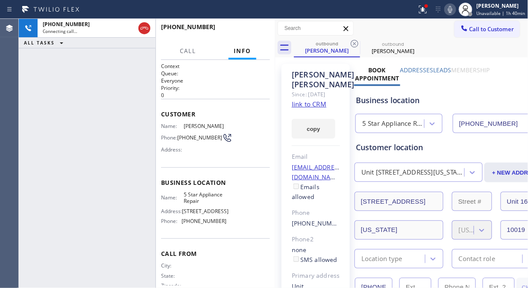
click at [353, 42] on icon at bounding box center [355, 44] width 8 height 8
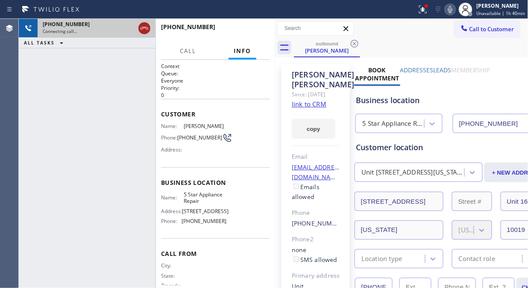
click at [145, 29] on icon at bounding box center [144, 28] width 10 height 10
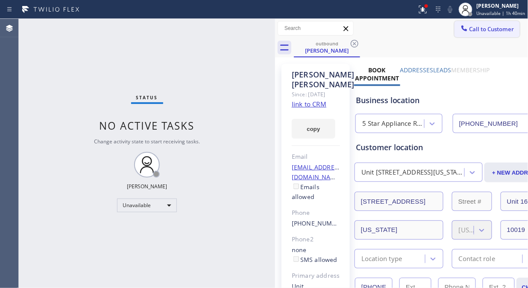
click at [470, 31] on span "Call to Customer" at bounding box center [492, 29] width 45 height 8
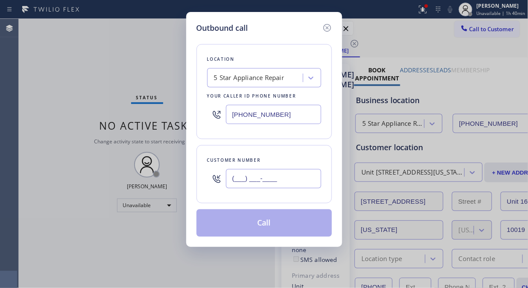
click at [252, 180] on input "(___) ___-____" at bounding box center [273, 178] width 95 height 19
paste input "602) 421-1072"
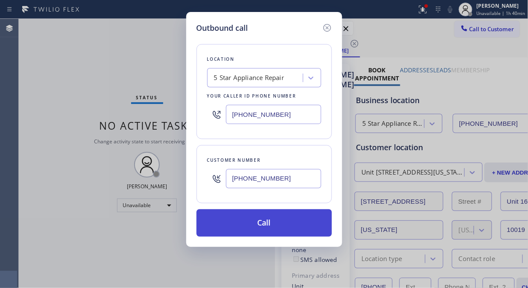
type input "[PHONE_NUMBER]"
click at [265, 225] on button "Call" at bounding box center [265, 222] width 136 height 27
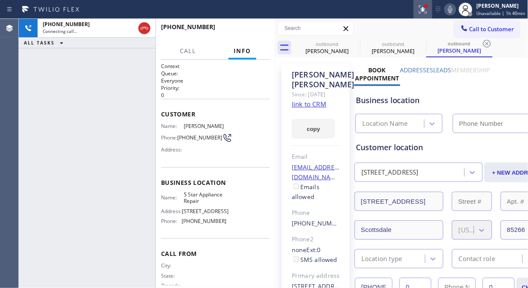
click at [426, 15] on button at bounding box center [423, 9] width 19 height 19
type input "[PHONE_NUMBER]"
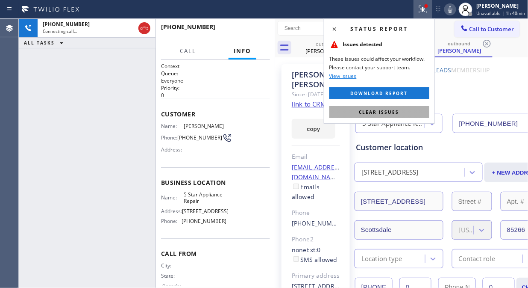
click at [392, 114] on span "Clear issues" at bounding box center [380, 112] width 40 height 6
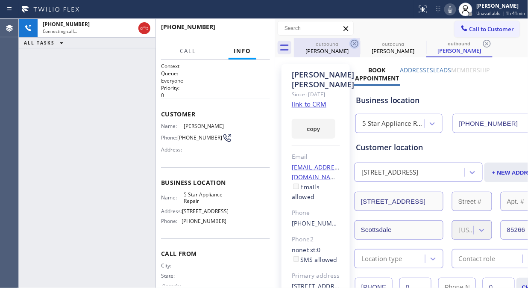
click at [351, 40] on icon at bounding box center [355, 43] width 10 height 10
click at [0, 0] on icon at bounding box center [0, 0] width 0 height 0
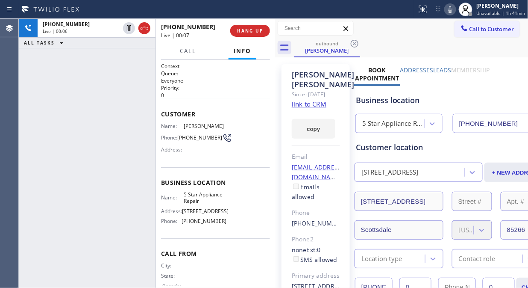
click at [90, 92] on div "[PHONE_NUMBER] Live | 00:06 ALL TASKS ALL TASKS ACTIVE TASKS TASKS IN WRAP UP" at bounding box center [87, 153] width 137 height 269
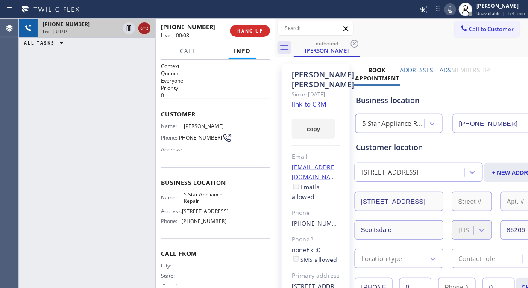
click at [144, 29] on icon at bounding box center [144, 28] width 10 height 10
click at [259, 25] on button "HANG UP" at bounding box center [250, 31] width 40 height 12
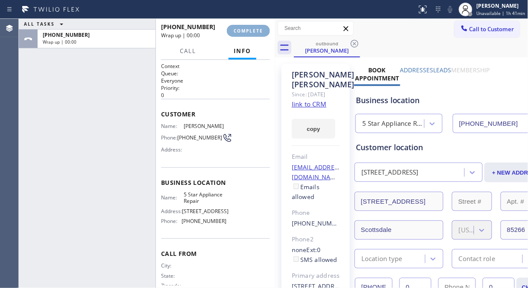
click at [259, 29] on span "COMPLETE" at bounding box center [248, 31] width 29 height 6
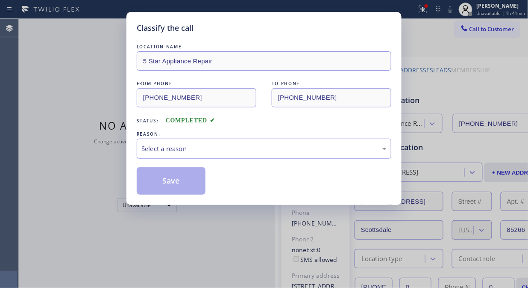
click at [259, 29] on div "Classify the call" at bounding box center [264, 28] width 255 height 12
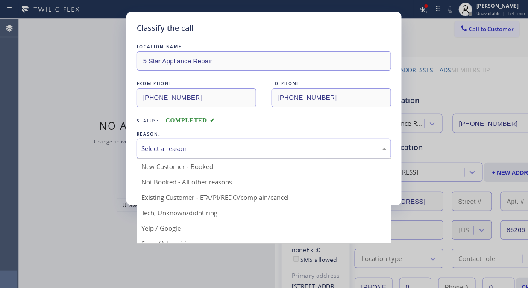
click at [263, 146] on div "Select a reason" at bounding box center [263, 149] width 245 height 10
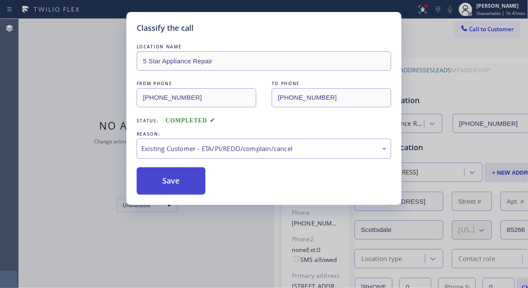
click at [169, 184] on button "Save" at bounding box center [171, 180] width 69 height 27
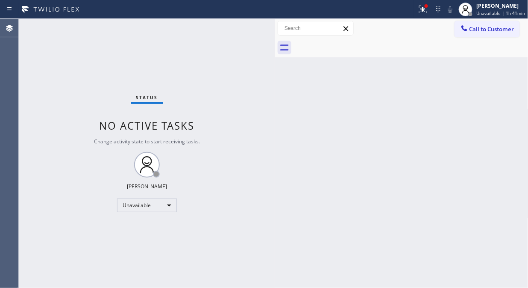
click at [468, 31] on icon at bounding box center [464, 28] width 9 height 9
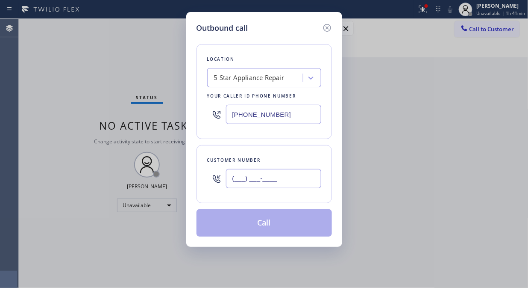
click at [283, 183] on input "(___) ___-____" at bounding box center [273, 178] width 95 height 19
paste input "213) 925-2465"
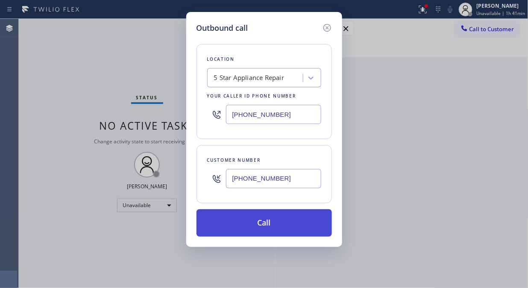
type input "[PHONE_NUMBER]"
click at [289, 223] on button "Call" at bounding box center [265, 222] width 136 height 27
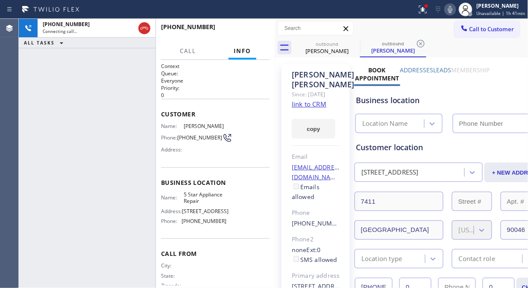
type input "[PHONE_NUMBER]"
drag, startPoint x: 62, startPoint y: 114, endPoint x: 80, endPoint y: 101, distance: 22.2
click at [62, 113] on div "[PHONE_NUMBER] Connecting call… ALL TASKS ALL TASKS ACTIVE TASKS TASKS IN WRAP …" at bounding box center [87, 153] width 137 height 269
click at [414, 13] on div at bounding box center [208, 10] width 410 height 14
click at [423, 13] on icon at bounding box center [423, 10] width 8 height 8
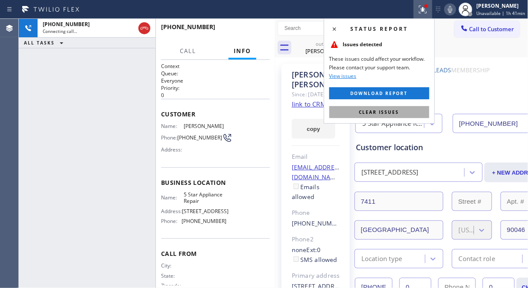
click at [390, 109] on span "Clear issues" at bounding box center [380, 112] width 40 height 6
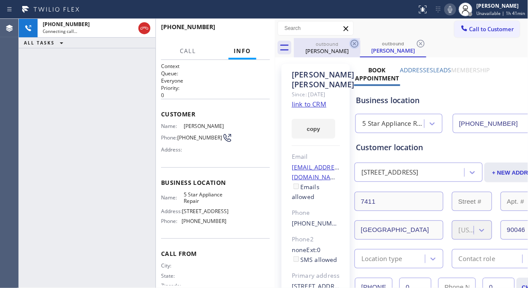
click at [353, 44] on icon at bounding box center [355, 43] width 10 height 10
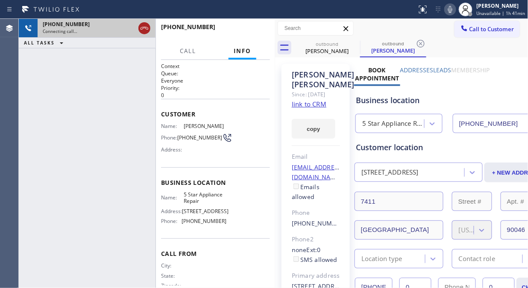
click at [140, 28] on icon at bounding box center [144, 28] width 10 height 10
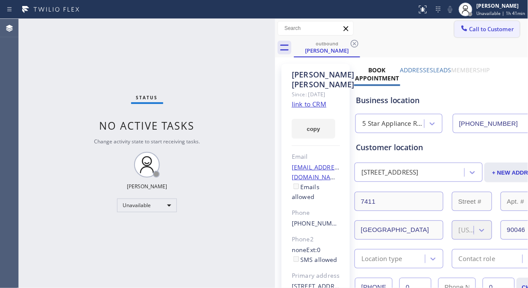
click at [470, 29] on span "Call to Customer" at bounding box center [492, 29] width 45 height 8
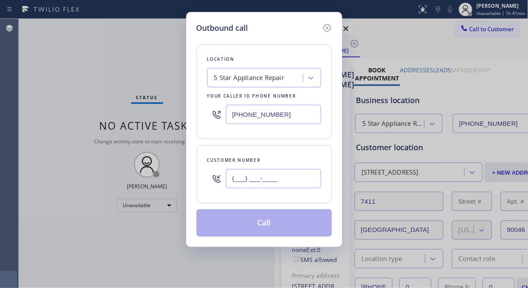
click at [277, 169] on input "(___) ___-____" at bounding box center [273, 178] width 95 height 19
click at [270, 181] on input "(___) ___-____" at bounding box center [273, 178] width 95 height 19
paste input "21"
click at [232, 183] on input "(___) ___-__21" at bounding box center [273, 178] width 95 height 19
paste input "213) 925-2465"
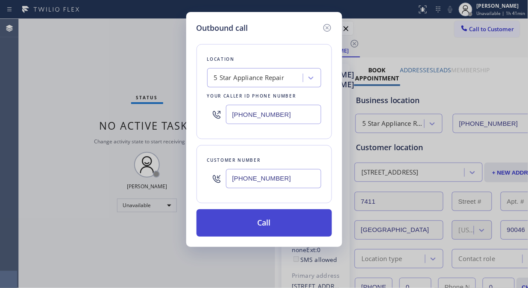
type input "[PHONE_NUMBER]"
click at [284, 227] on button "Call" at bounding box center [265, 222] width 136 height 27
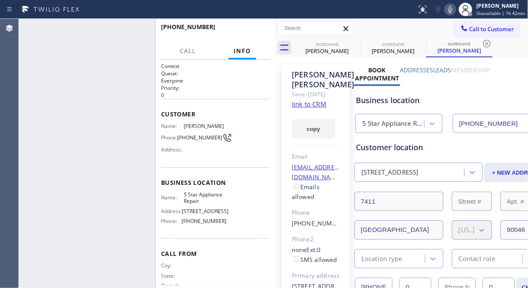
type input "[PHONE_NUMBER]"
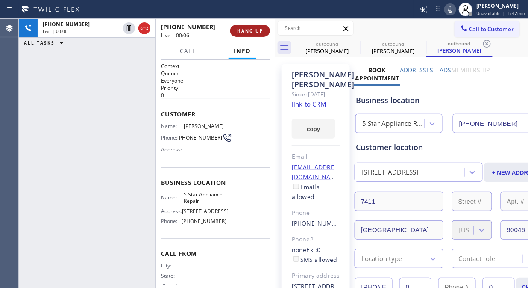
click at [254, 30] on span "HANG UP" at bounding box center [250, 31] width 26 height 6
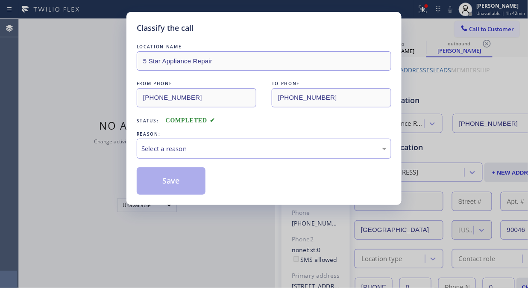
click at [254, 30] on div "Classify the call" at bounding box center [264, 28] width 255 height 12
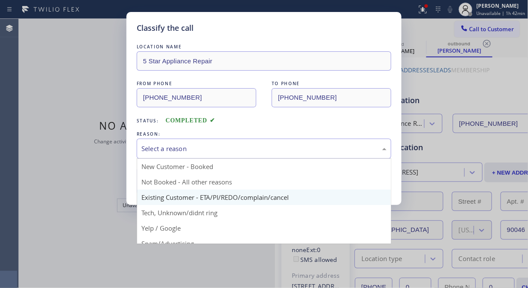
drag, startPoint x: 240, startPoint y: 146, endPoint x: 245, endPoint y: 195, distance: 49.0
click at [240, 147] on div "Select a reason" at bounding box center [263, 149] width 245 height 10
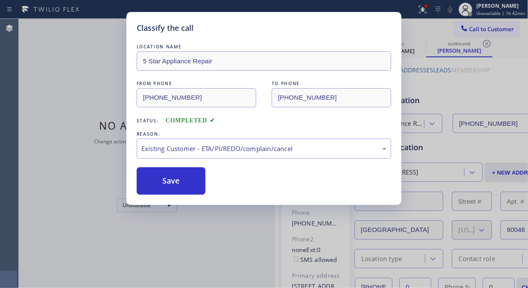
click at [174, 180] on button "Save" at bounding box center [171, 180] width 69 height 27
click at [467, 30] on div "Classify the call LOCATION NAME 5 Star Appliance Repair FROM PHONE [PHONE_NUMBE…" at bounding box center [264, 144] width 528 height 288
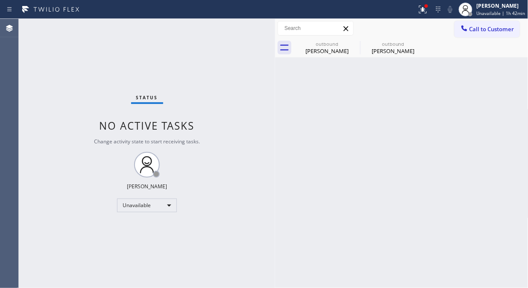
click at [467, 30] on icon at bounding box center [465, 28] width 6 height 6
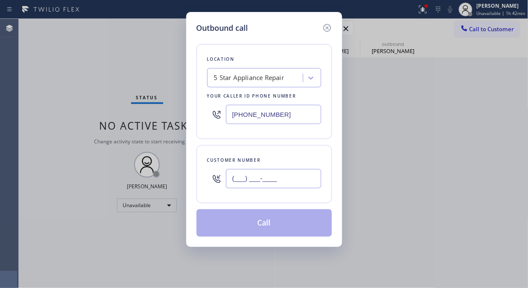
click at [292, 175] on input "(___) ___-____" at bounding box center [273, 178] width 95 height 19
paste input "310) 230-6035"
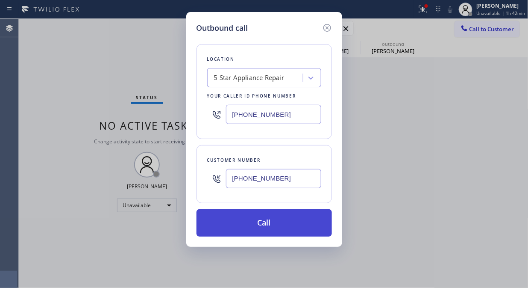
type input "[PHONE_NUMBER]"
click at [292, 223] on button "Call" at bounding box center [265, 222] width 136 height 27
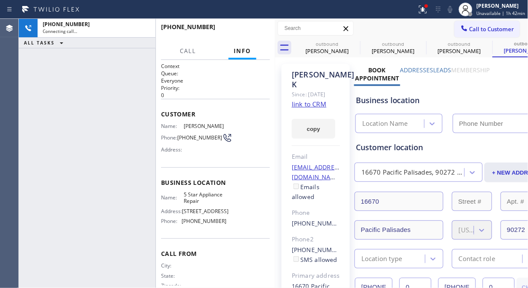
type input "[PHONE_NUMBER]"
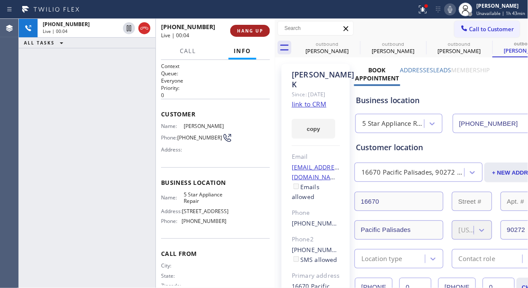
click at [262, 28] on span "HANG UP" at bounding box center [250, 31] width 26 height 6
click at [263, 28] on span "HANG UP" at bounding box center [250, 31] width 26 height 6
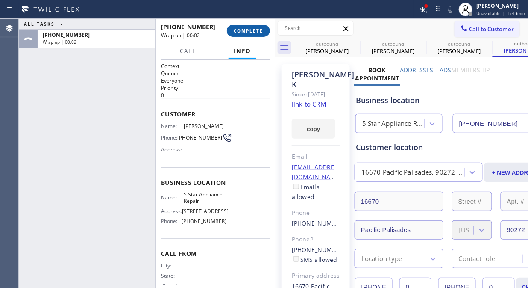
click at [248, 32] on span "COMPLETE" at bounding box center [248, 31] width 29 height 6
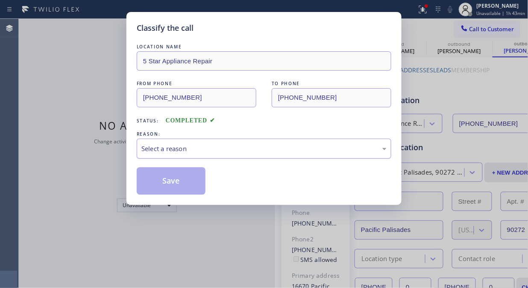
click at [237, 144] on div "Select a reason" at bounding box center [263, 149] width 245 height 10
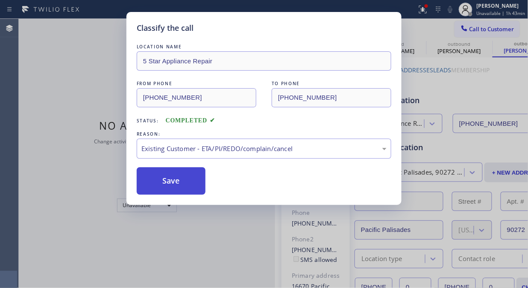
click at [157, 190] on button "Save" at bounding box center [171, 180] width 69 height 27
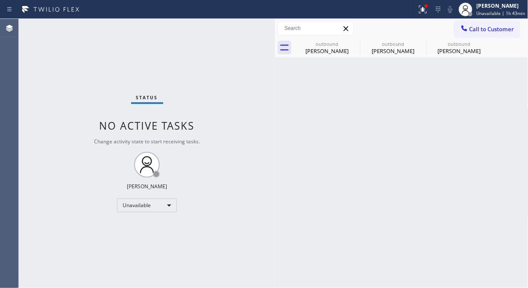
click at [472, 32] on span "Call to Customer" at bounding box center [492, 29] width 45 height 8
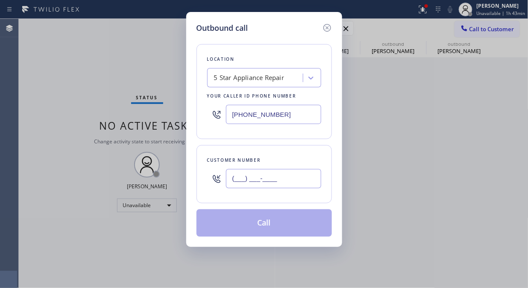
click at [266, 173] on input "(___) ___-____" at bounding box center [273, 178] width 95 height 19
paste input "323) 377-9143"
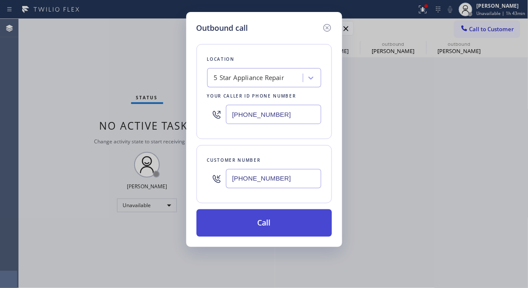
type input "[PHONE_NUMBER]"
click at [286, 225] on button "Call" at bounding box center [265, 222] width 136 height 27
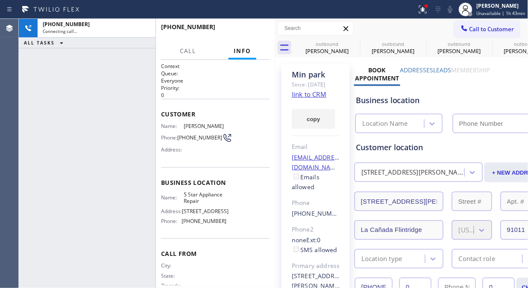
type input "[PHONE_NUMBER]"
click at [424, 11] on icon at bounding box center [421, 9] width 5 height 6
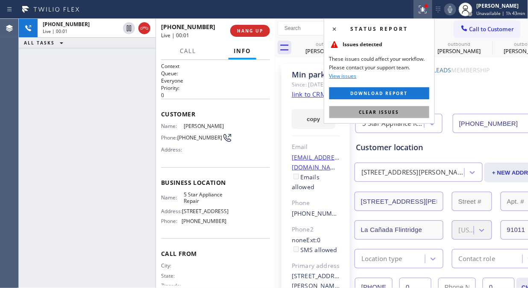
click at [388, 109] on span "Clear issues" at bounding box center [380, 112] width 40 height 6
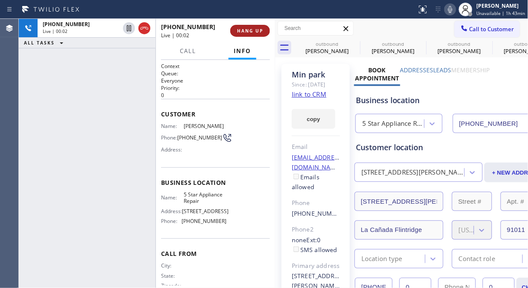
click at [240, 25] on button "HANG UP" at bounding box center [250, 31] width 40 height 12
click at [240, 28] on span "HANG UP" at bounding box center [250, 31] width 26 height 6
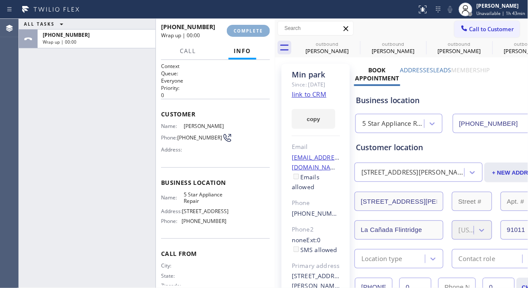
click at [241, 32] on span "COMPLETE" at bounding box center [248, 31] width 29 height 6
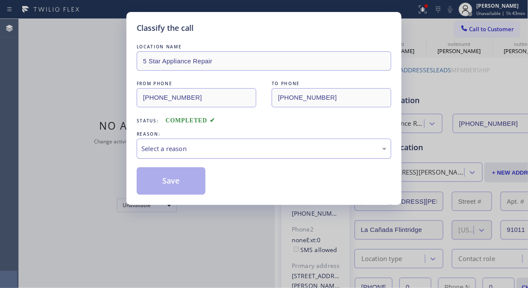
click at [238, 151] on div "Select a reason" at bounding box center [263, 149] width 245 height 10
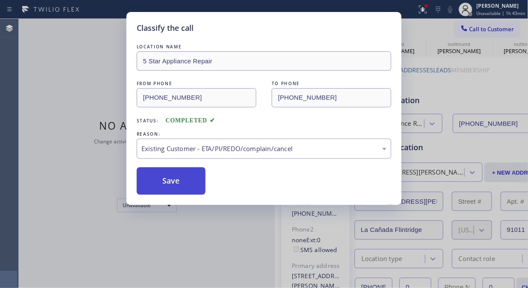
click at [169, 181] on button "Save" at bounding box center [171, 180] width 69 height 27
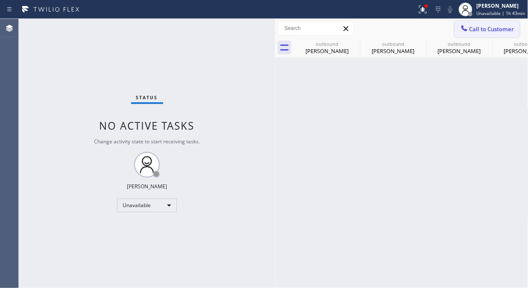
click at [475, 30] on span "Call to Customer" at bounding box center [492, 29] width 45 height 8
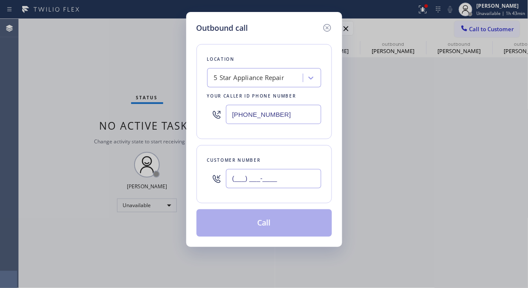
click at [274, 186] on input "(___) ___-____" at bounding box center [273, 178] width 95 height 19
paste input "206) 818-6811"
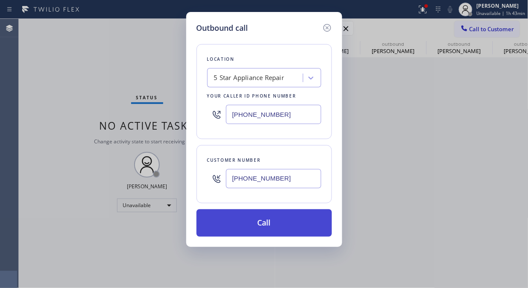
type input "[PHONE_NUMBER]"
click at [279, 229] on button "Call" at bounding box center [265, 222] width 136 height 27
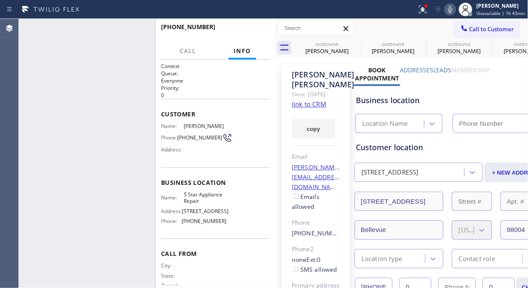
type input "[PHONE_NUMBER]"
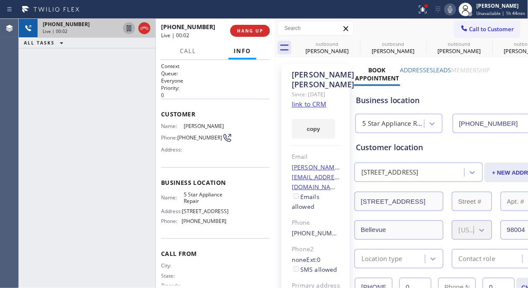
drag, startPoint x: 57, startPoint y: 46, endPoint x: 133, endPoint y: 31, distance: 77.1
click at [59, 46] on icon at bounding box center [61, 43] width 10 height 10
click at [146, 29] on icon at bounding box center [144, 28] width 10 height 10
click at [253, 28] on span "HANG UP" at bounding box center [250, 31] width 26 height 6
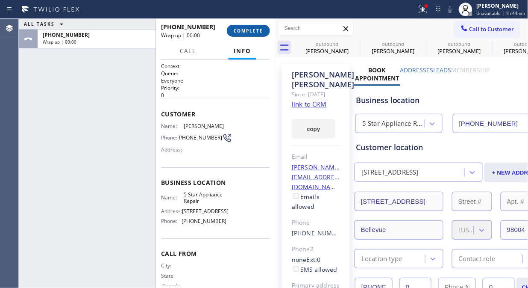
click at [254, 30] on span "COMPLETE" at bounding box center [248, 31] width 29 height 6
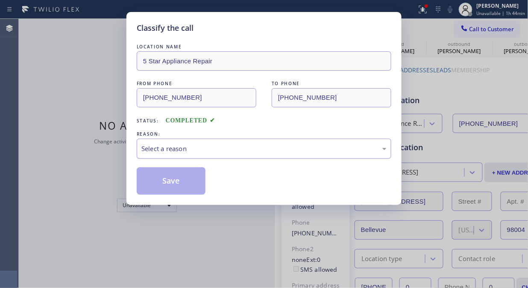
click at [254, 144] on div "Select a reason" at bounding box center [263, 149] width 245 height 10
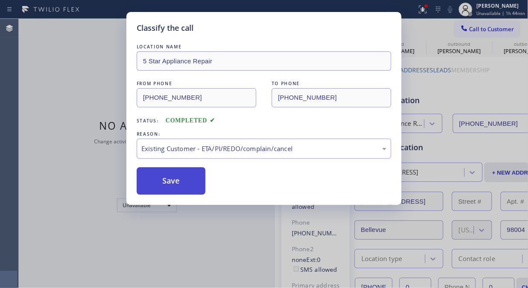
click at [167, 189] on button "Save" at bounding box center [171, 180] width 69 height 27
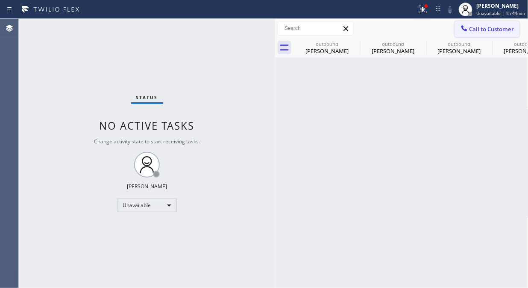
click at [486, 31] on span "Call to Customer" at bounding box center [492, 29] width 45 height 8
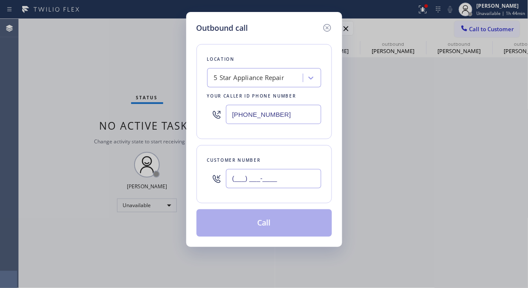
click at [279, 185] on input "(___) ___-____" at bounding box center [273, 178] width 95 height 19
paste input "323) 251-7319"
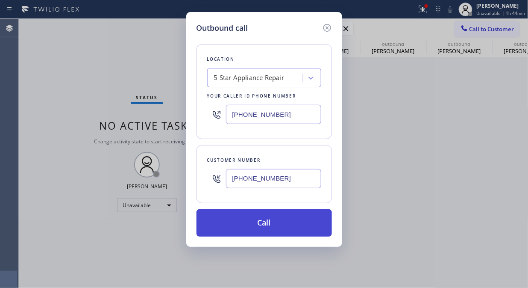
type input "[PHONE_NUMBER]"
click at [288, 224] on button "Call" at bounding box center [265, 222] width 136 height 27
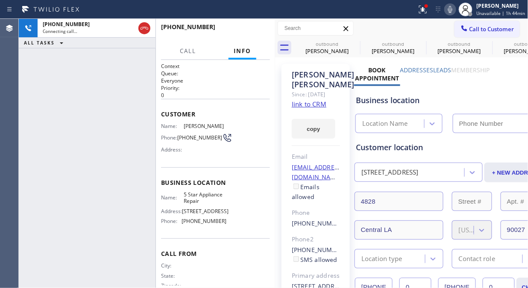
type input "[PHONE_NUMBER]"
click at [51, 93] on div "[PHONE_NUMBER] Connecting call… ALL TASKS ALL TASKS ACTIVE TASKS TASKS IN WRAP …" at bounding box center [87, 153] width 137 height 269
click at [76, 86] on div "[PHONE_NUMBER] Connecting call… ALL TASKS ALL TASKS ACTIVE TASKS TASKS IN WRAP …" at bounding box center [87, 153] width 137 height 269
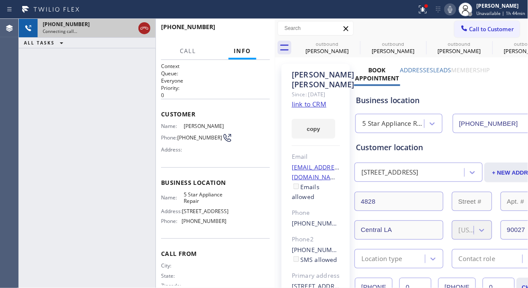
drag, startPoint x: 142, startPoint y: 25, endPoint x: 338, endPoint y: 30, distance: 196.3
click at [143, 25] on icon at bounding box center [144, 28] width 10 height 10
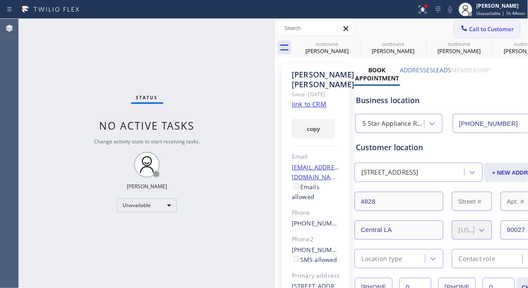
click at [483, 28] on span "Call to Customer" at bounding box center [492, 29] width 45 height 8
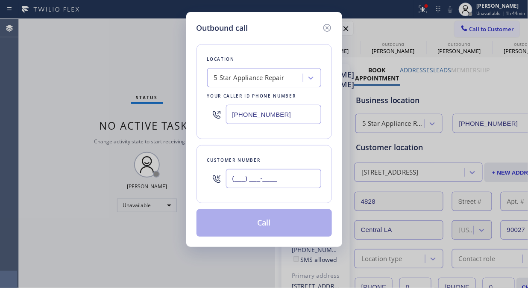
click at [292, 174] on input "(___) ___-____" at bounding box center [273, 178] width 95 height 19
paste input "323) 251-7319"
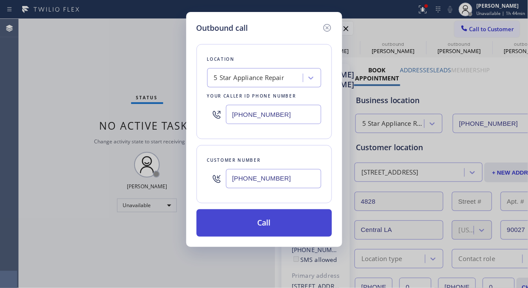
type input "[PHONE_NUMBER]"
click at [283, 221] on button "Call" at bounding box center [265, 222] width 136 height 27
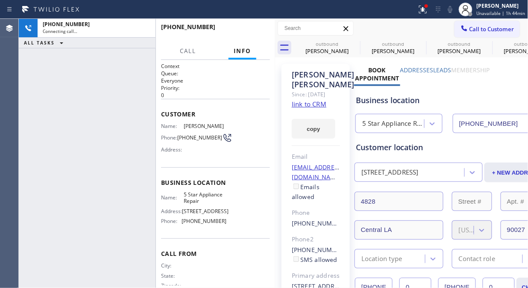
type input "[PHONE_NUMBER]"
click at [447, 9] on icon at bounding box center [450, 9] width 10 height 10
click at [451, 10] on icon at bounding box center [450, 9] width 10 height 10
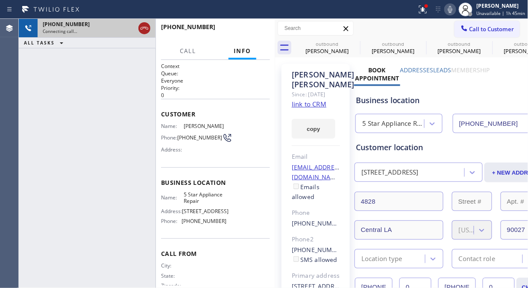
click at [143, 29] on icon at bounding box center [144, 28] width 10 height 10
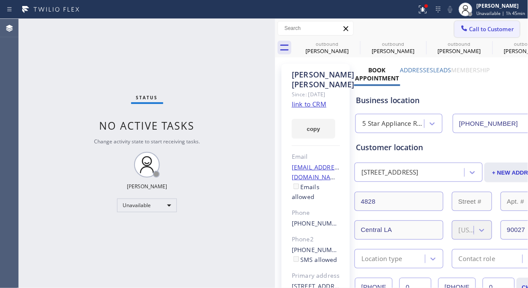
click at [470, 30] on span "Call to Customer" at bounding box center [492, 29] width 45 height 8
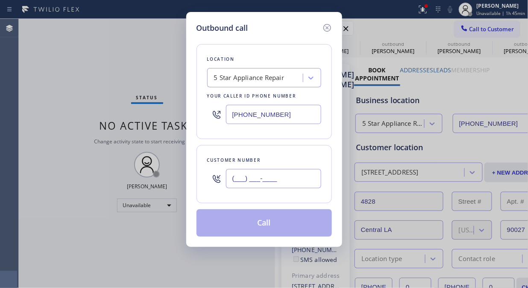
click at [279, 176] on input "(___) ___-____" at bounding box center [273, 178] width 95 height 19
paste input "714) 271-1688"
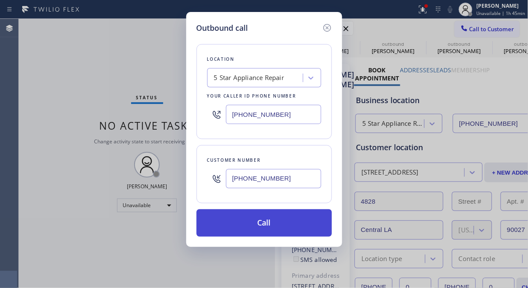
type input "[PHONE_NUMBER]"
click at [278, 221] on button "Call" at bounding box center [265, 222] width 136 height 27
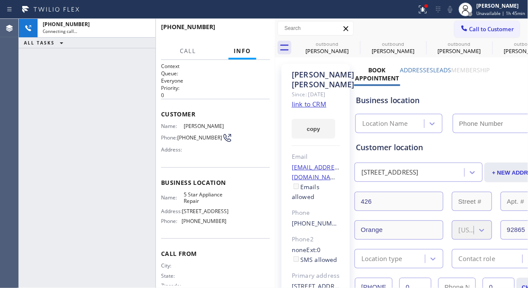
type input "[PHONE_NUMBER]"
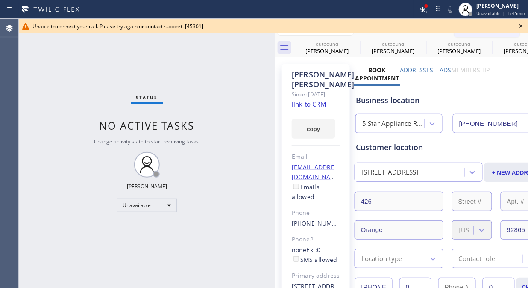
click at [521, 25] on icon at bounding box center [521, 25] width 3 height 3
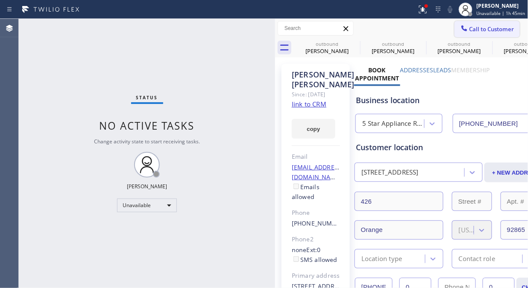
click at [498, 28] on span "Call to Customer" at bounding box center [492, 29] width 45 height 8
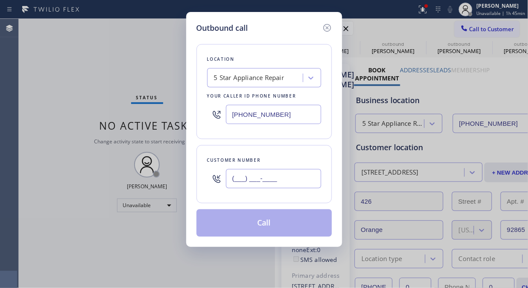
click at [301, 175] on input "(___) ___-____" at bounding box center [273, 178] width 95 height 19
paste input "310) 753-3687"
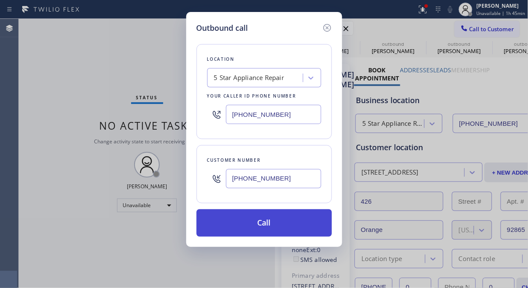
type input "[PHONE_NUMBER]"
click at [284, 224] on button "Call" at bounding box center [265, 222] width 136 height 27
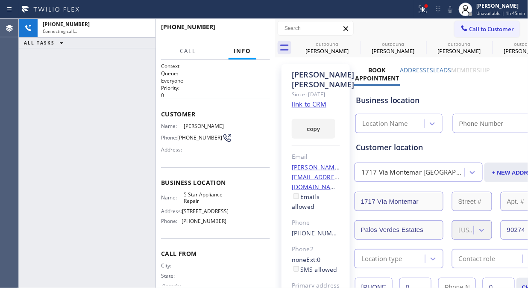
type input "[PHONE_NUMBER]"
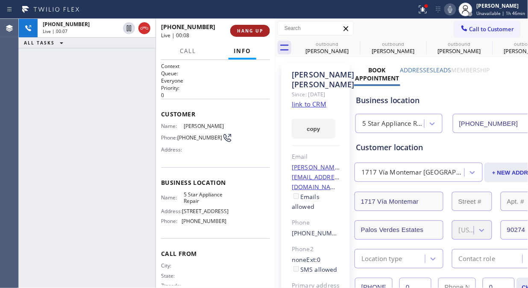
click at [259, 28] on span "HANG UP" at bounding box center [250, 31] width 26 height 6
click at [257, 28] on span "HANG UP" at bounding box center [250, 31] width 26 height 6
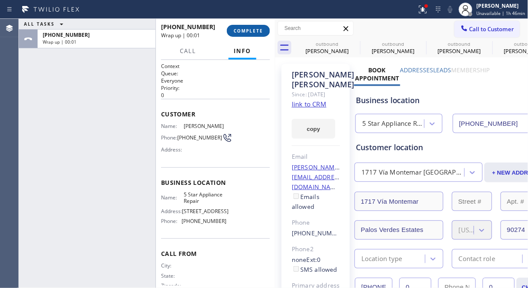
click at [255, 29] on span "COMPLETE" at bounding box center [248, 31] width 29 height 6
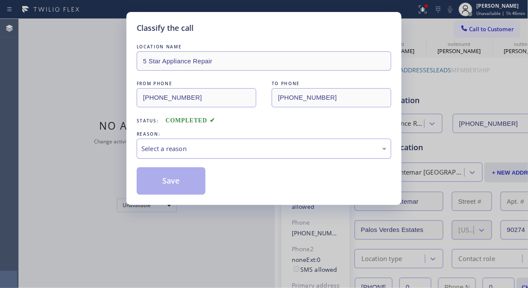
click at [242, 151] on div "Select a reason" at bounding box center [263, 149] width 245 height 10
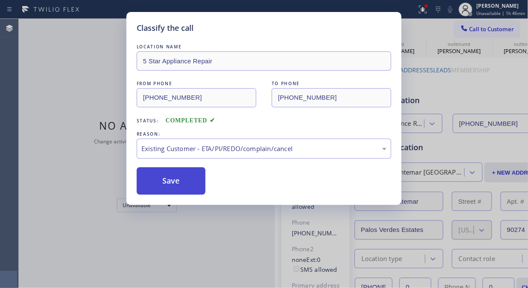
click at [180, 191] on button "Save" at bounding box center [171, 180] width 69 height 27
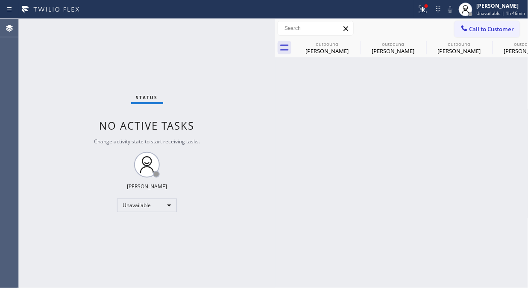
click at [70, 123] on div "Status No active tasks Change activity state to start receiving tasks. [PERSON_…" at bounding box center [147, 153] width 256 height 269
click at [357, 41] on icon at bounding box center [355, 44] width 8 height 8
click at [0, 0] on icon at bounding box center [0, 0] width 0 height 0
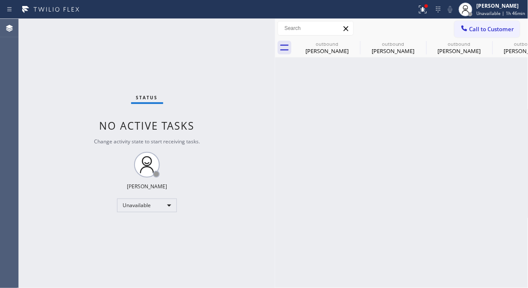
click at [0, 0] on icon at bounding box center [0, 0] width 0 height 0
click at [422, 10] on icon at bounding box center [423, 9] width 10 height 10
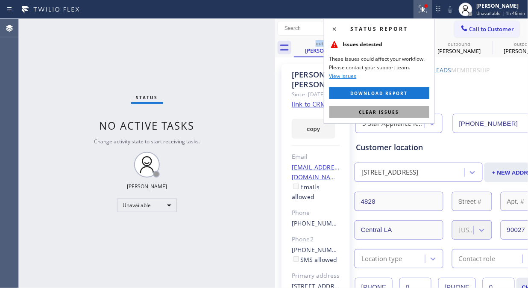
click at [369, 113] on span "Clear issues" at bounding box center [380, 112] width 40 height 6
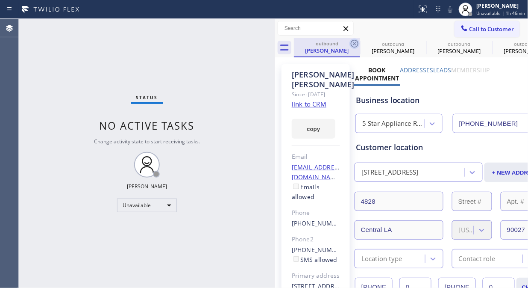
click at [358, 39] on icon at bounding box center [355, 43] width 10 height 10
click at [0, 0] on icon at bounding box center [0, 0] width 0 height 0
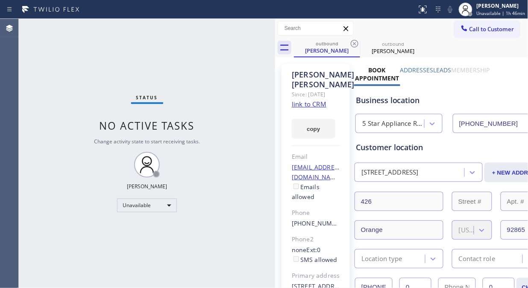
click at [358, 43] on icon at bounding box center [355, 44] width 8 height 8
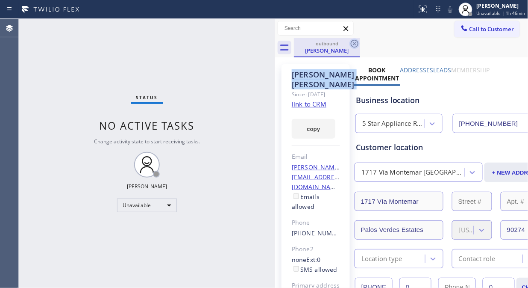
click at [357, 43] on icon at bounding box center [355, 43] width 10 height 10
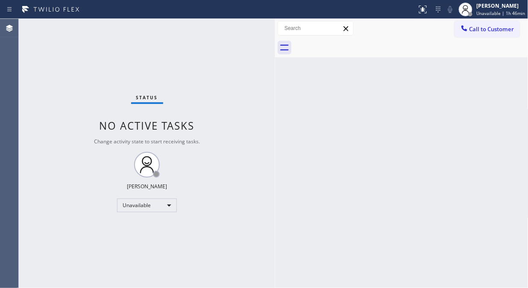
click at [357, 43] on div at bounding box center [411, 47] width 235 height 19
drag, startPoint x: 490, startPoint y: 29, endPoint x: 486, endPoint y: 31, distance: 5.0
click at [490, 29] on span "Call to Customer" at bounding box center [492, 29] width 45 height 8
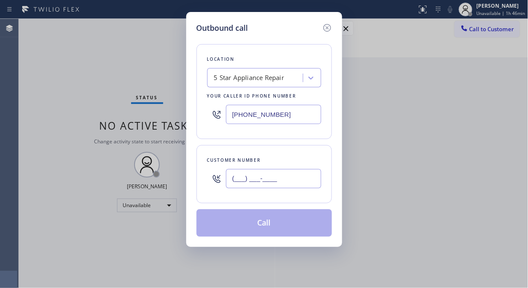
click at [286, 181] on input "(___) ___-____" at bounding box center [273, 178] width 95 height 19
paste input "646) 861-0013"
type input "[PHONE_NUMBER]"
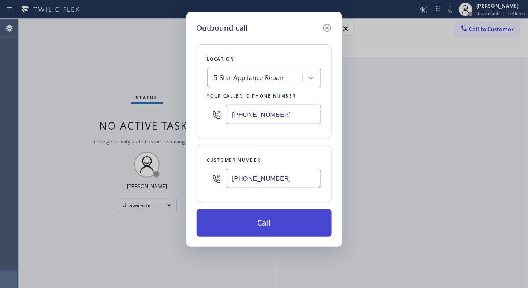
click at [304, 215] on button "Call" at bounding box center [265, 222] width 136 height 27
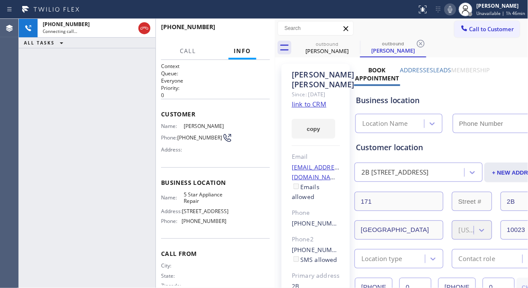
type input "[PHONE_NUMBER]"
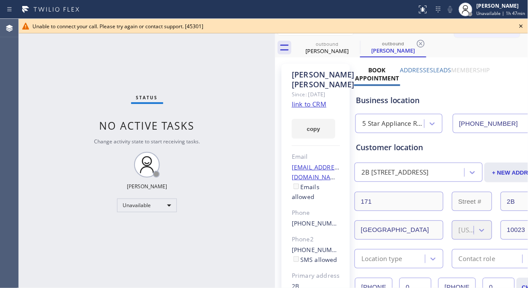
click at [50, 66] on div "Status No active tasks Change activity state to start receiving tasks. [PERSON_…" at bounding box center [147, 153] width 256 height 269
click at [522, 26] on icon at bounding box center [521, 25] width 3 height 3
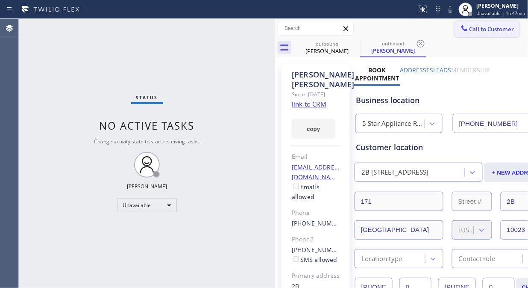
click at [499, 29] on span "Call to Customer" at bounding box center [492, 29] width 45 height 8
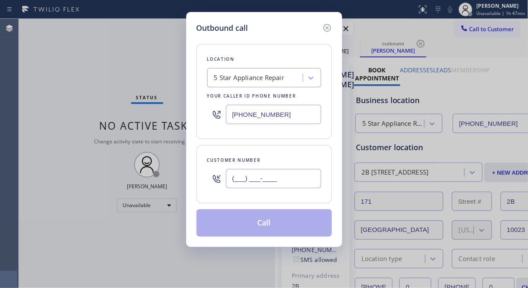
click at [305, 175] on input "(___) ___-____" at bounding box center [273, 178] width 95 height 19
paste input "858) 354-9321"
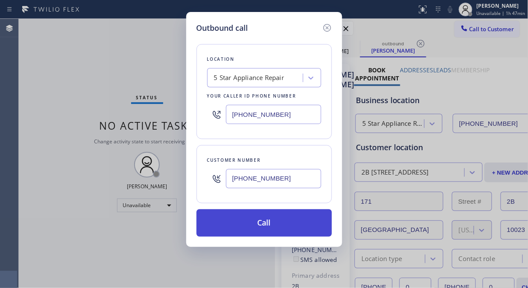
type input "[PHONE_NUMBER]"
click at [292, 221] on button "Call" at bounding box center [265, 222] width 136 height 27
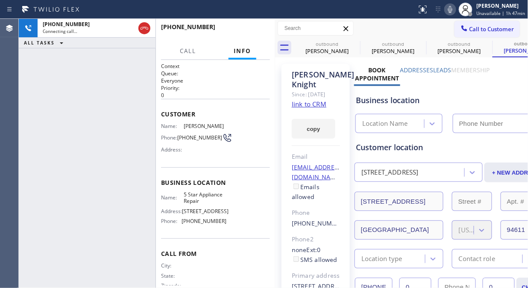
type input "[PHONE_NUMBER]"
drag, startPoint x: 65, startPoint y: 59, endPoint x: 104, endPoint y: 38, distance: 44.0
click at [65, 59] on div "[PHONE_NUMBER] Live | 00:11 ALL TASKS ALL TASKS ACTIVE TASKS TASKS IN WRAP UP" at bounding box center [87, 153] width 137 height 269
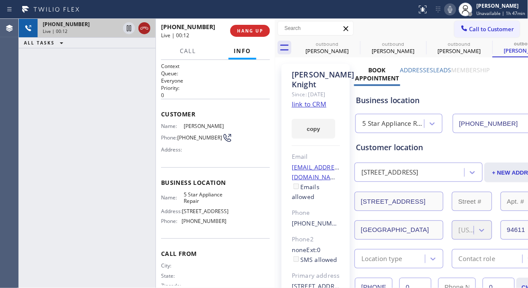
drag, startPoint x: 141, startPoint y: 28, endPoint x: 304, endPoint y: 241, distance: 268.0
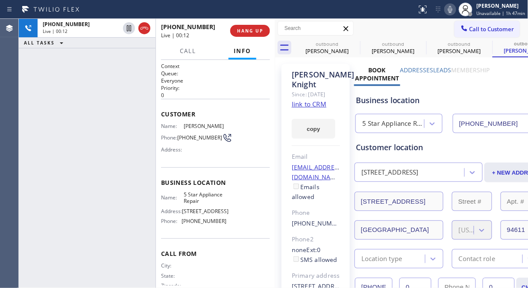
click at [141, 28] on icon at bounding box center [144, 28] width 10 height 10
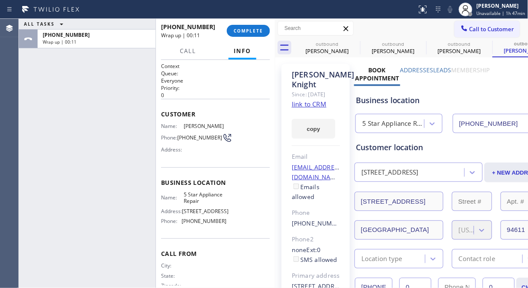
drag, startPoint x: 74, startPoint y: 118, endPoint x: 241, endPoint y: 114, distance: 166.8
click at [76, 120] on div "ALL TASKS ALL TASKS ACTIVE TASKS TASKS IN WRAP UP [PHONE_NUMBER] Wrap up | 00:11" at bounding box center [87, 153] width 137 height 269
click at [250, 28] on span "COMPLETE" at bounding box center [248, 31] width 29 height 6
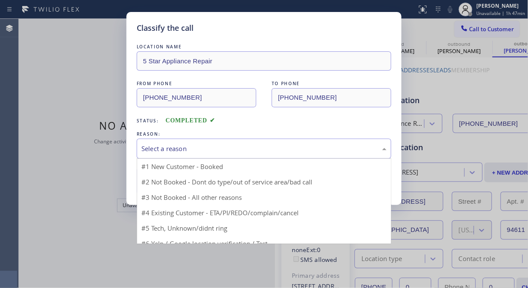
click at [259, 147] on div "Select a reason" at bounding box center [263, 149] width 245 height 10
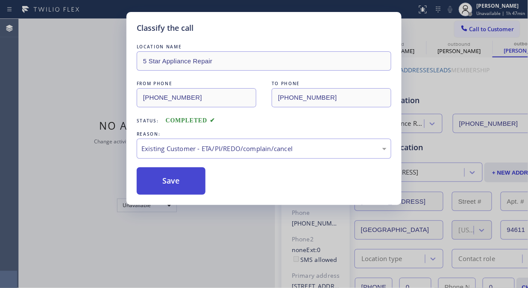
click at [182, 188] on button "Save" at bounding box center [171, 180] width 69 height 27
click at [482, 28] on div "Classify the call LOCATION NAME 5 Star Appliance Repair FROM PHONE [PHONE_NUMBE…" at bounding box center [264, 144] width 528 height 288
click at [482, 28] on span "Call to Customer" at bounding box center [492, 29] width 45 height 8
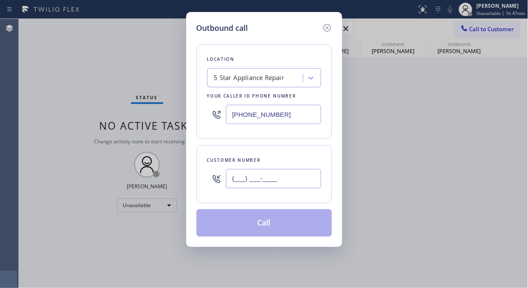
click at [274, 177] on input "(___) ___-____" at bounding box center [273, 178] width 95 height 19
paste input "858) 354-9321"
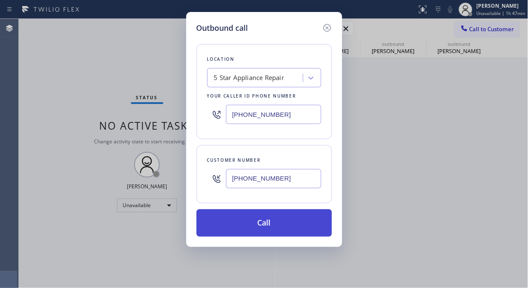
type input "[PHONE_NUMBER]"
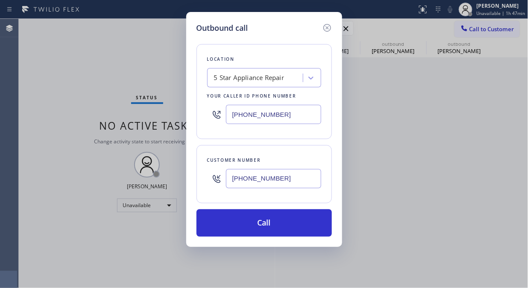
drag, startPoint x: 287, startPoint y: 219, endPoint x: 321, endPoint y: 131, distance: 94.9
click at [287, 219] on button "Call" at bounding box center [265, 222] width 136 height 27
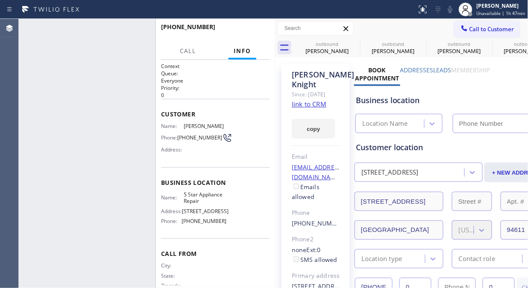
type input "[PHONE_NUMBER]"
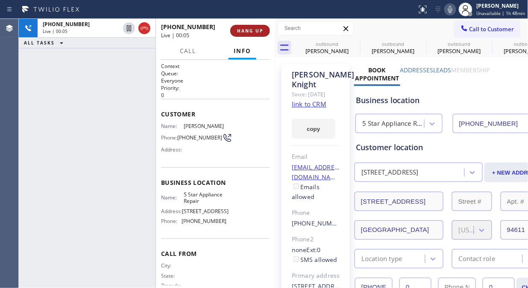
click at [247, 30] on span "HANG UP" at bounding box center [250, 31] width 26 height 6
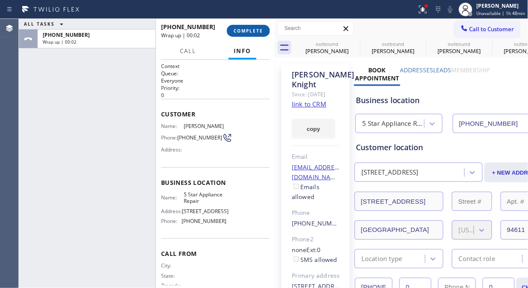
click at [246, 28] on span "COMPLETE" at bounding box center [248, 31] width 29 height 6
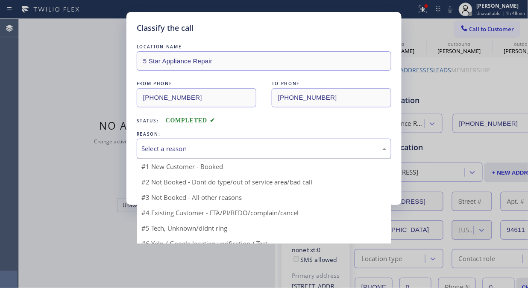
click at [249, 144] on div "Select a reason" at bounding box center [263, 149] width 245 height 10
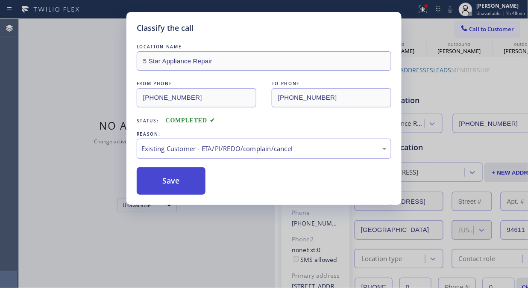
click at [186, 184] on button "Save" at bounding box center [171, 180] width 69 height 27
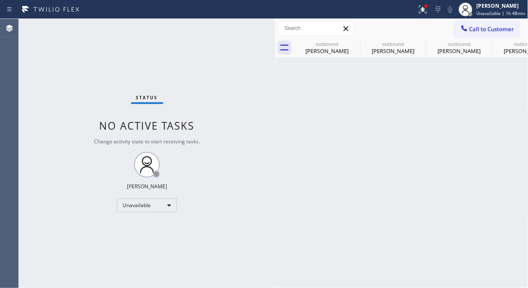
click at [488, 31] on span "Call to Customer" at bounding box center [492, 29] width 45 height 8
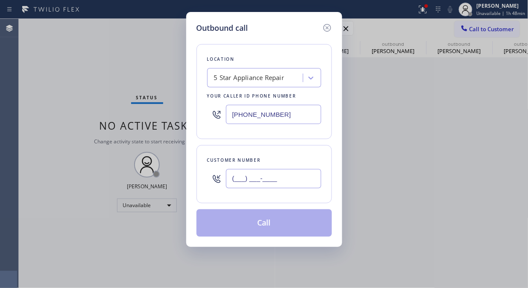
click at [297, 181] on input "(___) ___-____" at bounding box center [273, 178] width 95 height 19
paste input "805) 432-5944"
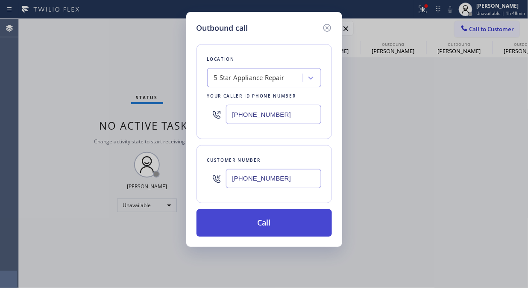
type input "[PHONE_NUMBER]"
click at [287, 220] on button "Call" at bounding box center [265, 222] width 136 height 27
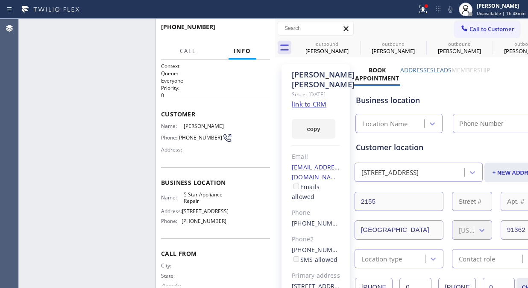
type input "[PHONE_NUMBER]"
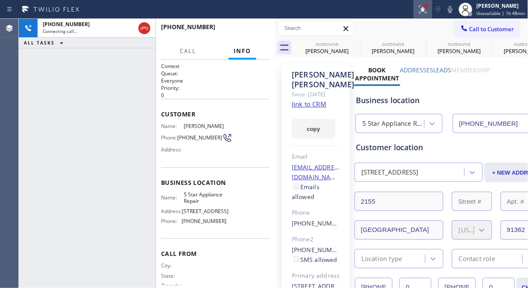
click at [424, 11] on icon at bounding box center [423, 9] width 10 height 10
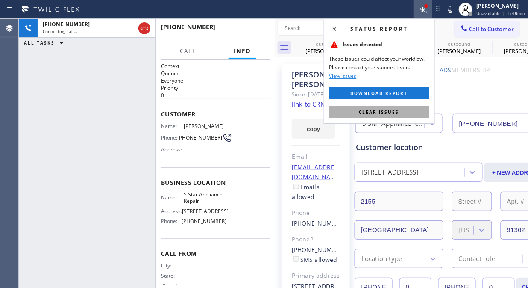
click at [392, 112] on span "Clear issues" at bounding box center [380, 112] width 40 height 6
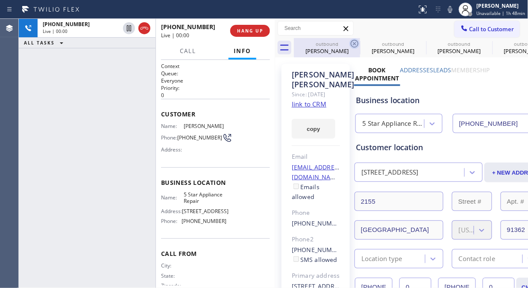
click at [353, 43] on icon at bounding box center [355, 43] width 10 height 10
click at [0, 0] on icon at bounding box center [0, 0] width 0 height 0
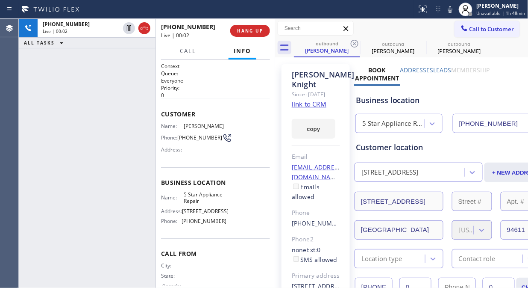
click at [353, 43] on icon at bounding box center [355, 43] width 10 height 10
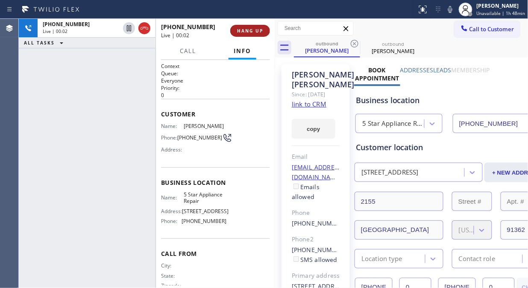
click at [244, 31] on span "HANG UP" at bounding box center [250, 31] width 26 height 6
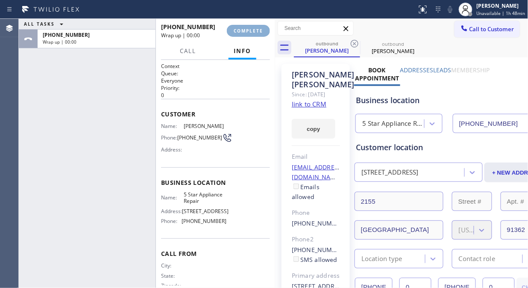
click at [245, 32] on span "COMPLETE" at bounding box center [248, 31] width 29 height 6
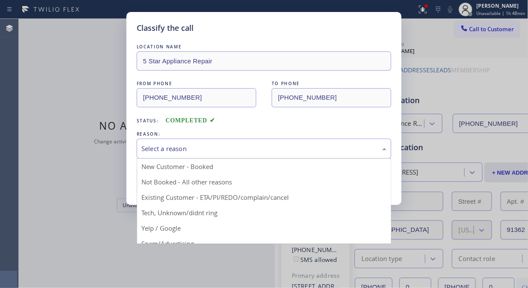
click at [273, 147] on div "Select a reason" at bounding box center [263, 149] width 245 height 10
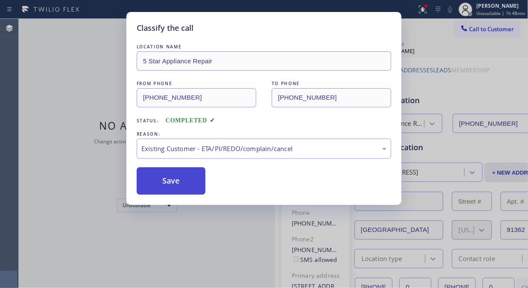
click at [187, 187] on button "Save" at bounding box center [171, 180] width 69 height 27
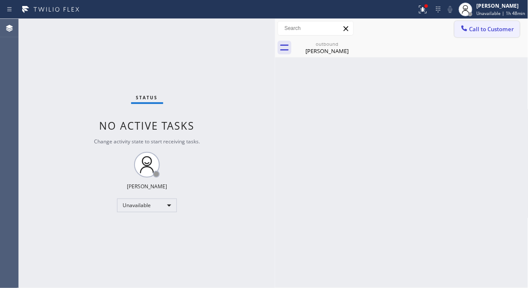
click at [502, 32] on span "Call to Customer" at bounding box center [492, 29] width 45 height 8
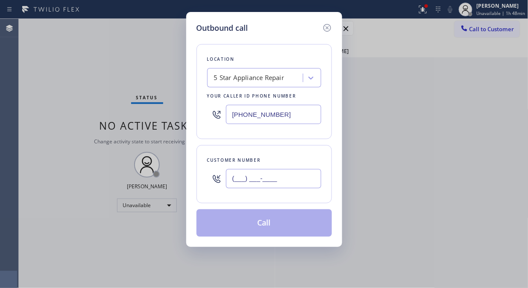
click at [262, 178] on input "(___) ___-____" at bounding box center [273, 178] width 95 height 19
paste input "714) 746-1478"
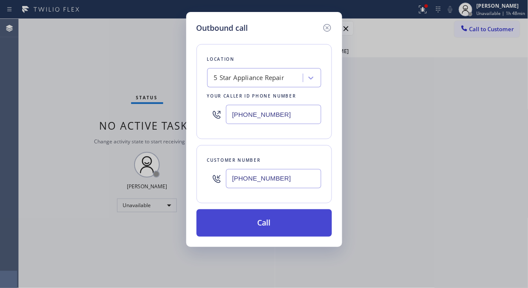
type input "(714) 746-1478"
click at [274, 222] on button "Call" at bounding box center [265, 222] width 136 height 27
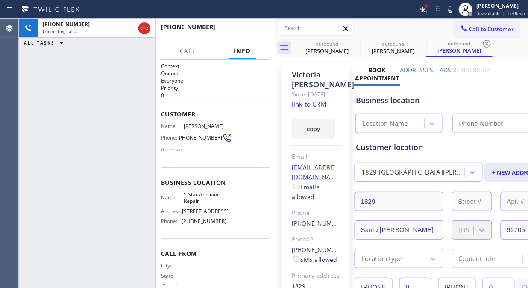
type input "[PHONE_NUMBER]"
click at [56, 104] on div "+17147461478 Connecting call… ALL TASKS ALL TASKS ACTIVE TASKS TASKS IN WRAP UP" at bounding box center [87, 153] width 137 height 269
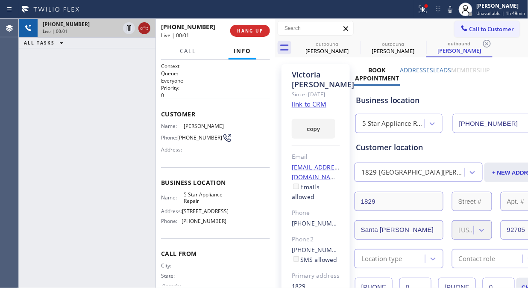
click at [144, 29] on icon at bounding box center [144, 28] width 10 height 10
click at [269, 33] on button "HANG UP" at bounding box center [250, 31] width 40 height 12
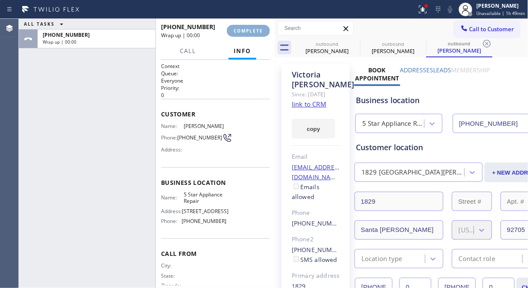
click at [248, 30] on span "COMPLETE" at bounding box center [248, 31] width 29 height 6
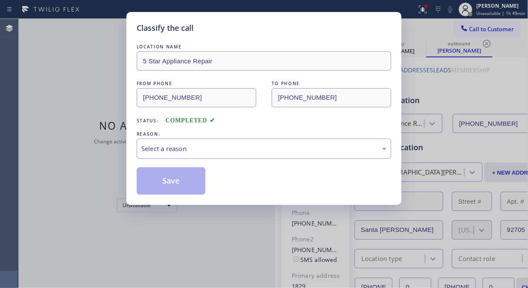
click at [227, 154] on div "Select a reason" at bounding box center [264, 149] width 255 height 20
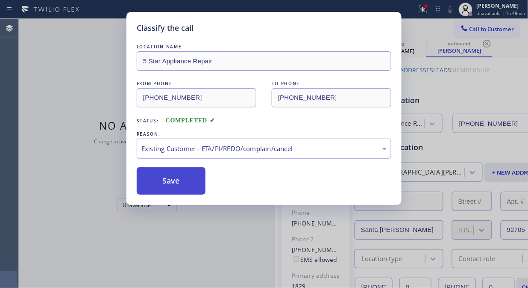
click at [165, 177] on button "Save" at bounding box center [171, 180] width 69 height 27
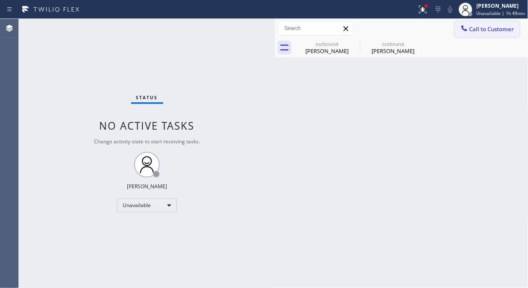
click at [466, 29] on icon at bounding box center [465, 28] width 6 height 6
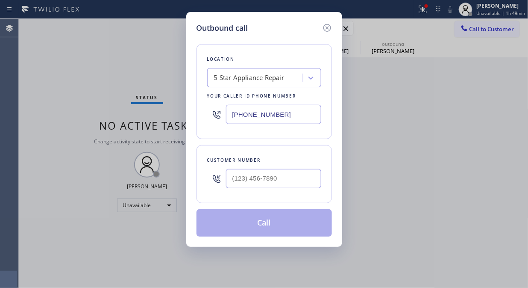
drag, startPoint x: 327, startPoint y: 179, endPoint x: 321, endPoint y: 180, distance: 6.0
click at [327, 179] on div "Customer number" at bounding box center [265, 174] width 136 height 58
click at [305, 180] on input "(___) ___-____" at bounding box center [273, 178] width 95 height 19
paste input "206) 793-2449"
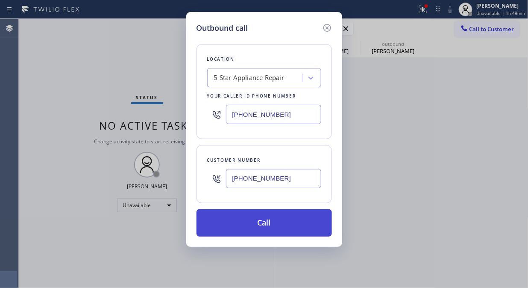
type input "(206) 793-2449"
click at [286, 225] on button "Call" at bounding box center [265, 222] width 136 height 27
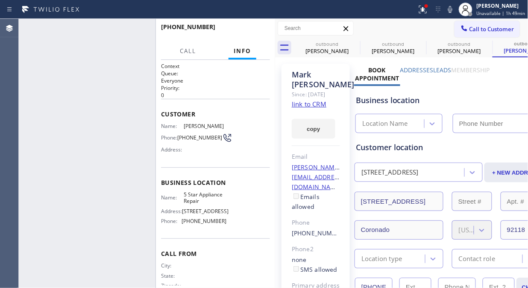
type input "[PHONE_NUMBER]"
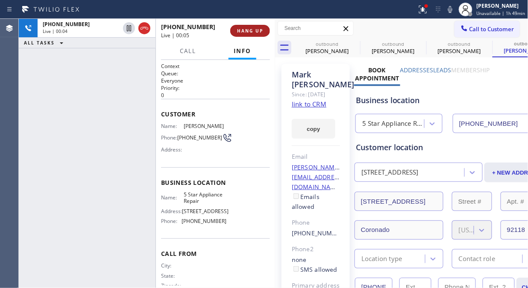
click at [251, 31] on span "HANG UP" at bounding box center [250, 31] width 26 height 6
click at [252, 30] on span "HANG UP" at bounding box center [250, 31] width 26 height 6
click at [253, 30] on span "HANG UP" at bounding box center [250, 31] width 26 height 6
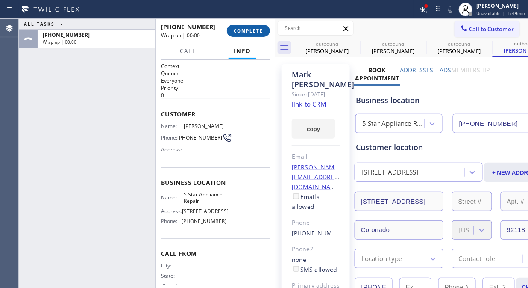
click at [254, 30] on span "COMPLETE" at bounding box center [248, 31] width 29 height 6
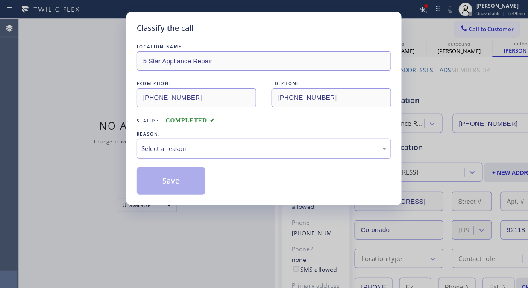
drag, startPoint x: 245, startPoint y: 147, endPoint x: 246, endPoint y: 156, distance: 10.0
click at [245, 147] on div "Select a reason" at bounding box center [263, 149] width 245 height 10
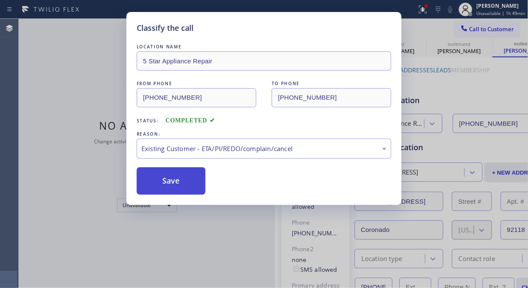
click at [188, 189] on button "Save" at bounding box center [171, 180] width 69 height 27
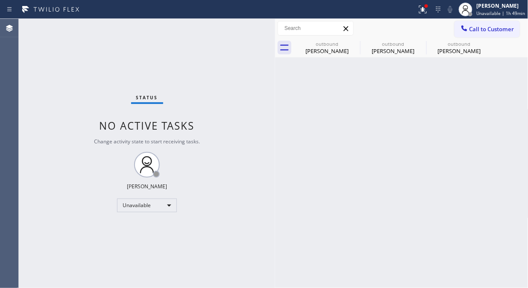
click at [478, 32] on span "Call to Customer" at bounding box center [492, 29] width 45 height 8
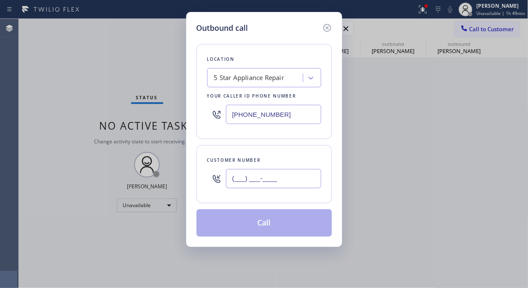
click at [289, 181] on input "(___) ___-____" at bounding box center [273, 178] width 95 height 19
paste input "619) 857-2870"
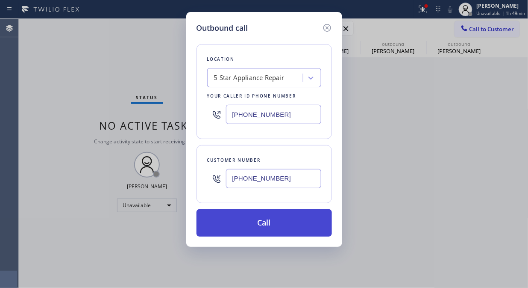
type input "(619) 857-2870"
click at [289, 224] on button "Call" at bounding box center [265, 222] width 136 height 27
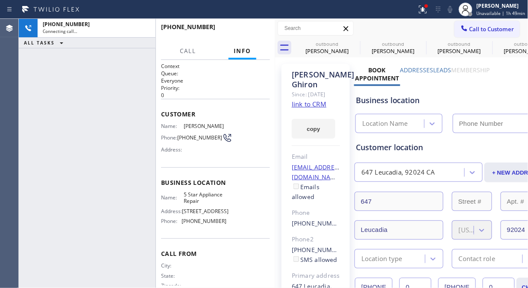
type input "[PHONE_NUMBER]"
click at [455, 10] on icon at bounding box center [450, 9] width 10 height 10
click at [423, 11] on icon at bounding box center [423, 9] width 10 height 10
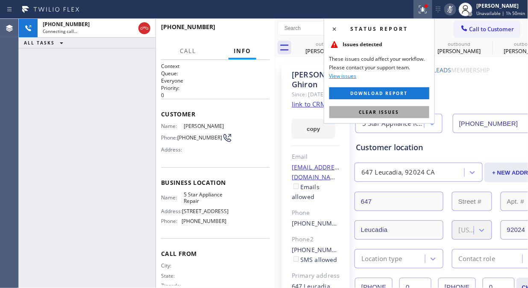
click at [387, 109] on span "Clear issues" at bounding box center [380, 112] width 40 height 6
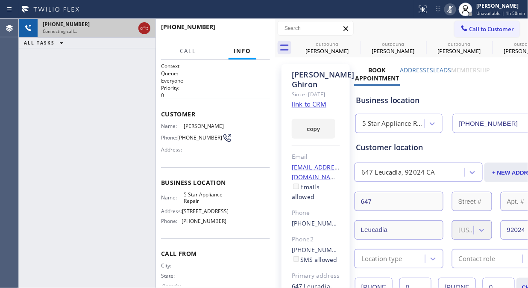
click at [141, 26] on icon at bounding box center [144, 28] width 10 height 10
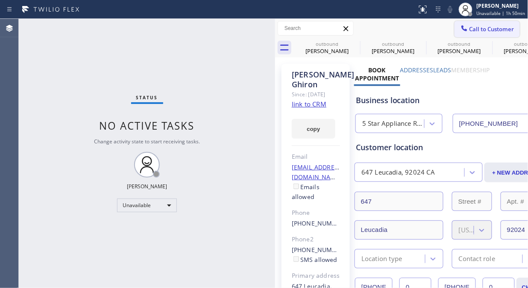
click at [470, 29] on span "Call to Customer" at bounding box center [492, 29] width 45 height 8
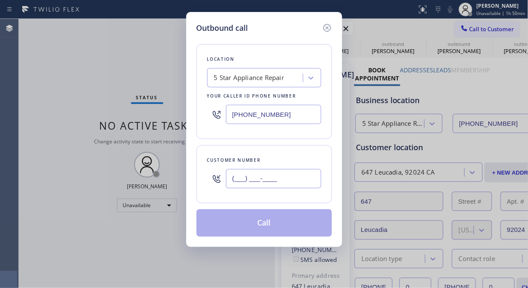
click at [243, 177] on input "(___) ___-____" at bounding box center [273, 178] width 95 height 19
paste input "661) 433-1956"
type input "(661) 433-1956"
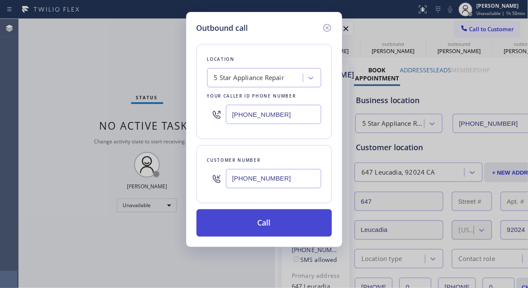
click at [295, 223] on button "Call" at bounding box center [265, 222] width 136 height 27
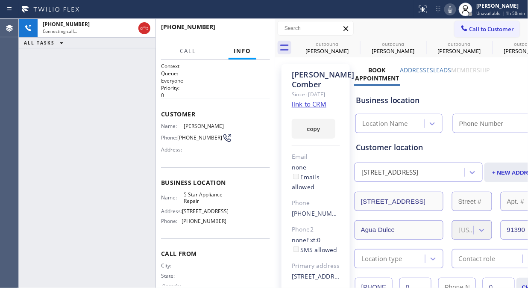
type input "[PHONE_NUMBER]"
click at [247, 29] on span "HANG UP" at bounding box center [250, 31] width 26 height 6
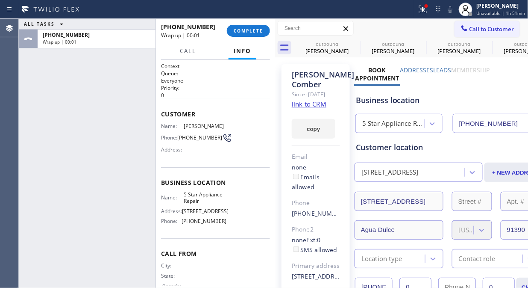
click at [266, 20] on div "+16614331956 Wrap up | 00:01 COMPLETE" at bounding box center [215, 31] width 109 height 22
click at [244, 28] on span "COMPLETE" at bounding box center [248, 31] width 29 height 6
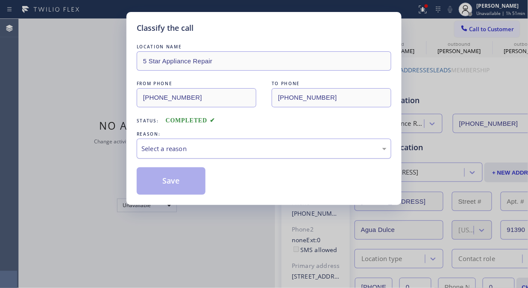
drag, startPoint x: 239, startPoint y: 142, endPoint x: 241, endPoint y: 156, distance: 13.4
click at [240, 144] on div "Select a reason" at bounding box center [264, 149] width 255 height 20
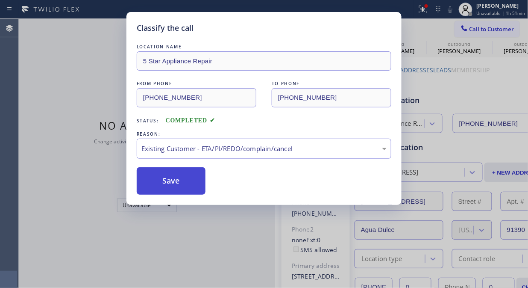
click at [184, 185] on button "Save" at bounding box center [171, 180] width 69 height 27
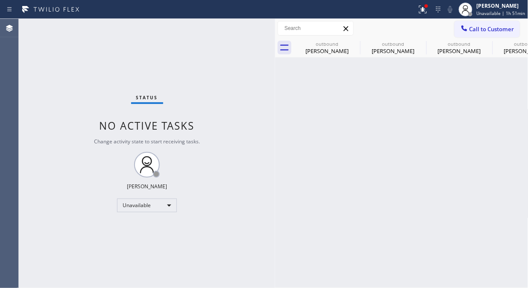
click at [477, 28] on span "Call to Customer" at bounding box center [492, 29] width 45 height 8
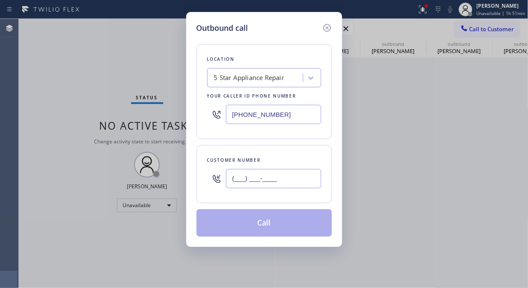
click at [304, 173] on input "(___) ___-____" at bounding box center [273, 178] width 95 height 19
paste input "310) 890-1857"
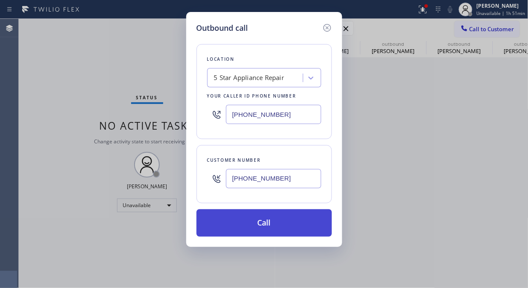
type input "(310) 890-1857"
click at [294, 220] on button "Call" at bounding box center [265, 222] width 136 height 27
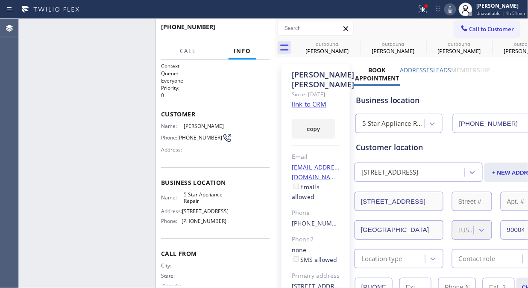
type input "[PHONE_NUMBER]"
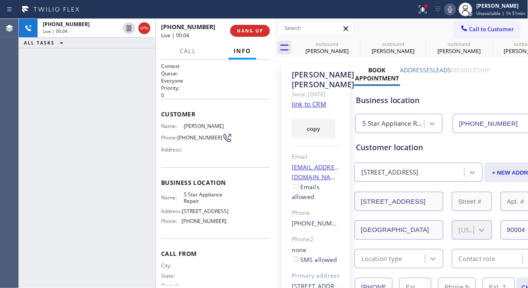
click at [249, 35] on button "HANG UP" at bounding box center [250, 31] width 40 height 12
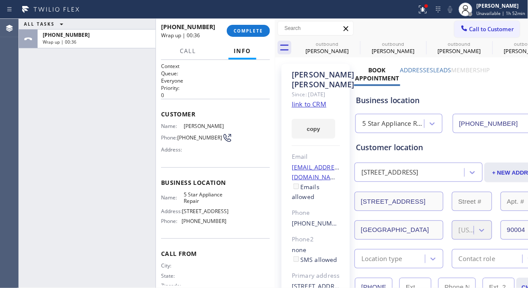
drag, startPoint x: 80, startPoint y: 80, endPoint x: 102, endPoint y: 49, distance: 37.8
click at [80, 80] on div "ALL TASKS ALL TASKS ACTIVE TASKS TASKS IN WRAP UP +13108901857 Wrap up | 00:36" at bounding box center [87, 153] width 137 height 269
click at [233, 31] on button "COMPLETE" at bounding box center [248, 31] width 43 height 12
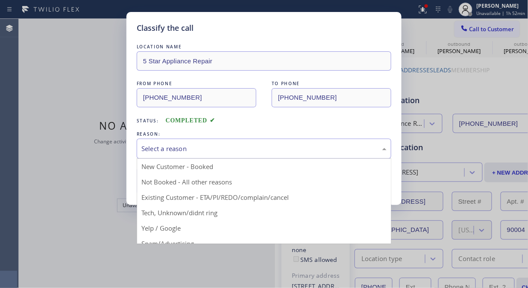
click at [218, 155] on div "Select a reason" at bounding box center [264, 149] width 255 height 20
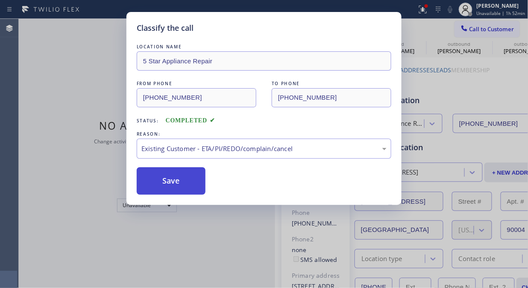
click at [165, 189] on button "Save" at bounding box center [171, 180] width 69 height 27
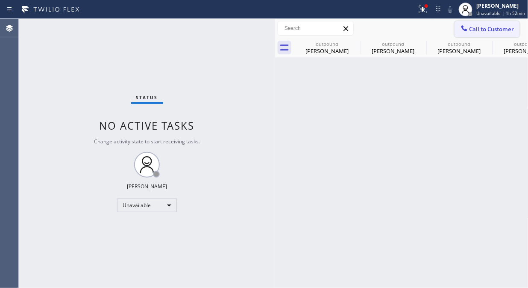
click at [473, 32] on span "Call to Customer" at bounding box center [492, 29] width 45 height 8
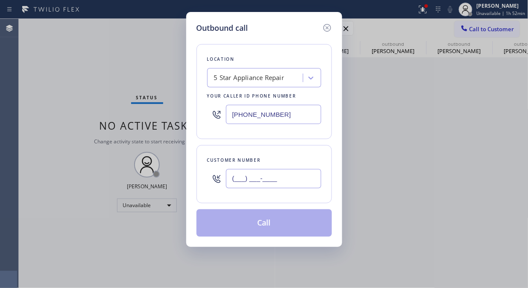
click at [312, 179] on input "(___) ___-____" at bounding box center [273, 178] width 95 height 19
paste input "818) 591-1265"
type input "(818) 591-1265"
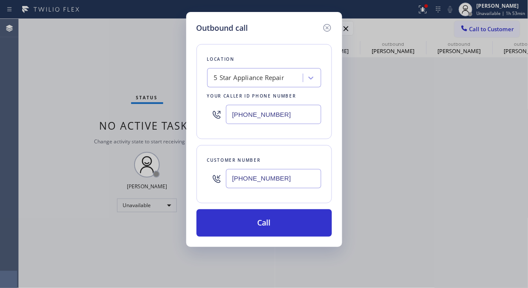
drag, startPoint x: 86, startPoint y: 77, endPoint x: 106, endPoint y: 73, distance: 19.7
click at [86, 77] on div "Outbound call Location 5 Star Appliance Repair Your caller id phone number (855…" at bounding box center [264, 144] width 528 height 288
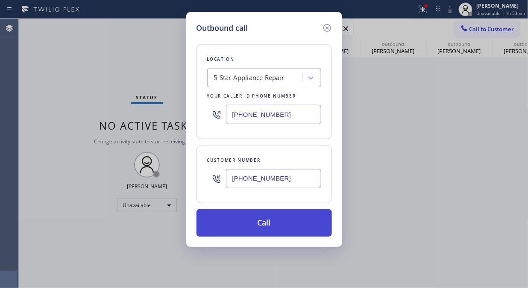
click at [270, 226] on button "Call" at bounding box center [265, 222] width 136 height 27
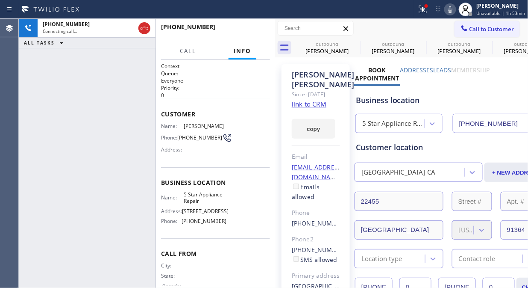
type input "[PHONE_NUMBER]"
click at [349, 44] on div "outbound" at bounding box center [327, 44] width 65 height 6
click at [350, 44] on icon at bounding box center [355, 43] width 10 height 10
click at [0, 0] on icon at bounding box center [0, 0] width 0 height 0
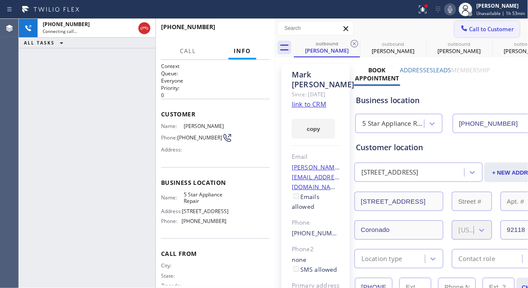
click at [350, 44] on icon at bounding box center [355, 43] width 10 height 10
click at [0, 0] on icon at bounding box center [0, 0] width 0 height 0
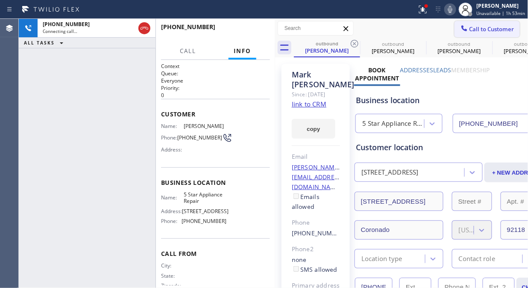
click at [0, 0] on icon at bounding box center [0, 0] width 0 height 0
click at [147, 30] on icon at bounding box center [144, 28] width 10 height 10
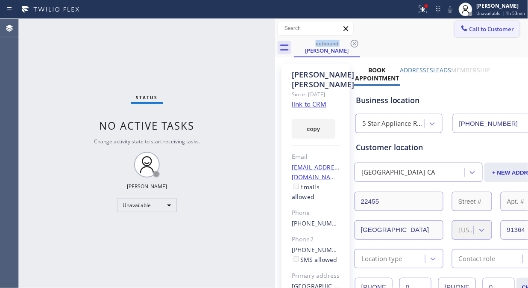
click at [472, 31] on span "Call to Customer" at bounding box center [492, 29] width 45 height 8
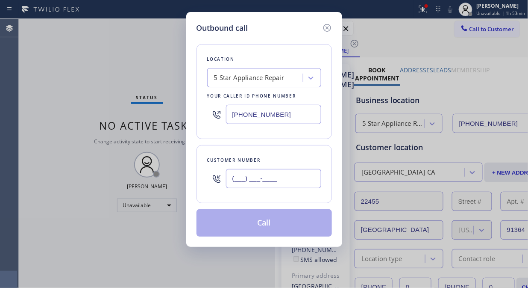
click at [241, 181] on input "(___) ___-____" at bounding box center [273, 178] width 95 height 19
paste input "206) 245-7274"
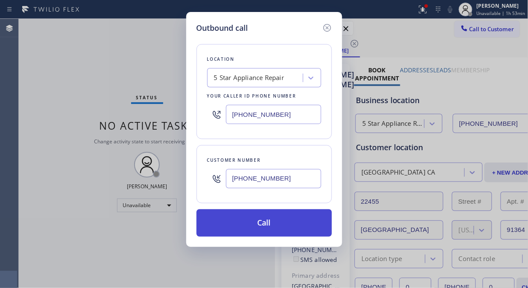
type input "(206) 245-7274"
click at [274, 227] on button "Call" at bounding box center [265, 222] width 136 height 27
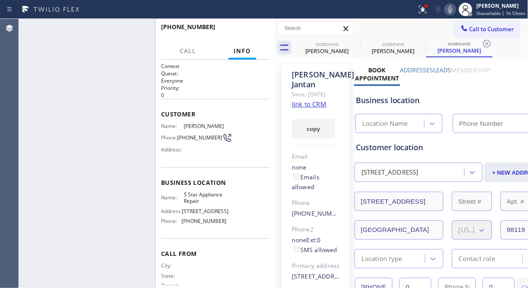
type input "[PHONE_NUMBER]"
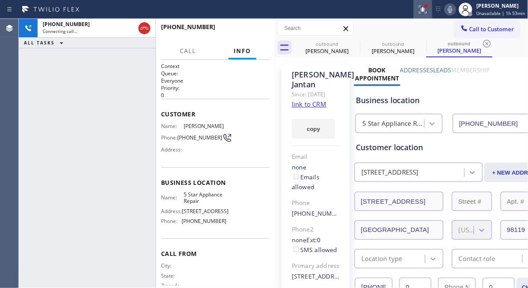
click at [418, 10] on div at bounding box center [423, 9] width 19 height 10
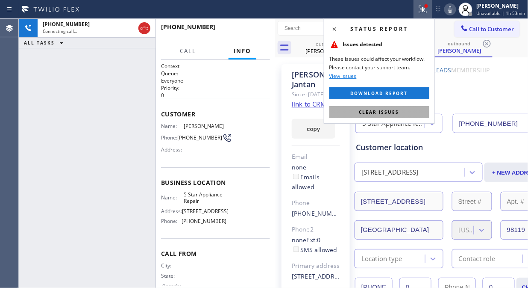
click at [377, 111] on span "Clear issues" at bounding box center [380, 112] width 40 height 6
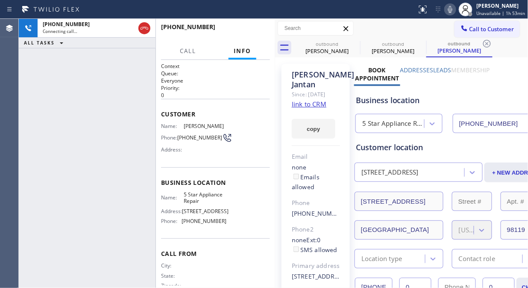
click at [452, 10] on icon at bounding box center [450, 9] width 10 height 10
click at [355, 43] on icon at bounding box center [355, 44] width 8 height 8
click at [0, 0] on icon at bounding box center [0, 0] width 0 height 0
click at [483, 43] on icon at bounding box center [487, 44] width 8 height 8
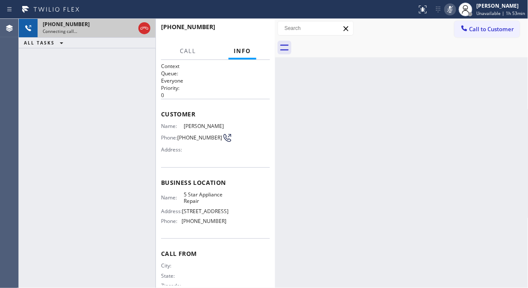
click at [118, 27] on div "+12062457274" at bounding box center [89, 24] width 92 height 7
click at [143, 27] on icon at bounding box center [144, 28] width 10 height 10
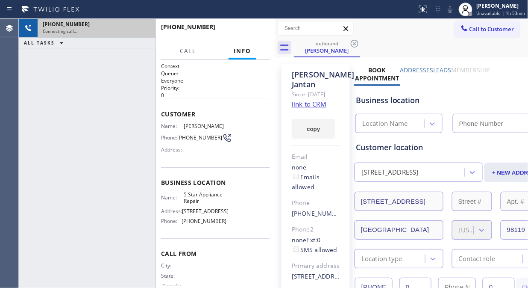
type input "[PHONE_NUMBER]"
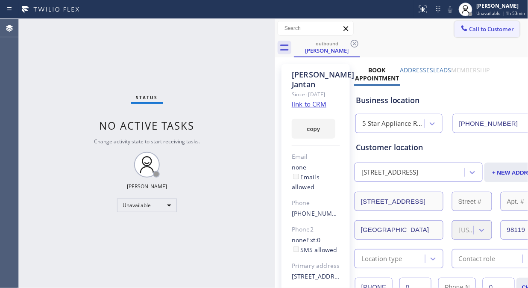
click at [473, 30] on span "Call to Customer" at bounding box center [492, 29] width 45 height 8
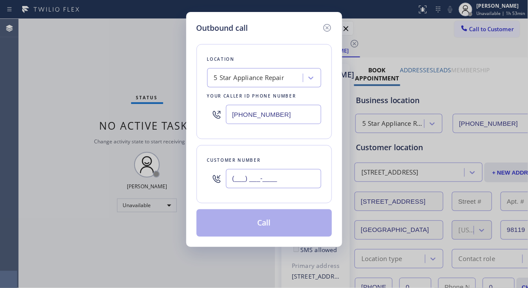
click at [271, 184] on input "(___) ___-____" at bounding box center [273, 178] width 95 height 19
paste input "626) 375-8469"
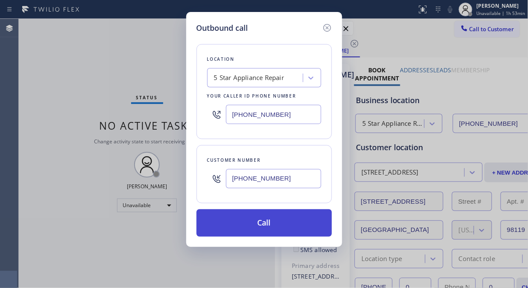
type input "(626) 375-8469"
click at [268, 223] on button "Call" at bounding box center [265, 222] width 136 height 27
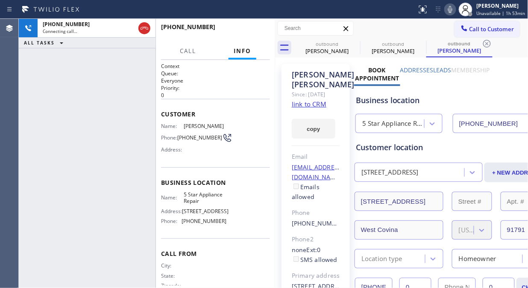
type input "[PHONE_NUMBER]"
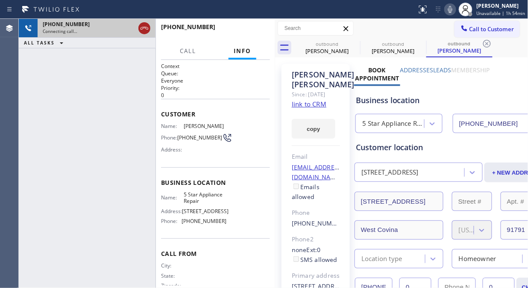
click at [147, 27] on icon at bounding box center [145, 28] width 8 height 3
click at [481, 32] on span "Call to Customer" at bounding box center [492, 29] width 45 height 8
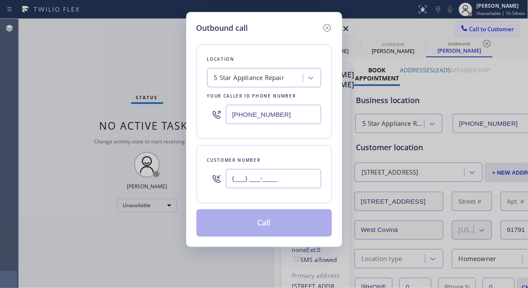
paste input "415) 837-8765"
click at [300, 178] on input "(415) 837-8765" at bounding box center [273, 178] width 95 height 19
type input "(415) 837-8765"
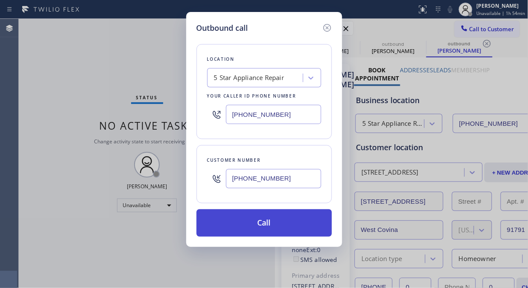
click at [283, 223] on button "Call" at bounding box center [265, 222] width 136 height 27
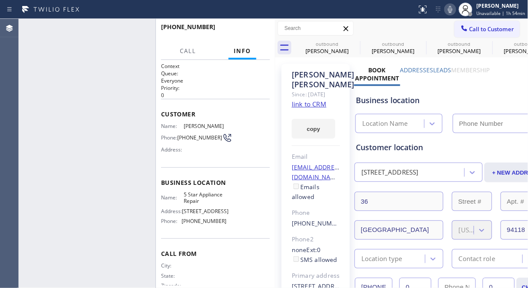
type input "[PHONE_NUMBER]"
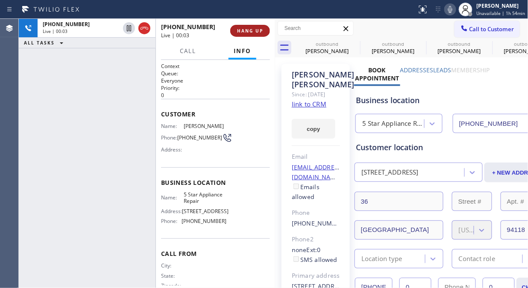
click at [258, 35] on button "HANG UP" at bounding box center [250, 31] width 40 height 12
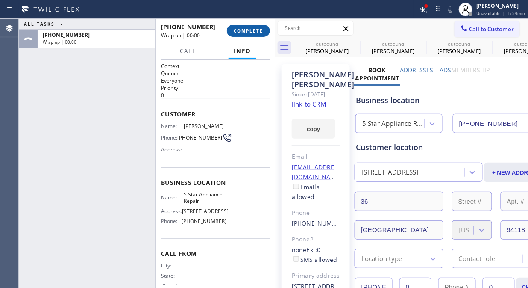
click at [258, 35] on button "COMPLETE" at bounding box center [248, 31] width 43 height 12
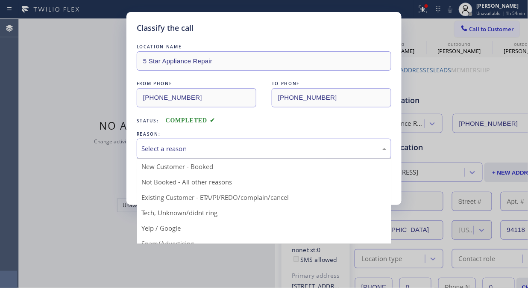
click at [252, 147] on div "Select a reason" at bounding box center [263, 149] width 245 height 10
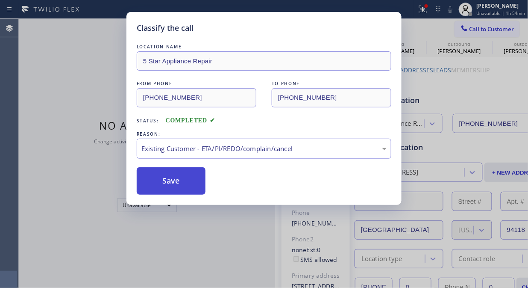
drag, startPoint x: 170, startPoint y: 187, endPoint x: 180, endPoint y: 187, distance: 10.3
click at [170, 187] on button "Save" at bounding box center [171, 180] width 69 height 27
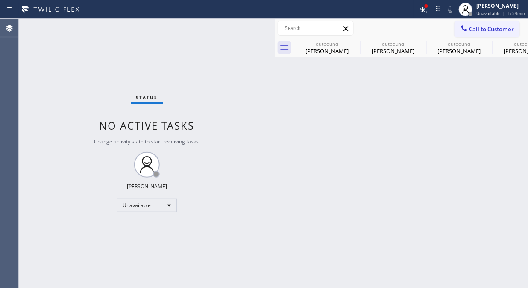
click at [466, 29] on icon at bounding box center [465, 28] width 6 height 6
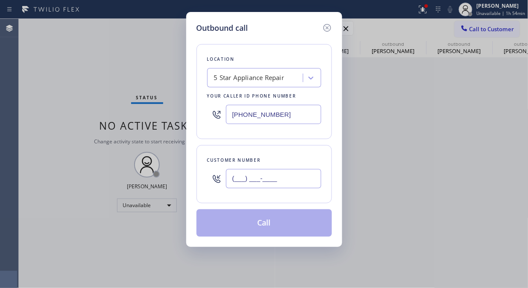
click at [300, 177] on input "(___) ___-____" at bounding box center [273, 178] width 95 height 19
paste input "210) 213-7707"
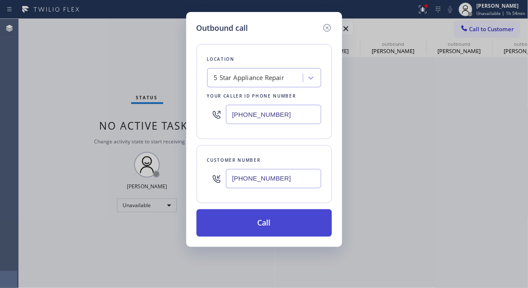
type input "(210) 213-7707"
click at [283, 217] on button "Call" at bounding box center [265, 222] width 136 height 27
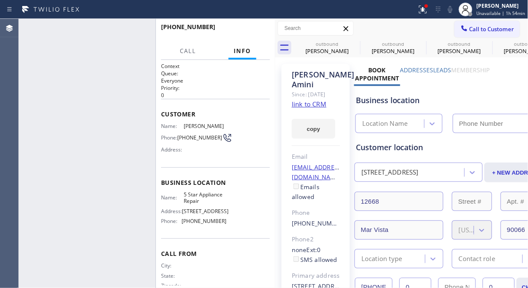
type input "[PHONE_NUMBER]"
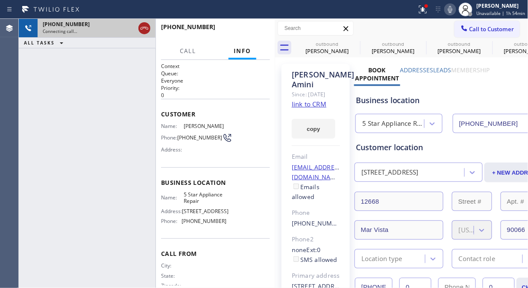
click at [148, 25] on icon at bounding box center [144, 28] width 10 height 10
click at [470, 28] on span "Call to Customer" at bounding box center [492, 29] width 45 height 8
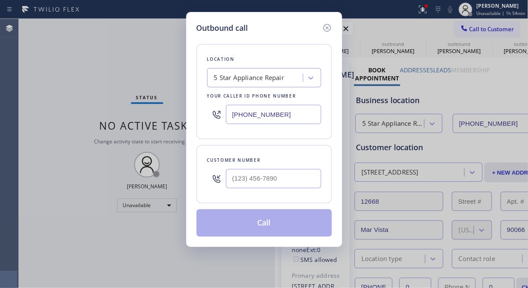
click at [279, 181] on input "text" at bounding box center [273, 178] width 95 height 19
paste input "305) 632-9797"
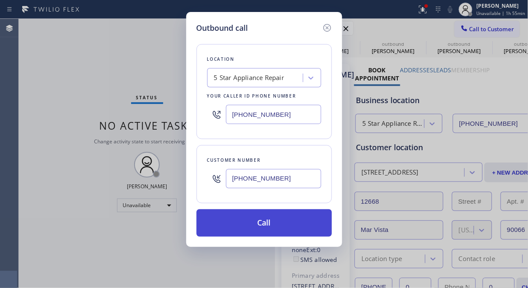
type input "(305) 632-9797"
click at [260, 221] on button "Call" at bounding box center [265, 222] width 136 height 27
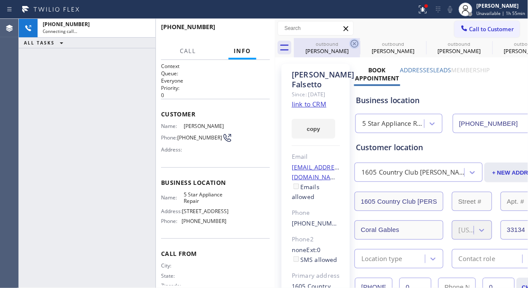
type input "[PHONE_NUMBER]"
click at [351, 43] on icon at bounding box center [355, 43] width 10 height 10
click at [0, 0] on icon at bounding box center [0, 0] width 0 height 0
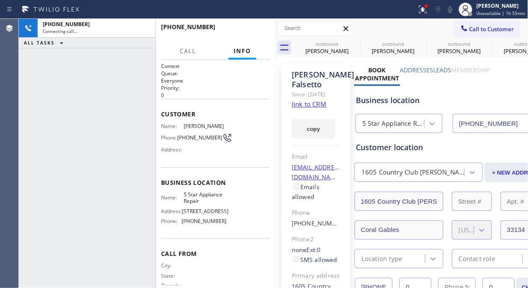
click at [0, 0] on icon at bounding box center [0, 0] width 0 height 0
click at [451, 10] on icon at bounding box center [450, 9] width 10 height 10
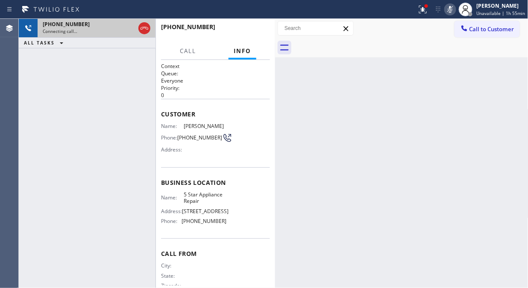
click at [121, 32] on div "Connecting call…" at bounding box center [89, 31] width 92 height 6
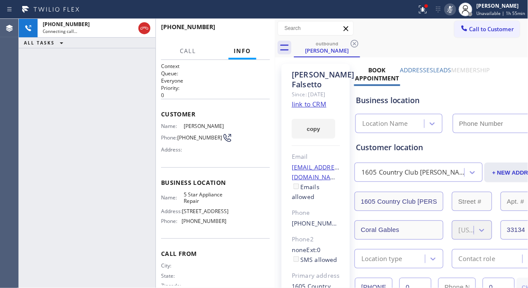
type input "[PHONE_NUMBER]"
click at [244, 30] on span "HANG UP" at bounding box center [250, 31] width 26 height 6
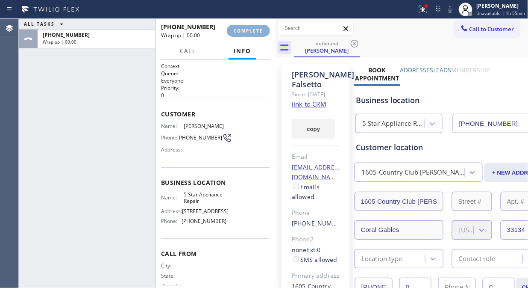
click at [244, 30] on span "COMPLETE" at bounding box center [248, 31] width 29 height 6
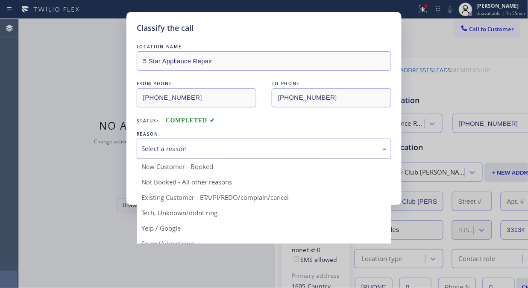
click at [275, 142] on div "Select a reason" at bounding box center [264, 149] width 255 height 20
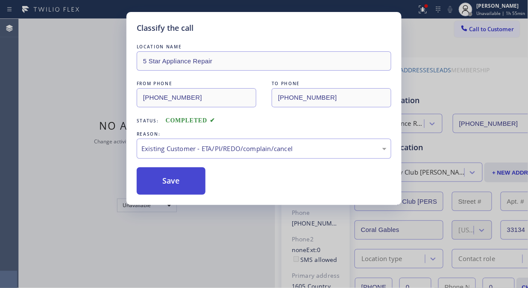
drag, startPoint x: 235, startPoint y: 197, endPoint x: 170, endPoint y: 186, distance: 65.9
click at [170, 186] on button "Save" at bounding box center [171, 180] width 69 height 27
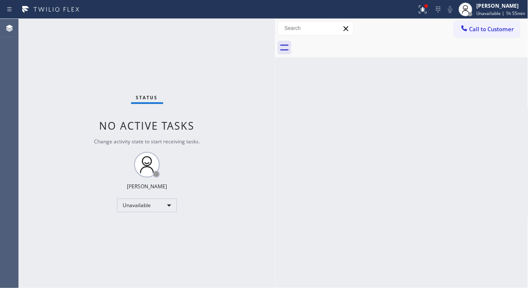
drag, startPoint x: 476, startPoint y: 27, endPoint x: 356, endPoint y: 117, distance: 149.6
click at [476, 28] on span "Call to Customer" at bounding box center [492, 29] width 45 height 8
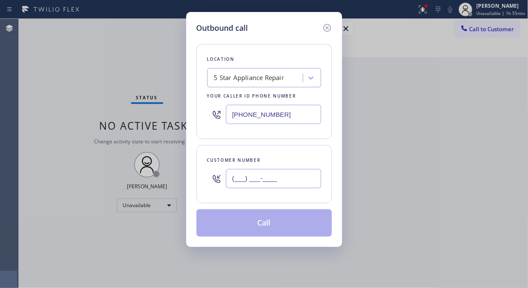
click at [275, 181] on input "(___) ___-____" at bounding box center [273, 178] width 95 height 19
paste input "310) 383-8179"
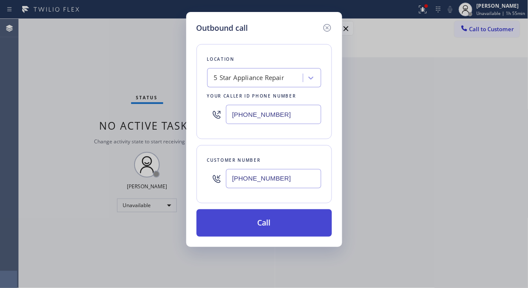
type input "(310) 383-8179"
click at [275, 217] on button "Call" at bounding box center [265, 222] width 136 height 27
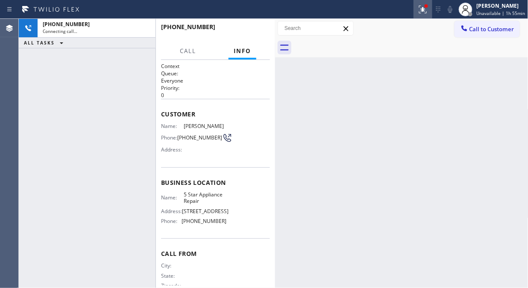
click at [421, 11] on icon at bounding box center [423, 9] width 10 height 10
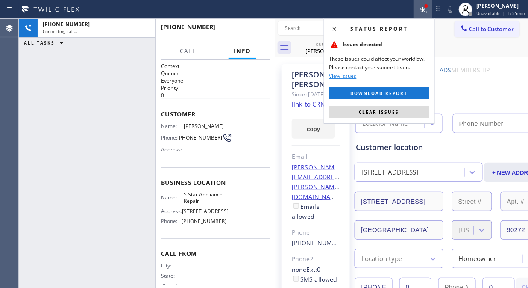
click at [382, 111] on span "Clear issues" at bounding box center [380, 112] width 40 height 6
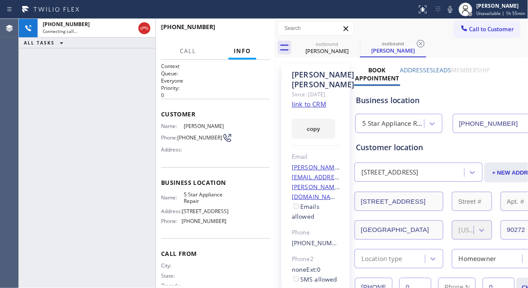
type input "[PHONE_NUMBER]"
click at [248, 30] on span "HANG UP" at bounding box center [250, 31] width 26 height 6
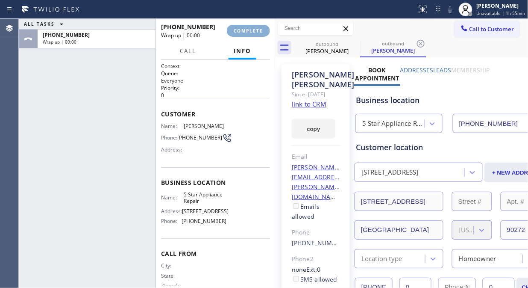
click at [248, 30] on span "COMPLETE" at bounding box center [248, 31] width 29 height 6
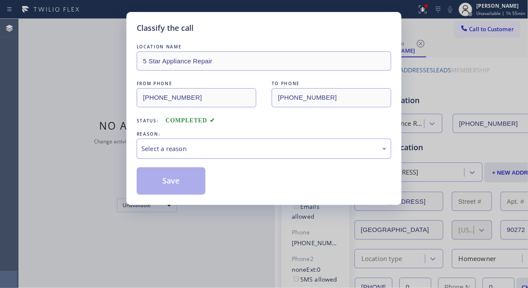
click at [258, 146] on div "Select a reason" at bounding box center [263, 149] width 245 height 10
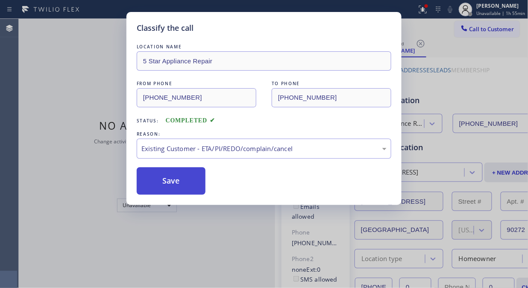
click at [174, 185] on button "Save" at bounding box center [171, 180] width 69 height 27
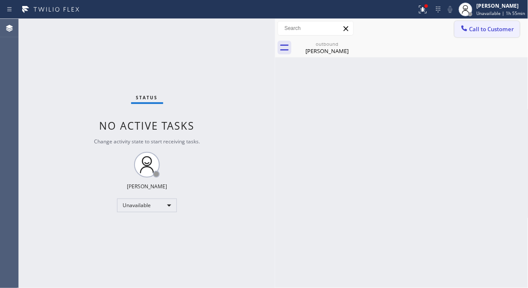
click at [480, 26] on span "Call to Customer" at bounding box center [492, 29] width 45 height 8
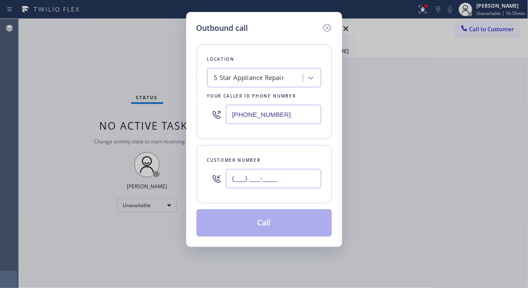
click at [288, 177] on input "(___) ___-____" at bounding box center [273, 178] width 95 height 19
paste input "310) 383-8179"
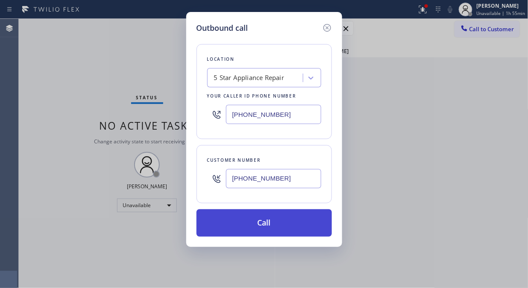
type input "(310) 383-8179"
click at [300, 218] on button "Call" at bounding box center [265, 222] width 136 height 27
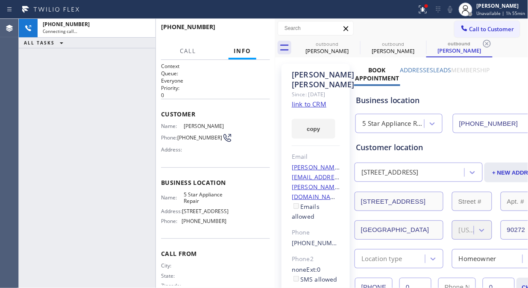
type input "[PHONE_NUMBER]"
click at [258, 32] on span "HANG UP" at bounding box center [250, 31] width 26 height 6
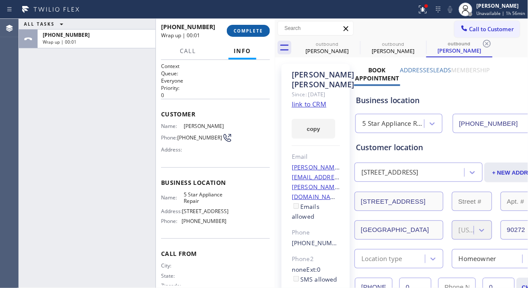
click at [258, 33] on span "COMPLETE" at bounding box center [248, 31] width 29 height 6
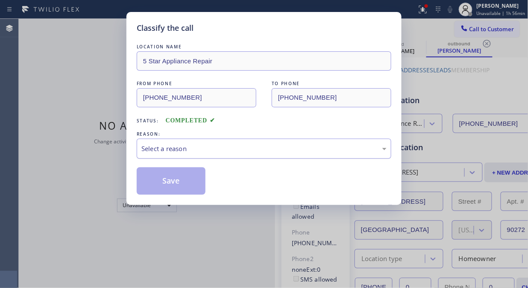
click at [259, 148] on div "Select a reason" at bounding box center [263, 149] width 245 height 10
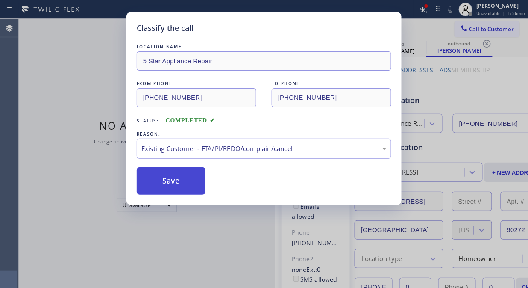
click at [186, 177] on button "Save" at bounding box center [171, 180] width 69 height 27
click at [488, 32] on div "Classify the call LOCATION NAME 5 Star Appliance Repair FROM PHONE (855) 731-49…" at bounding box center [264, 144] width 528 height 288
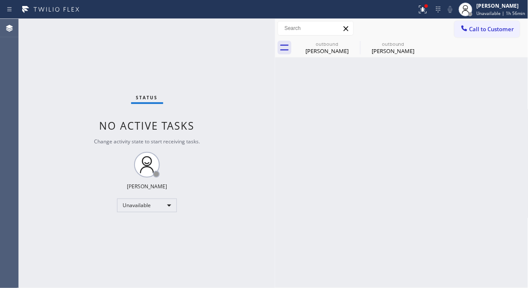
click at [488, 32] on span "Call to Customer" at bounding box center [492, 29] width 45 height 8
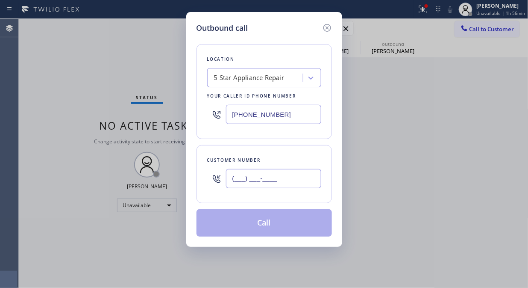
click at [311, 186] on input "(___) ___-____" at bounding box center [273, 178] width 95 height 19
paste input "949) 677-5351"
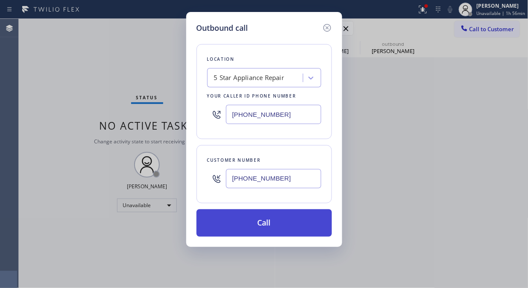
type input "(949) 677-5351"
click at [305, 225] on button "Call" at bounding box center [265, 222] width 136 height 27
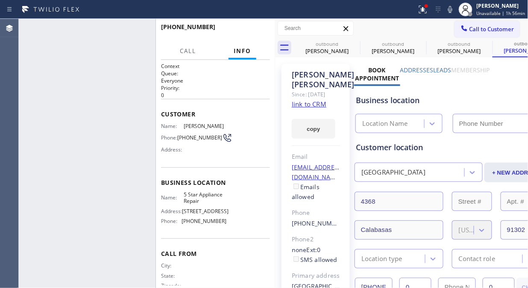
type input "[PHONE_NUMBER]"
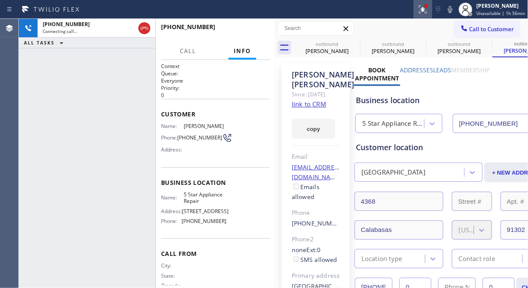
click at [428, 10] on icon at bounding box center [423, 9] width 10 height 10
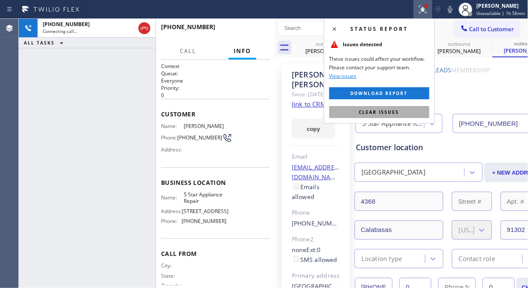
click at [389, 114] on span "Clear issues" at bounding box center [380, 112] width 40 height 6
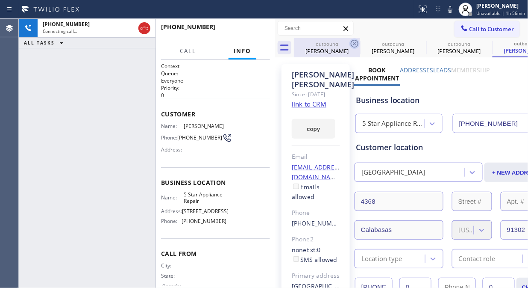
click at [351, 44] on icon at bounding box center [355, 43] width 10 height 10
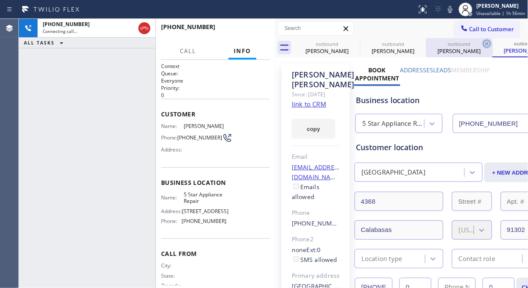
click at [0, 0] on icon at bounding box center [0, 0] width 0 height 0
click at [483, 44] on icon at bounding box center [487, 44] width 8 height 8
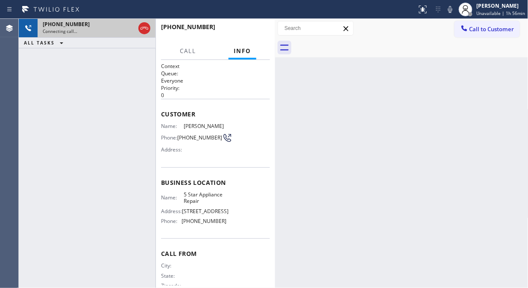
click at [114, 33] on div "Connecting call…" at bounding box center [89, 31] width 92 height 6
click at [143, 30] on icon at bounding box center [144, 28] width 10 height 10
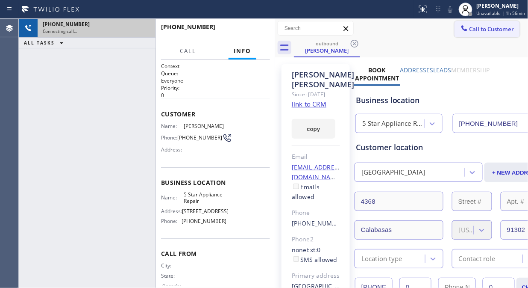
type input "[PHONE_NUMBER]"
click at [479, 25] on span "Call to Customer" at bounding box center [492, 29] width 45 height 8
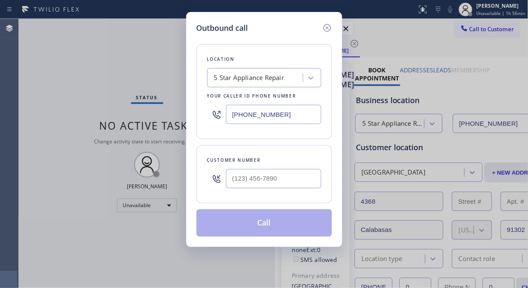
click at [284, 176] on input "text" at bounding box center [273, 178] width 95 height 19
paste input "920) 619-3094"
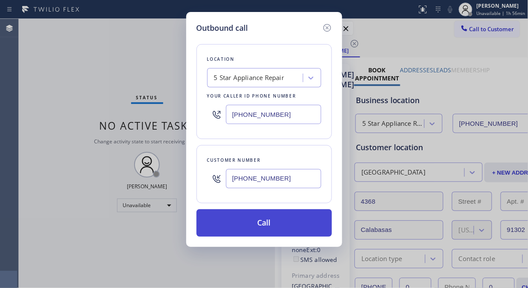
type input "(920) 619-3094"
click at [293, 227] on button "Call" at bounding box center [265, 222] width 136 height 27
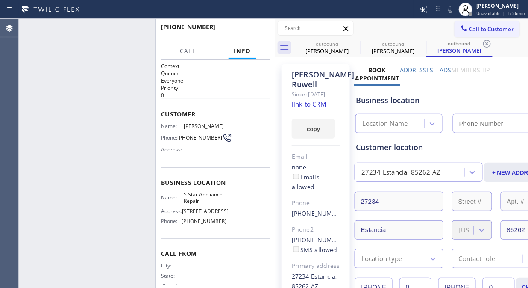
type input "[PHONE_NUMBER]"
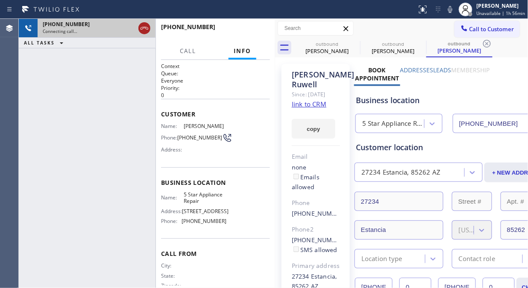
click at [146, 23] on icon at bounding box center [144, 28] width 10 height 10
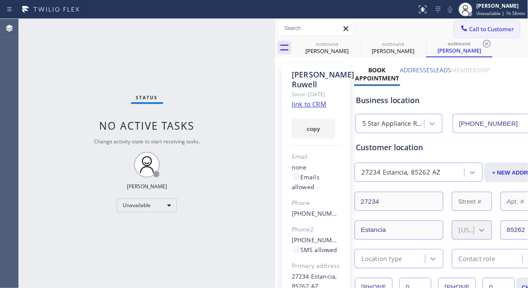
click at [470, 29] on span "Call to Customer" at bounding box center [492, 29] width 45 height 8
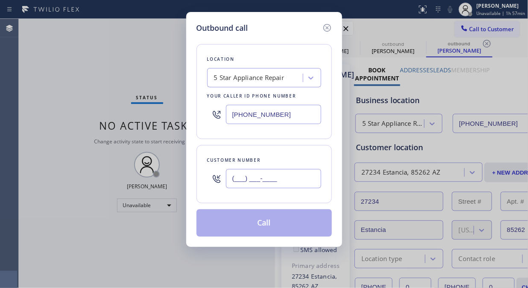
click at [237, 181] on input "(___) ___-____" at bounding box center [273, 178] width 95 height 19
paste input "480) 584-9333"
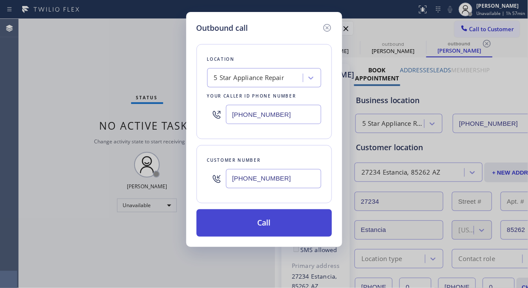
type input "(480) 584-9333"
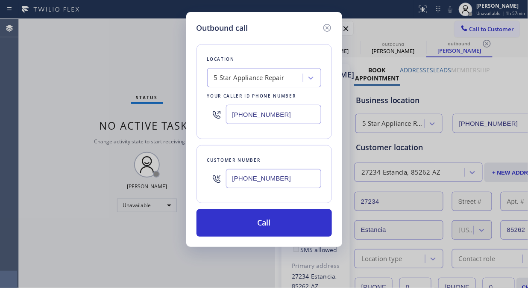
drag, startPoint x: 274, startPoint y: 223, endPoint x: 309, endPoint y: 165, distance: 67.5
click at [274, 223] on button "Call" at bounding box center [265, 222] width 136 height 27
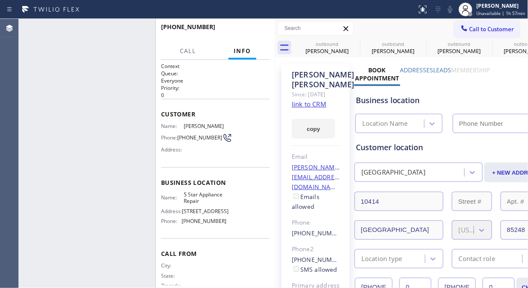
type input "[PHONE_NUMBER]"
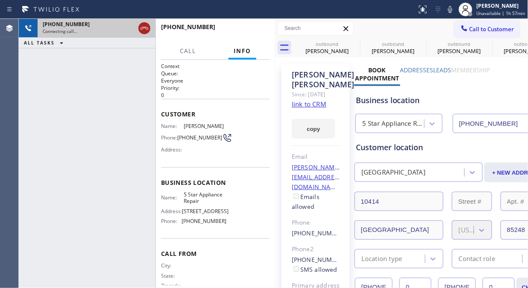
click at [142, 30] on icon at bounding box center [144, 28] width 10 height 10
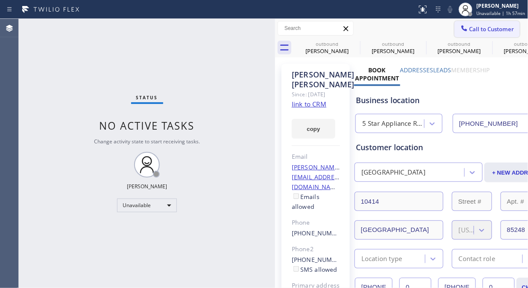
click at [488, 36] on button "Call to Customer" at bounding box center [487, 29] width 65 height 16
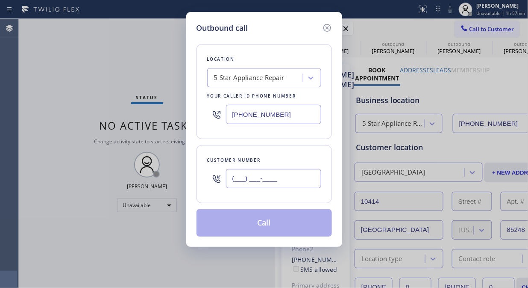
click at [237, 177] on input "(___) ___-____" at bounding box center [273, 178] width 95 height 19
paste input "425) 223-6388"
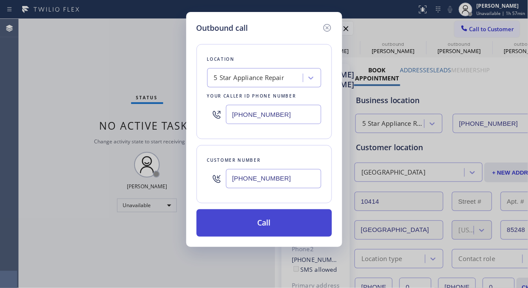
type input "(425) 223-6388"
click at [293, 225] on button "Call" at bounding box center [265, 222] width 136 height 27
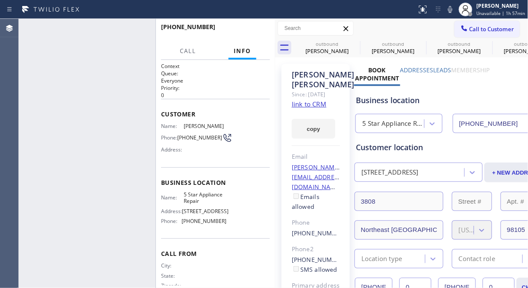
type input "[PHONE_NUMBER]"
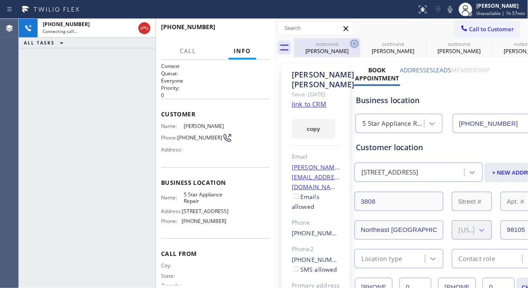
click at [352, 42] on icon at bounding box center [355, 43] width 10 height 10
click at [0, 0] on icon at bounding box center [0, 0] width 0 height 0
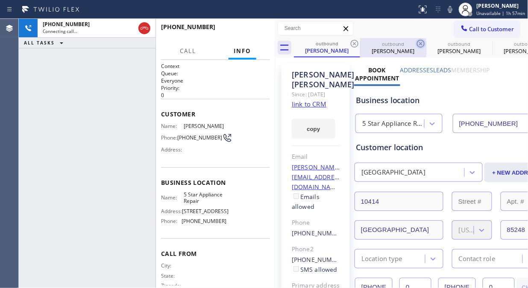
click at [353, 42] on icon at bounding box center [355, 43] width 10 height 10
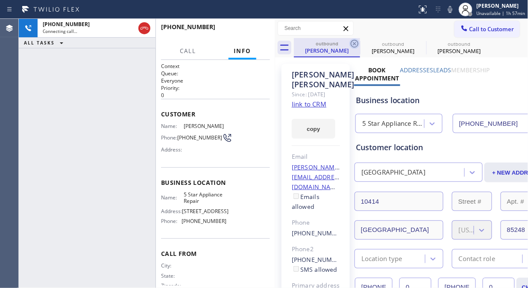
click at [353, 42] on icon at bounding box center [355, 44] width 8 height 8
click at [0, 0] on icon at bounding box center [0, 0] width 0 height 0
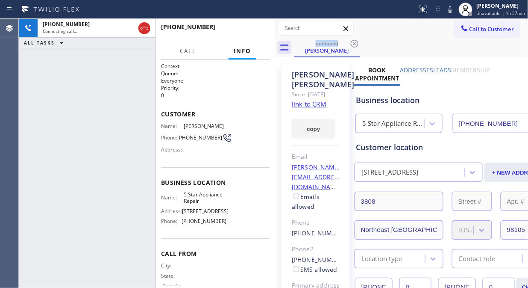
click at [90, 67] on div "+14252236388 Connecting call… ALL TASKS ALL TASKS ACTIVE TASKS TASKS IN WRAP UP" at bounding box center [87, 153] width 137 height 269
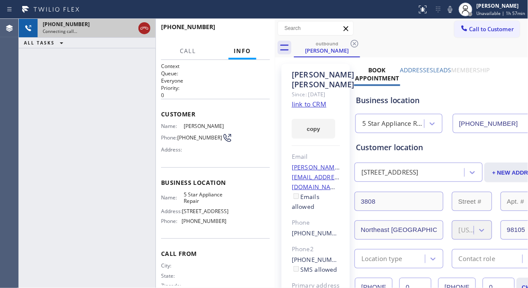
click at [142, 29] on icon at bounding box center [144, 28] width 10 height 10
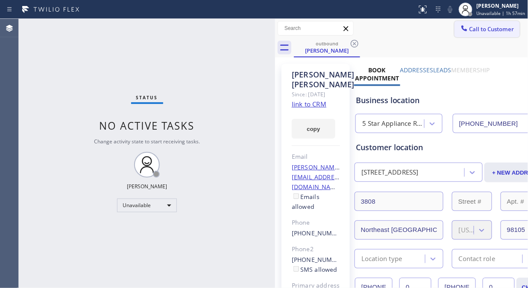
click at [460, 27] on icon at bounding box center [464, 28] width 9 height 9
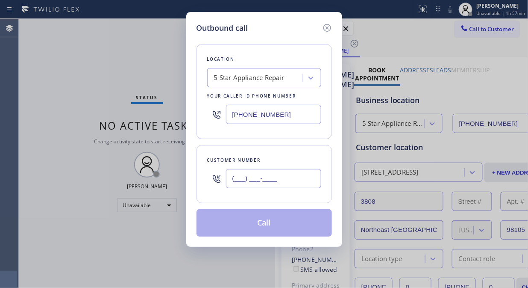
click at [262, 179] on input "(___) ___-____" at bounding box center [273, 178] width 95 height 19
paste input "949) 584-9470"
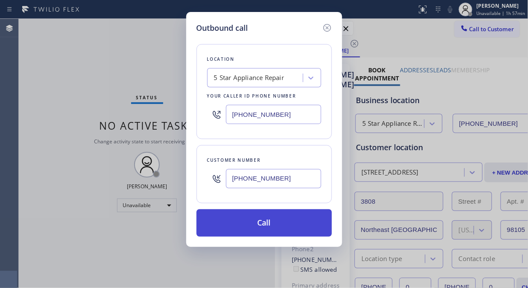
type input "(949) 584-9470"
click at [280, 226] on button "Call" at bounding box center [265, 222] width 136 height 27
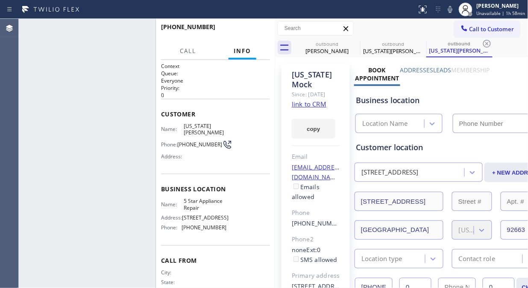
type input "[PHONE_NUMBER]"
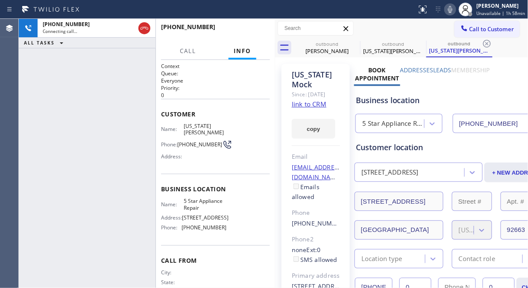
click at [453, 10] on icon at bounding box center [450, 9] width 4 height 7
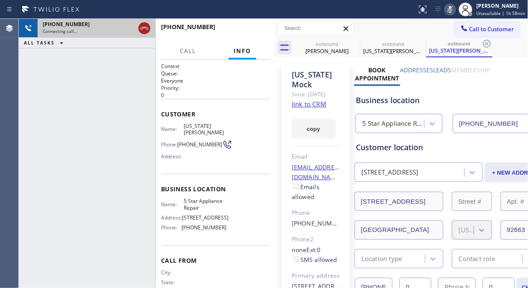
click at [144, 29] on icon at bounding box center [144, 28] width 10 height 10
click at [470, 30] on span "Call to Customer" at bounding box center [492, 29] width 45 height 8
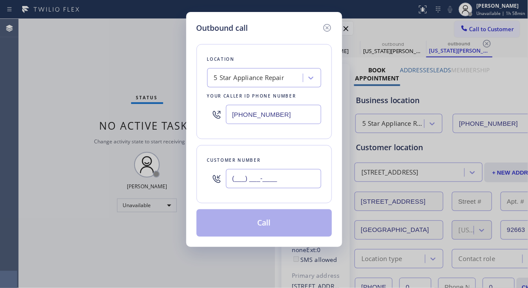
click at [233, 177] on input "(___) ___-____" at bounding box center [273, 178] width 95 height 19
paste input "206) 605-2481"
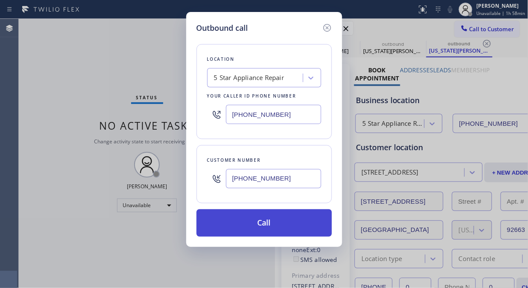
type input "(206) 605-2481"
click at [268, 226] on button "Call" at bounding box center [265, 222] width 136 height 27
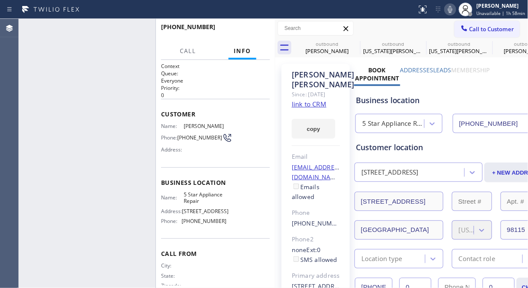
type input "[PHONE_NUMBER]"
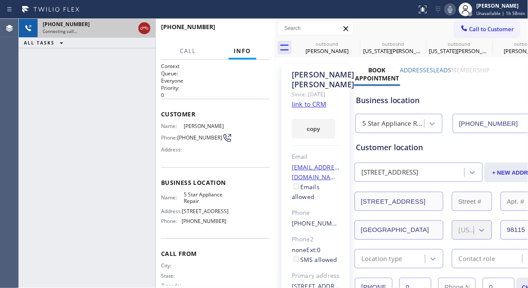
click at [143, 31] on icon at bounding box center [144, 28] width 10 height 10
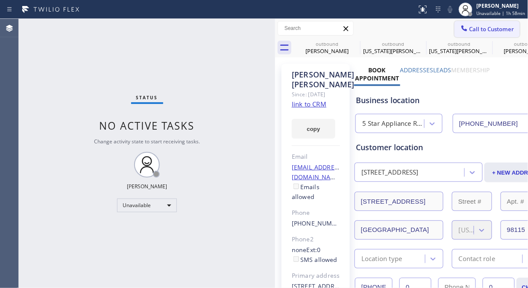
click at [489, 28] on span "Call to Customer" at bounding box center [492, 29] width 45 height 8
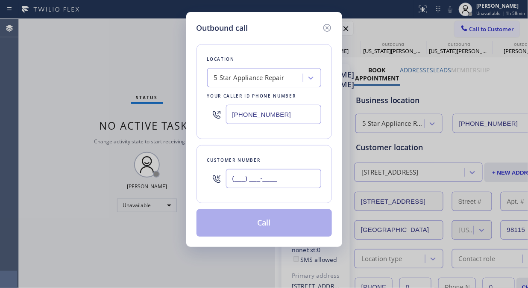
click at [291, 185] on input "(___) ___-____" at bounding box center [273, 178] width 95 height 19
paste input "424) 252-9292"
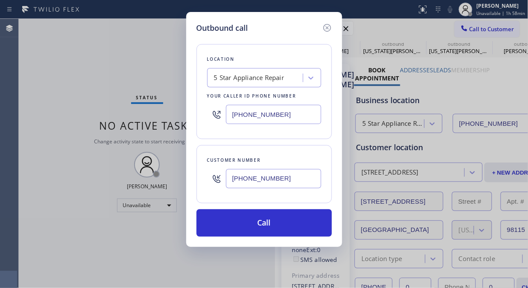
type input "(424) 252-9292"
click at [88, 74] on div "Outbound call Location 5 Star Appliance Repair Your caller id phone number (855…" at bounding box center [264, 144] width 528 height 288
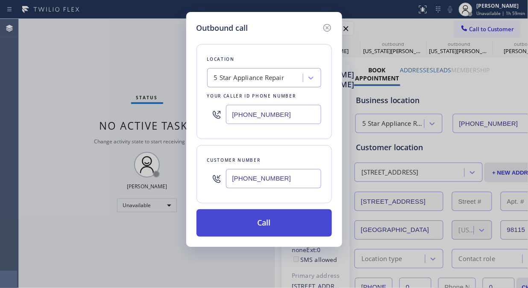
click at [239, 214] on button "Call" at bounding box center [265, 222] width 136 height 27
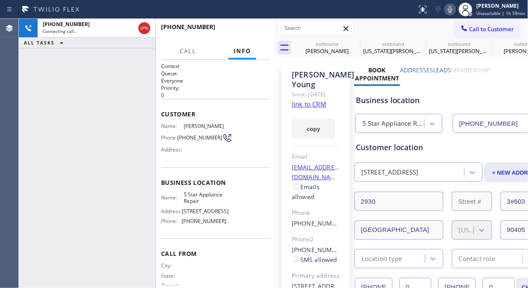
type input "[PHONE_NUMBER]"
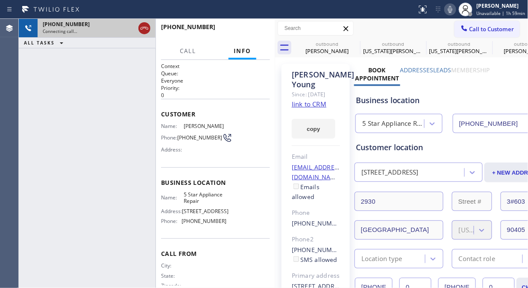
click at [146, 29] on icon at bounding box center [144, 28] width 10 height 10
click at [477, 32] on span "Call to Customer" at bounding box center [492, 29] width 45 height 8
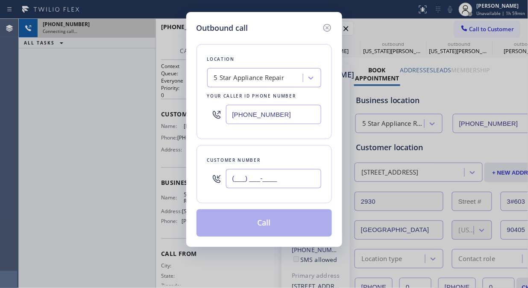
click at [257, 175] on input "(___) ___-____" at bounding box center [273, 178] width 95 height 19
paste input "805) 559-1132"
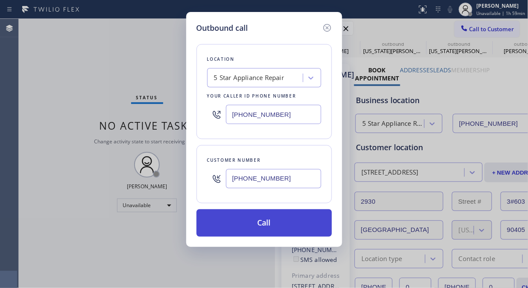
type input "(805) 559-1132"
click at [285, 224] on button "Call" at bounding box center [265, 222] width 136 height 27
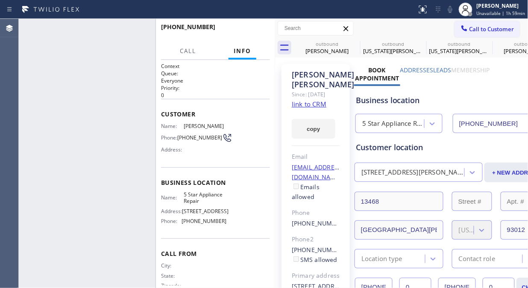
type input "[PHONE_NUMBER]"
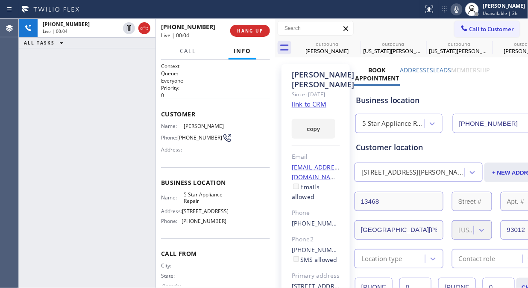
click at [313, 108] on link "link to CRM" at bounding box center [309, 104] width 35 height 9
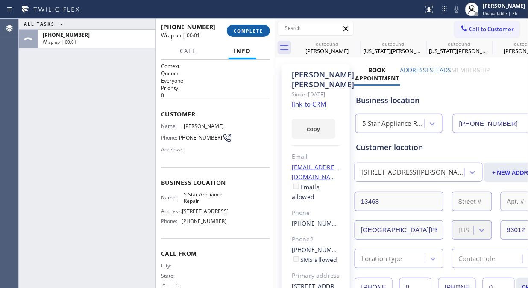
click at [249, 33] on span "COMPLETE" at bounding box center [248, 31] width 29 height 6
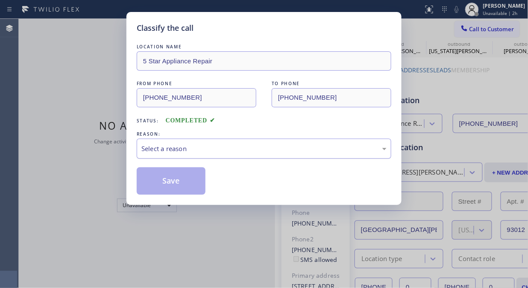
click at [245, 156] on div "Select a reason" at bounding box center [264, 149] width 255 height 20
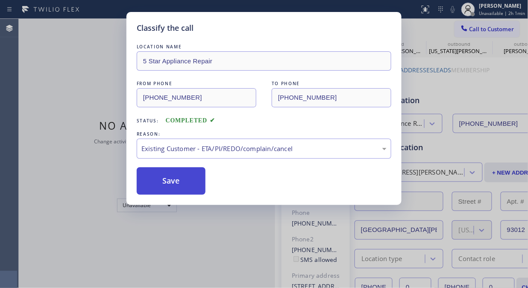
click at [183, 184] on button "Save" at bounding box center [171, 180] width 69 height 27
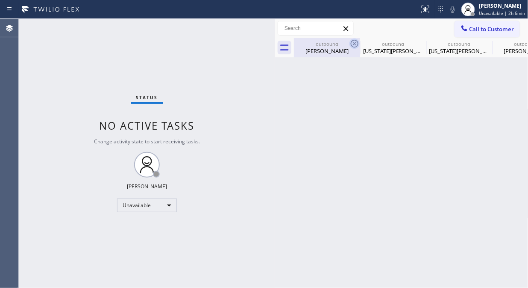
click at [356, 43] on icon at bounding box center [355, 44] width 8 height 8
click at [0, 0] on icon at bounding box center [0, 0] width 0 height 0
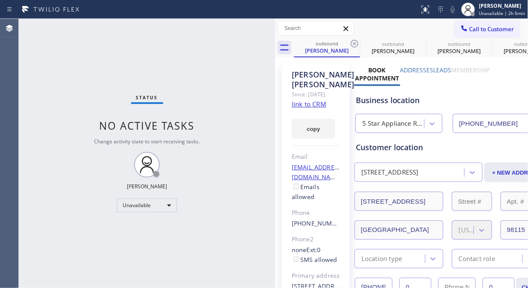
click at [356, 43] on icon at bounding box center [355, 44] width 8 height 8
click at [0, 0] on icon at bounding box center [0, 0] width 0 height 0
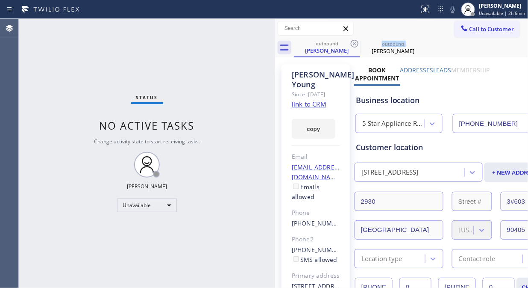
click at [356, 43] on icon at bounding box center [355, 44] width 8 height 8
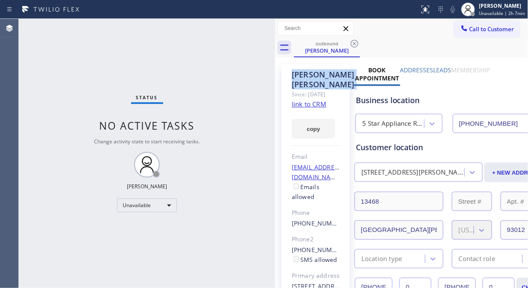
click at [356, 43] on icon at bounding box center [355, 44] width 8 height 8
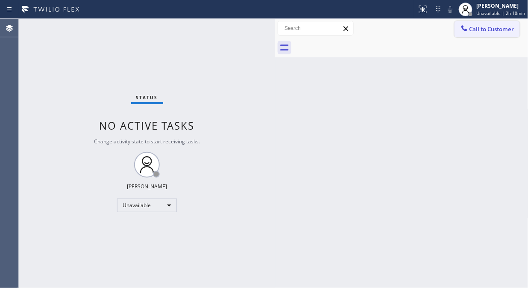
click at [479, 32] on span "Call to Customer" at bounding box center [492, 29] width 45 height 8
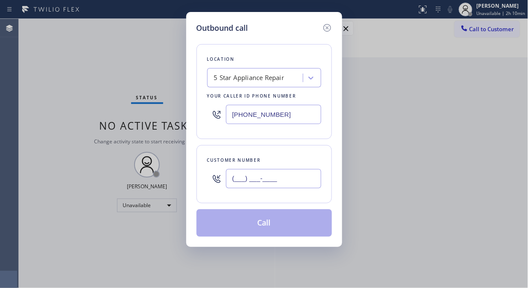
click at [233, 177] on input "(___) ___-____" at bounding box center [273, 178] width 95 height 19
paste input "630) 360-0026"
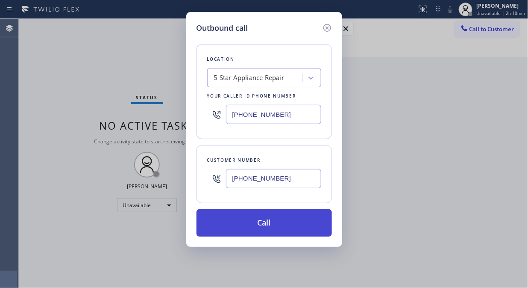
type input "(630) 360-0026"
click at [274, 228] on button "Call" at bounding box center [265, 222] width 136 height 27
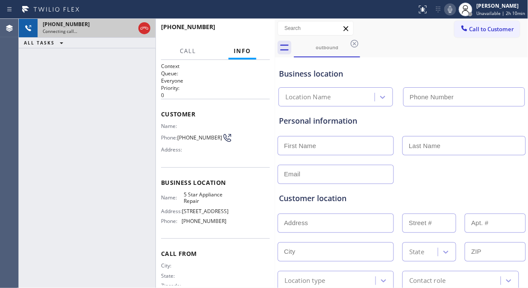
click at [142, 27] on icon at bounding box center [145, 28] width 8 height 3
type input "[PHONE_NUMBER]"
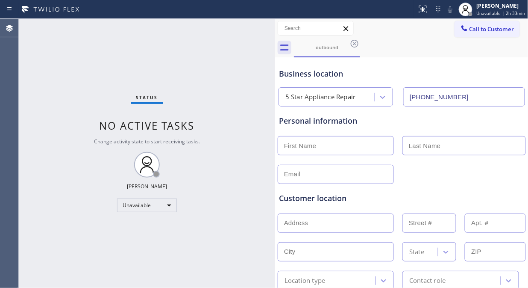
click at [35, 95] on div "Status No active tasks Change activity state to start receiving tasks. [PERSON_…" at bounding box center [147, 153] width 256 height 269
click at [357, 44] on icon at bounding box center [355, 43] width 10 height 10
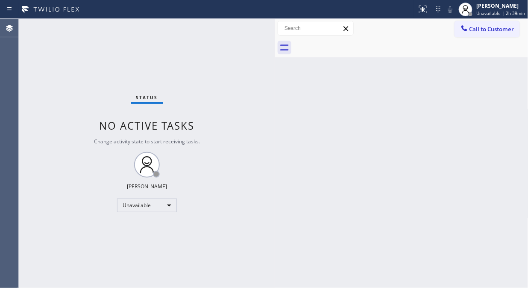
drag, startPoint x: 30, startPoint y: 115, endPoint x: 43, endPoint y: 109, distance: 14.0
click at [30, 115] on div "Status No active tasks Change activity state to start receiving tasks. [PERSON_…" at bounding box center [147, 153] width 256 height 269
click at [33, 109] on div "Status No active tasks Change activity state to start receiving tasks. [PERSON_…" at bounding box center [147, 153] width 256 height 269
click at [488, 12] on span "Unavailable | 2h 57min" at bounding box center [501, 13] width 49 height 6
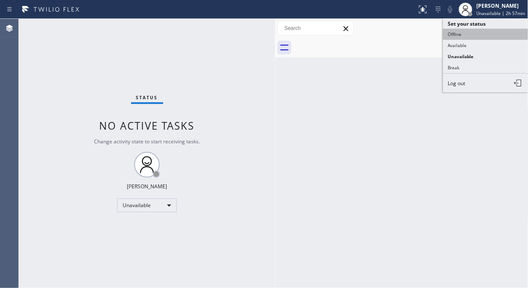
click at [450, 36] on button "Offline" at bounding box center [485, 34] width 85 height 11
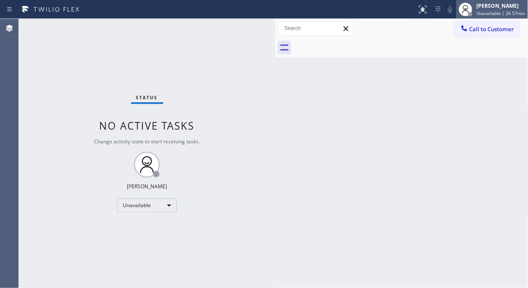
click at [486, 10] on span "Unavailable | 2h 57min" at bounding box center [501, 13] width 49 height 6
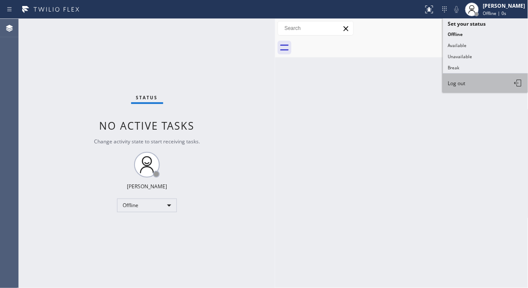
click at [466, 82] on span "Log out" at bounding box center [457, 83] width 18 height 7
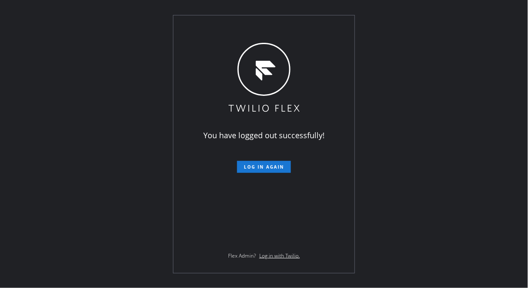
click at [330, 26] on div "You have logged out successfully! Log in again Flex Admin? Log in with Twilio." at bounding box center [264, 143] width 181 height 257
